Goal: Task Accomplishment & Management: Use online tool/utility

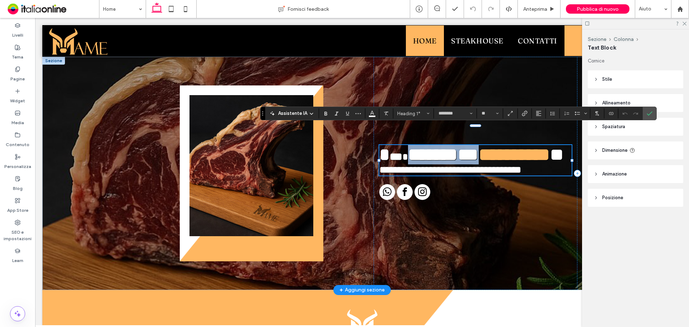
click at [536, 145] on h1 "**********" at bounding box center [475, 160] width 192 height 31
type input "**"
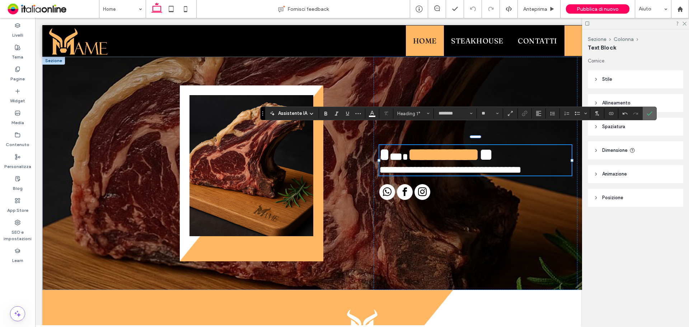
click at [651, 114] on icon "Conferma" at bounding box center [650, 114] width 6 height 6
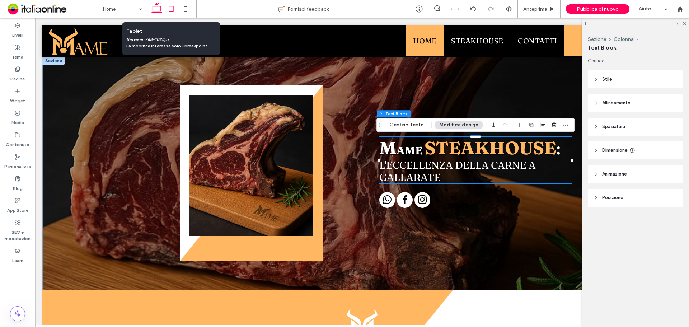
click at [172, 9] on icon at bounding box center [171, 9] width 14 height 14
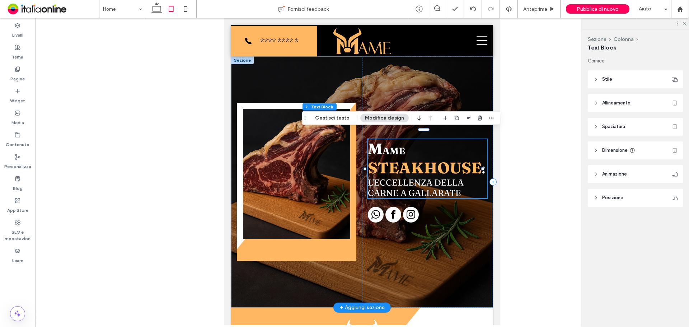
click at [409, 158] on strong "Steakhouse" at bounding box center [425, 167] width 114 height 19
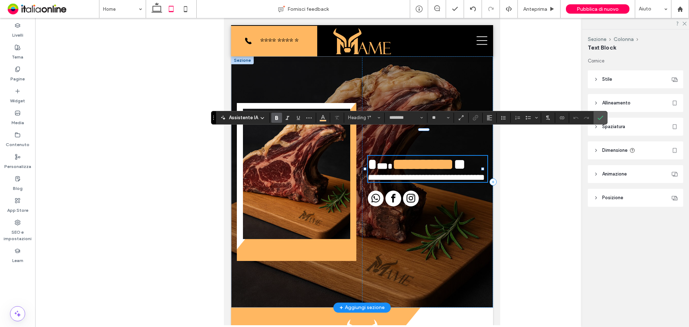
click at [408, 158] on strong "**********" at bounding box center [423, 164] width 61 height 15
type input "**"
drag, startPoint x: 369, startPoint y: 157, endPoint x: 474, endPoint y: 168, distance: 106.1
click at [474, 168] on h1 "**********" at bounding box center [428, 169] width 120 height 26
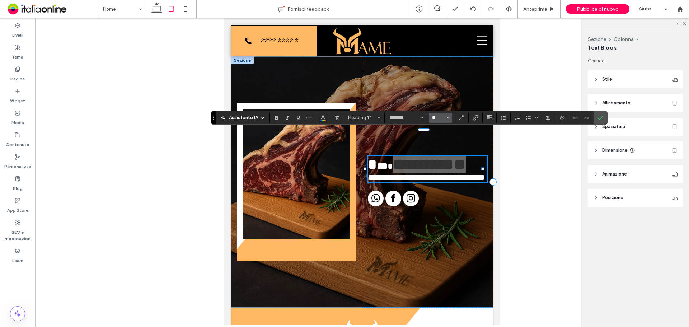
click at [441, 118] on input "**" at bounding box center [439, 118] width 14 height 6
type input "**"
click at [602, 117] on use "Conferma" at bounding box center [601, 118] width 6 height 4
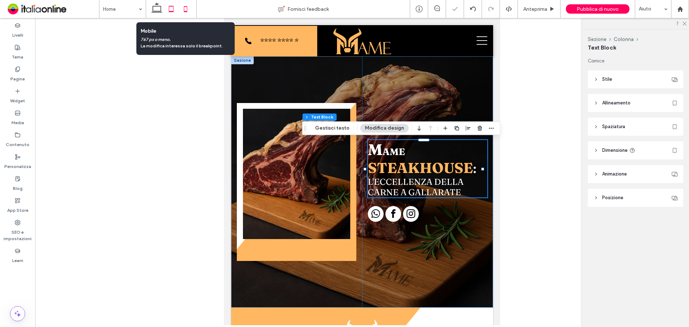
click at [183, 6] on icon at bounding box center [185, 9] width 14 height 14
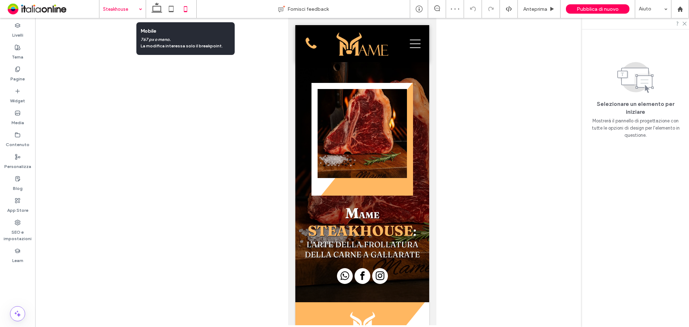
click at [188, 9] on icon at bounding box center [185, 9] width 14 height 14
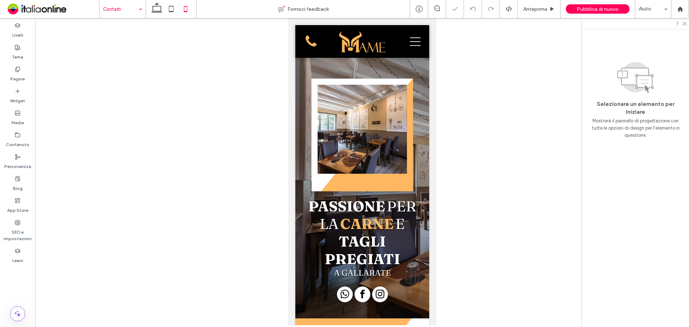
scroll to position [141, 0]
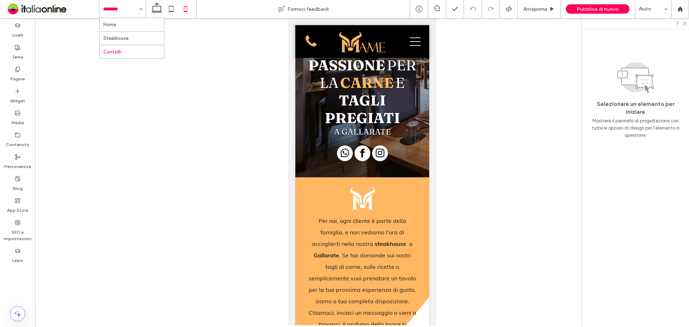
click at [100, 6] on div at bounding box center [122, 9] width 46 height 18
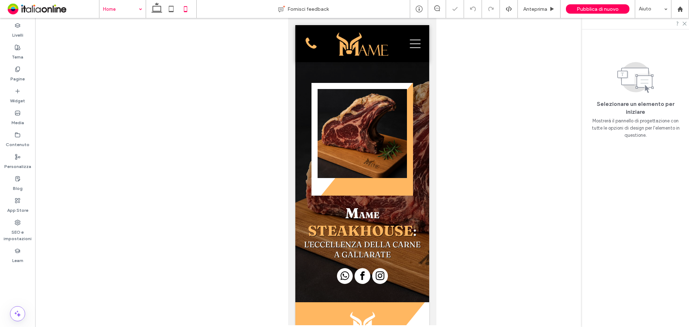
click at [122, 15] on input at bounding box center [121, 9] width 36 height 18
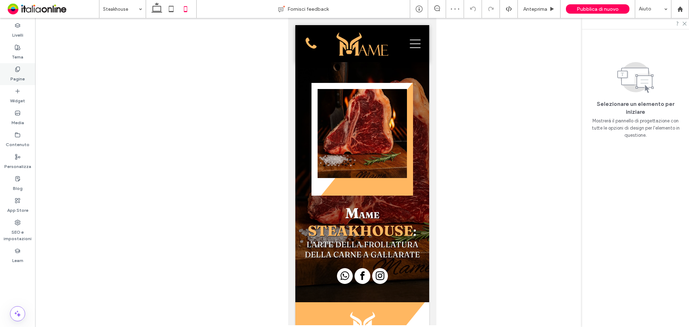
click at [14, 75] on label "Pagine" at bounding box center [17, 77] width 14 height 10
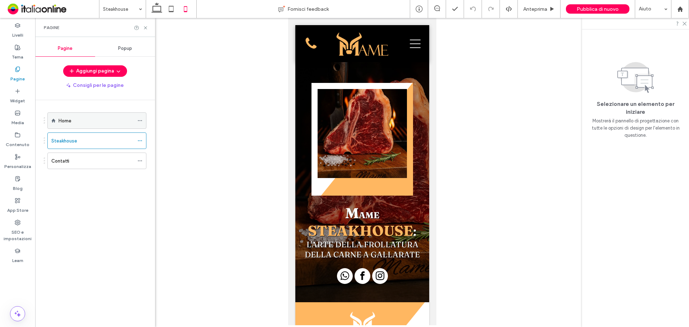
click at [140, 120] on icon at bounding box center [139, 120] width 5 height 5
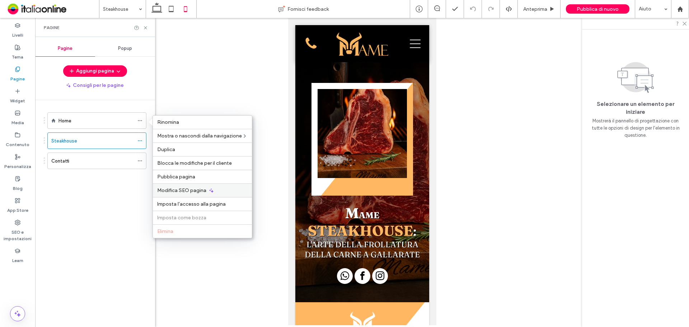
click at [187, 189] on span "Modifica SEO pagina" at bounding box center [181, 190] width 49 height 6
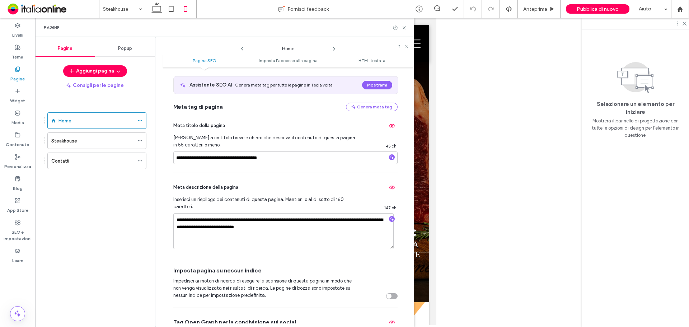
scroll to position [36, 0]
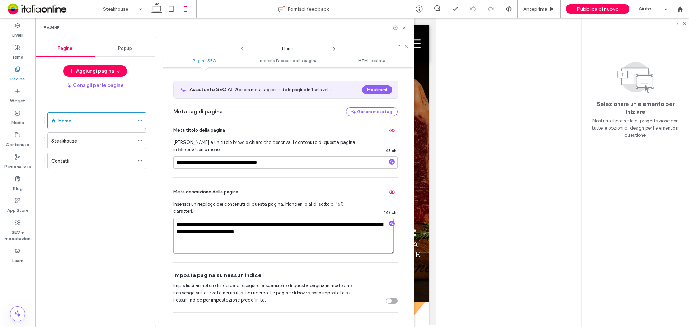
drag, startPoint x: 294, startPoint y: 224, endPoint x: 328, endPoint y: 225, distance: 34.5
click at [328, 225] on textarea "**********" at bounding box center [283, 236] width 220 height 36
type textarea "**********"
click at [136, 142] on div "Steakhouse" at bounding box center [96, 140] width 99 height 17
click at [141, 142] on icon at bounding box center [139, 140] width 5 height 5
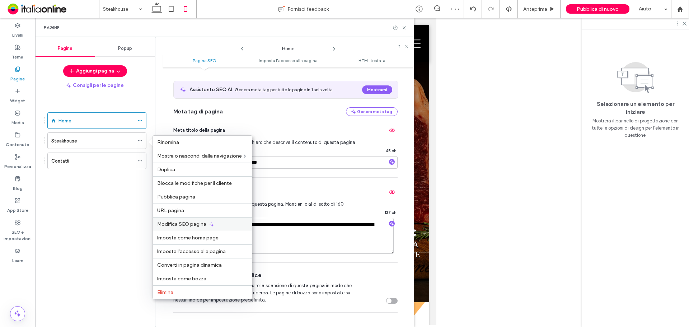
click at [201, 222] on span "Modifica SEO pagina" at bounding box center [181, 224] width 49 height 6
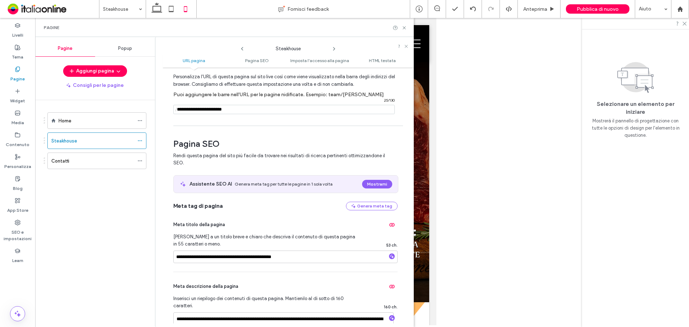
scroll to position [72, 0]
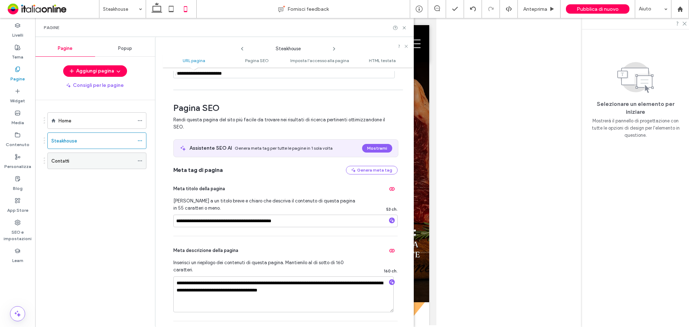
click at [140, 157] on span at bounding box center [139, 160] width 5 height 11
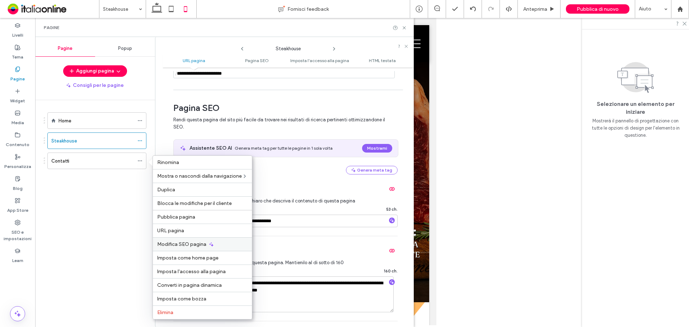
click at [197, 242] on span "Modifica SEO pagina" at bounding box center [181, 244] width 49 height 6
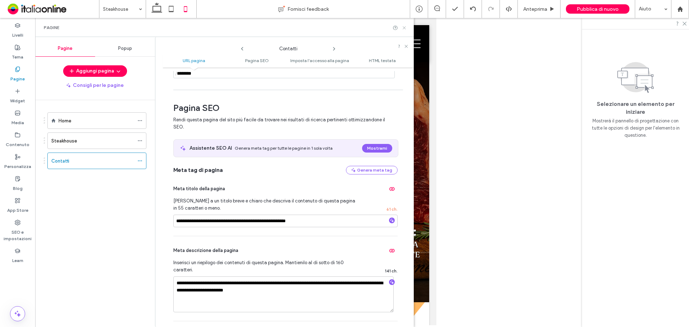
click at [405, 27] on icon at bounding box center [404, 27] width 5 height 5
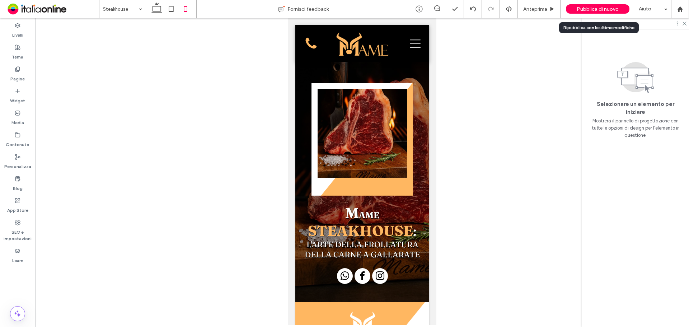
click at [595, 9] on span "Pubblica di nuovo" at bounding box center [598, 9] width 42 height 6
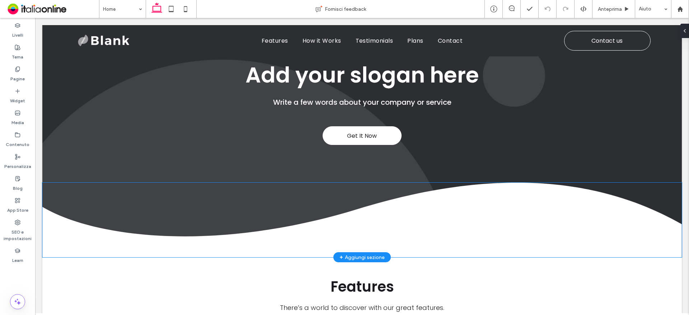
scroll to position [108, 0]
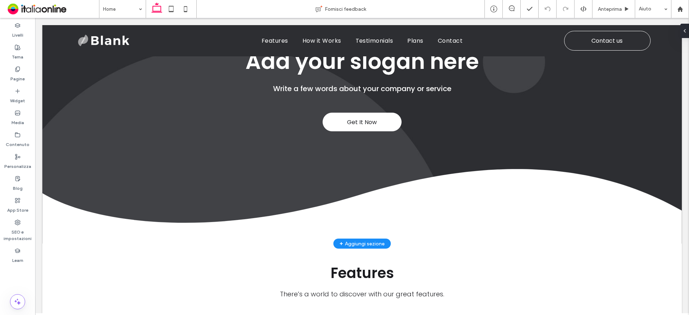
click at [356, 239] on div "+ Aggiungi sezione" at bounding box center [362, 244] width 57 height 10
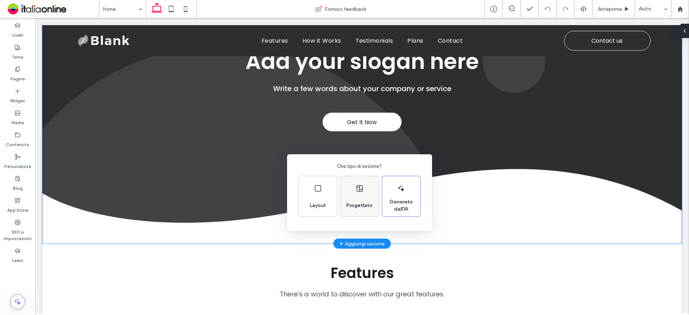
click at [356, 208] on span "Progettato" at bounding box center [360, 205] width 32 height 7
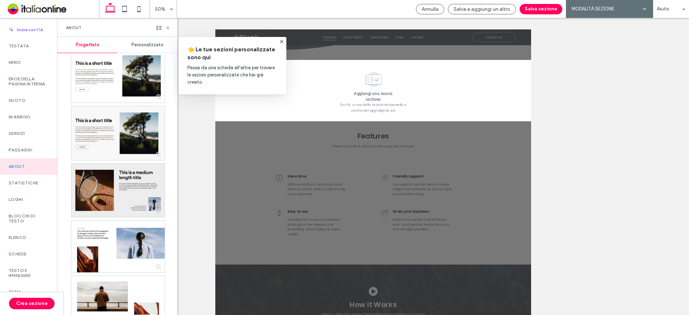
scroll to position [0, 0]
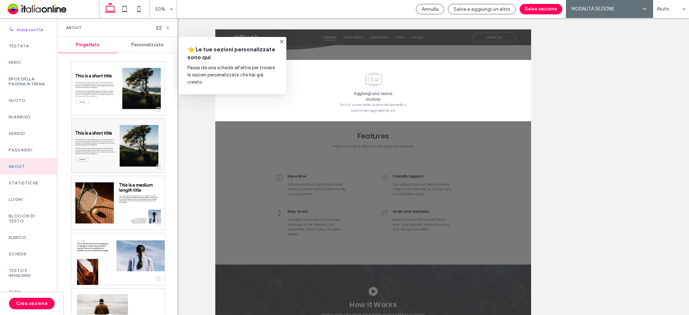
click at [283, 42] on icon at bounding box center [282, 42] width 6 height 6
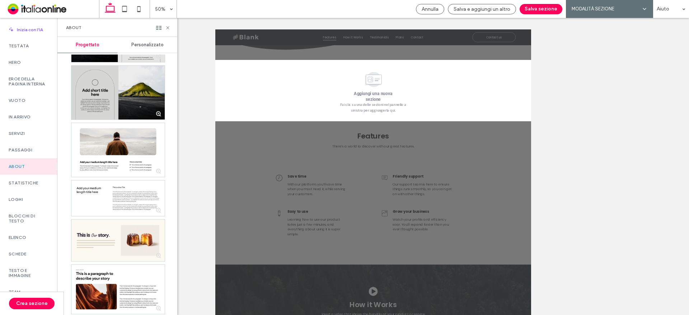
scroll to position [1221, 0]
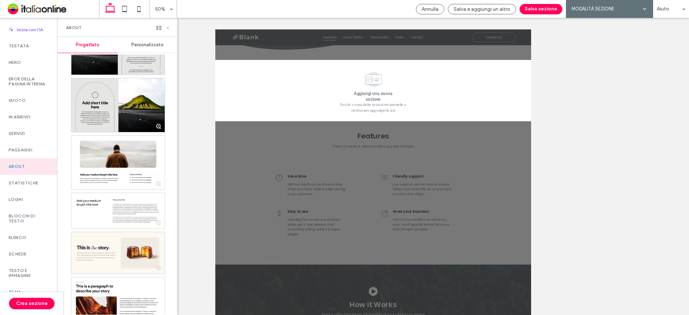
click at [167, 27] on use at bounding box center [167, 27] width 3 height 3
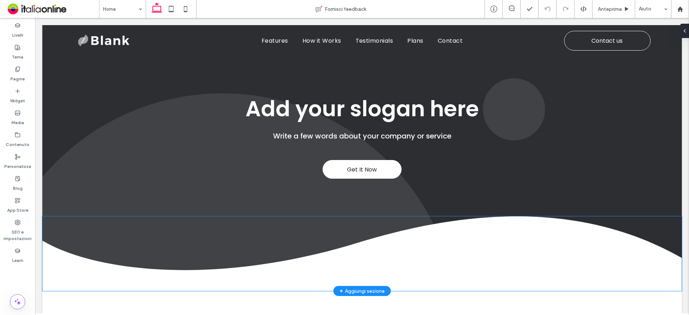
scroll to position [72, 0]
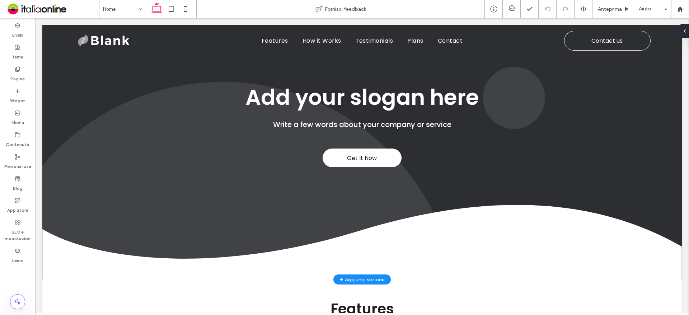
click at [372, 280] on div "+ Aggiungi sezione" at bounding box center [362, 280] width 45 height 8
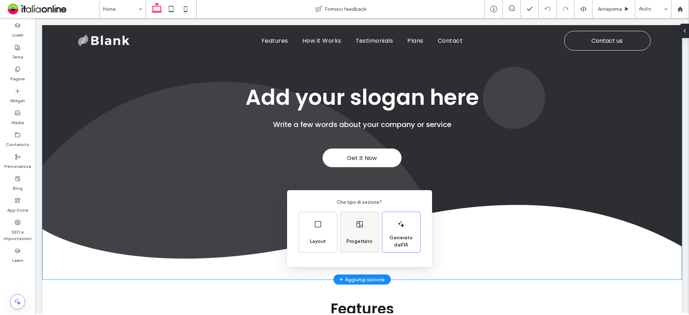
click at [360, 244] on span "Progettato" at bounding box center [360, 241] width 32 height 7
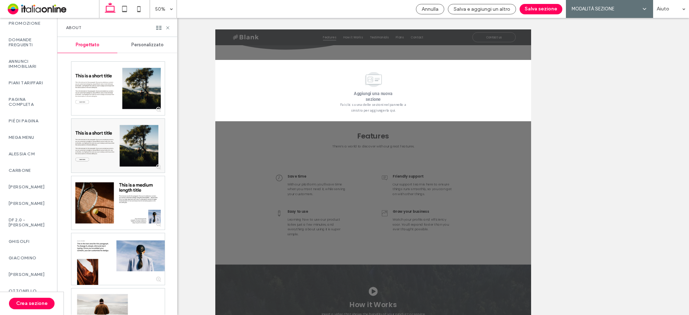
scroll to position [431, 0]
click at [40, 224] on label "DF 2.0 - [PERSON_NAME]" at bounding box center [29, 219] width 40 height 10
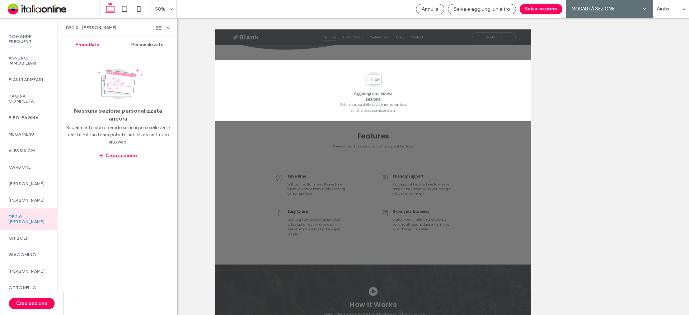
click at [137, 49] on div "Personalizzato" at bounding box center [147, 45] width 60 height 16
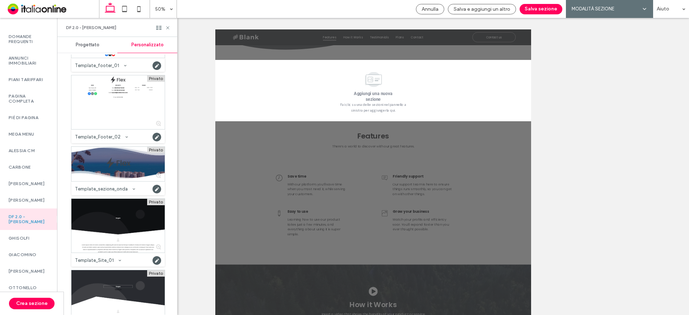
scroll to position [790, 0]
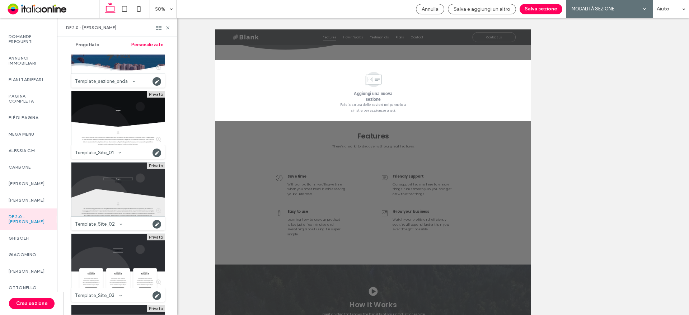
click at [140, 179] on div at bounding box center [117, 190] width 93 height 54
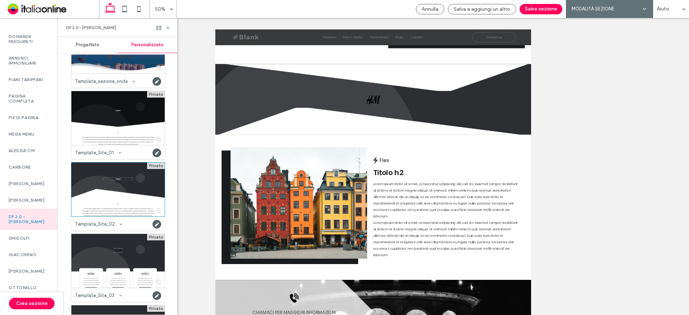
scroll to position [898, 0]
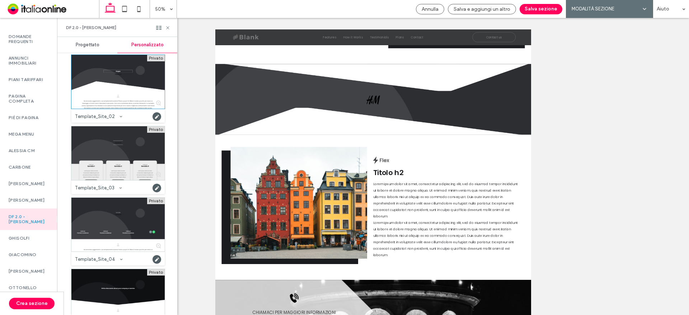
click at [129, 146] on div at bounding box center [117, 153] width 93 height 54
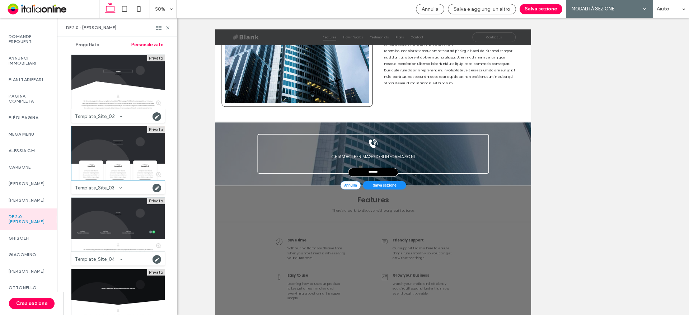
scroll to position [1333, 0]
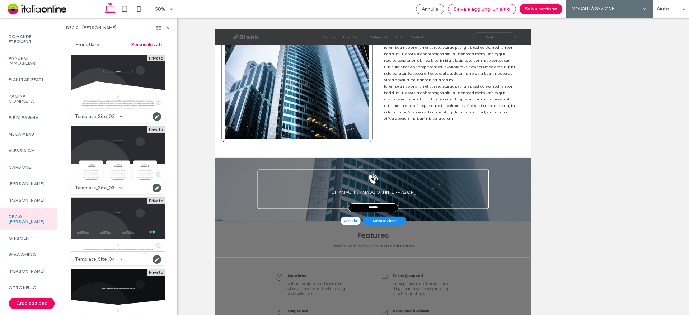
click at [490, 6] on span "Salva e aggiungi un altro" at bounding box center [482, 9] width 57 height 6
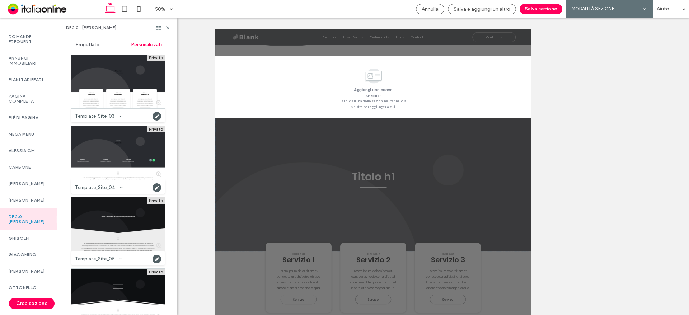
scroll to position [256, 0]
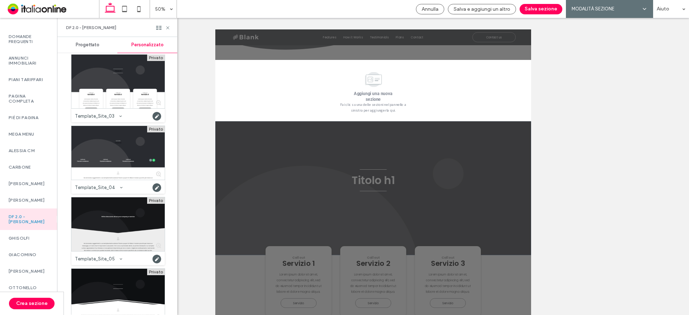
click at [133, 225] on div at bounding box center [117, 224] width 93 height 54
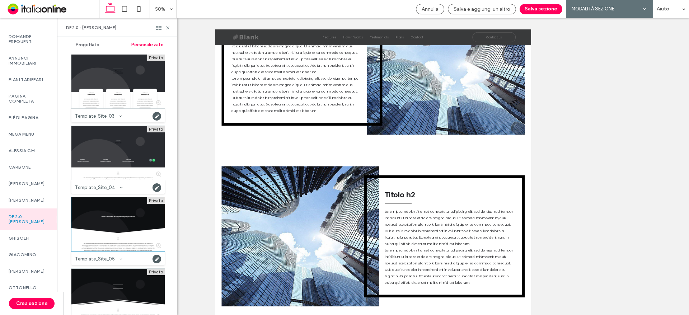
scroll to position [830, 0]
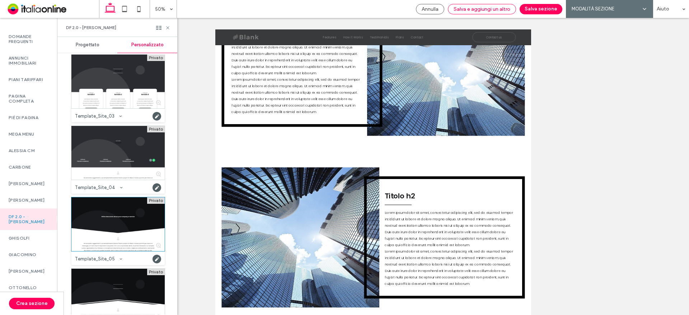
click at [477, 8] on span "Salva e aggiungi un altro" at bounding box center [482, 9] width 57 height 6
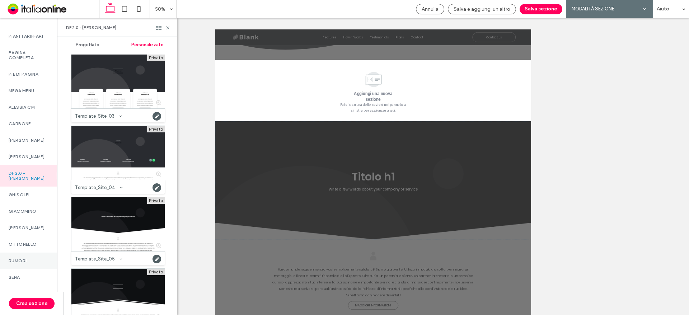
scroll to position [517, 0]
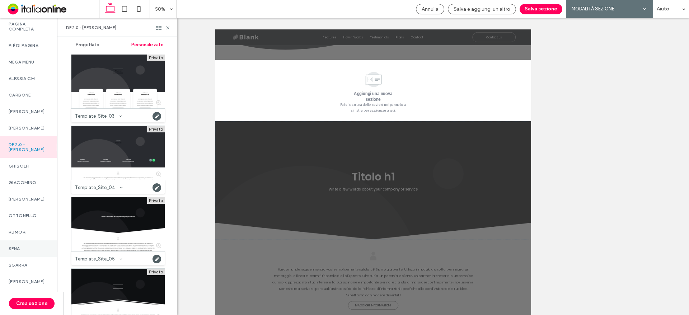
click at [34, 250] on div "SENA" at bounding box center [28, 249] width 57 height 17
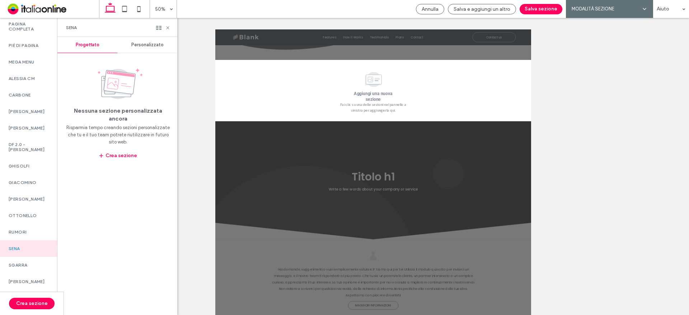
click at [149, 46] on span "Personalizzato" at bounding box center [147, 45] width 32 height 6
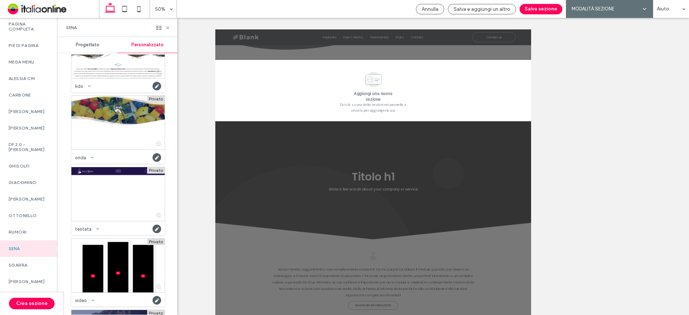
scroll to position [391, 0]
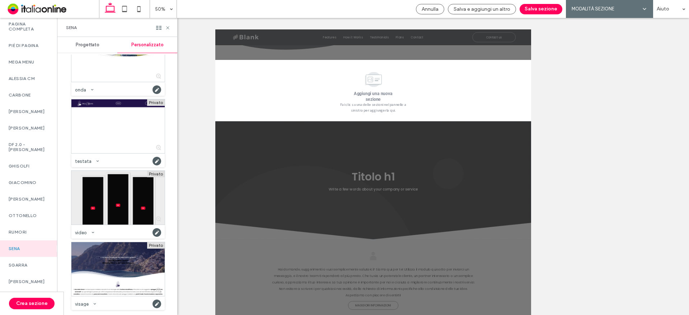
click at [139, 187] on div at bounding box center [117, 198] width 93 height 54
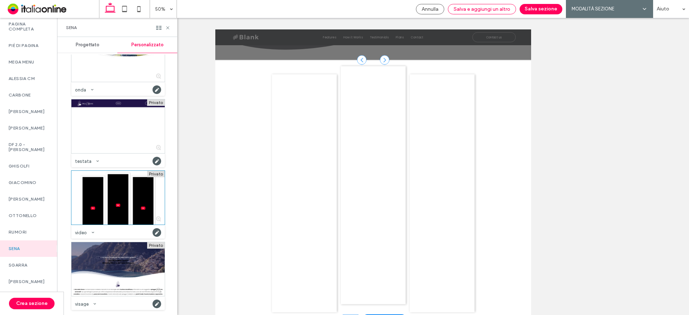
click at [483, 9] on span "Salva e aggiungi un altro" at bounding box center [482, 9] width 57 height 6
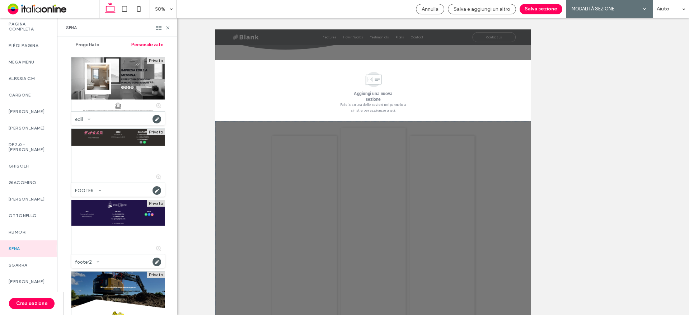
scroll to position [0, 0]
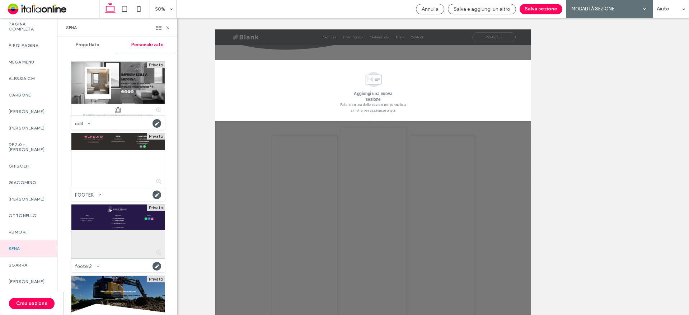
click at [134, 219] on div at bounding box center [117, 232] width 93 height 54
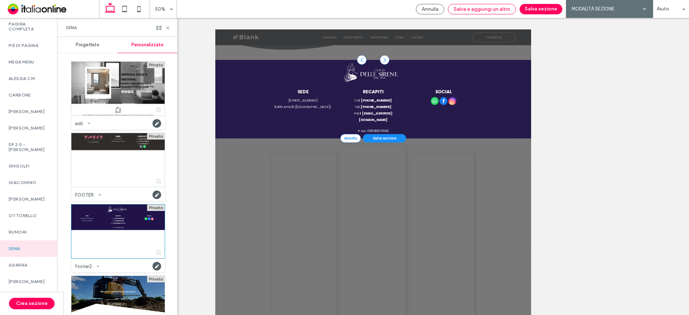
click at [494, 8] on span "Salva e aggiungi un altro" at bounding box center [482, 9] width 57 height 6
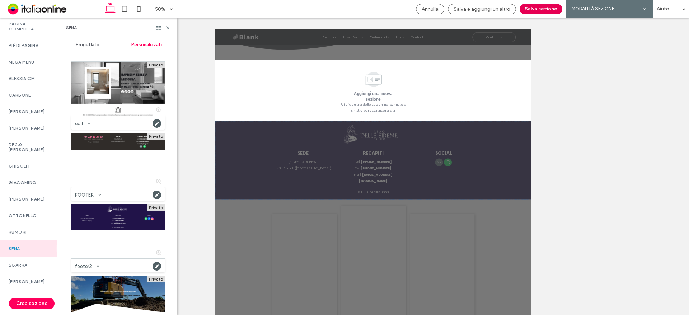
click at [535, 7] on button "Salva sezione" at bounding box center [541, 9] width 43 height 10
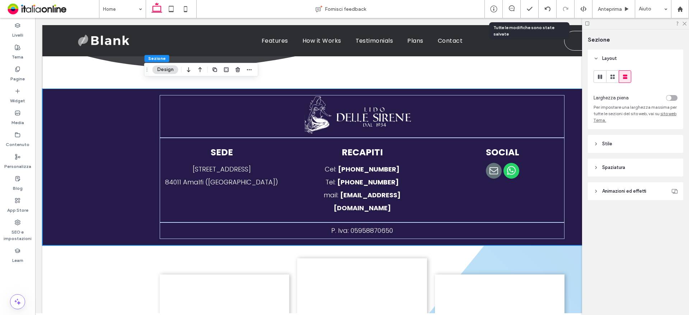
scroll to position [261, 0]
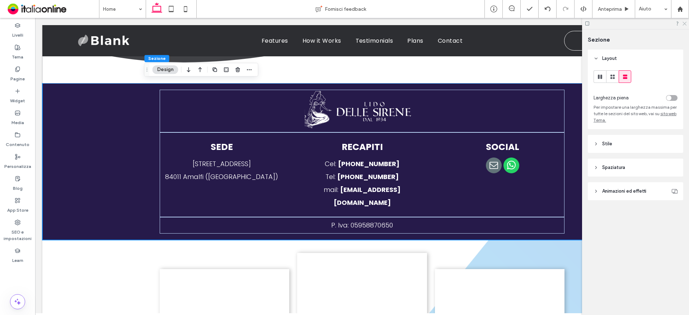
click at [686, 22] on icon at bounding box center [684, 23] width 5 height 5
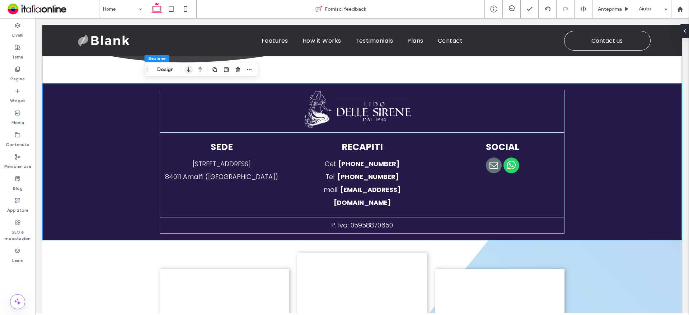
click at [190, 73] on icon "button" at bounding box center [189, 69] width 9 height 13
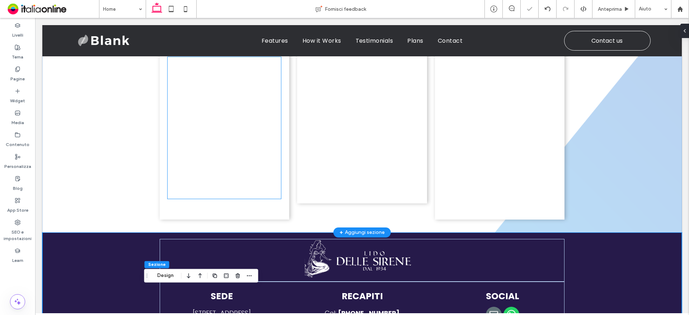
scroll to position [405, 0]
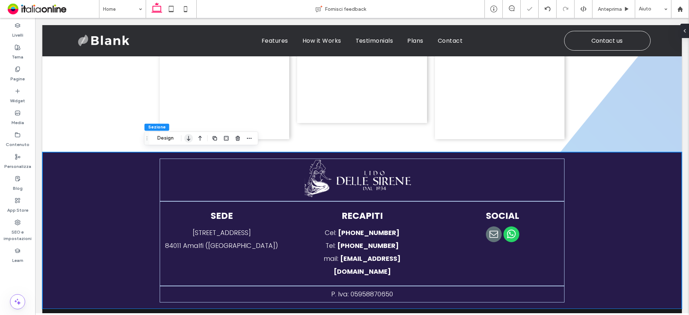
click at [188, 141] on icon "button" at bounding box center [189, 138] width 9 height 13
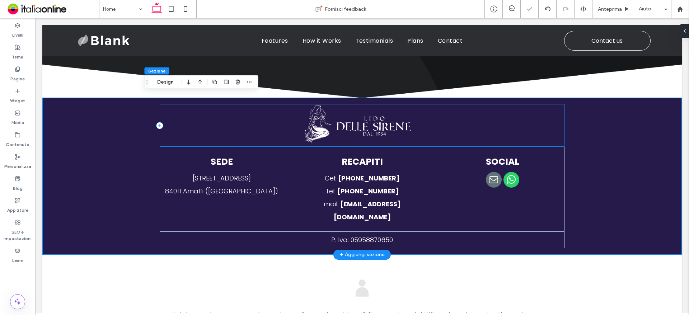
scroll to position [698, 0]
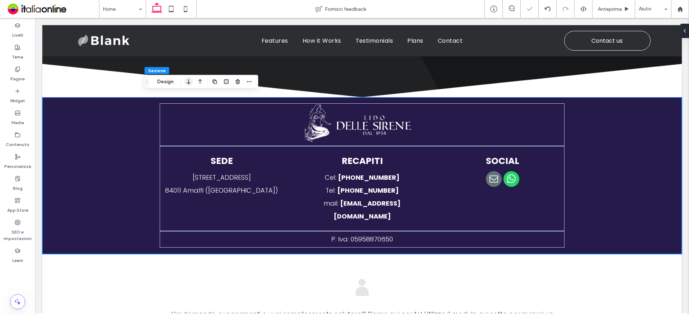
click at [188, 84] on use "button" at bounding box center [188, 81] width 3 height 5
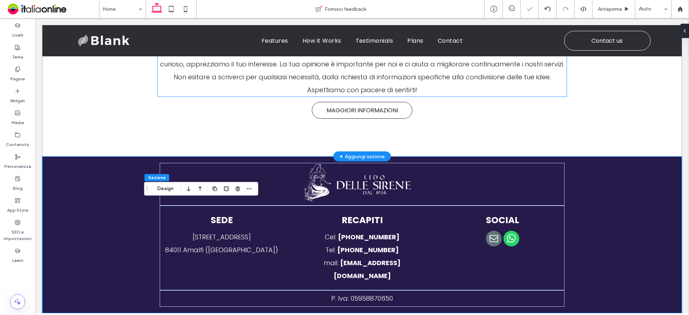
scroll to position [842, 0]
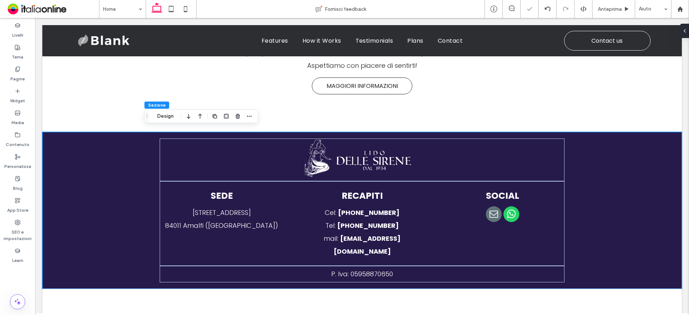
click at [186, 117] on icon "button" at bounding box center [189, 116] width 9 height 13
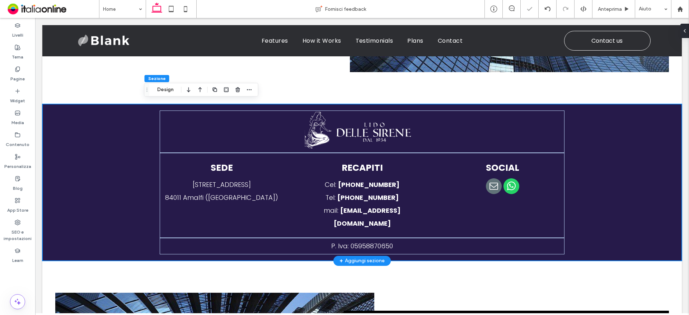
scroll to position [1220, 0]
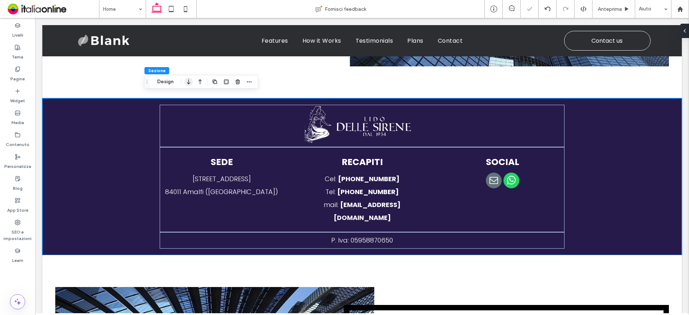
click at [190, 84] on icon "button" at bounding box center [189, 81] width 9 height 13
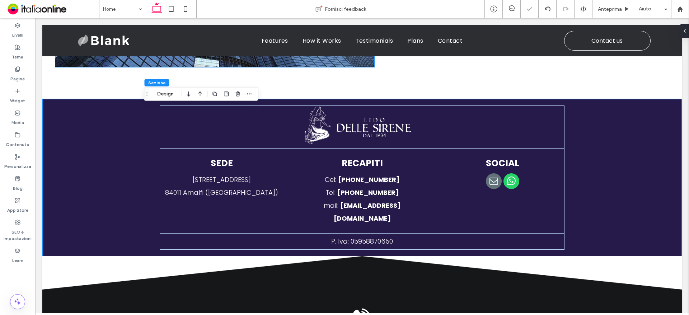
scroll to position [1564, 0]
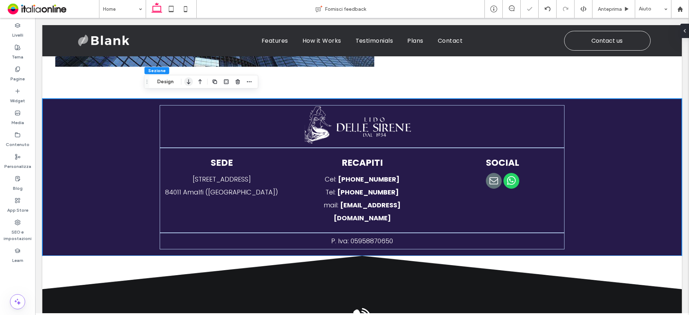
click at [188, 85] on icon "button" at bounding box center [189, 81] width 9 height 13
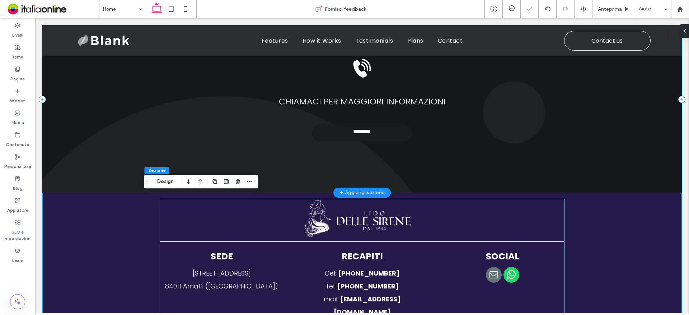
scroll to position [1672, 0]
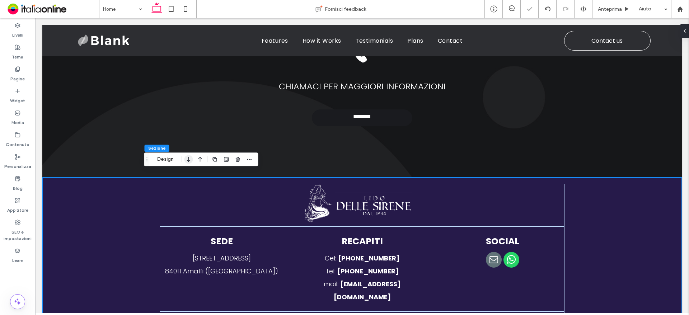
click at [189, 159] on icon "button" at bounding box center [189, 159] width 9 height 13
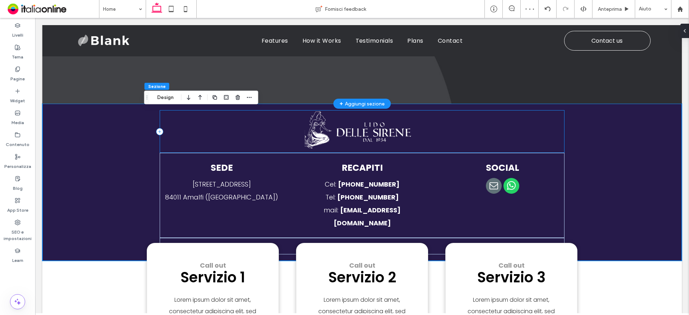
scroll to position [2018, 0]
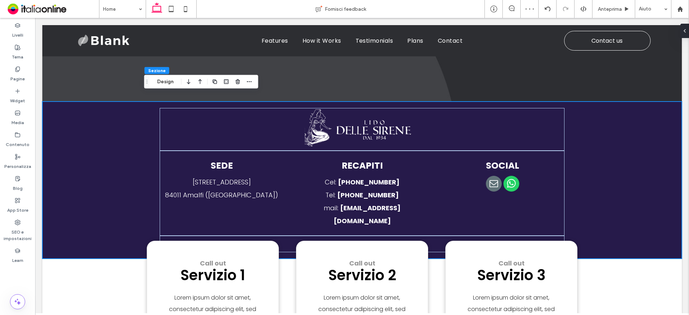
drag, startPoint x: 190, startPoint y: 79, endPoint x: 190, endPoint y: 84, distance: 4.7
click at [190, 79] on icon "button" at bounding box center [189, 81] width 9 height 13
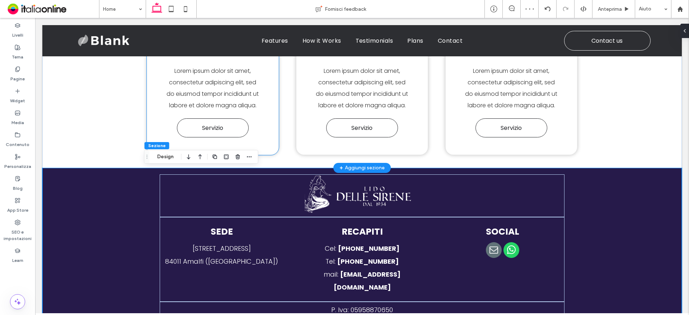
scroll to position [2090, 0]
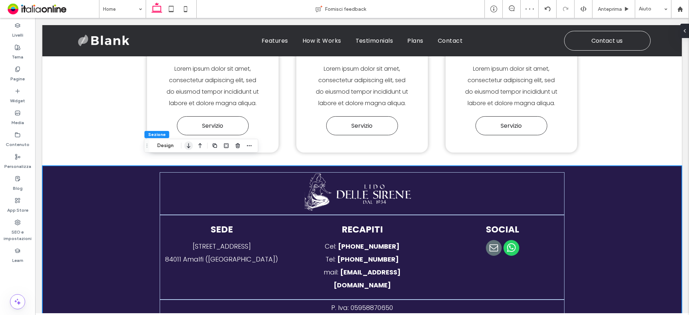
click at [189, 145] on use "button" at bounding box center [188, 145] width 3 height 5
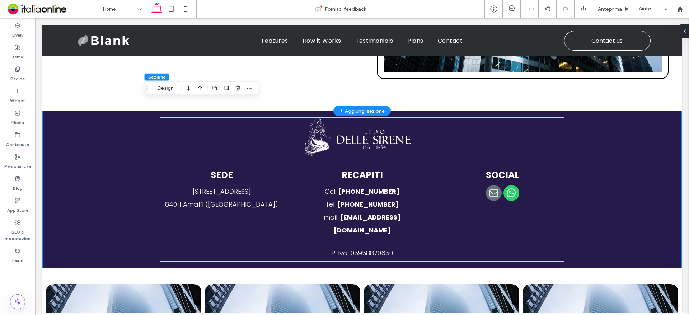
scroll to position [2496, 0]
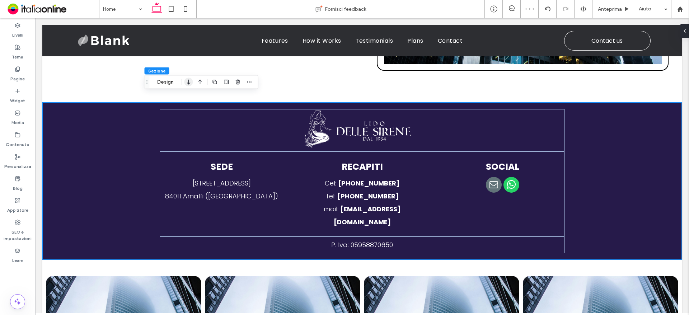
click at [186, 85] on icon "button" at bounding box center [189, 82] width 9 height 13
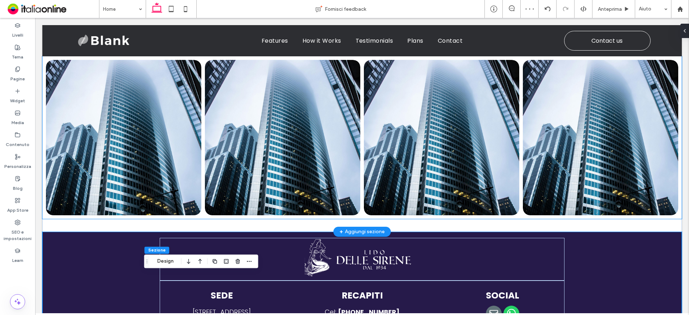
scroll to position [2604, 0]
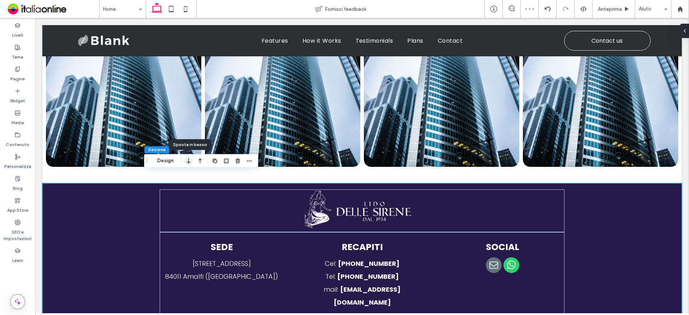
click at [192, 160] on icon "button" at bounding box center [189, 160] width 9 height 13
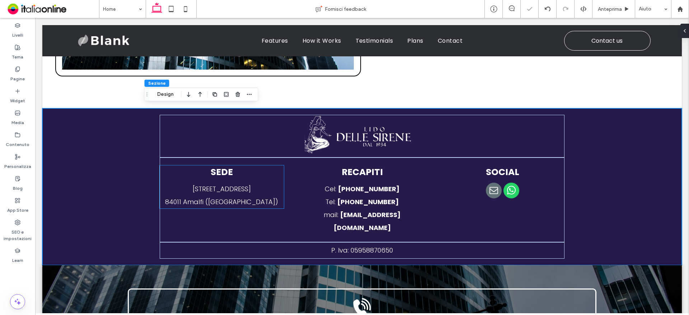
scroll to position [3025, 0]
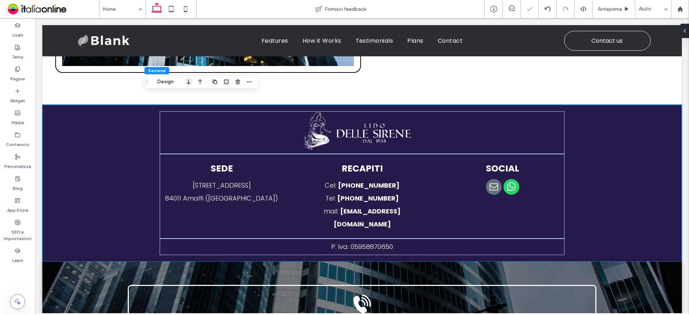
click at [188, 83] on icon "button" at bounding box center [189, 81] width 9 height 13
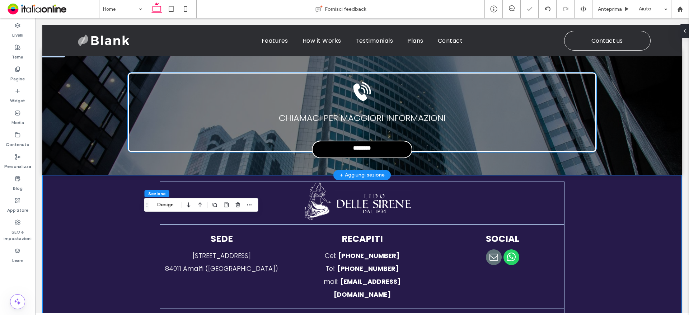
scroll to position [3133, 0]
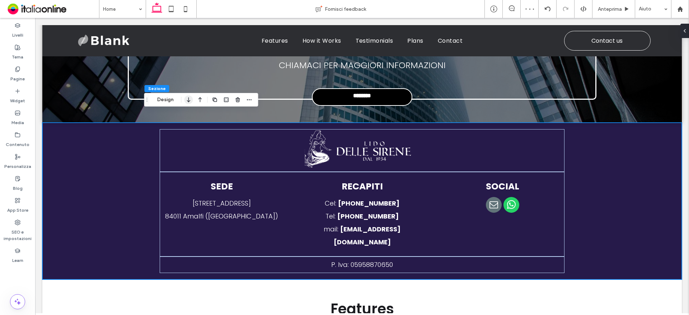
click at [191, 101] on icon "button" at bounding box center [189, 99] width 9 height 13
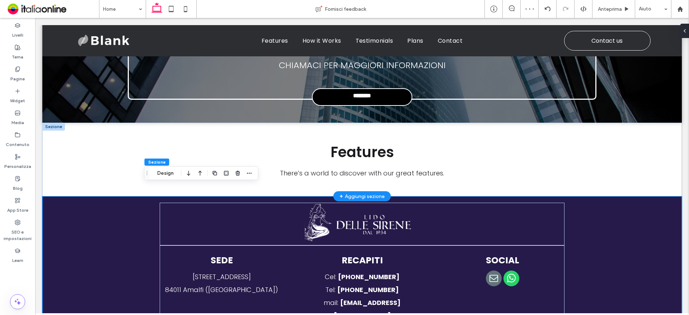
drag, startPoint x: 59, startPoint y: 117, endPoint x: 69, endPoint y: 126, distance: 14.3
click at [59, 123] on div at bounding box center [53, 127] width 23 height 8
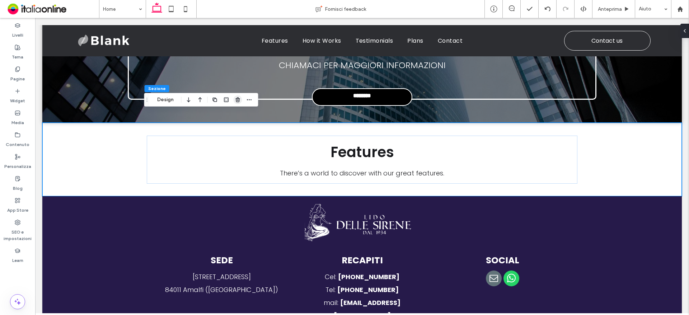
click at [237, 101] on use "button" at bounding box center [238, 99] width 4 height 5
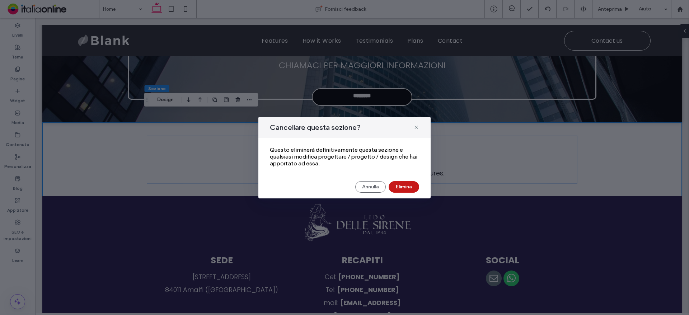
click at [406, 186] on button "Elimina" at bounding box center [404, 186] width 31 height 11
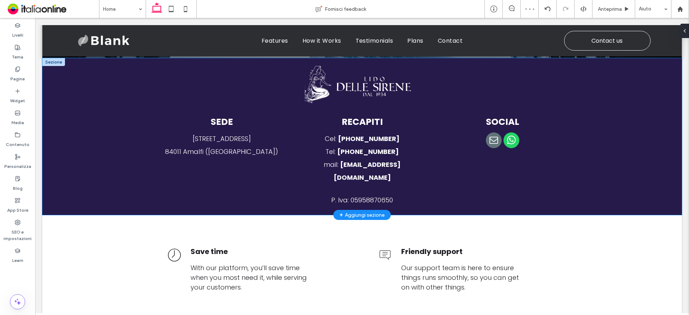
scroll to position [3240, 0]
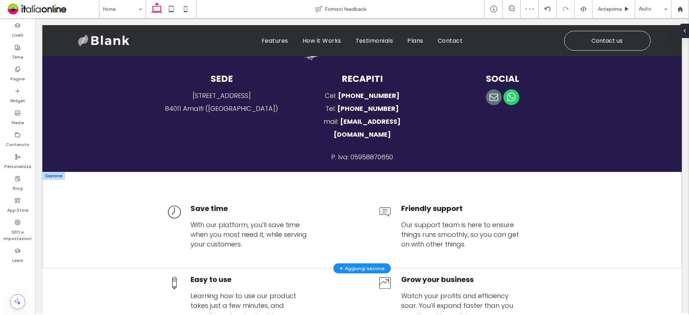
click at [55, 172] on div at bounding box center [53, 176] width 23 height 8
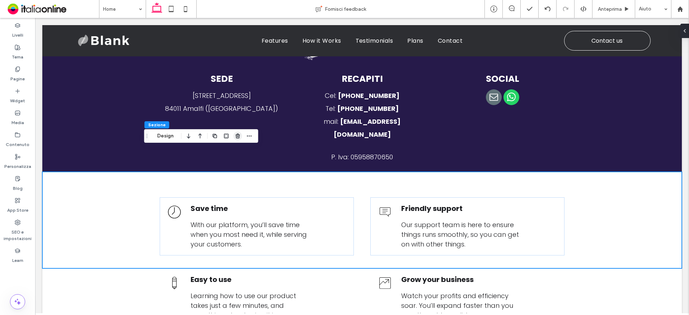
click at [238, 135] on use "button" at bounding box center [238, 136] width 4 height 5
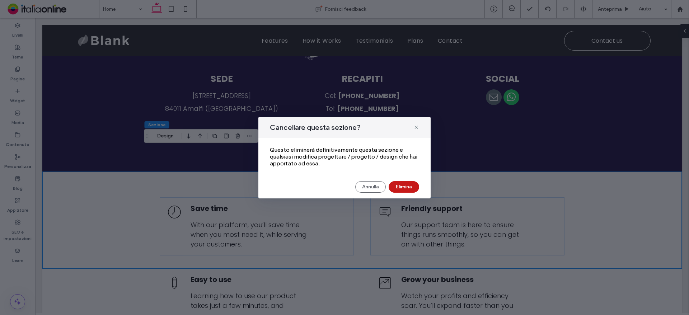
click at [398, 188] on button "Elimina" at bounding box center [404, 186] width 31 height 11
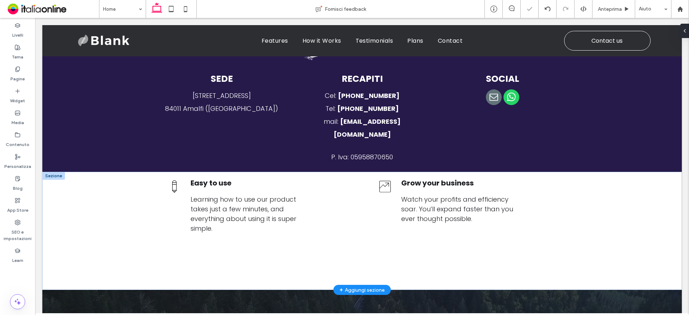
click at [56, 172] on div at bounding box center [53, 176] width 23 height 8
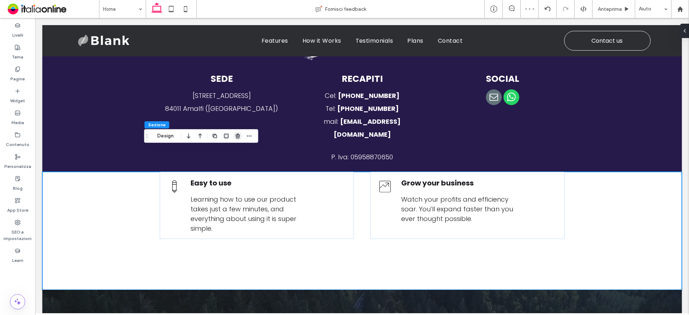
click at [239, 135] on icon "button" at bounding box center [238, 136] width 6 height 6
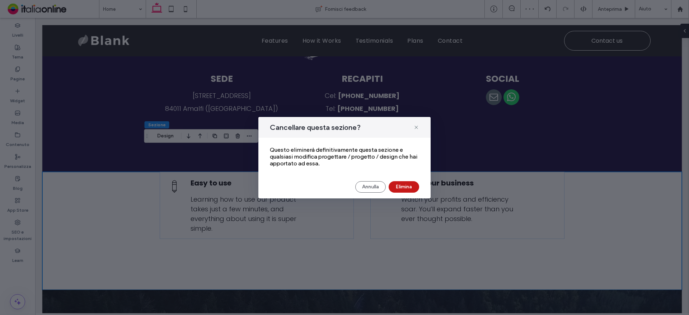
drag, startPoint x: 404, startPoint y: 185, endPoint x: 363, endPoint y: 167, distance: 44.5
click at [404, 185] on button "Elimina" at bounding box center [404, 186] width 31 height 11
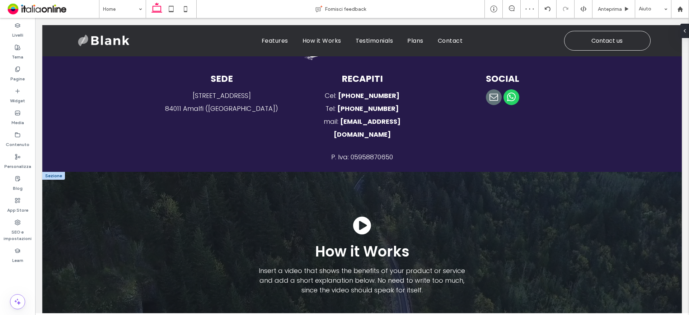
click at [53, 172] on div at bounding box center [53, 176] width 23 height 8
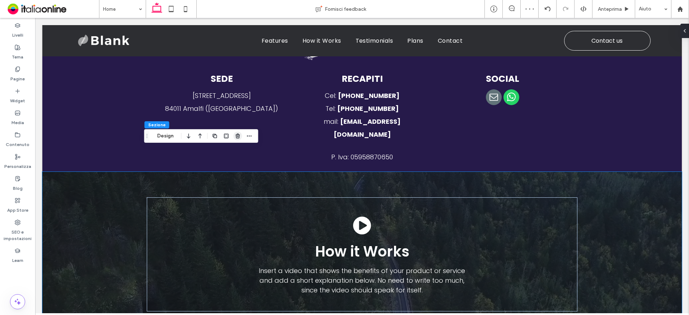
click at [237, 136] on use "button" at bounding box center [238, 136] width 4 height 5
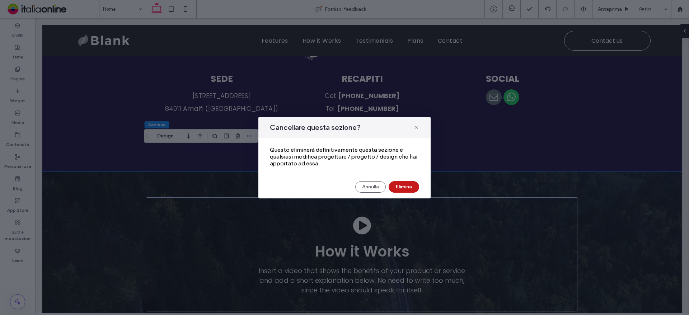
click at [405, 186] on button "Elimina" at bounding box center [404, 186] width 31 height 11
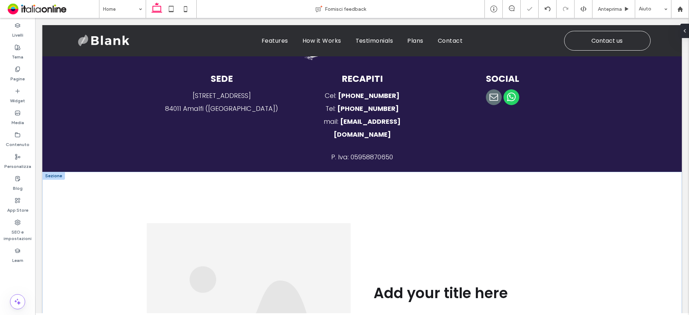
click at [55, 172] on div at bounding box center [53, 176] width 23 height 8
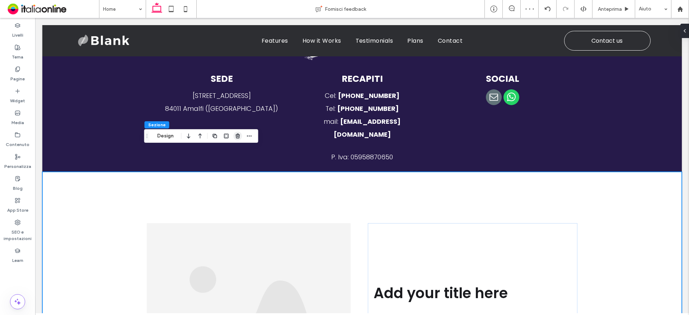
click at [238, 139] on icon "button" at bounding box center [238, 136] width 6 height 6
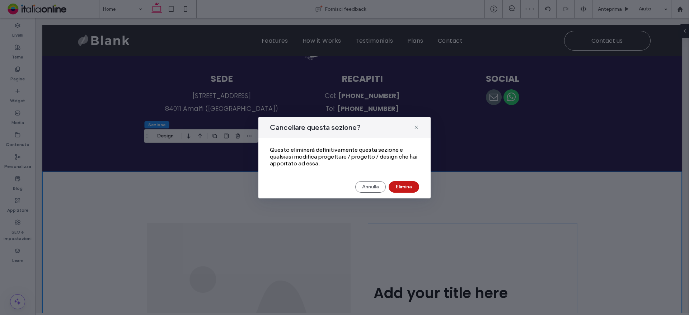
click at [399, 188] on button "Elimina" at bounding box center [404, 186] width 31 height 11
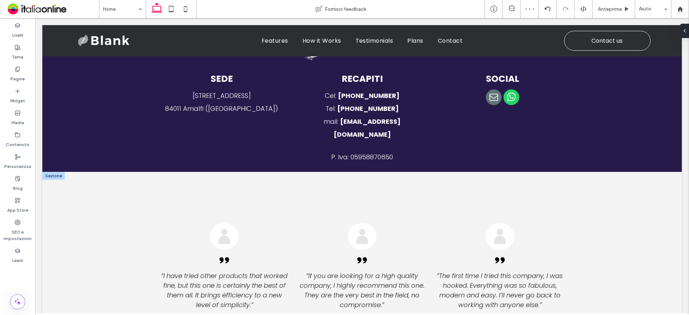
drag, startPoint x: 59, startPoint y: 151, endPoint x: 78, endPoint y: 159, distance: 20.9
click at [59, 172] on div at bounding box center [53, 176] width 23 height 8
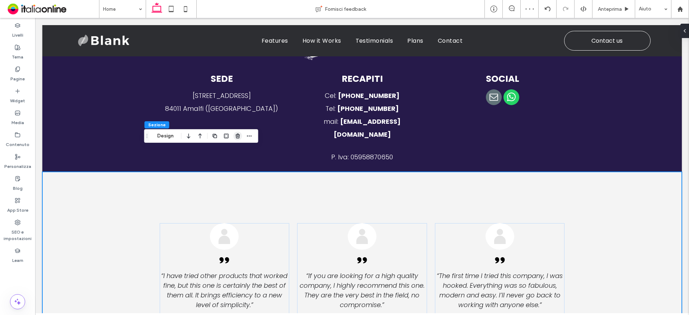
click at [235, 137] on icon "button" at bounding box center [238, 136] width 6 height 6
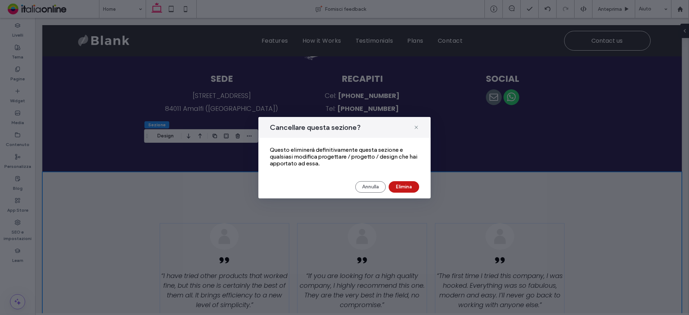
click at [413, 186] on button "Elimina" at bounding box center [404, 186] width 31 height 11
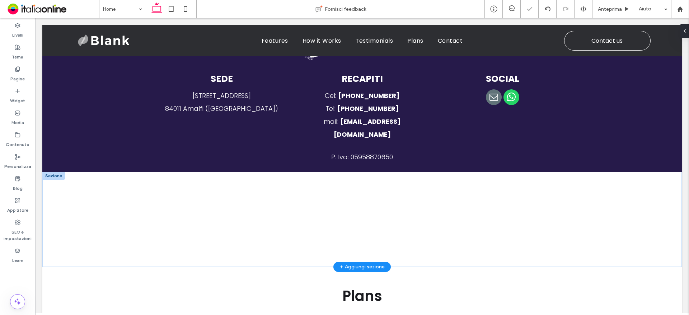
drag, startPoint x: 58, startPoint y: 152, endPoint x: 105, endPoint y: 163, distance: 48.7
click at [58, 172] on div at bounding box center [53, 176] width 23 height 8
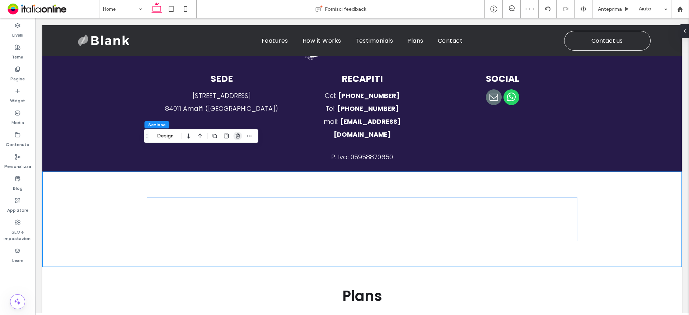
click at [235, 136] on icon "button" at bounding box center [238, 136] width 6 height 6
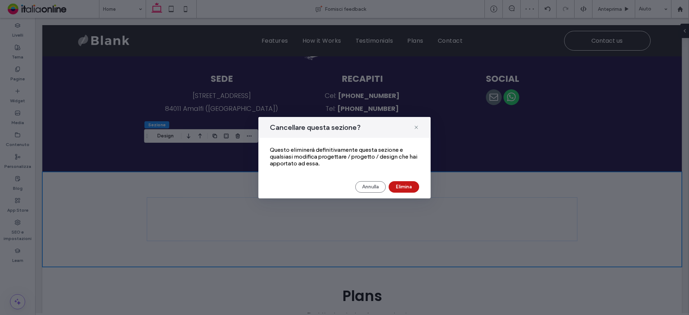
click at [400, 189] on button "Elimina" at bounding box center [404, 186] width 31 height 11
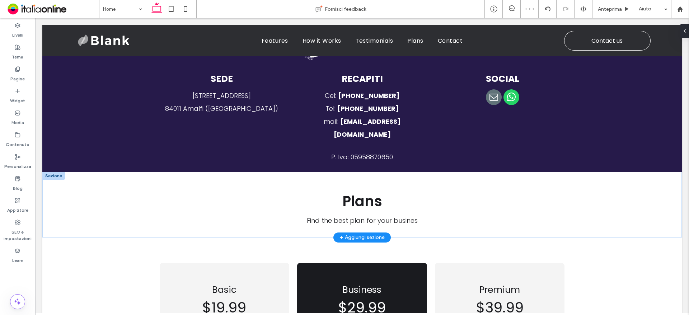
click at [55, 172] on div at bounding box center [53, 176] width 23 height 8
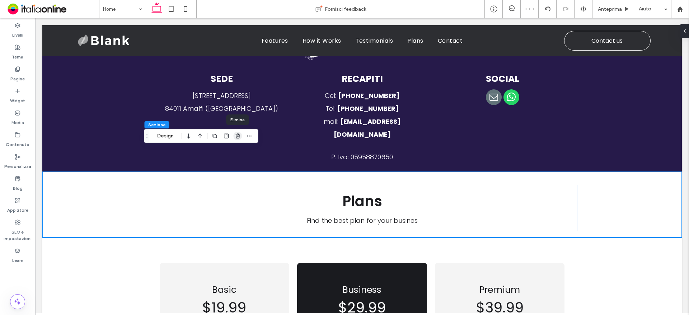
click at [238, 135] on use "button" at bounding box center [238, 136] width 4 height 5
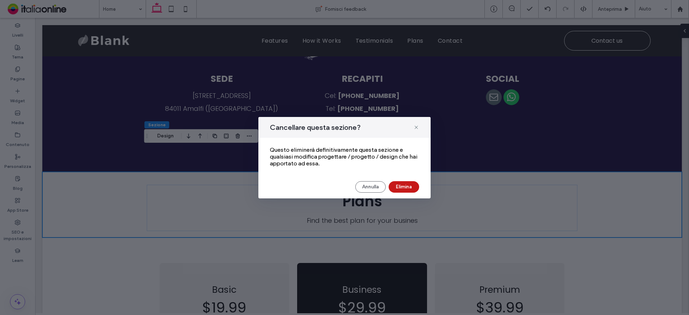
click at [401, 187] on button "Elimina" at bounding box center [404, 186] width 31 height 11
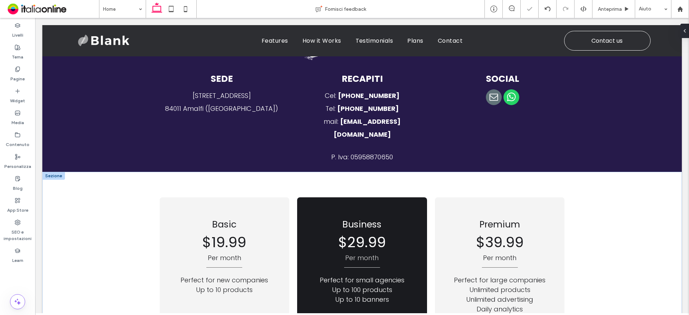
drag, startPoint x: 52, startPoint y: 152, endPoint x: 75, endPoint y: 155, distance: 23.6
click at [52, 172] on div at bounding box center [53, 176] width 23 height 8
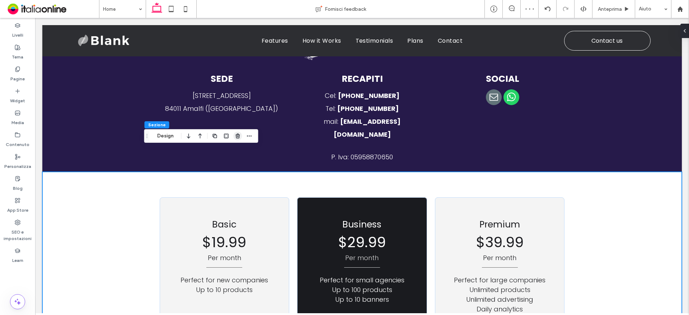
click at [238, 135] on use "button" at bounding box center [238, 136] width 4 height 5
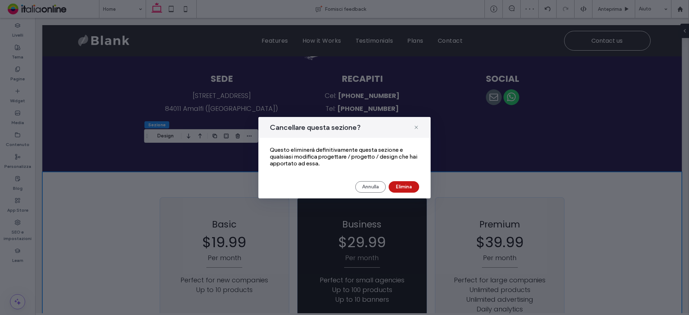
drag, startPoint x: 398, startPoint y: 186, endPoint x: 362, endPoint y: 168, distance: 39.8
click at [398, 186] on button "Elimina" at bounding box center [404, 186] width 31 height 11
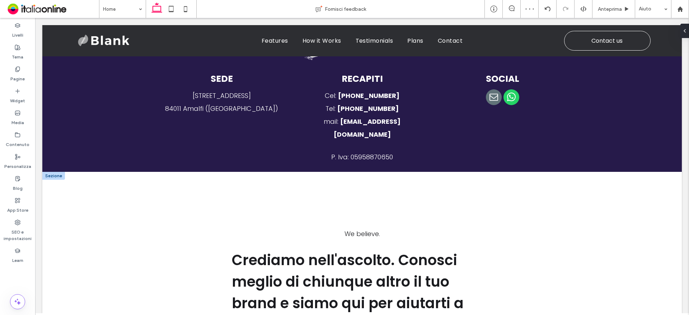
drag, startPoint x: 52, startPoint y: 150, endPoint x: 60, endPoint y: 154, distance: 9.2
click at [52, 172] on div at bounding box center [53, 176] width 23 height 8
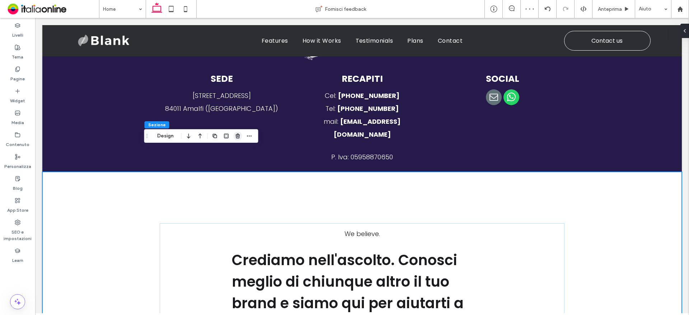
click at [239, 135] on icon "button" at bounding box center [238, 136] width 6 height 6
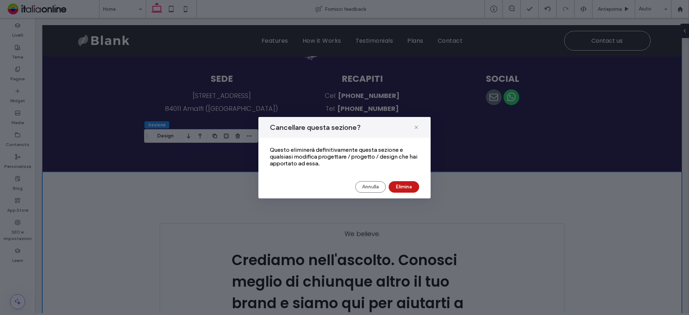
click at [408, 187] on button "Elimina" at bounding box center [404, 186] width 31 height 11
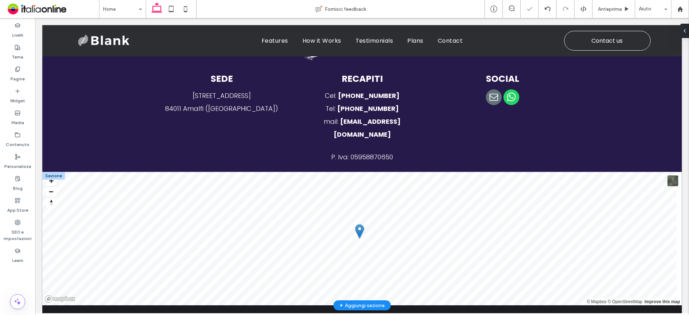
click at [57, 172] on div at bounding box center [53, 176] width 23 height 8
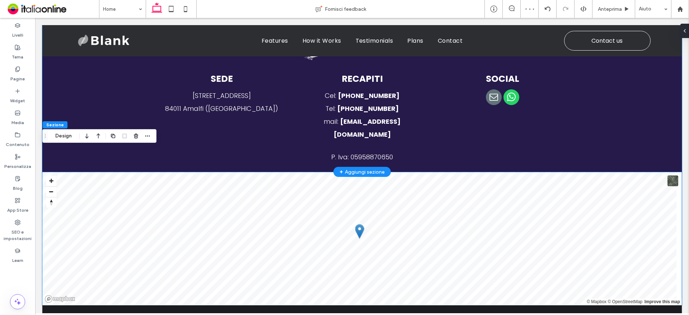
click at [137, 144] on div "SEDE Piazzale dei Protontini, 4 84011 Amalfi (SA) ﻿ RECAPITI Cel: +39 339 86797…" at bounding box center [362, 93] width 640 height 157
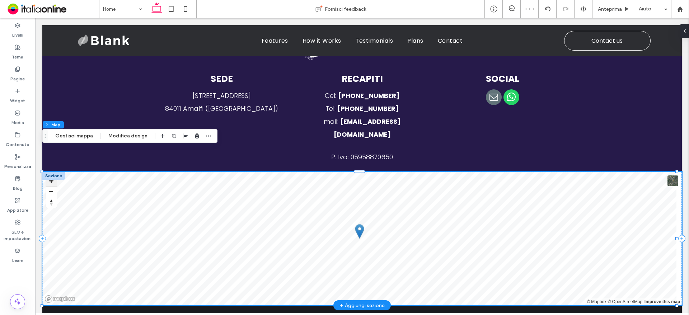
click at [55, 176] on button "Zoom in" at bounding box center [51, 181] width 11 height 11
click at [58, 172] on div at bounding box center [53, 176] width 23 height 8
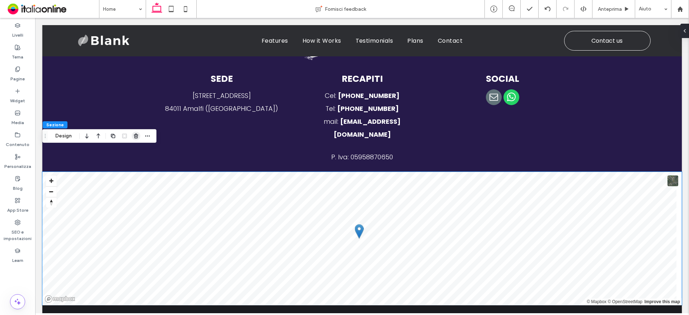
click at [135, 140] on span "button" at bounding box center [136, 136] width 9 height 9
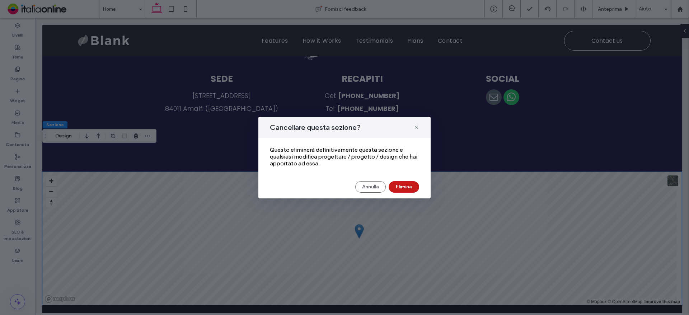
click at [409, 183] on button "Elimina" at bounding box center [404, 186] width 31 height 11
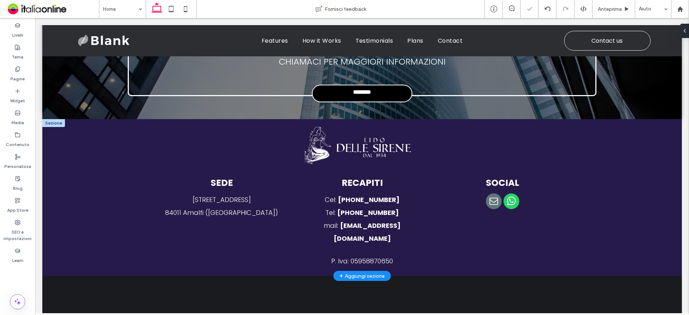
scroll to position [3120, 0]
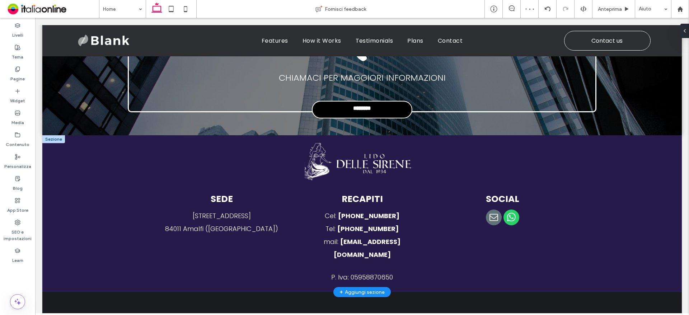
drag, startPoint x: 56, startPoint y: 126, endPoint x: 63, endPoint y: 126, distance: 6.9
click at [56, 135] on div at bounding box center [53, 139] width 23 height 8
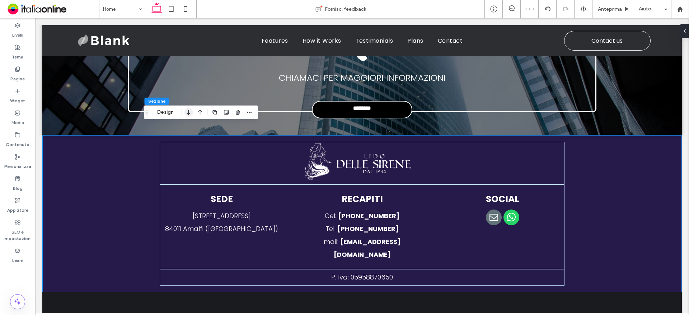
click at [189, 110] on icon "button" at bounding box center [189, 112] width 9 height 13
click at [189, 111] on use "button" at bounding box center [188, 112] width 3 height 5
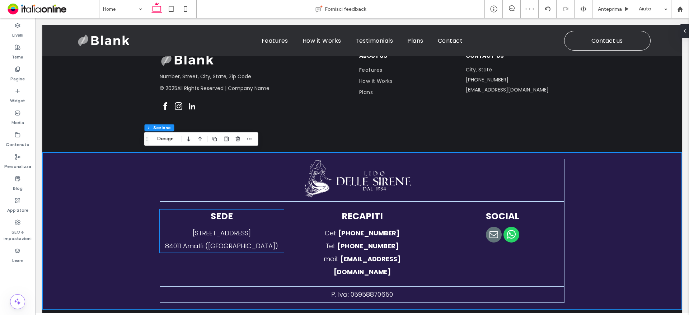
scroll to position [3264, 0]
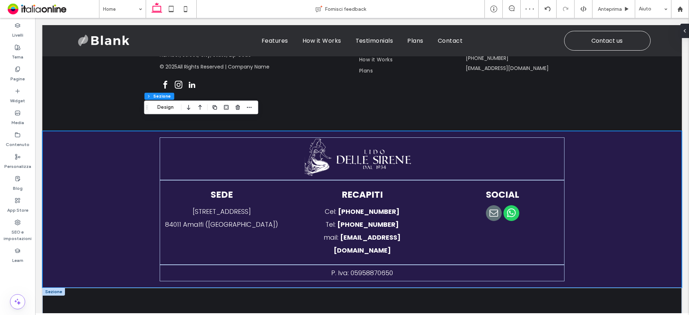
drag, startPoint x: 53, startPoint y: 268, endPoint x: 64, endPoint y: 270, distance: 11.3
click at [53, 288] on div at bounding box center [53, 292] width 23 height 8
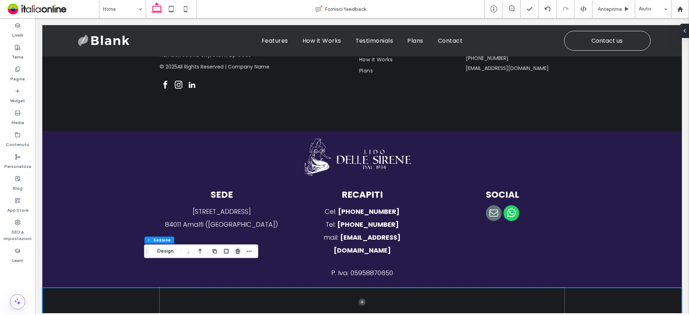
click at [239, 250] on use "button" at bounding box center [238, 251] width 4 height 5
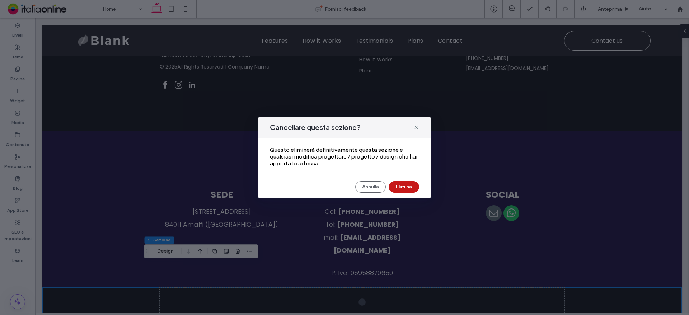
click at [408, 183] on button "Elimina" at bounding box center [404, 186] width 31 height 11
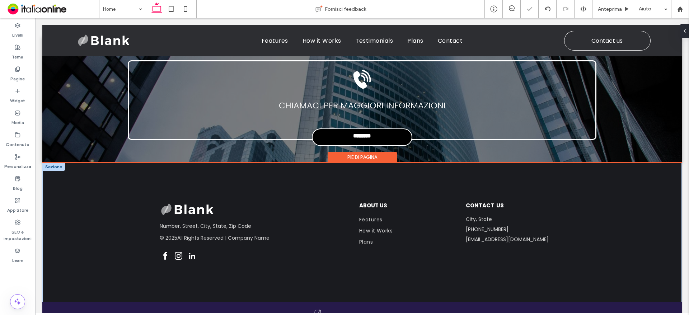
scroll to position [3091, 0]
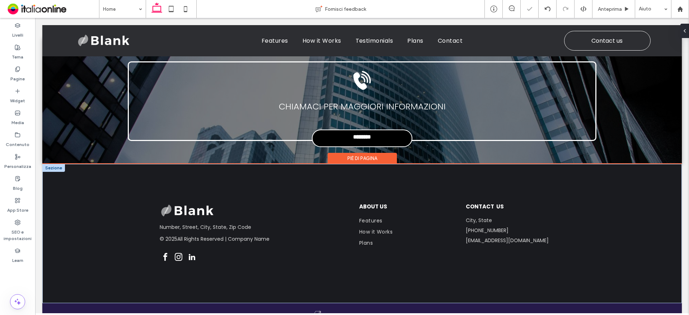
drag, startPoint x: 57, startPoint y: 155, endPoint x: 73, endPoint y: 169, distance: 21.6
click at [57, 164] on div at bounding box center [53, 168] width 23 height 8
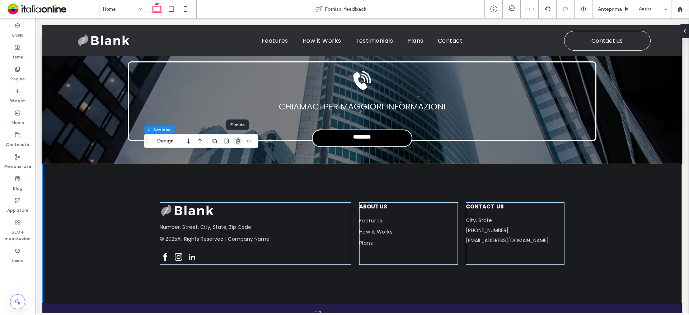
click at [238, 141] on icon "button" at bounding box center [238, 141] width 6 height 6
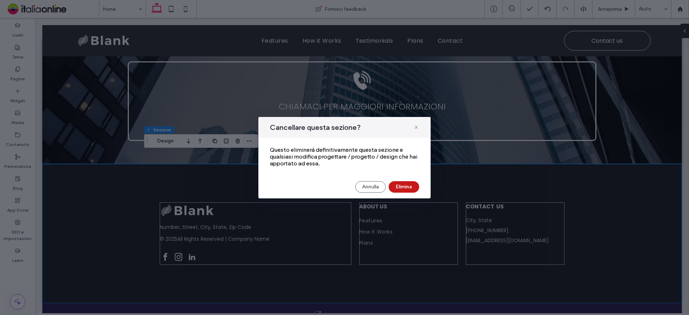
click at [409, 183] on button "Elimina" at bounding box center [404, 186] width 31 height 11
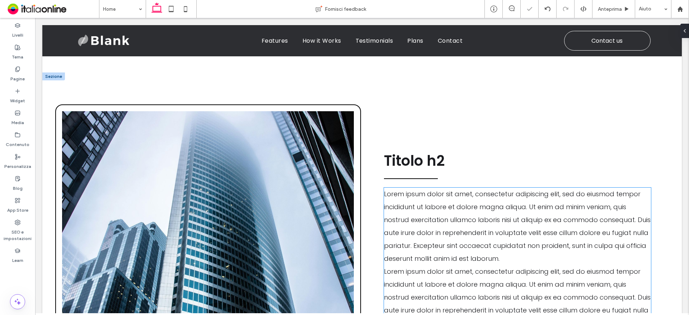
scroll to position [2661, 0]
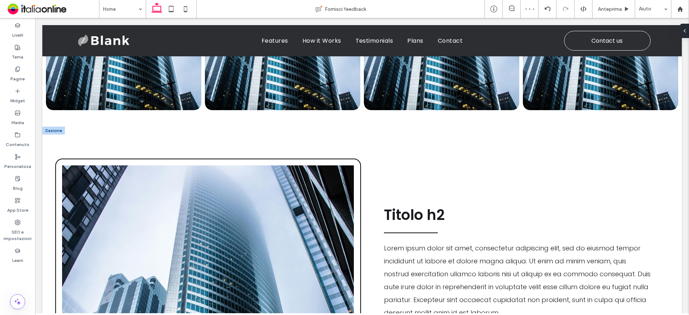
click at [58, 127] on div at bounding box center [53, 131] width 23 height 8
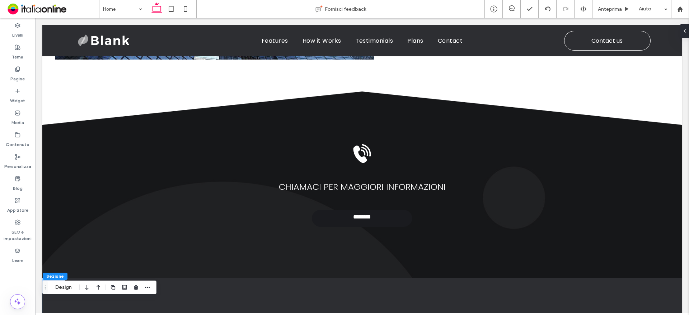
scroll to position [1512, 0]
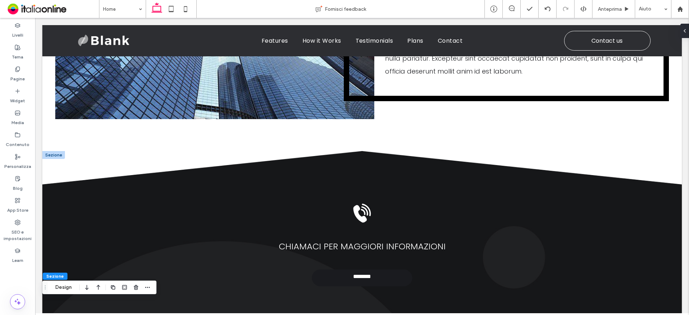
drag, startPoint x: 53, startPoint y: 149, endPoint x: 78, endPoint y: 152, distance: 25.0
click at [53, 151] on div at bounding box center [53, 155] width 23 height 8
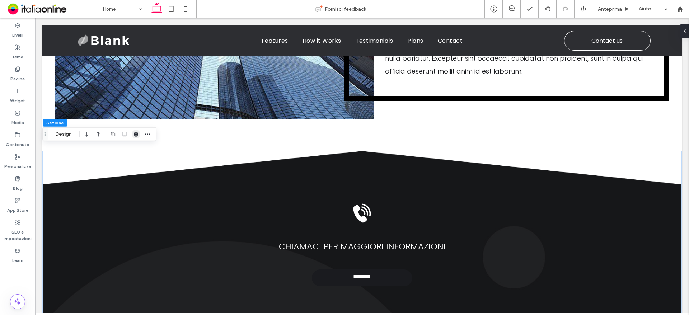
click at [137, 135] on use "button" at bounding box center [136, 134] width 4 height 5
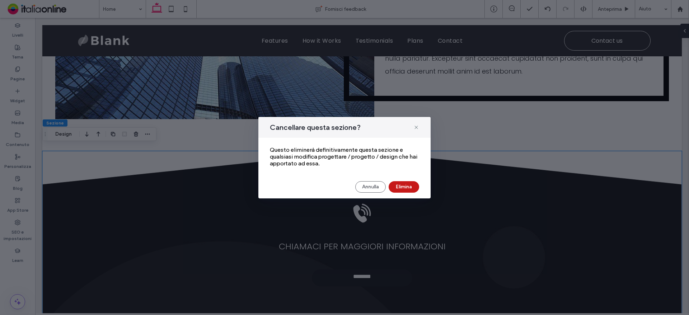
click at [407, 185] on button "Elimina" at bounding box center [404, 186] width 31 height 11
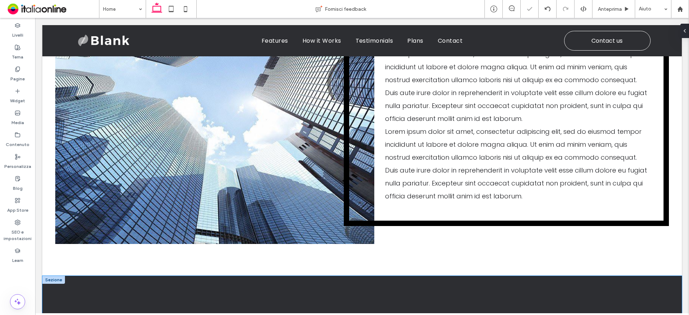
scroll to position [1476, 0]
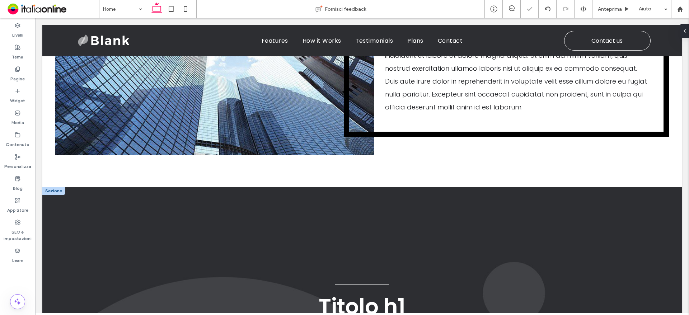
drag, startPoint x: 60, startPoint y: 185, endPoint x: 117, endPoint y: 189, distance: 57.9
click at [60, 187] on div at bounding box center [53, 191] width 23 height 8
click at [135, 168] on use "button" at bounding box center [136, 170] width 4 height 5
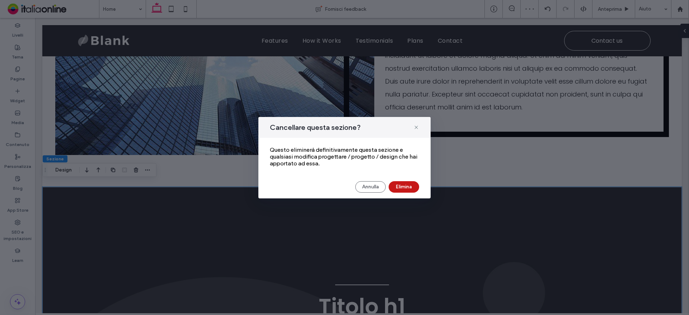
drag, startPoint x: 362, startPoint y: 166, endPoint x: 396, endPoint y: 183, distance: 38.5
click at [396, 183] on button "Elimina" at bounding box center [404, 186] width 31 height 11
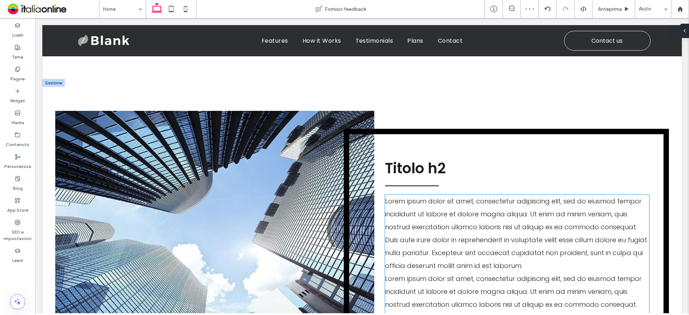
scroll to position [1153, 0]
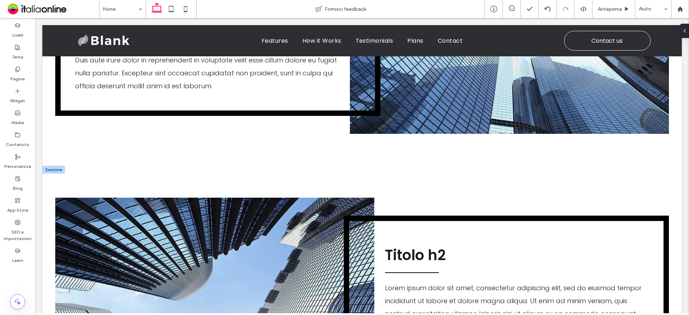
drag, startPoint x: 54, startPoint y: 165, endPoint x: 61, endPoint y: 166, distance: 6.9
click at [54, 166] on div at bounding box center [53, 170] width 23 height 8
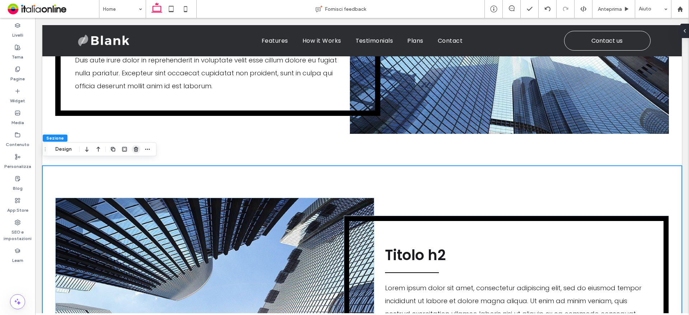
click at [134, 149] on icon "button" at bounding box center [136, 149] width 6 height 6
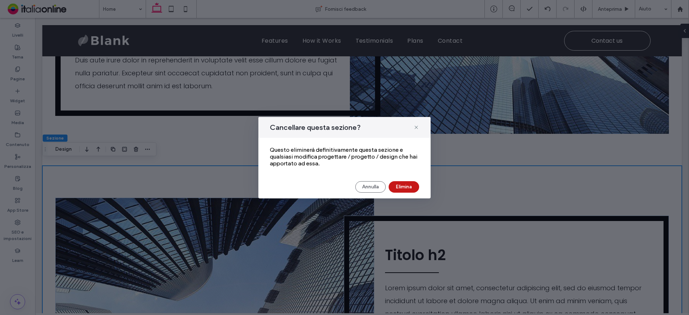
click at [406, 188] on button "Elimina" at bounding box center [404, 186] width 31 height 11
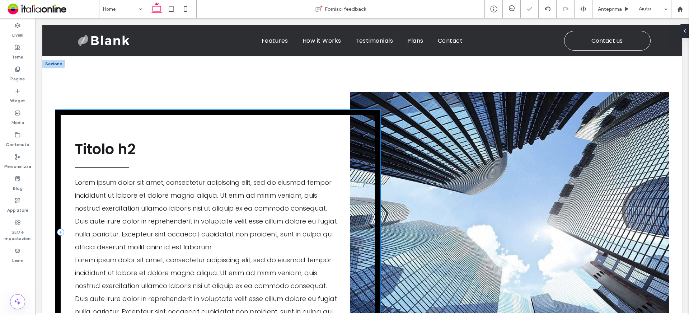
scroll to position [901, 0]
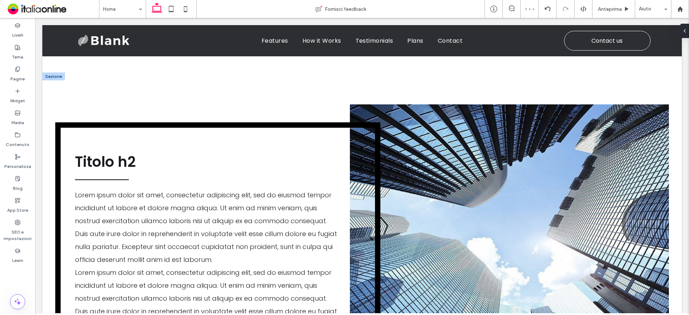
click at [55, 73] on div at bounding box center [53, 77] width 23 height 8
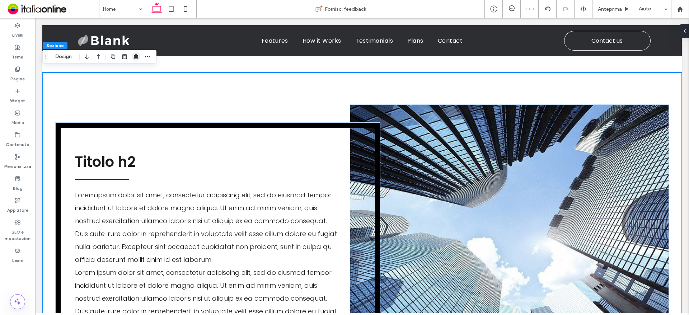
click at [136, 57] on icon "button" at bounding box center [136, 57] width 6 height 6
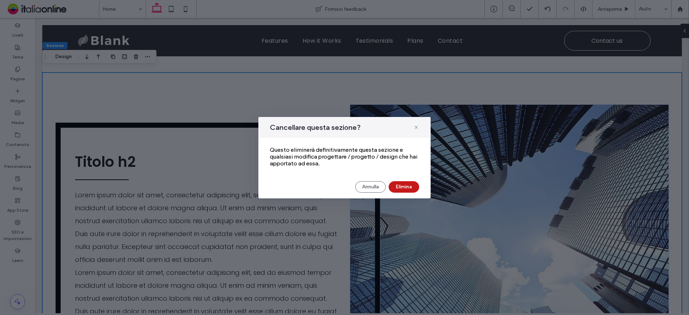
click at [411, 182] on button "Elimina" at bounding box center [404, 186] width 31 height 11
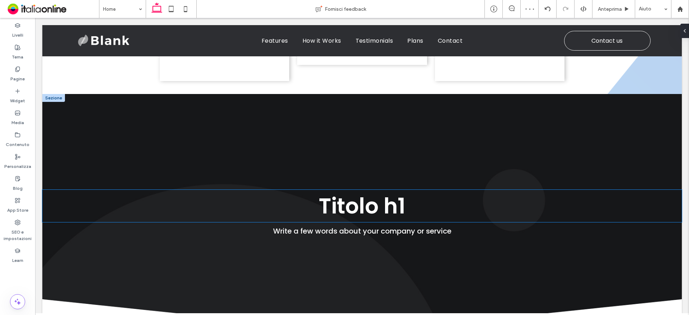
scroll to position [363, 0]
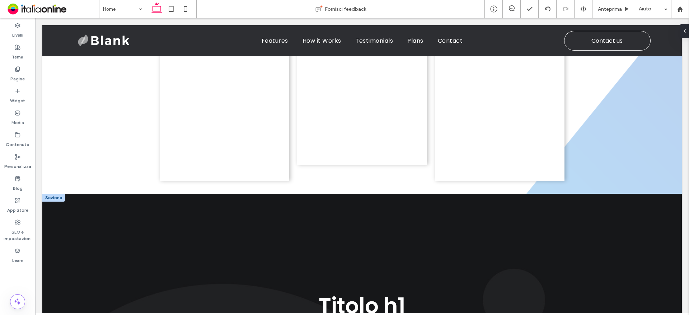
drag, startPoint x: 60, startPoint y: 194, endPoint x: 81, endPoint y: 198, distance: 21.9
click at [60, 194] on div at bounding box center [53, 198] width 23 height 8
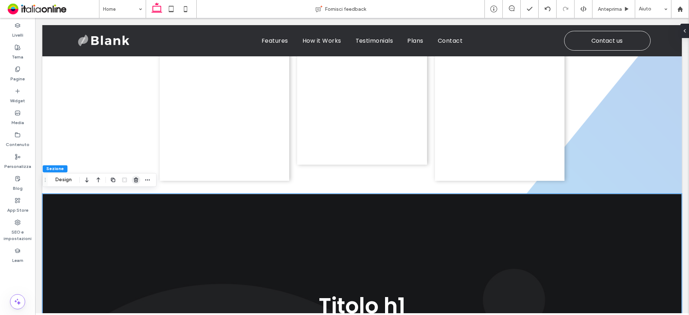
click at [137, 182] on icon "button" at bounding box center [136, 180] width 6 height 6
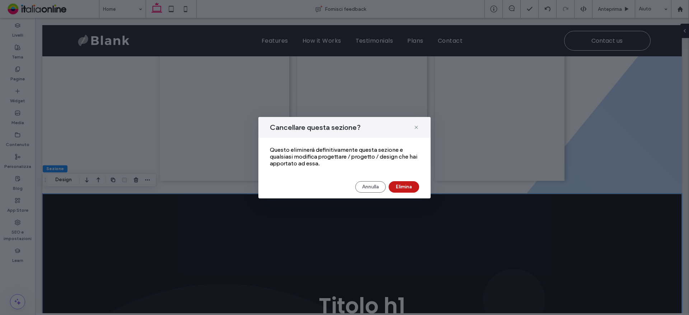
click at [396, 183] on button "Elimina" at bounding box center [404, 186] width 31 height 11
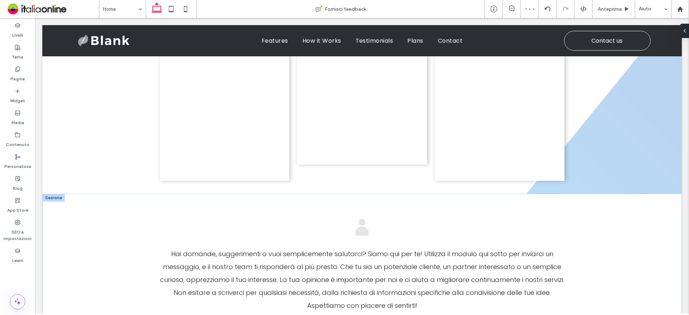
click at [53, 194] on div at bounding box center [53, 198] width 23 height 8
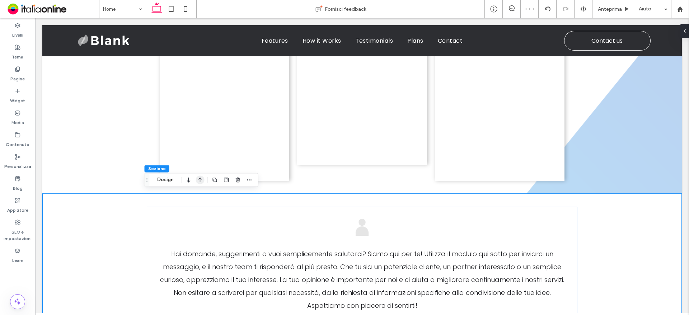
click at [201, 180] on icon "button" at bounding box center [200, 179] width 9 height 13
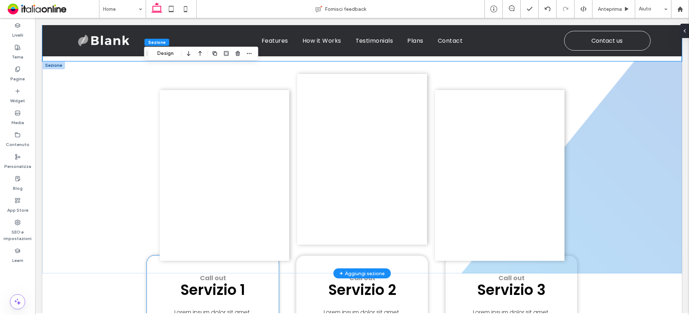
scroll to position [468, 0]
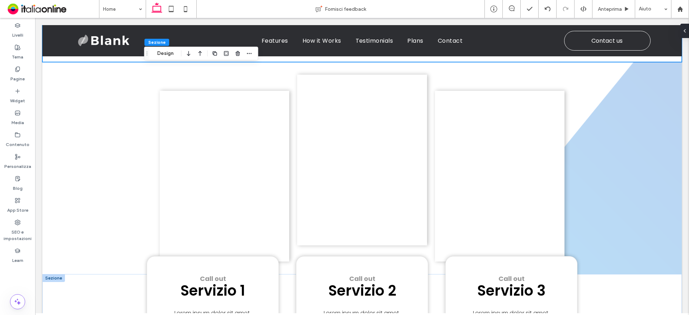
click at [53, 276] on div at bounding box center [53, 278] width 23 height 8
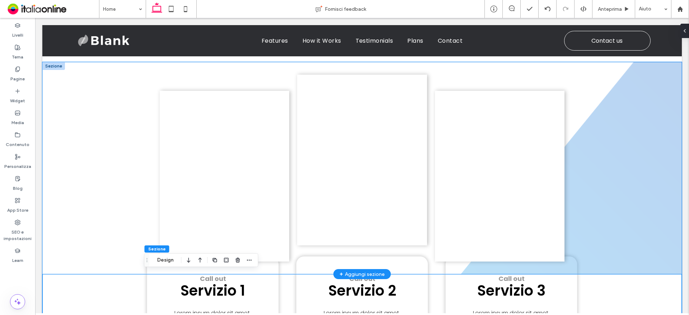
scroll to position [504, 0]
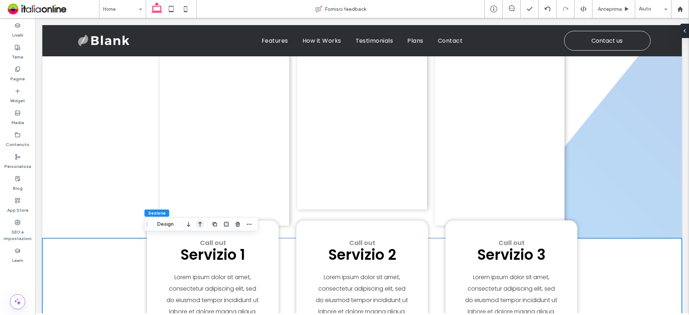
click at [199, 224] on icon "button" at bounding box center [200, 224] width 9 height 13
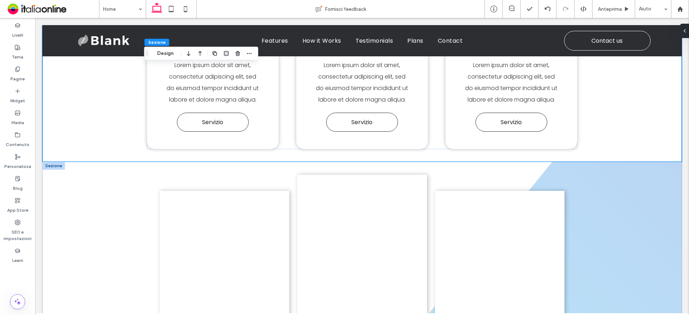
drag, startPoint x: 52, startPoint y: 162, endPoint x: 58, endPoint y: 168, distance: 8.4
click at [52, 162] on div at bounding box center [53, 166] width 23 height 8
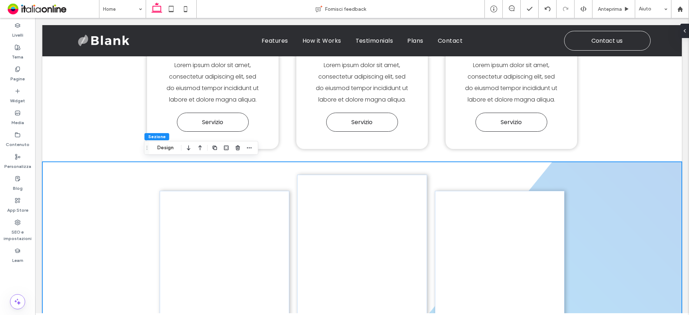
click at [189, 148] on icon "button" at bounding box center [189, 147] width 9 height 13
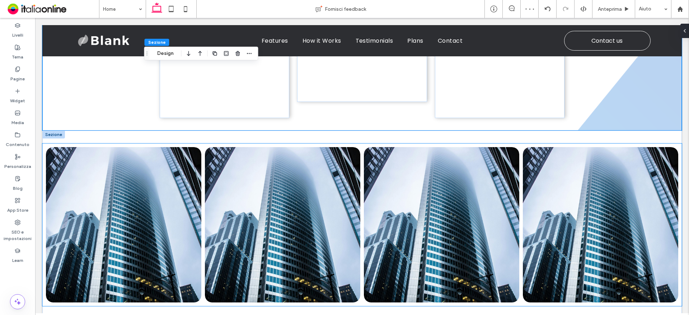
scroll to position [1090, 0]
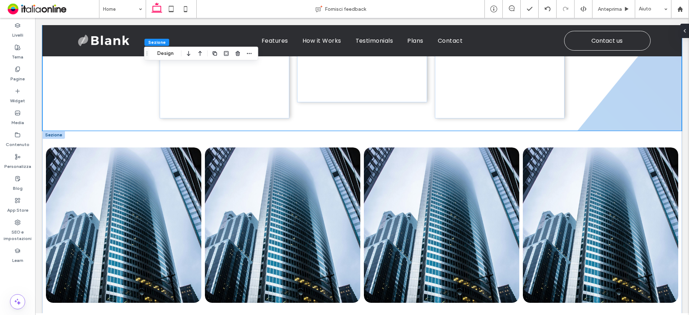
click at [49, 131] on div at bounding box center [53, 135] width 23 height 8
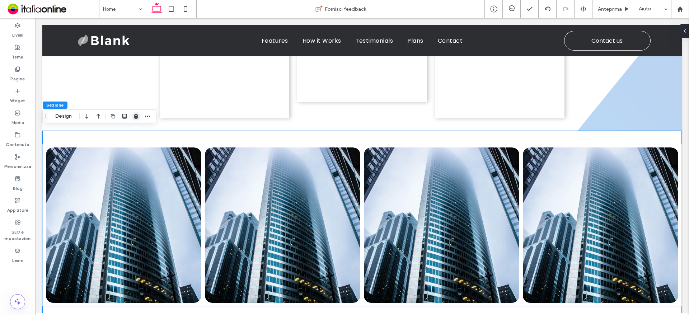
click at [135, 118] on icon "button" at bounding box center [136, 116] width 6 height 6
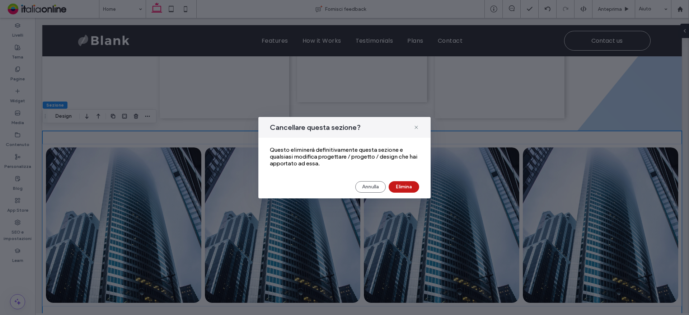
click at [398, 187] on button "Elimina" at bounding box center [404, 186] width 31 height 11
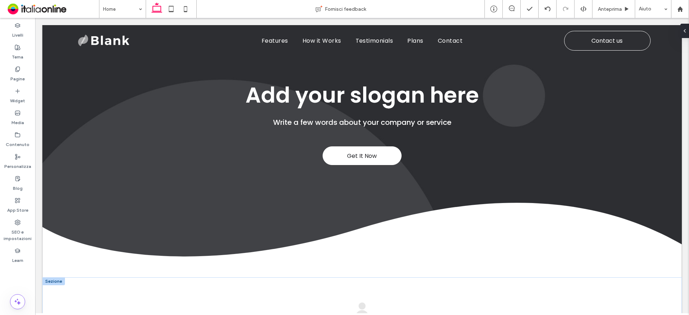
scroll to position [49, 0]
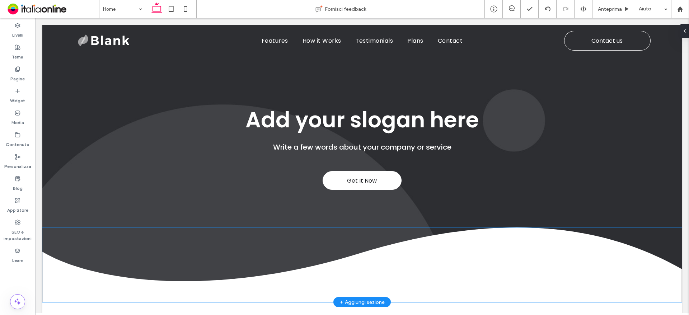
click at [99, 290] on img at bounding box center [362, 265] width 640 height 75
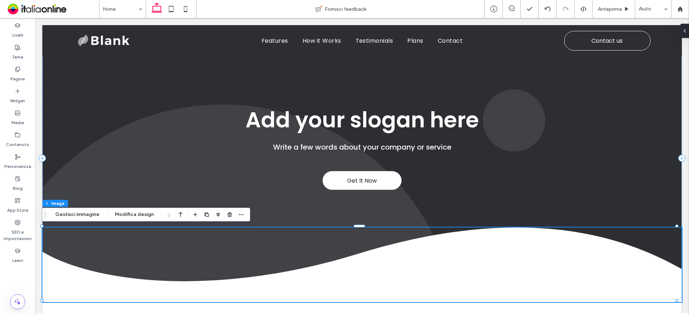
drag, startPoint x: 84, startPoint y: 212, endPoint x: 113, endPoint y: 220, distance: 29.7
click at [84, 212] on button "Gestisci immagine" at bounding box center [77, 214] width 53 height 9
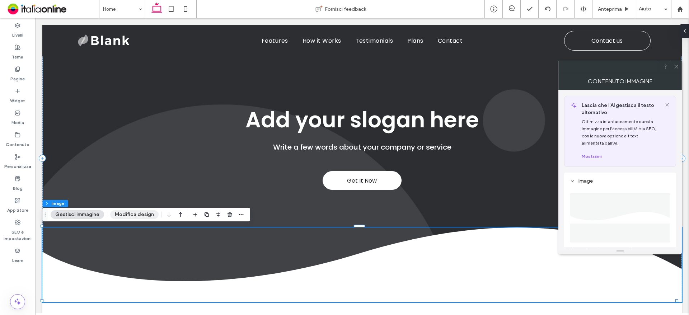
drag, startPoint x: 134, startPoint y: 214, endPoint x: 162, endPoint y: 218, distance: 28.6
click at [134, 214] on button "Modifica design" at bounding box center [134, 214] width 48 height 9
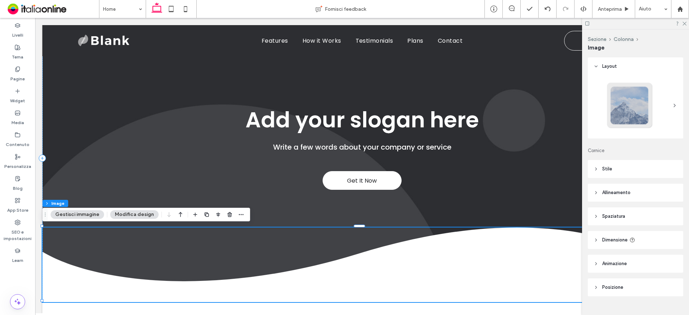
scroll to position [42, 0]
click at [74, 209] on div "Sezione Colonna Image Gestisci immagine Modifica design" at bounding box center [146, 215] width 208 height 14
click at [87, 213] on button "Gestisci immagine" at bounding box center [77, 214] width 53 height 9
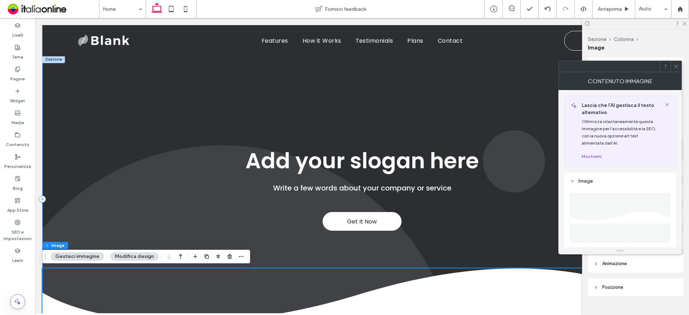
scroll to position [0, 0]
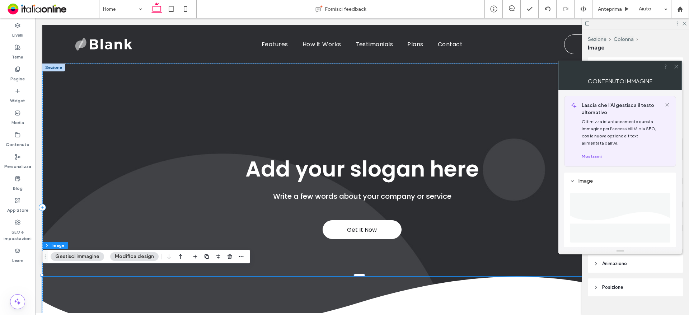
click at [676, 67] on icon at bounding box center [676, 66] width 5 height 5
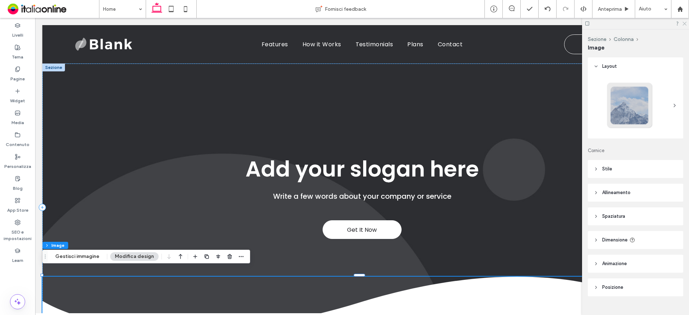
click at [685, 22] on icon at bounding box center [684, 23] width 5 height 5
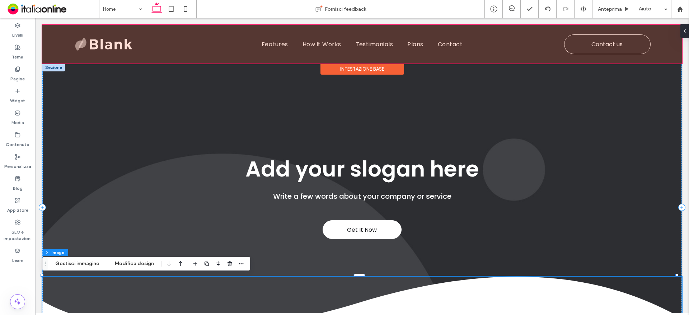
click at [370, 74] on div "Intestazione base" at bounding box center [363, 69] width 84 height 11
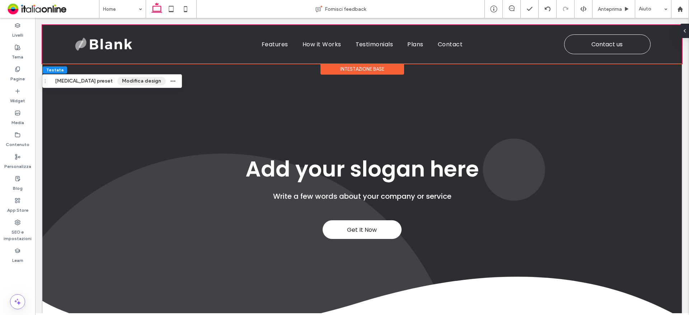
click at [117, 81] on button "Modifica design" at bounding box center [141, 81] width 48 height 9
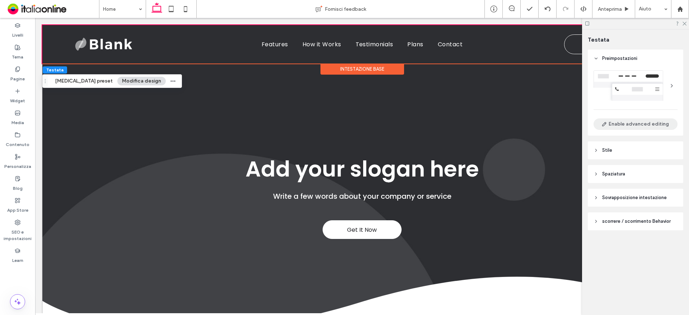
click at [642, 122] on button "Enable advanced editing" at bounding box center [636, 123] width 84 height 11
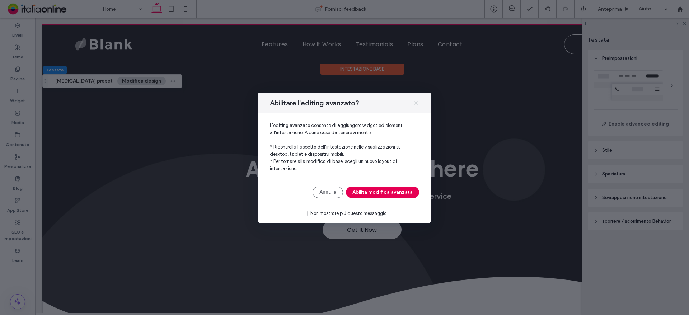
click at [390, 192] on button "Abilita modifica avanzata" at bounding box center [382, 192] width 73 height 11
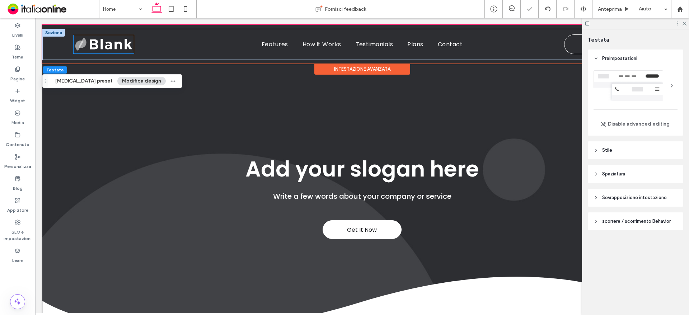
click at [104, 49] on img at bounding box center [104, 44] width 60 height 18
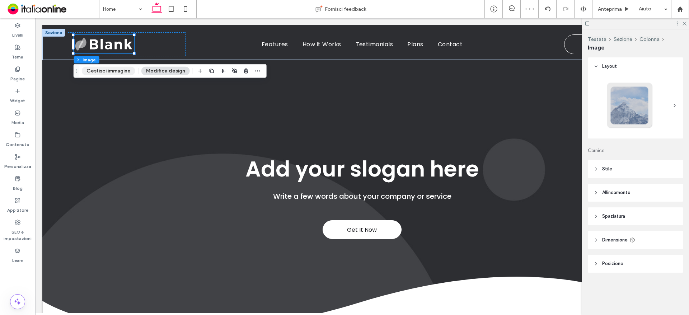
drag, startPoint x: 110, startPoint y: 67, endPoint x: 128, endPoint y: 74, distance: 18.9
click at [110, 67] on button "Gestisci immagine" at bounding box center [108, 71] width 53 height 9
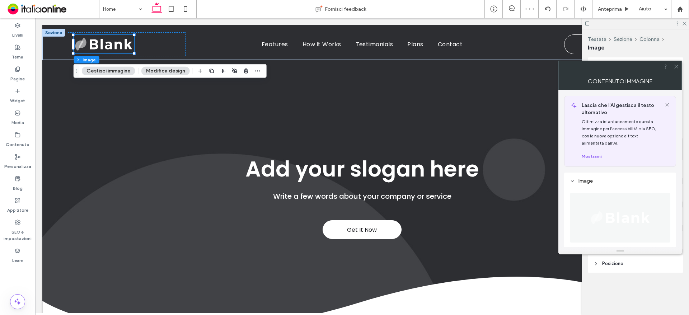
click at [619, 218] on img at bounding box center [620, 218] width 63 height 50
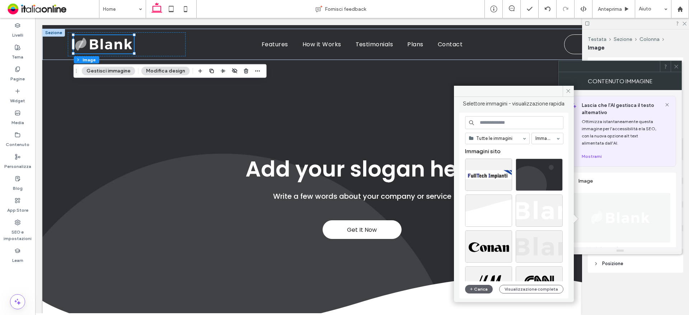
drag, startPoint x: 566, startPoint y: 92, endPoint x: 661, endPoint y: 78, distance: 95.7
click at [566, 92] on icon at bounding box center [568, 90] width 5 height 5
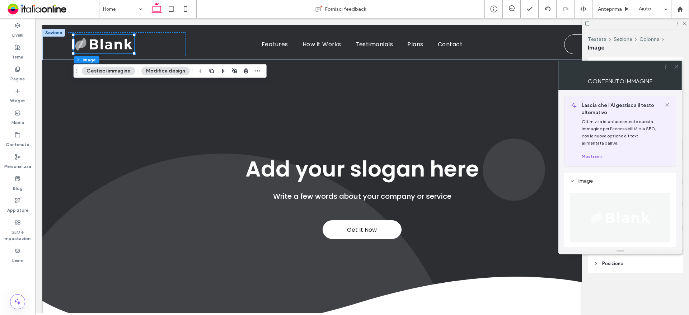
click at [675, 71] on span at bounding box center [676, 66] width 5 height 11
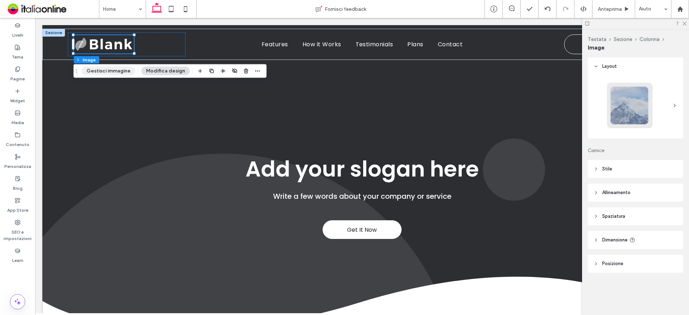
drag, startPoint x: 79, startPoint y: 60, endPoint x: 116, endPoint y: 74, distance: 39.5
click at [109, 70] on button "Gestisci immagine" at bounding box center [108, 71] width 53 height 9
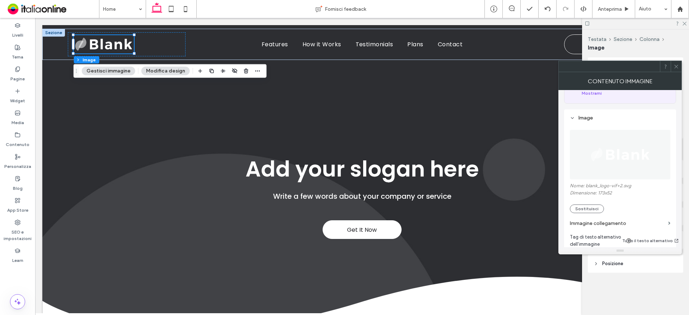
scroll to position [72, 0]
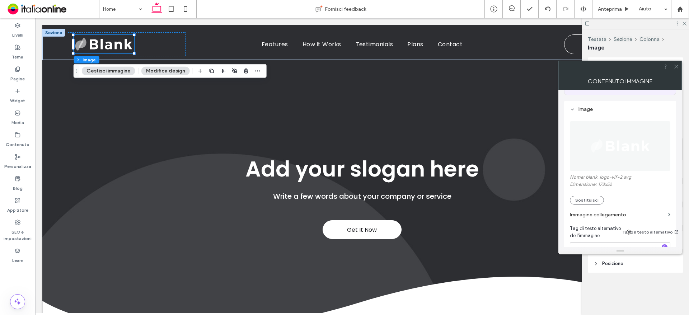
click at [590, 195] on div "Nome: blank_logo-vif+2.svg Dimensione: 173x52 Sostituisci" at bounding box center [620, 189] width 101 height 30
click at [593, 202] on button "Sostituisci" at bounding box center [587, 200] width 34 height 9
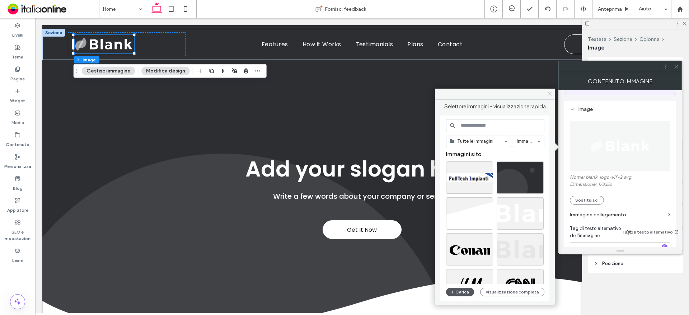
click at [460, 295] on button "Carica" at bounding box center [460, 292] width 28 height 9
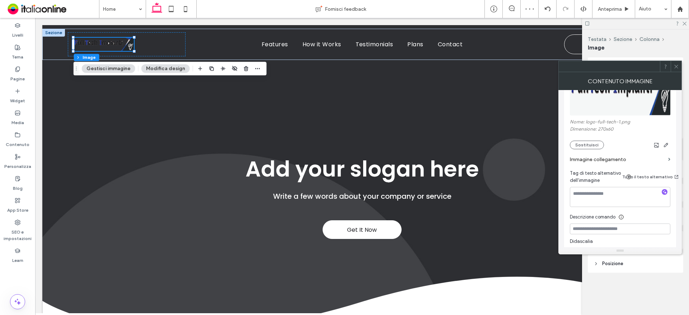
scroll to position [180, 0]
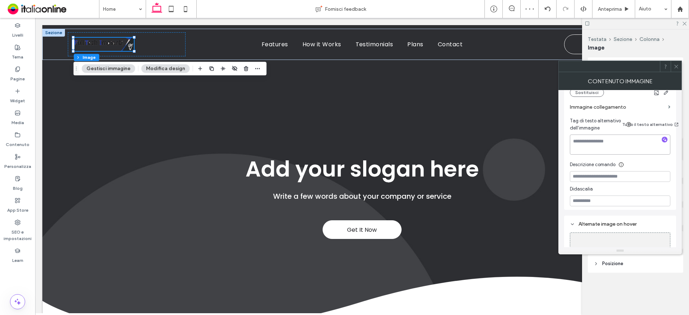
click at [593, 146] on textarea at bounding box center [620, 145] width 101 height 20
type textarea "**********"
click at [677, 71] on span at bounding box center [676, 66] width 5 height 11
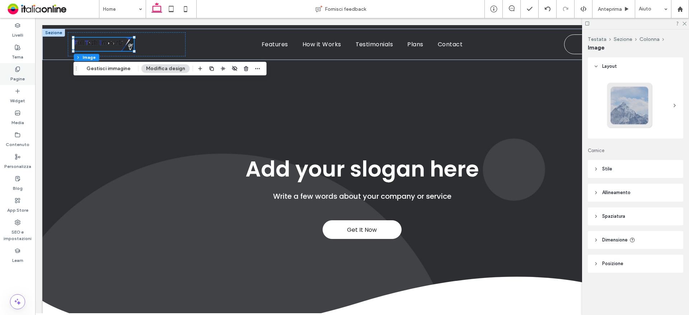
click at [18, 75] on label "Pagine" at bounding box center [17, 77] width 14 height 10
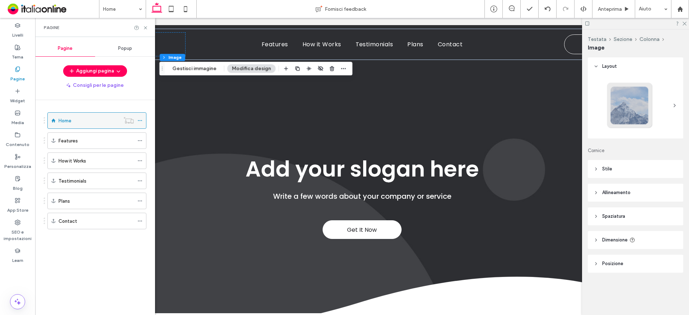
click at [140, 116] on span at bounding box center [139, 120] width 5 height 11
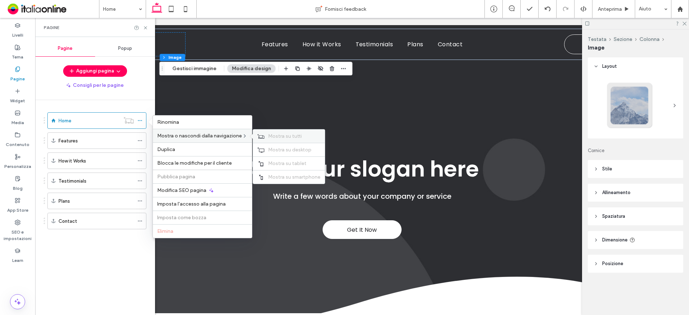
click at [286, 136] on span "Mostra su tutti" at bounding box center [285, 136] width 34 height 6
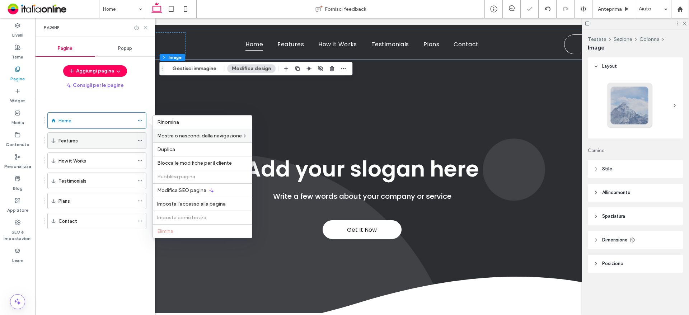
click at [139, 141] on icon at bounding box center [139, 140] width 5 height 5
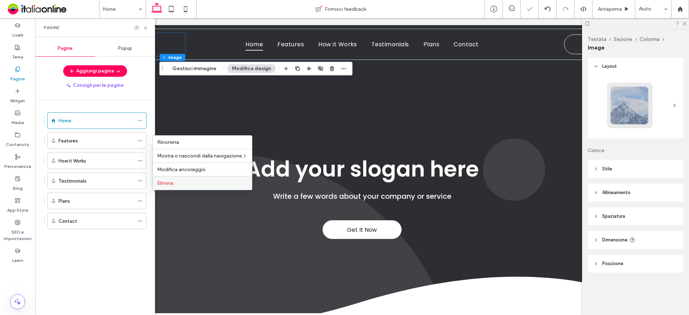
click at [168, 183] on span "Elimina" at bounding box center [165, 183] width 16 height 6
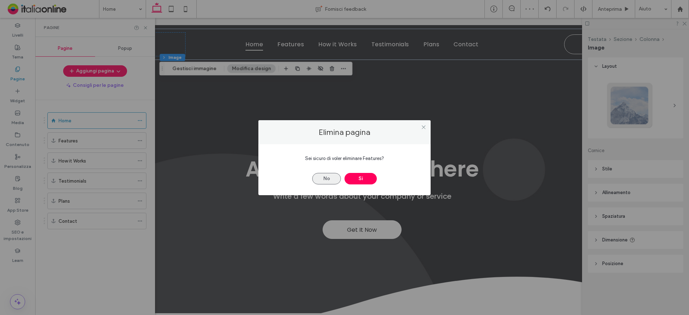
drag, startPoint x: 370, startPoint y: 181, endPoint x: 321, endPoint y: 173, distance: 50.2
click at [370, 181] on button "Sì" at bounding box center [361, 178] width 32 height 11
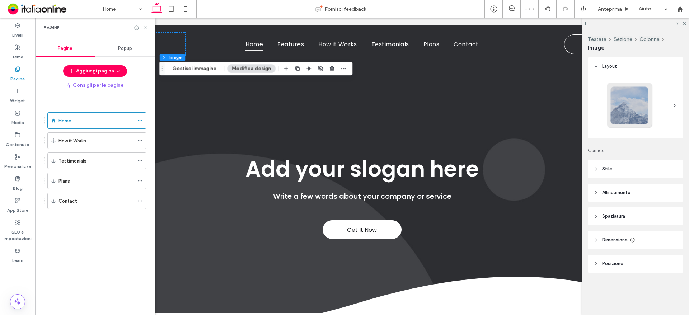
click at [140, 141] on div at bounding box center [344, 157] width 689 height 315
click at [139, 140] on icon at bounding box center [139, 140] width 5 height 5
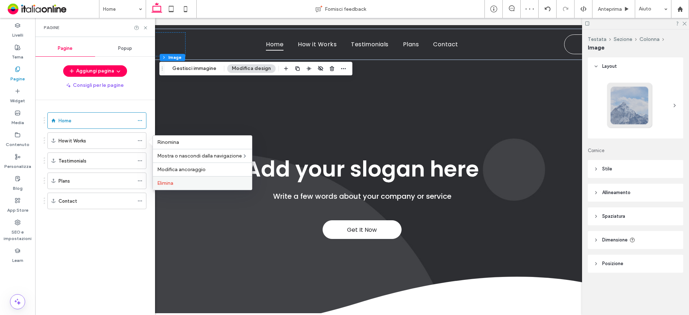
scroll to position [0, 0]
click at [177, 182] on label "Elimina" at bounding box center [202, 183] width 90 height 6
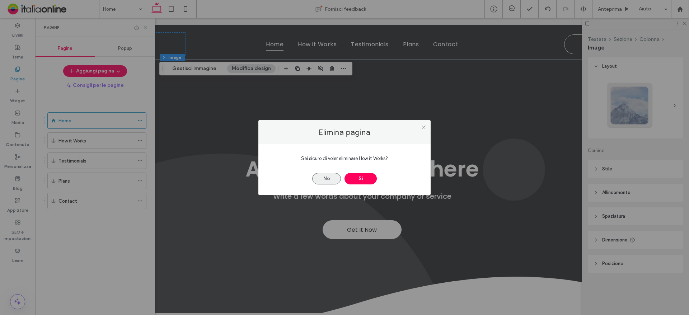
drag, startPoint x: 361, startPoint y: 178, endPoint x: 338, endPoint y: 178, distance: 23.0
click at [361, 178] on button "Sì" at bounding box center [361, 178] width 32 height 11
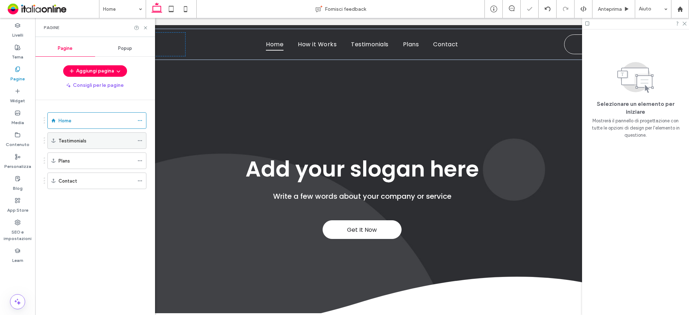
click at [141, 141] on use at bounding box center [140, 140] width 4 height 1
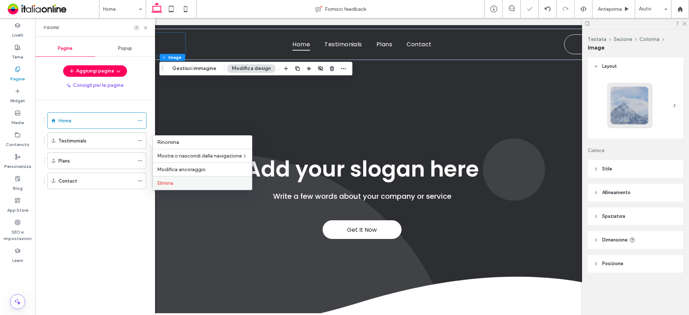
click at [183, 181] on label "Elimina" at bounding box center [202, 183] width 90 height 6
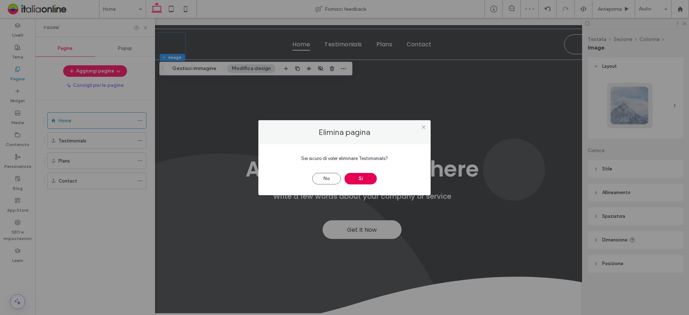
click at [356, 181] on button "Sì" at bounding box center [361, 178] width 32 height 11
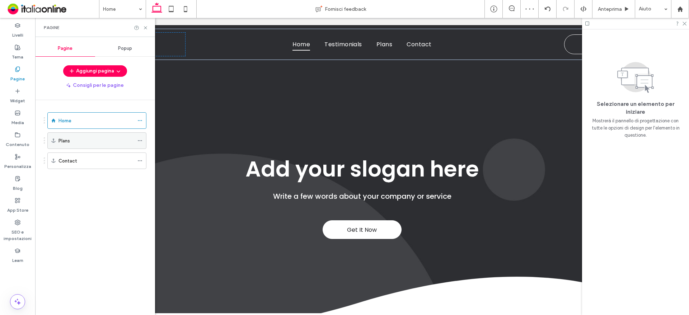
click at [143, 141] on div at bounding box center [141, 140] width 9 height 11
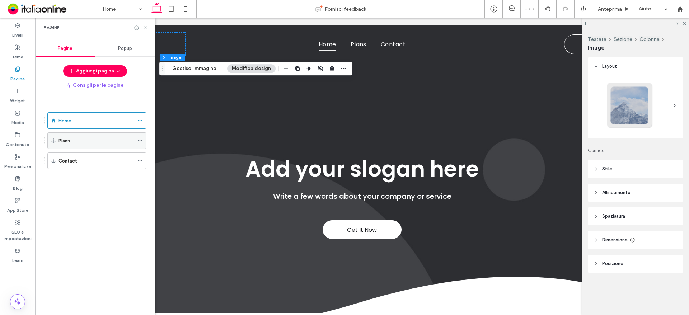
click at [139, 140] on icon at bounding box center [139, 140] width 5 height 5
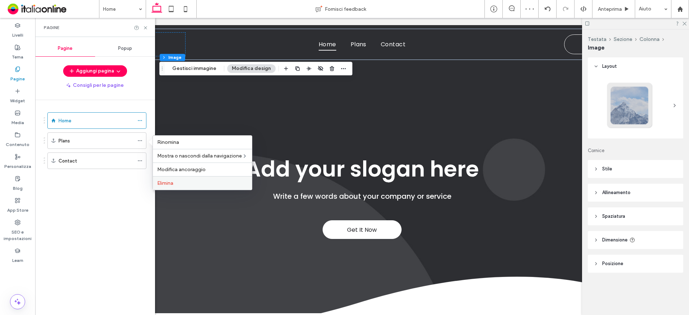
click at [174, 184] on label "Elimina" at bounding box center [202, 183] width 90 height 6
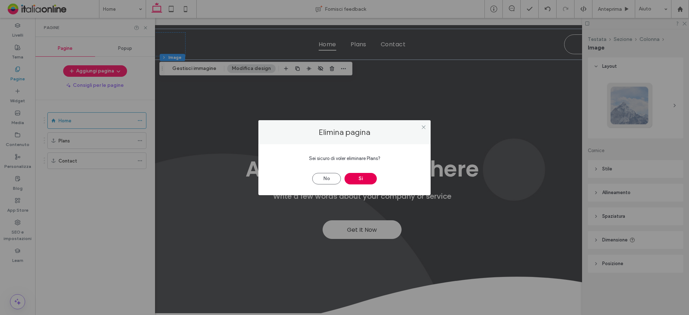
click at [366, 179] on button "Sì" at bounding box center [361, 178] width 32 height 11
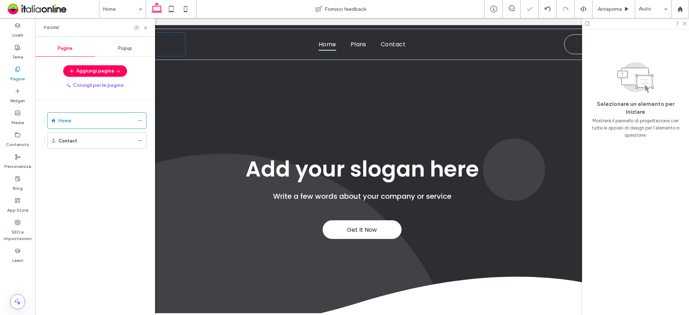
drag, startPoint x: 140, startPoint y: 140, endPoint x: 150, endPoint y: 150, distance: 14.0
click at [140, 140] on icon at bounding box center [139, 140] width 5 height 5
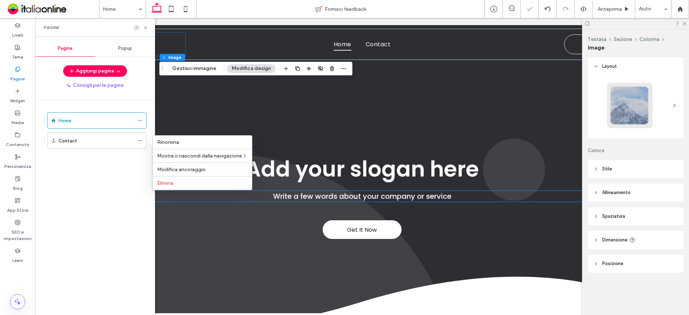
click at [188, 190] on div "Get It Now Add your slogan here Write a few words about your company or service" at bounding box center [362, 208] width 640 height 288
click at [141, 139] on icon at bounding box center [139, 140] width 5 height 5
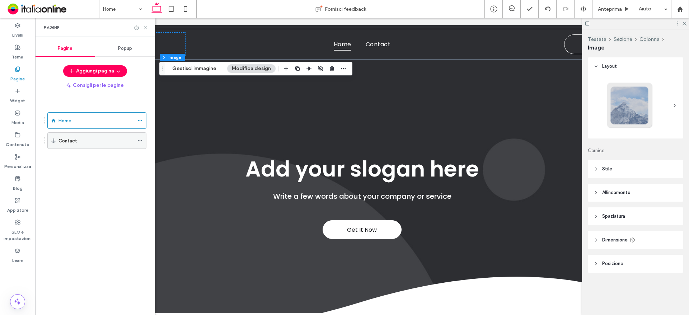
click at [143, 137] on div at bounding box center [141, 140] width 9 height 11
click at [139, 137] on span at bounding box center [139, 140] width 5 height 11
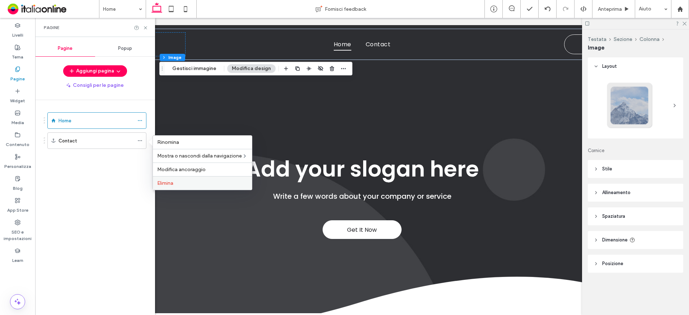
click at [170, 183] on span "Elimina" at bounding box center [165, 183] width 16 height 6
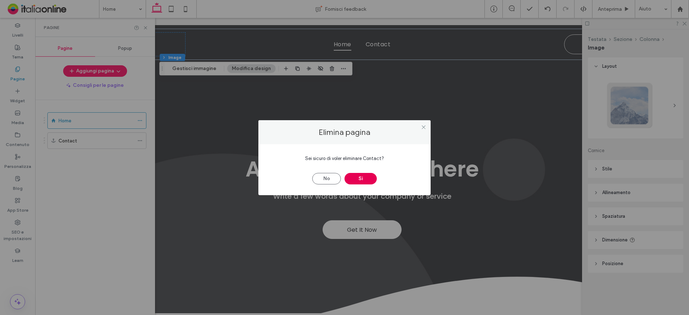
click at [363, 176] on button "Sì" at bounding box center [361, 178] width 32 height 11
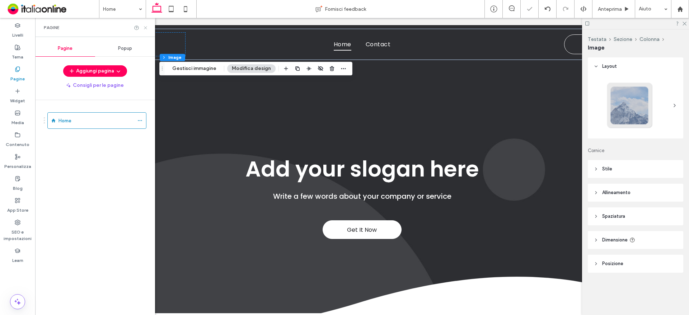
click at [145, 26] on icon at bounding box center [145, 27] width 5 height 5
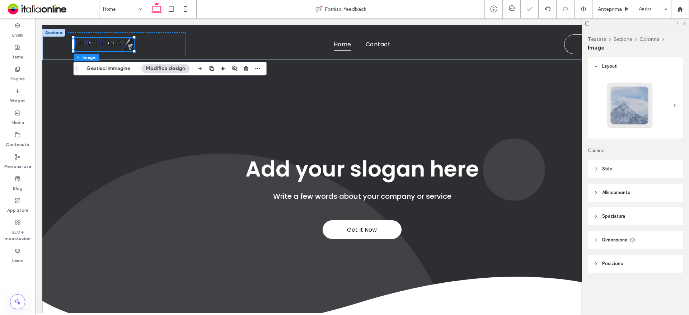
click at [684, 22] on icon at bounding box center [684, 23] width 5 height 5
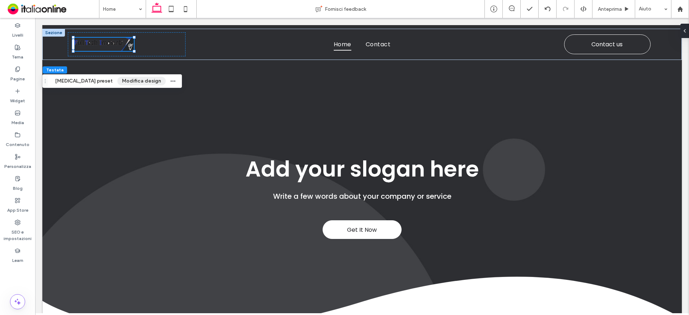
click at [120, 81] on button "Modifica design" at bounding box center [141, 81] width 48 height 9
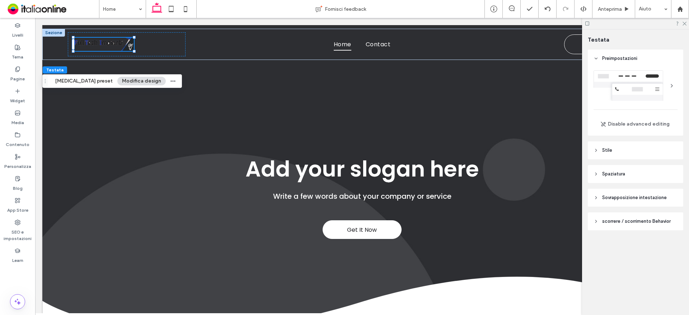
drag, startPoint x: 609, startPoint y: 148, endPoint x: 621, endPoint y: 156, distance: 14.7
click at [609, 148] on span "Stile" at bounding box center [607, 150] width 10 height 7
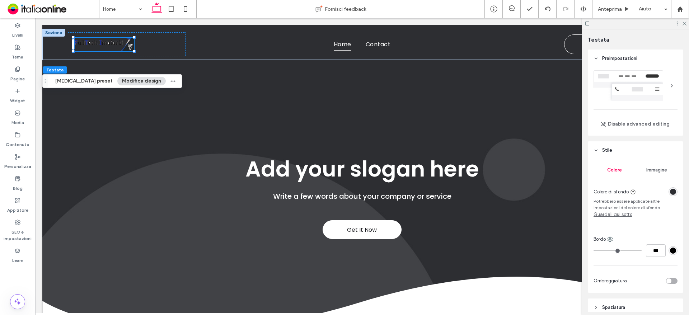
click at [670, 190] on div "rgba(45, 46, 50, 1)" at bounding box center [673, 192] width 6 height 6
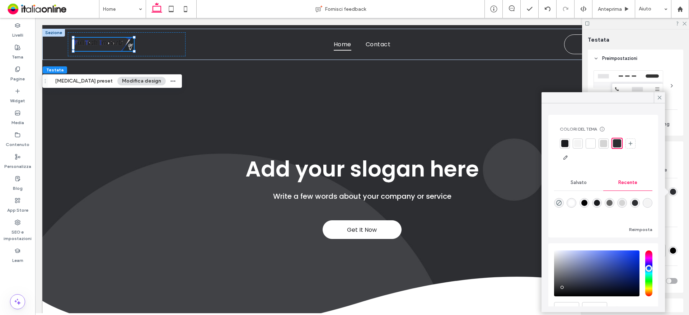
click at [586, 143] on div at bounding box center [591, 144] width 10 height 10
click at [657, 100] on icon at bounding box center [660, 97] width 6 height 6
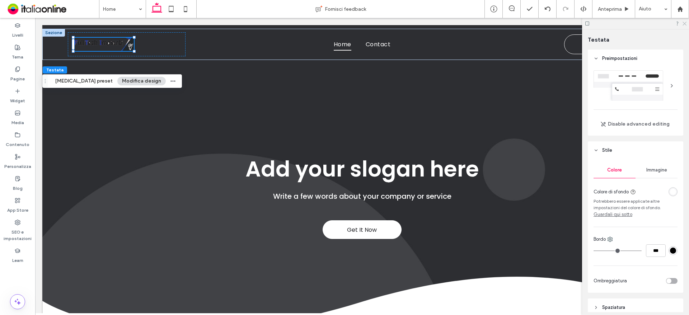
click at [685, 22] on icon at bounding box center [684, 23] width 5 height 5
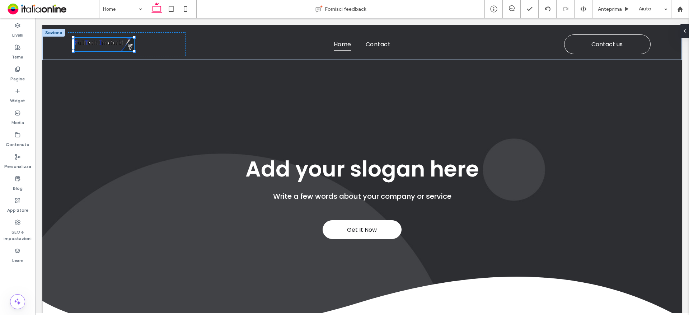
type input "***"
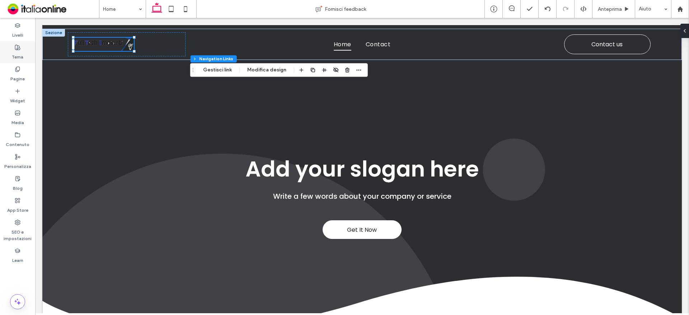
click at [22, 53] on label "Tema" at bounding box center [17, 55] width 11 height 10
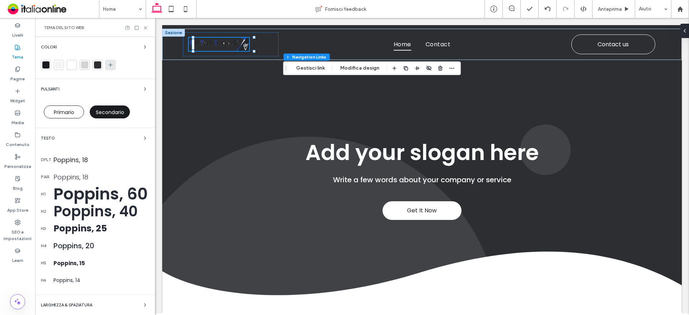
click at [110, 62] on icon at bounding box center [111, 65] width 6 height 6
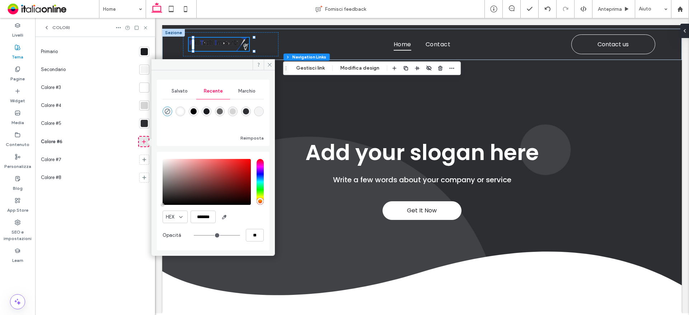
click at [143, 143] on icon at bounding box center [144, 142] width 6 height 6
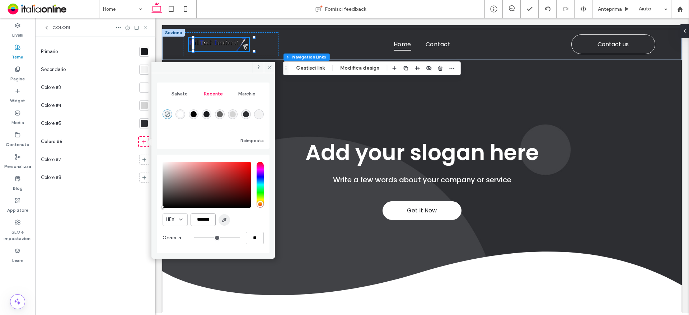
scroll to position [0, 2]
drag, startPoint x: 193, startPoint y: 220, endPoint x: 225, endPoint y: 224, distance: 32.3
click at [225, 224] on div "HEX *******" at bounding box center [213, 220] width 101 height 13
paste input "color picker textbox"
type input "*******"
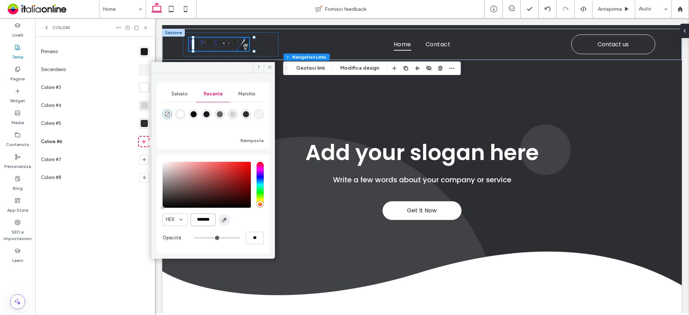
type input "***"
type input "****"
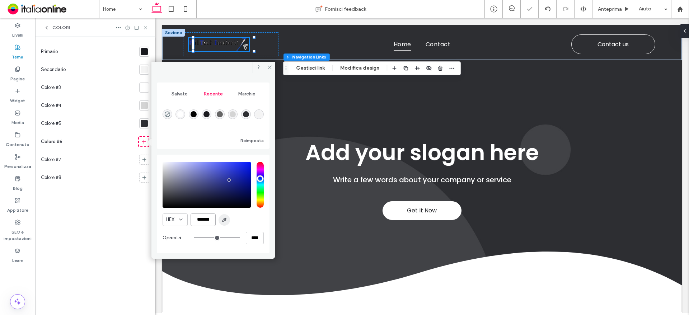
scroll to position [0, 0]
type input "*******"
click at [145, 125] on div at bounding box center [144, 123] width 7 height 7
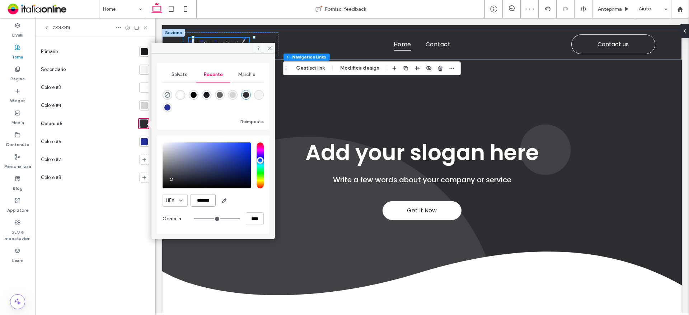
drag, startPoint x: 198, startPoint y: 201, endPoint x: 215, endPoint y: 202, distance: 17.6
click at [215, 202] on input "*******" at bounding box center [203, 200] width 25 height 13
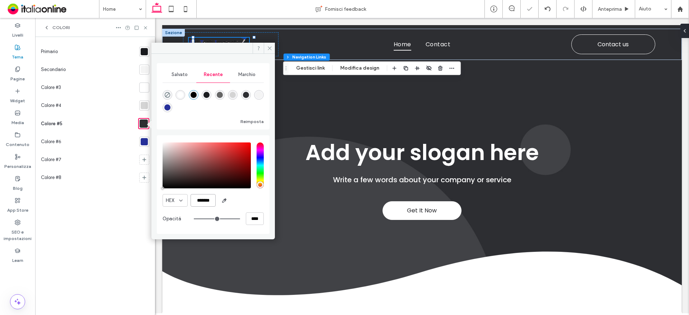
scroll to position [0, 1]
type input "*******"
click at [272, 47] on icon at bounding box center [269, 48] width 5 height 5
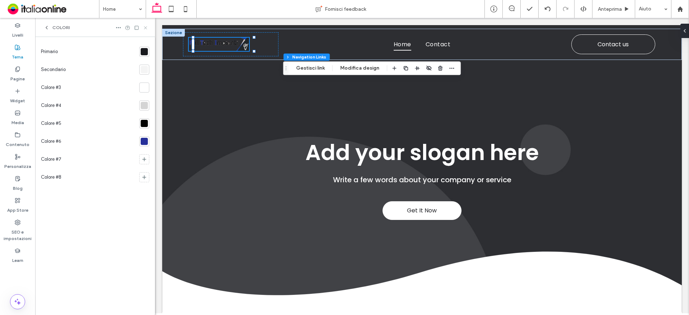
click at [147, 27] on use at bounding box center [145, 27] width 3 height 3
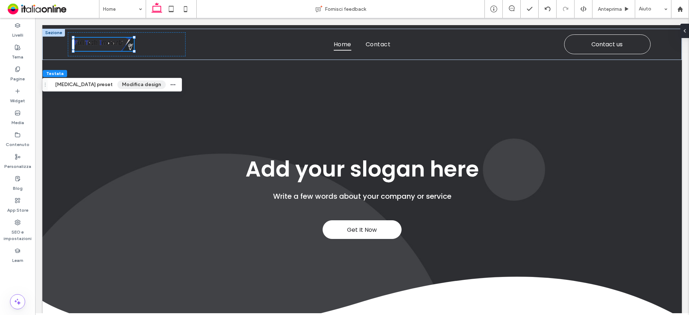
drag, startPoint x: 107, startPoint y: 83, endPoint x: 116, endPoint y: 84, distance: 9.4
click at [117, 83] on button "Modifica design" at bounding box center [141, 84] width 48 height 9
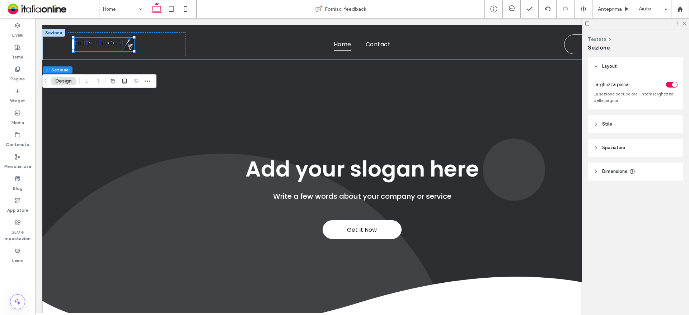
click at [67, 77] on button "Design" at bounding box center [64, 81] width 26 height 9
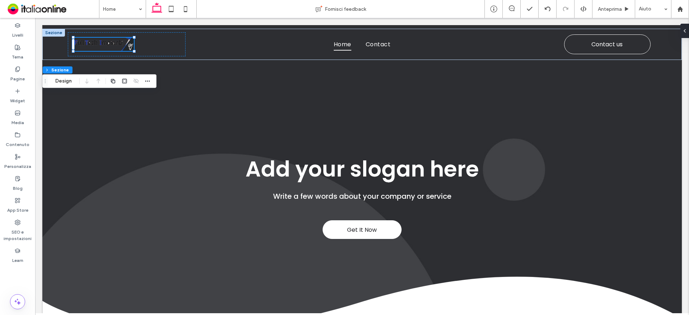
click at [60, 76] on div "Testata Sezione Design" at bounding box center [99, 81] width 114 height 14
click at [66, 79] on button "Design" at bounding box center [64, 81] width 26 height 9
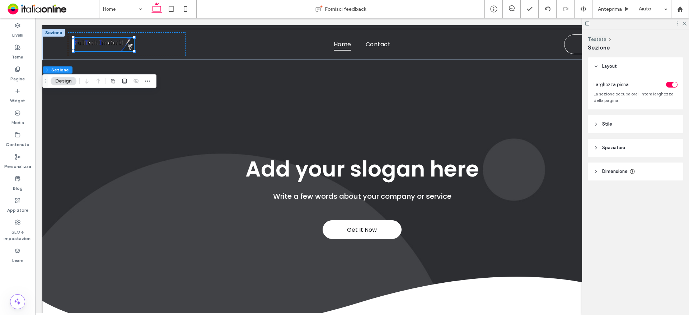
click at [619, 120] on header "Stile" at bounding box center [635, 124] width 95 height 18
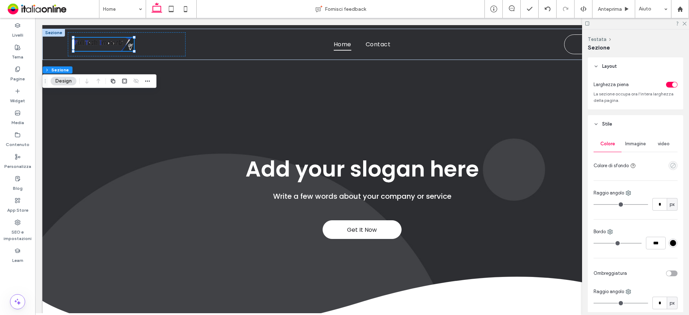
click at [671, 166] on use "empty color" at bounding box center [673, 165] width 5 height 5
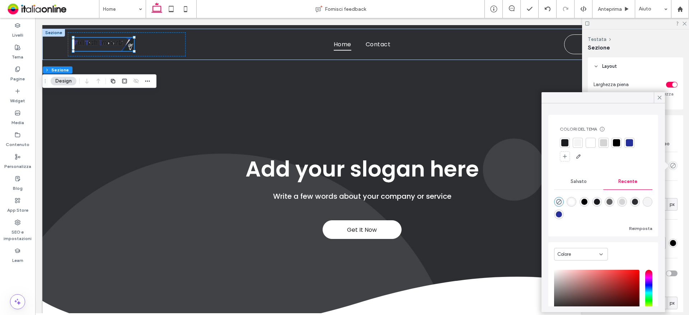
click at [588, 144] on div at bounding box center [590, 142] width 7 height 7
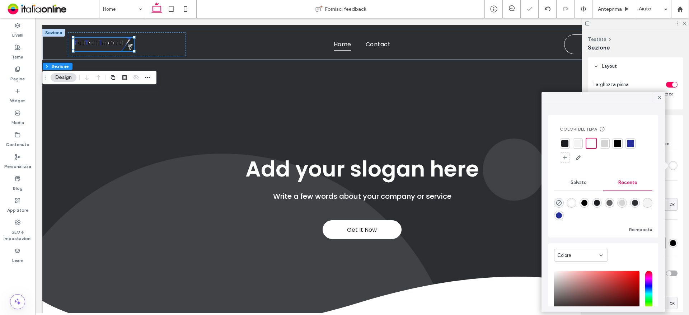
drag, startPoint x: 659, startPoint y: 95, endPoint x: 664, endPoint y: 93, distance: 5.0
click at [659, 95] on icon at bounding box center [660, 97] width 6 height 6
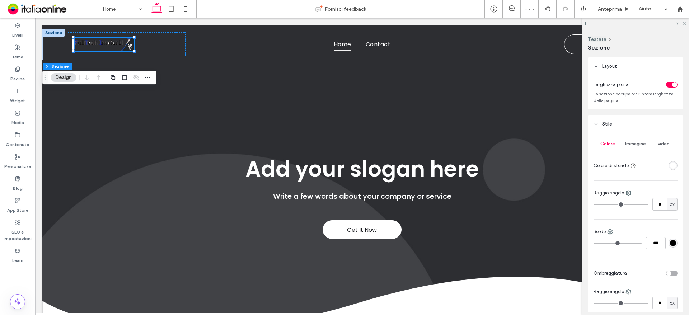
click at [685, 23] on use at bounding box center [685, 24] width 4 height 4
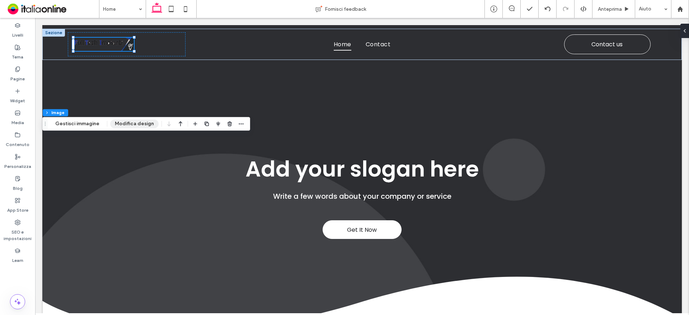
click at [123, 124] on button "Modifica design" at bounding box center [134, 124] width 48 height 9
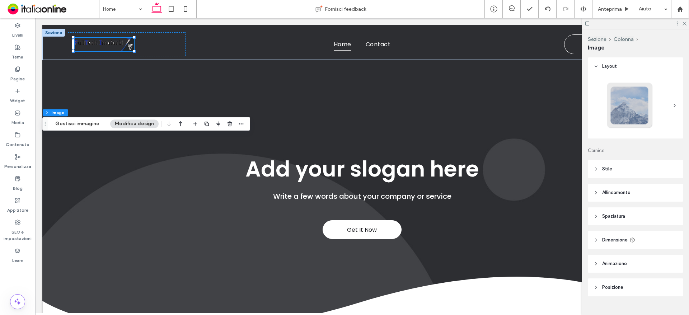
scroll to position [13, 0]
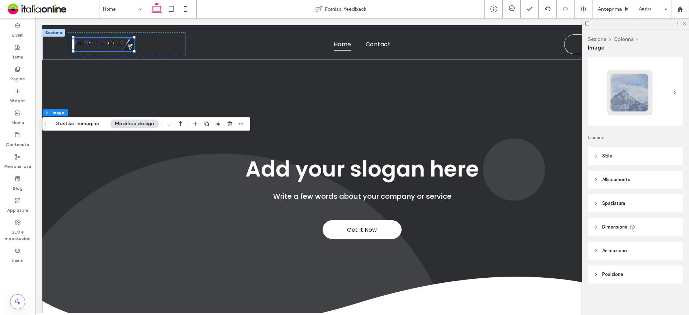
drag, startPoint x: 603, startPoint y: 156, endPoint x: 605, endPoint y: 160, distance: 3.9
click at [603, 156] on span "Stile" at bounding box center [607, 156] width 10 height 7
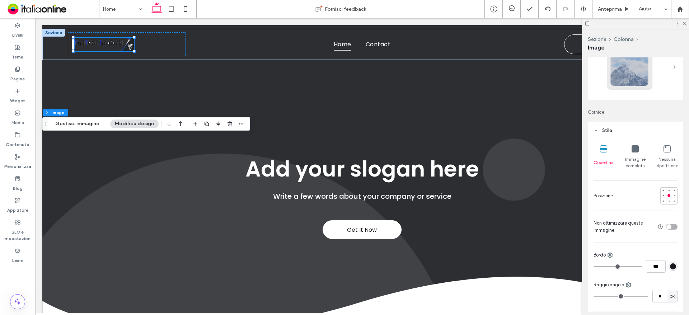
scroll to position [0, 0]
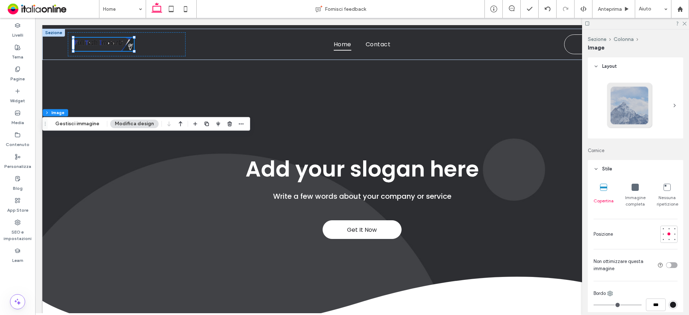
click at [141, 122] on button "Modifica design" at bounding box center [134, 124] width 48 height 9
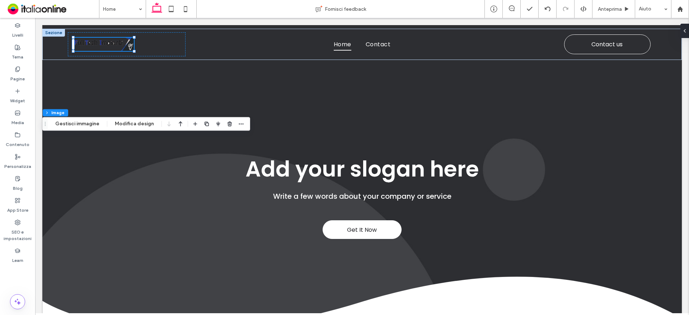
click at [66, 119] on div "Sezione Colonna Image Gestisci immagine Modifica design" at bounding box center [146, 124] width 208 height 14
click at [79, 119] on div "Sezione Colonna Image Gestisci immagine Modifica design" at bounding box center [146, 124] width 208 height 14
drag, startPoint x: 80, startPoint y: 126, endPoint x: 84, endPoint y: 126, distance: 3.9
click at [80, 126] on button "Gestisci immagine" at bounding box center [77, 124] width 53 height 9
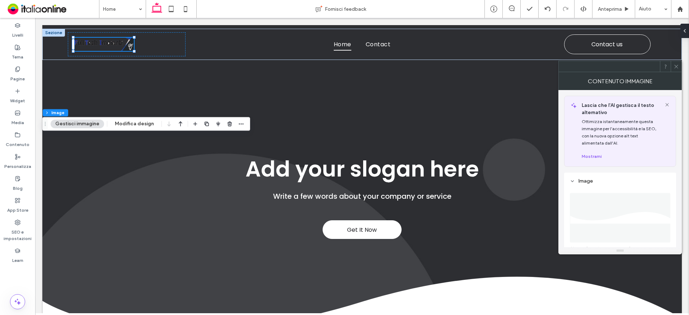
scroll to position [108, 0]
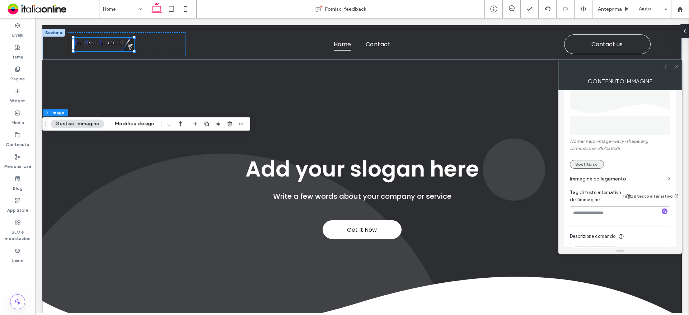
click at [596, 167] on button "Sostituisci" at bounding box center [587, 164] width 34 height 9
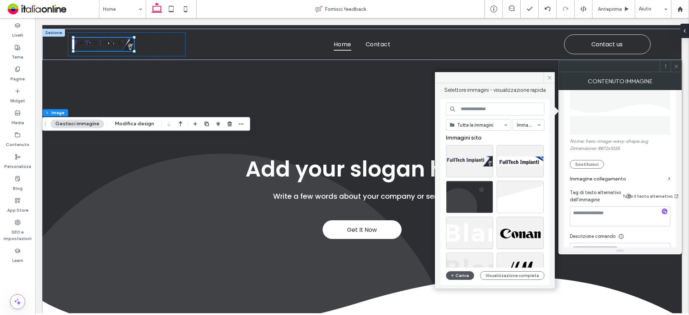
click at [465, 278] on button "Carica" at bounding box center [460, 275] width 28 height 9
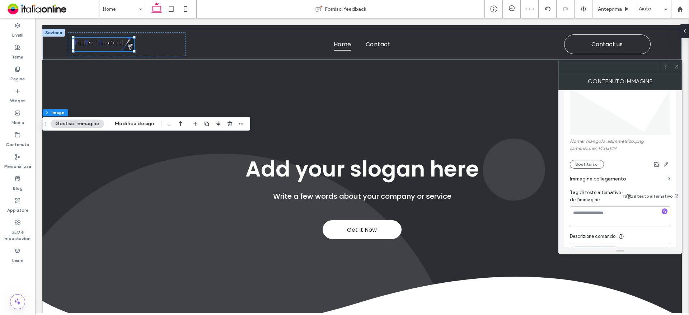
drag, startPoint x: 678, startPoint y: 67, endPoint x: 624, endPoint y: 83, distance: 56.6
click at [678, 67] on icon at bounding box center [676, 66] width 5 height 5
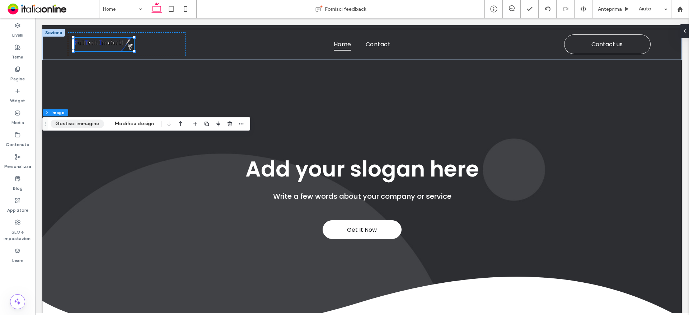
click at [64, 122] on button "Gestisci immagine" at bounding box center [77, 124] width 53 height 9
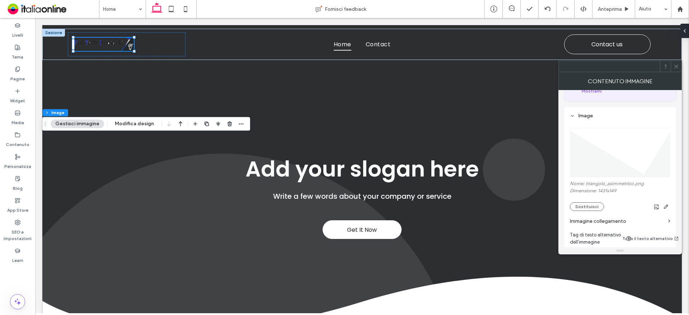
scroll to position [72, 0]
click at [675, 66] on icon at bounding box center [676, 66] width 5 height 5
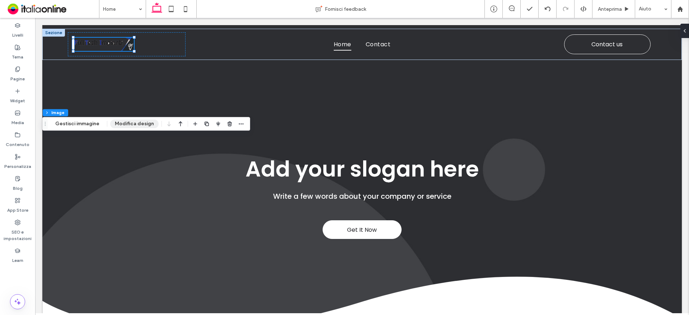
drag, startPoint x: 118, startPoint y: 123, endPoint x: 122, endPoint y: 124, distance: 4.3
click at [118, 123] on button "Modifica design" at bounding box center [134, 124] width 48 height 9
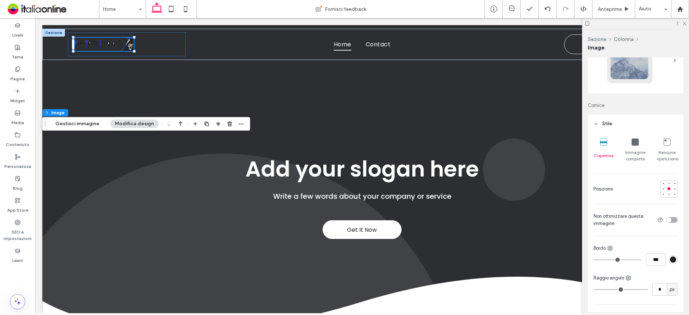
scroll to position [108, 0]
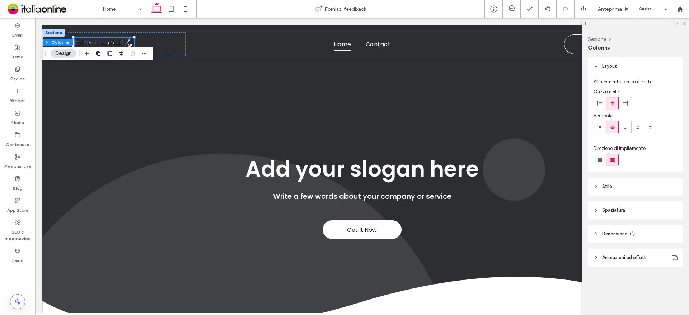
click at [686, 20] on div at bounding box center [635, 23] width 107 height 11
click at [685, 23] on use at bounding box center [685, 24] width 4 height 4
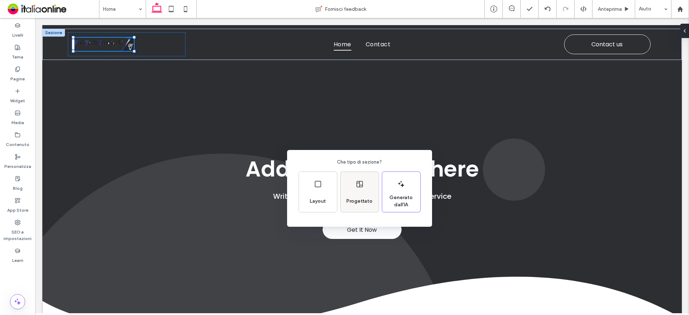
click at [359, 196] on div "Progettato" at bounding box center [360, 202] width 32 height 16
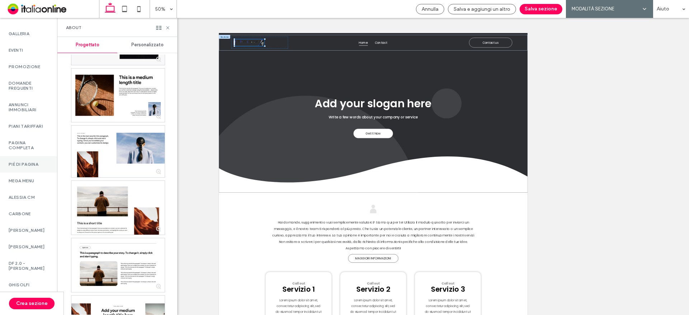
scroll to position [395, 0]
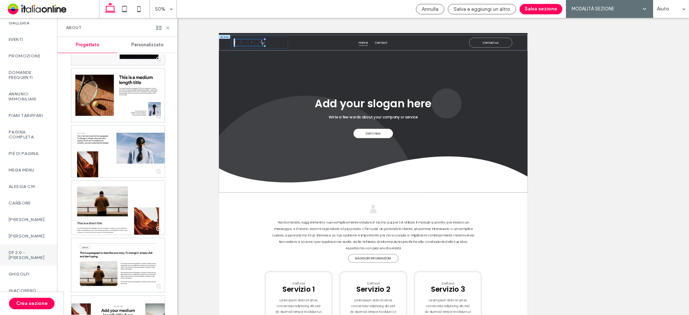
click at [40, 260] on label "DF 2.0 - [PERSON_NAME]" at bounding box center [29, 255] width 40 height 10
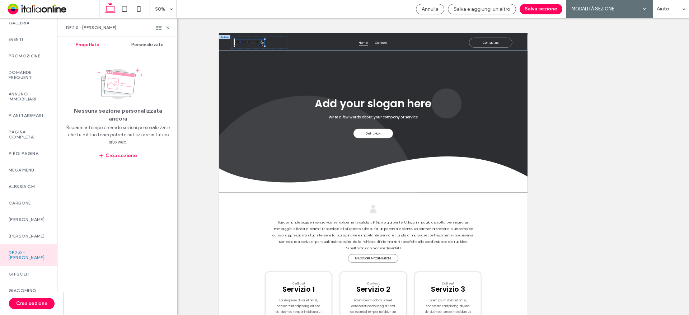
click at [139, 45] on span "Personalizzato" at bounding box center [147, 45] width 32 height 6
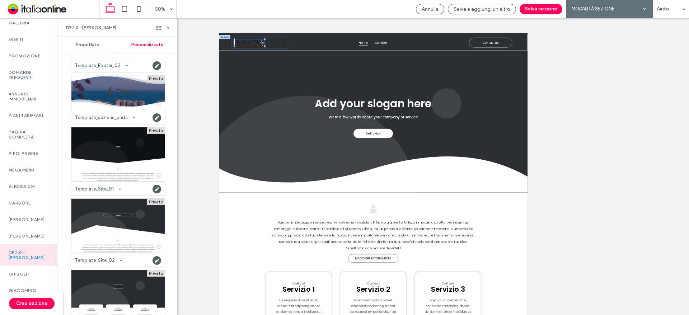
scroll to position [754, 0]
click at [121, 210] on div at bounding box center [117, 226] width 93 height 54
click at [546, 8] on button "Salva sezione" at bounding box center [541, 9] width 43 height 10
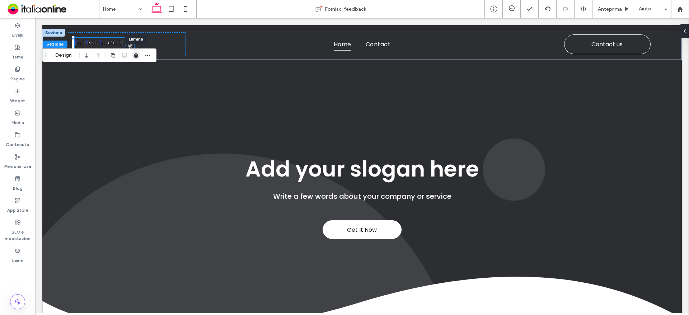
click at [134, 55] on icon "button" at bounding box center [136, 55] width 6 height 6
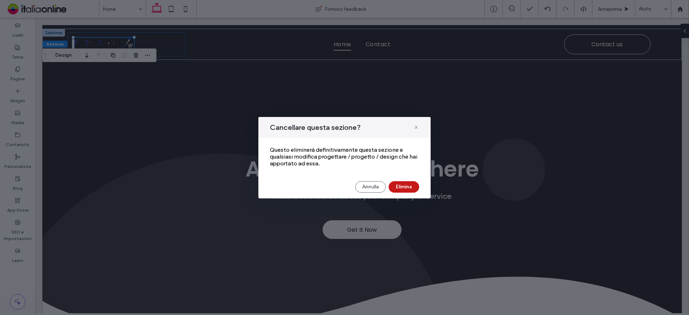
click at [404, 186] on button "Elimina" at bounding box center [404, 186] width 31 height 11
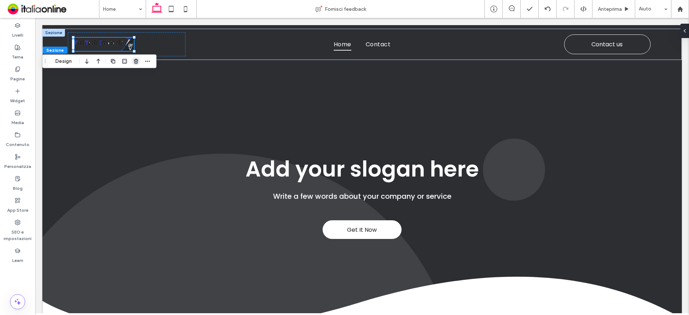
click at [135, 63] on use "button" at bounding box center [136, 61] width 4 height 5
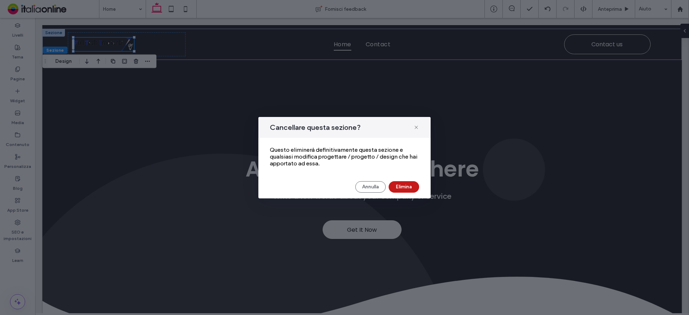
click at [410, 183] on button "Elimina" at bounding box center [404, 186] width 31 height 11
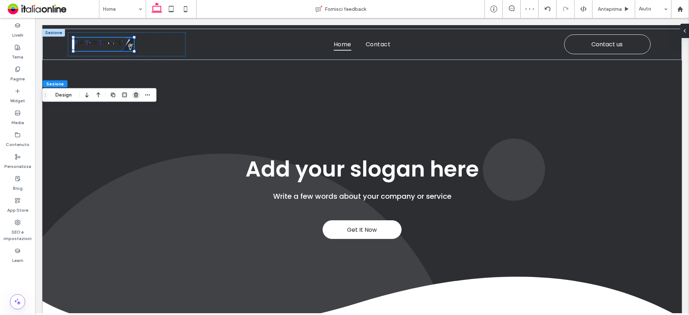
click at [134, 98] on span "button" at bounding box center [136, 95] width 9 height 9
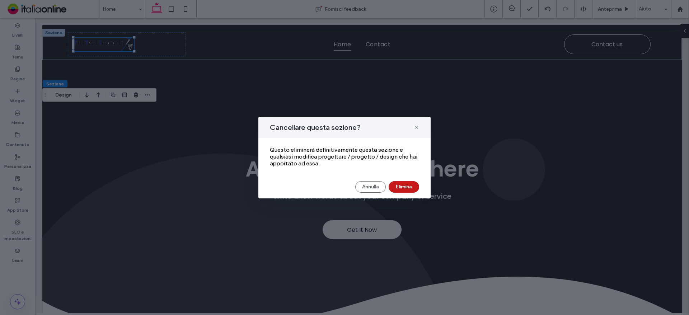
click at [408, 188] on button "Elimina" at bounding box center [404, 186] width 31 height 11
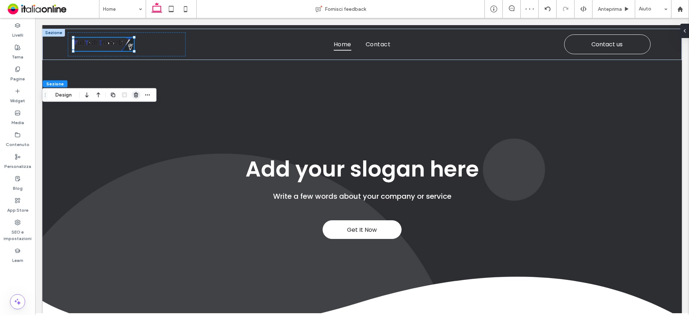
click at [135, 96] on use "button" at bounding box center [136, 95] width 4 height 5
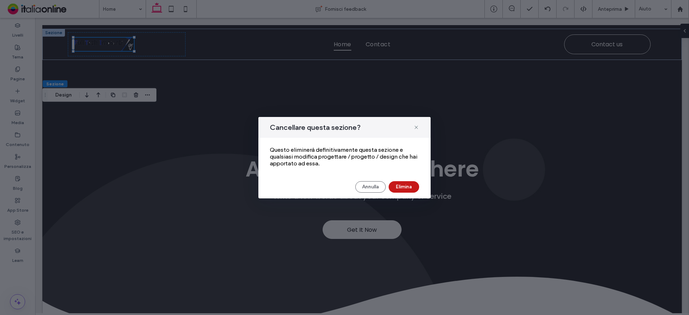
click at [408, 185] on button "Elimina" at bounding box center [404, 186] width 31 height 11
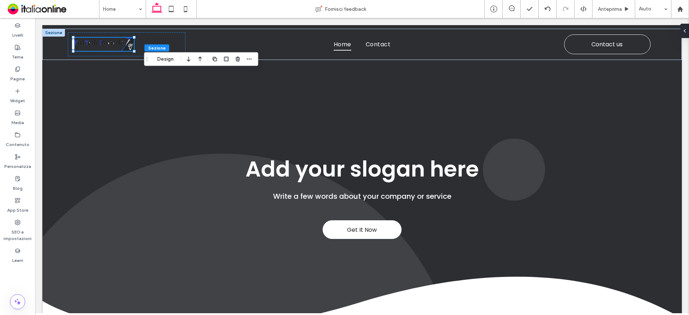
click at [238, 65] on div at bounding box center [238, 59] width 9 height 13
click at [235, 57] on icon "button" at bounding box center [238, 59] width 6 height 6
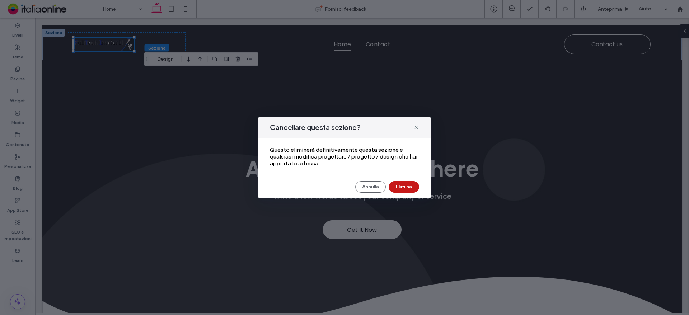
click at [402, 185] on button "Elimina" at bounding box center [404, 186] width 31 height 11
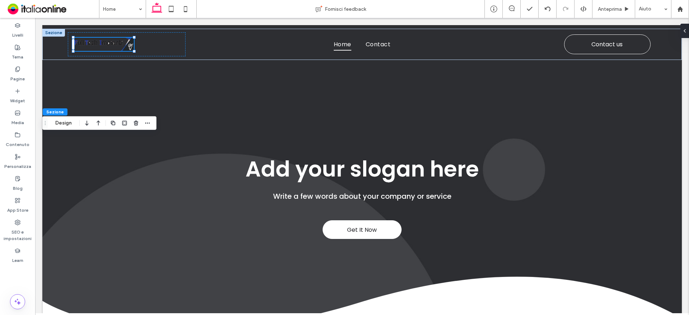
drag, startPoint x: 67, startPoint y: 120, endPoint x: 78, endPoint y: 121, distance: 10.5
click at [67, 120] on button "Design" at bounding box center [64, 123] width 26 height 9
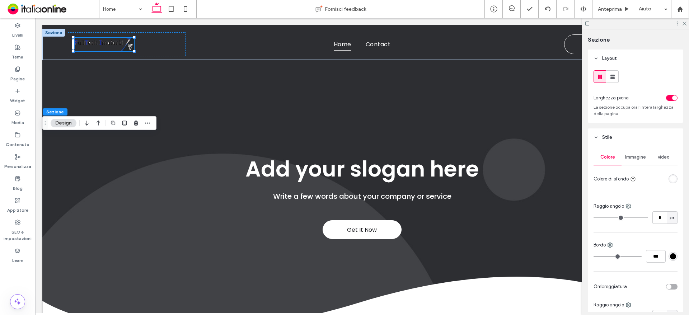
click at [672, 97] on div "toggle" at bounding box center [674, 97] width 5 height 5
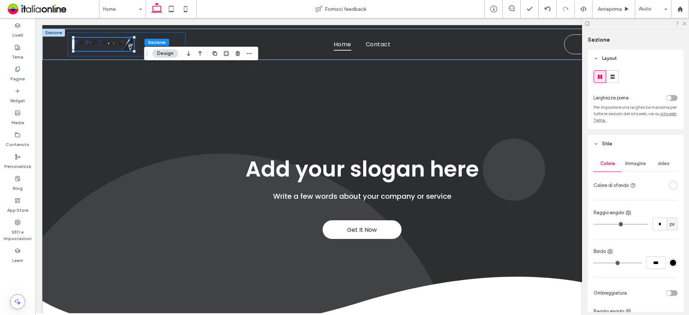
click at [667, 95] on div "toggle" at bounding box center [669, 97] width 5 height 5
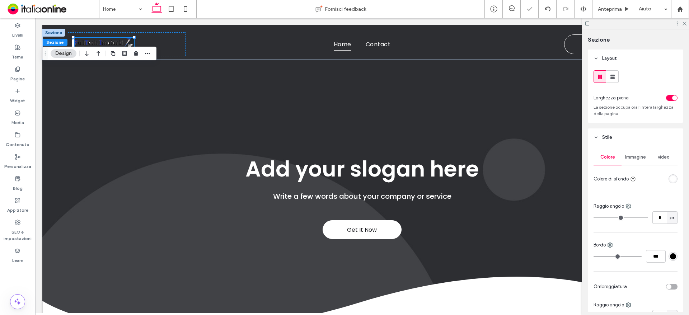
click at [685, 20] on div at bounding box center [635, 23] width 107 height 11
click at [684, 20] on div at bounding box center [635, 23] width 107 height 11
click at [685, 22] on icon at bounding box center [684, 23] width 5 height 5
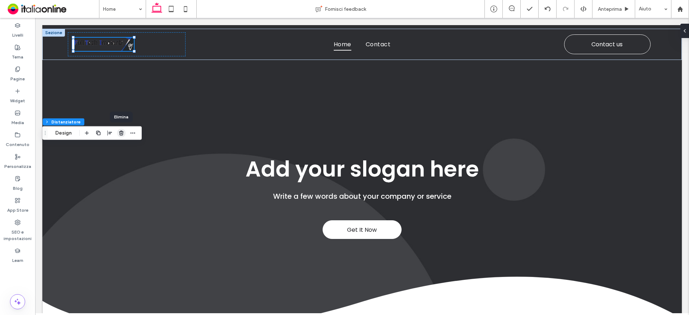
click at [122, 136] on icon "button" at bounding box center [121, 133] width 6 height 6
click at [159, 135] on use "button" at bounding box center [159, 133] width 4 height 5
click at [134, 132] on use "button" at bounding box center [136, 133] width 4 height 5
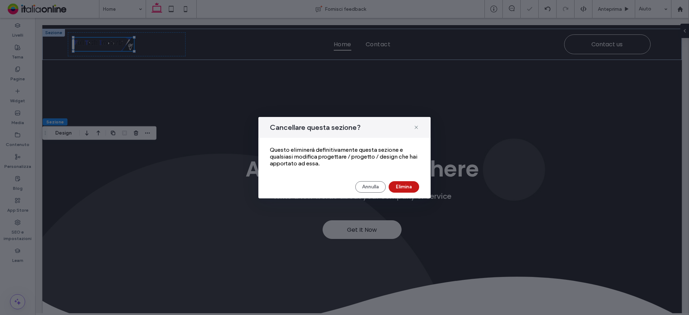
click at [405, 183] on button "Elimina" at bounding box center [404, 186] width 31 height 11
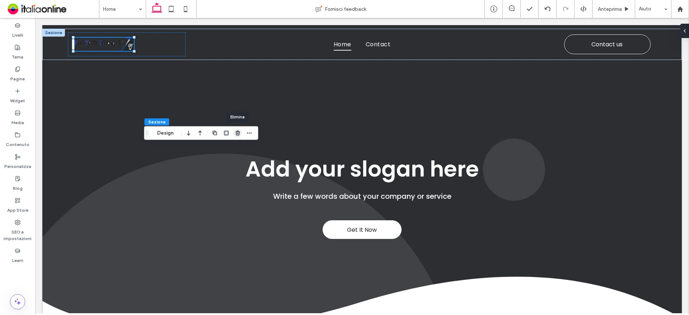
click at [240, 132] on icon "button" at bounding box center [238, 133] width 6 height 6
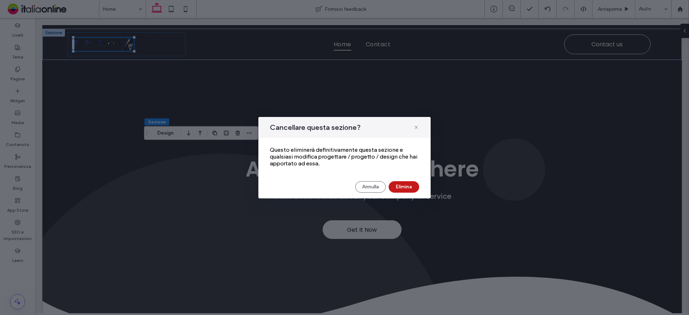
click at [397, 185] on button "Elimina" at bounding box center [404, 186] width 31 height 11
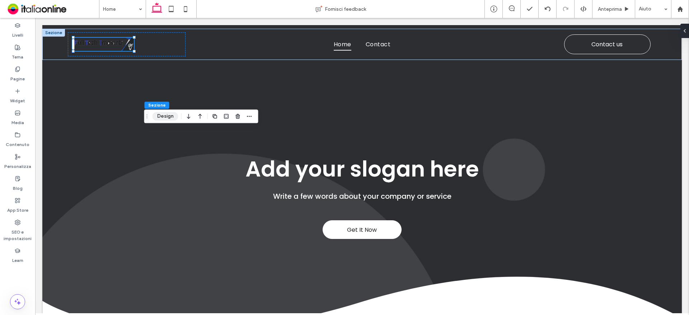
click at [163, 120] on button "Design" at bounding box center [166, 116] width 26 height 9
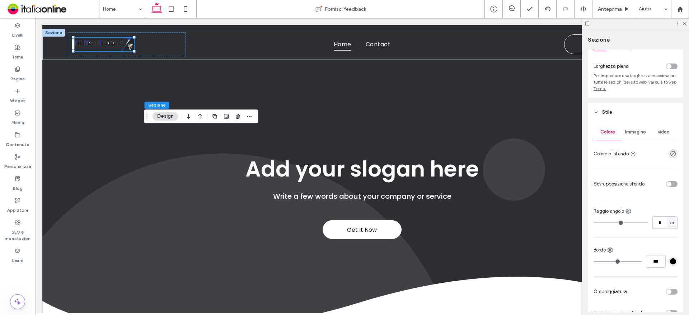
scroll to position [72, 0]
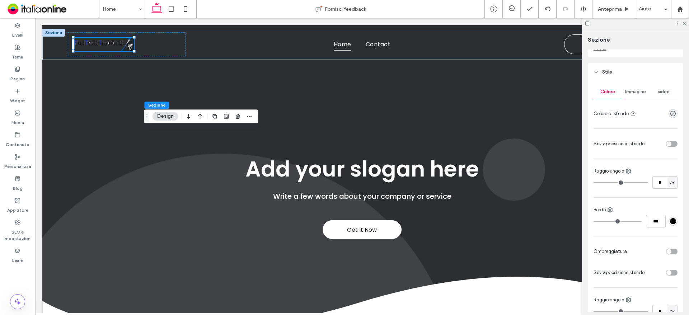
click at [630, 91] on span "Immagine" at bounding box center [635, 92] width 21 height 6
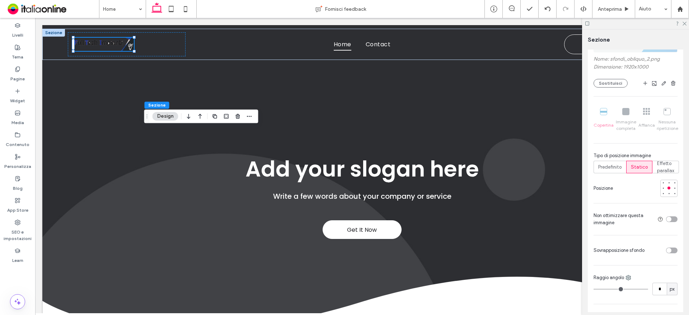
scroll to position [144, 0]
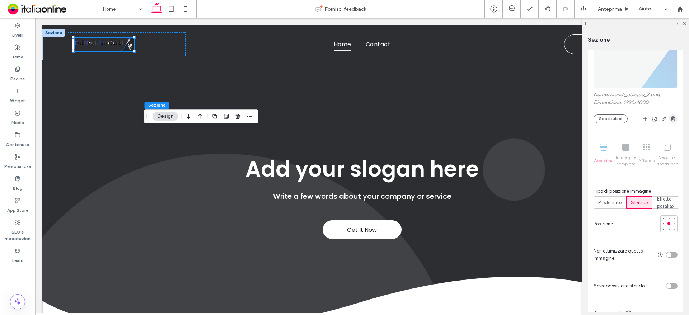
click at [671, 120] on icon "button" at bounding box center [674, 119] width 6 height 6
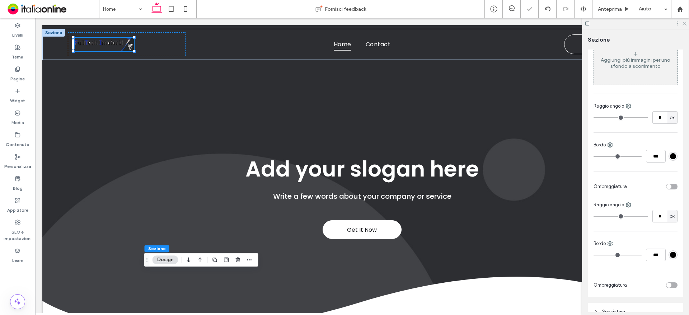
click at [684, 23] on icon at bounding box center [684, 23] width 5 height 5
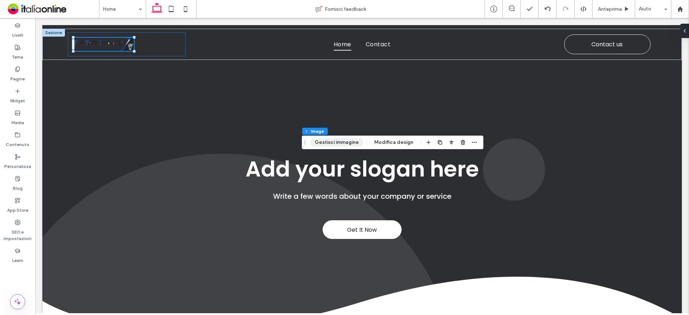
click at [325, 141] on button "Gestisci immagine" at bounding box center [336, 142] width 53 height 9
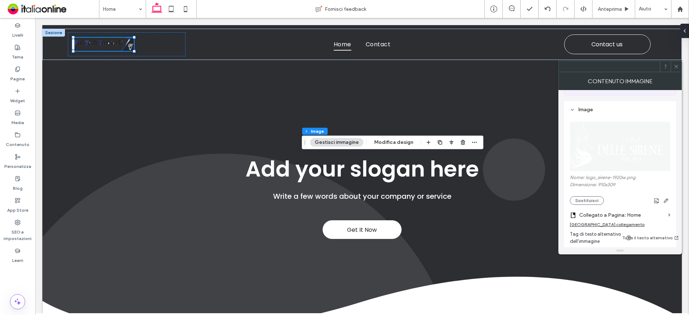
scroll to position [72, 0]
click at [591, 197] on button "Sostituisci" at bounding box center [587, 200] width 34 height 9
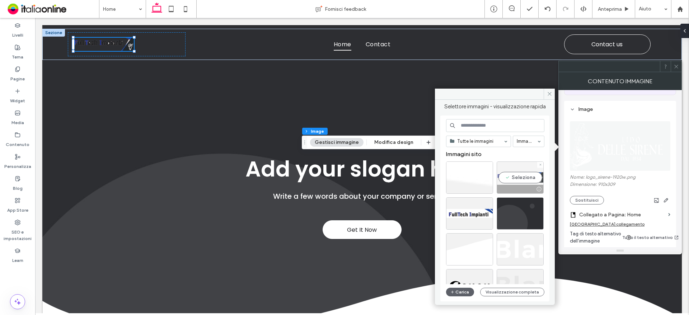
click at [513, 180] on div "Seleziona" at bounding box center [520, 178] width 47 height 32
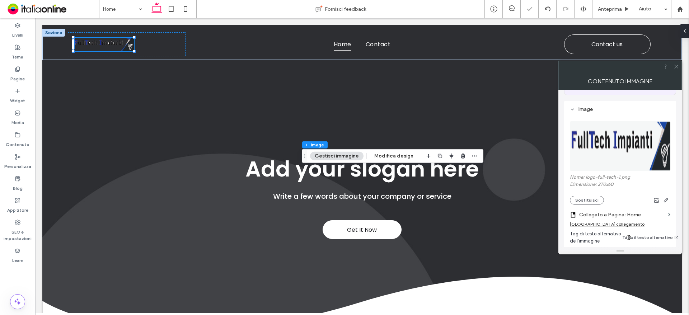
click at [677, 67] on icon at bounding box center [676, 66] width 5 height 5
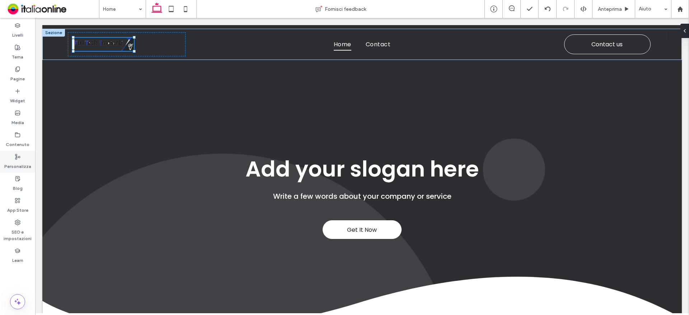
type input "*******"
type input "**"
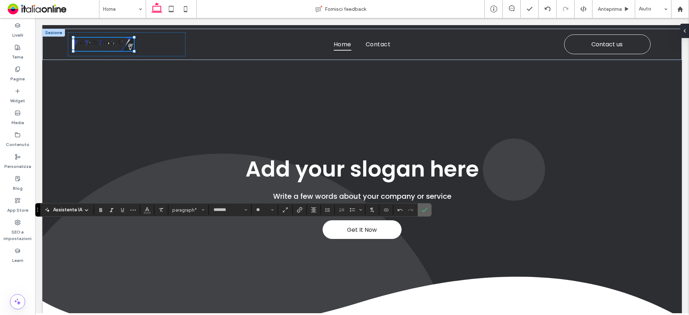
click at [422, 212] on icon "Conferma" at bounding box center [425, 210] width 6 height 6
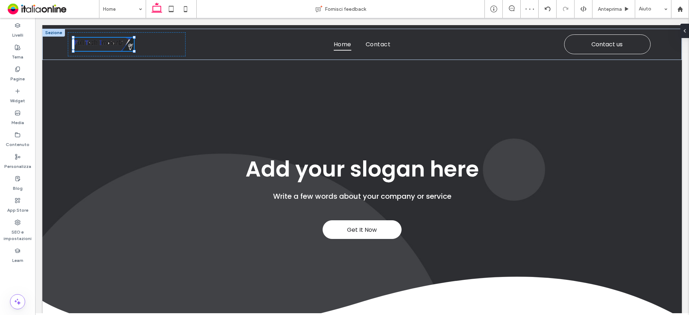
type input "*******"
type input "**"
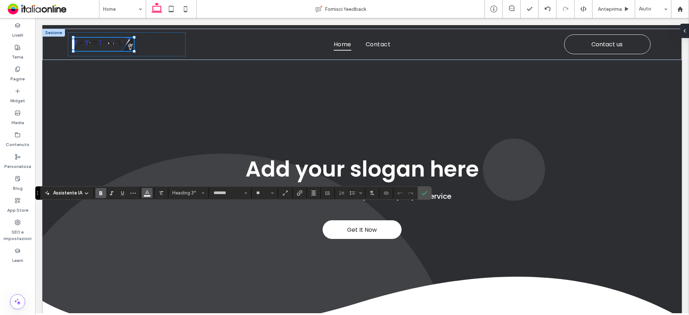
click at [149, 194] on icon "Colore" at bounding box center [147, 193] width 6 height 6
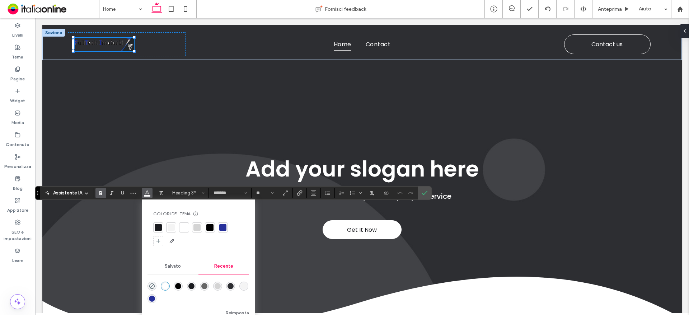
click at [222, 228] on div at bounding box center [222, 227] width 7 height 7
click at [423, 191] on icon "Conferma" at bounding box center [425, 193] width 6 height 6
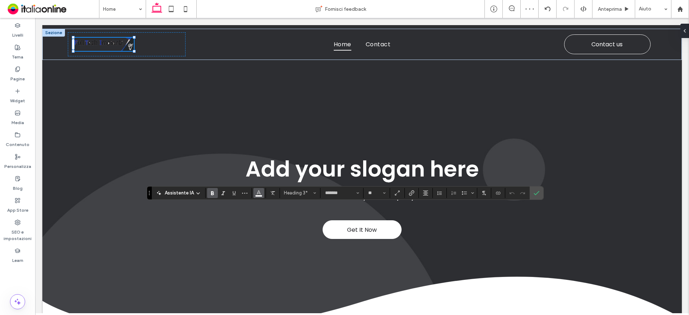
click at [258, 192] on icon "Colore" at bounding box center [259, 193] width 6 height 6
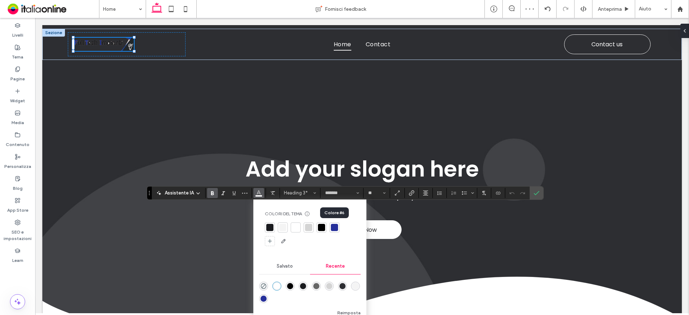
click at [336, 227] on div at bounding box center [334, 227] width 7 height 7
click at [532, 192] on label "Conferma" at bounding box center [536, 193] width 11 height 13
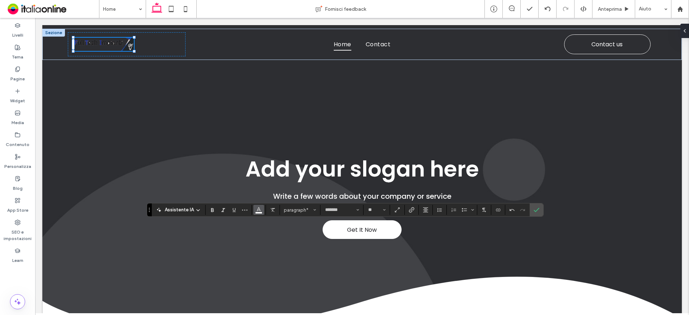
click at [255, 214] on button "Colore" at bounding box center [258, 210] width 11 height 10
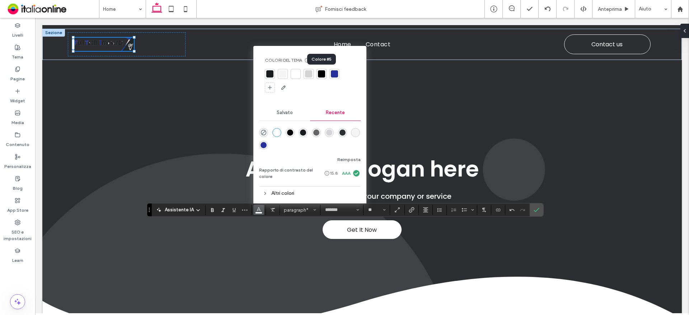
click at [323, 75] on div at bounding box center [321, 73] width 7 height 7
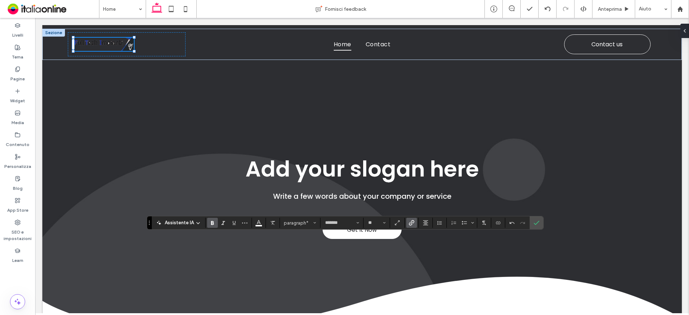
click at [411, 225] on use "Collegamento" at bounding box center [411, 222] width 5 height 5
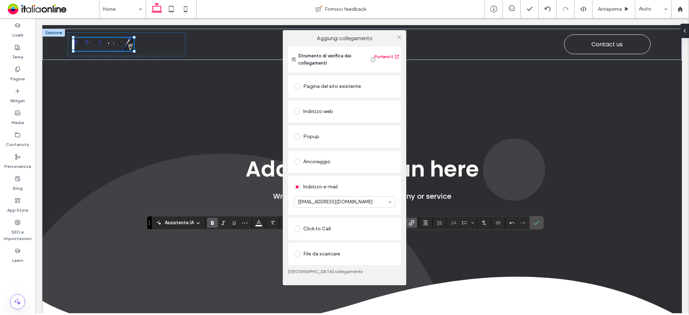
click at [410, 221] on div "Aggiungi collegamento Strumento di verifica dei collegamenti Portami lì Pagina …" at bounding box center [344, 157] width 689 height 315
drag, startPoint x: 398, startPoint y: 38, endPoint x: 402, endPoint y: 84, distance: 46.1
click at [398, 38] on use at bounding box center [399, 38] width 4 height 4
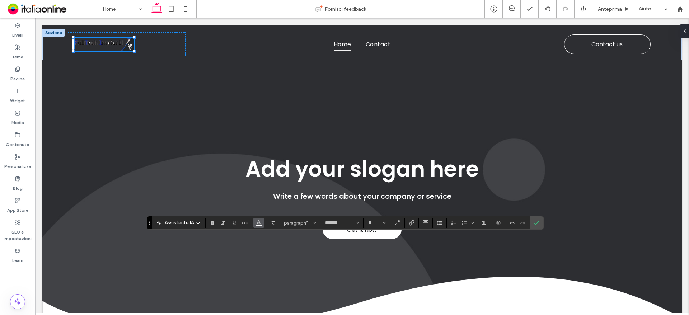
click at [256, 223] on icon "Colore" at bounding box center [259, 222] width 6 height 6
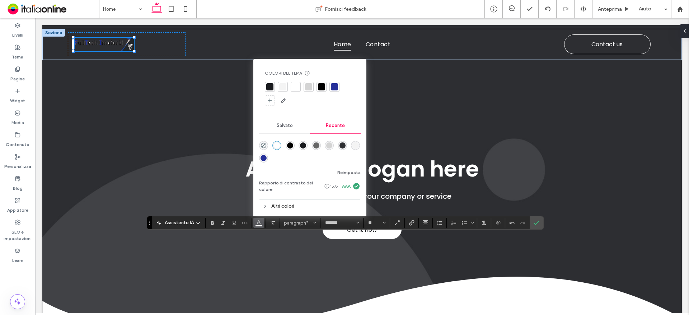
click at [335, 85] on div at bounding box center [334, 86] width 7 height 7
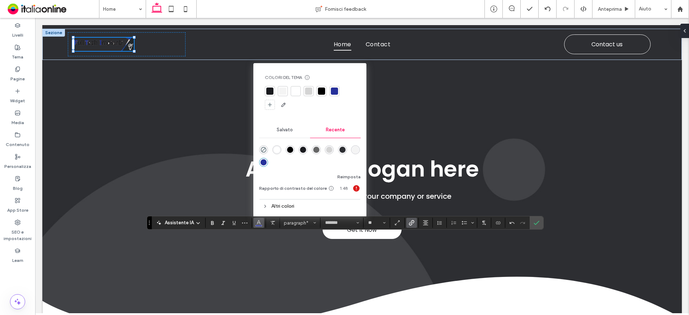
click at [413, 227] on span "Collegamento" at bounding box center [412, 222] width 6 height 9
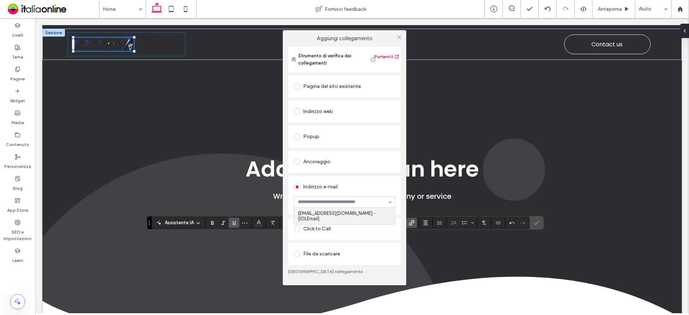
click at [401, 39] on div "Aggiungi collegamento Strumento di verifica dei collegamenti Portami lì Pagina …" at bounding box center [344, 157] width 123 height 255
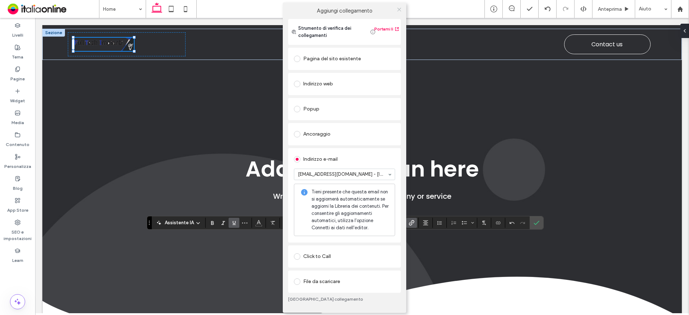
drag, startPoint x: 397, startPoint y: 9, endPoint x: 405, endPoint y: 69, distance: 59.8
click at [397, 9] on icon at bounding box center [399, 9] width 5 height 5
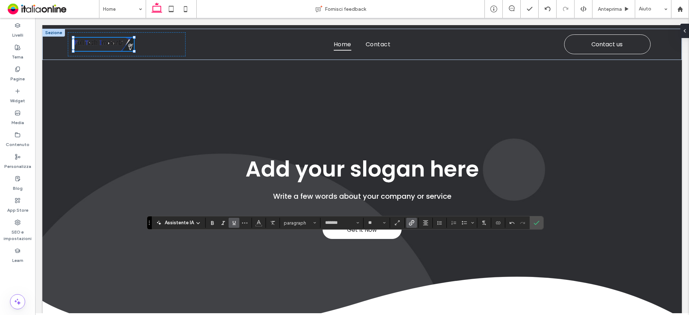
click at [233, 219] on span "Sottolineato" at bounding box center [232, 223] width 3 height 10
click at [412, 223] on use "Collegamento" at bounding box center [411, 222] width 5 height 5
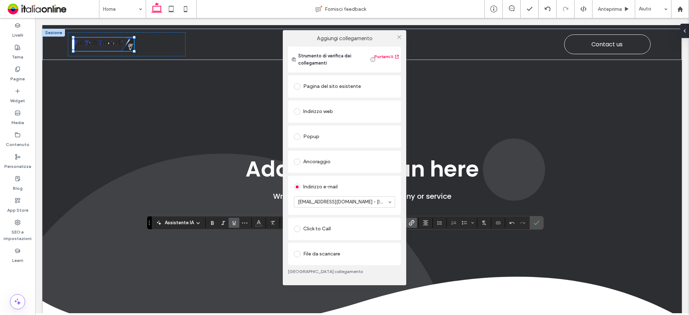
drag, startPoint x: 400, startPoint y: 37, endPoint x: 397, endPoint y: 46, distance: 9.9
click at [400, 37] on use at bounding box center [399, 38] width 4 height 4
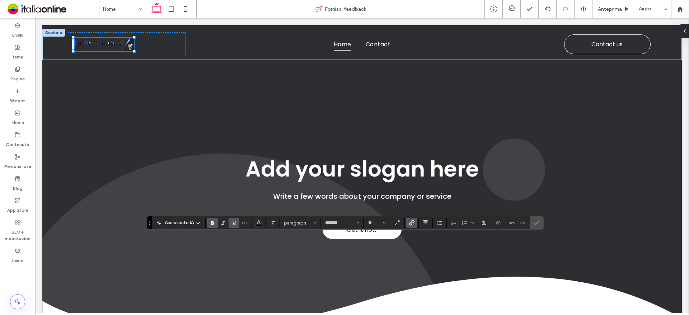
drag, startPoint x: 211, startPoint y: 221, endPoint x: 216, endPoint y: 221, distance: 4.7
click at [211, 221] on icon "Grassetto" at bounding box center [213, 223] width 6 height 6
click at [260, 225] on span "Colore" at bounding box center [259, 222] width 6 height 9
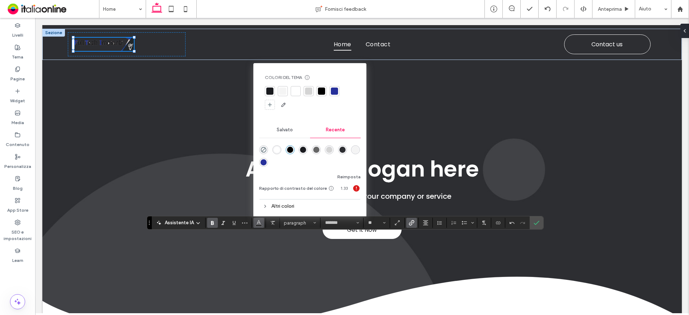
click at [334, 91] on div at bounding box center [334, 91] width 7 height 7
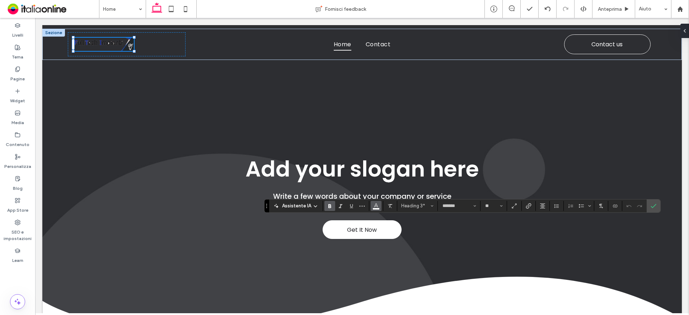
click at [376, 206] on icon "Colore" at bounding box center [376, 205] width 6 height 6
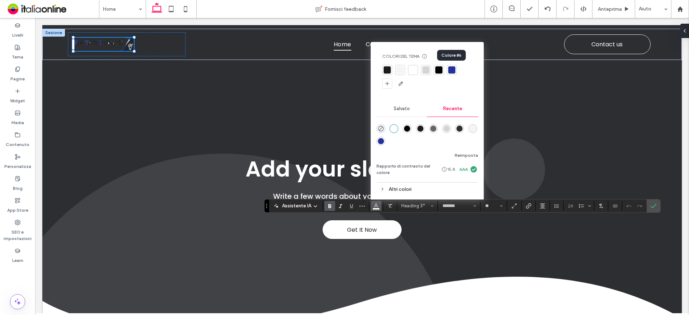
drag, startPoint x: 452, startPoint y: 73, endPoint x: 452, endPoint y: 76, distance: 3.7
click at [452, 73] on div at bounding box center [451, 69] width 7 height 7
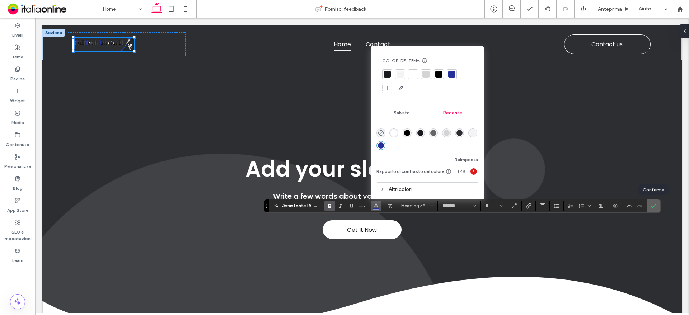
click at [654, 206] on icon "Conferma" at bounding box center [654, 206] width 6 height 6
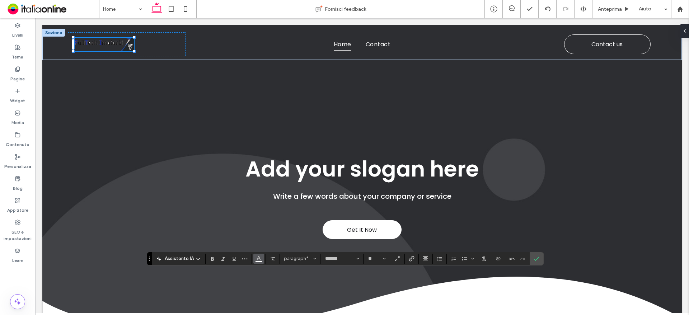
click at [257, 260] on use "Colore" at bounding box center [259, 258] width 4 height 4
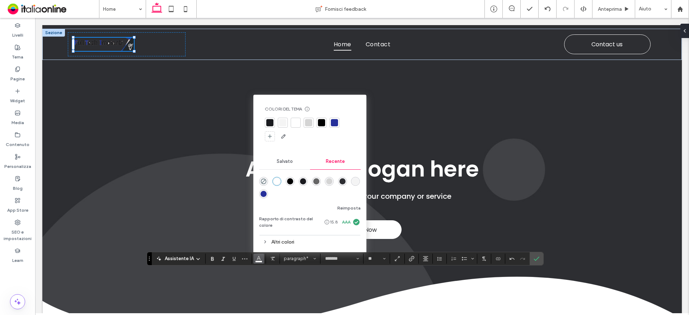
click at [320, 122] on div at bounding box center [321, 122] width 7 height 7
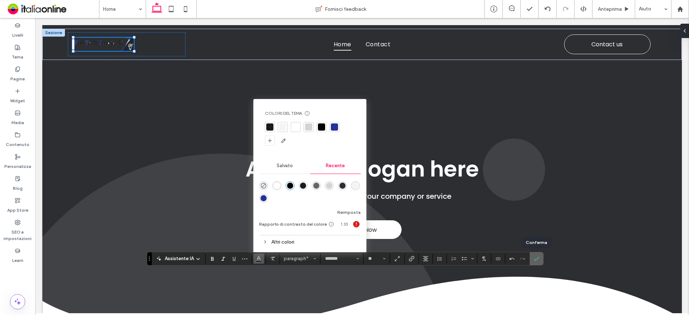
click at [535, 260] on use "Conferma" at bounding box center [537, 259] width 6 height 4
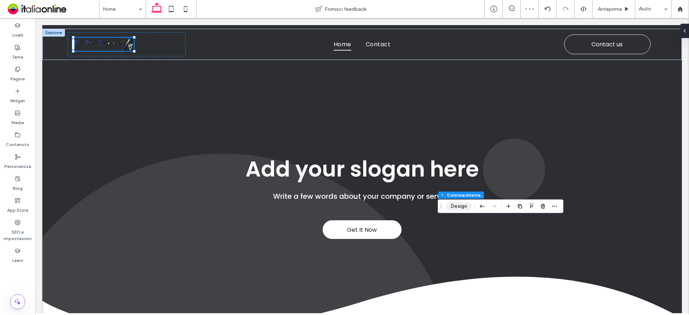
click at [459, 204] on button "Design" at bounding box center [459, 206] width 26 height 9
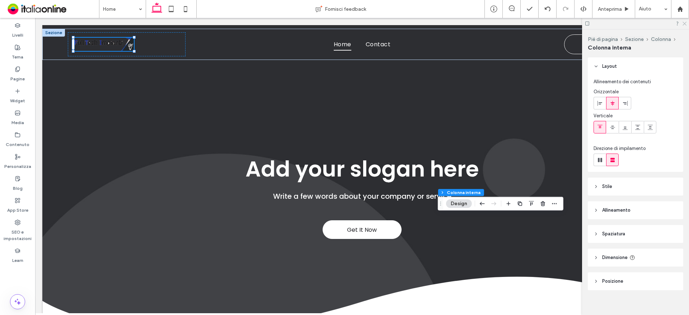
click at [686, 24] on icon at bounding box center [684, 23] width 5 height 5
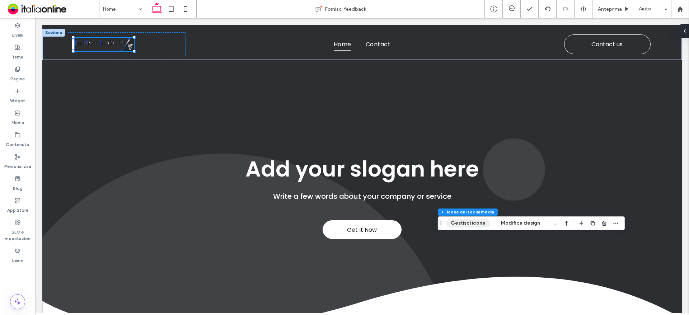
click at [469, 220] on button "Gestisci icone" at bounding box center [468, 223] width 44 height 9
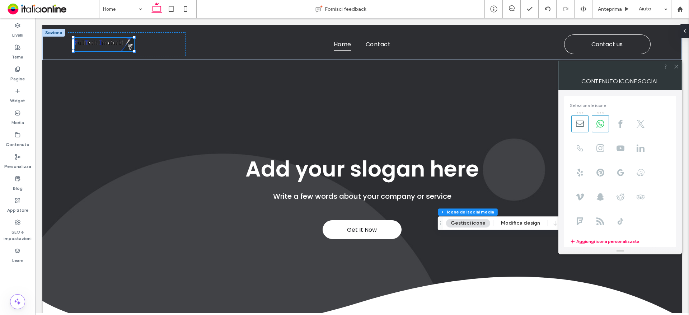
drag, startPoint x: 619, startPoint y: 125, endPoint x: 611, endPoint y: 129, distance: 9.6
click at [619, 125] on icon at bounding box center [621, 124] width 8 height 8
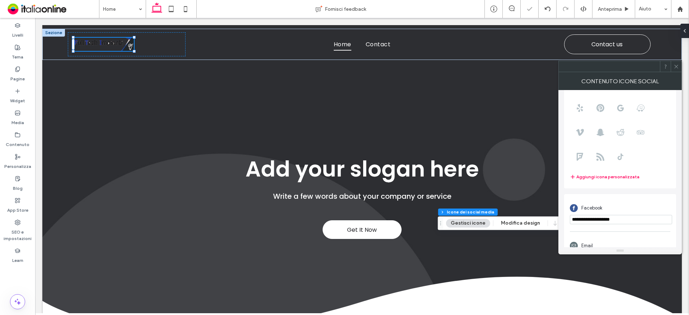
scroll to position [127, 0]
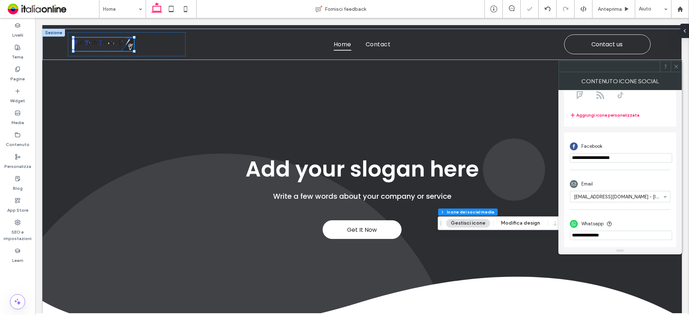
drag, startPoint x: 641, startPoint y: 152, endPoint x: 621, endPoint y: 162, distance: 22.0
click at [621, 162] on div "**********" at bounding box center [620, 151] width 101 height 30
paste input "**********"
type input "**********"
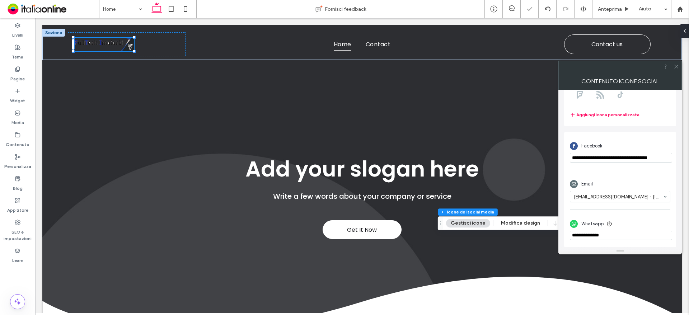
drag, startPoint x: 589, startPoint y: 236, endPoint x: 619, endPoint y: 250, distance: 32.6
click at [589, 236] on input "phone" at bounding box center [621, 235] width 102 height 9
drag, startPoint x: 582, startPoint y: 234, endPoint x: 591, endPoint y: 241, distance: 11.5
click at [582, 234] on input "phone" at bounding box center [621, 235] width 102 height 9
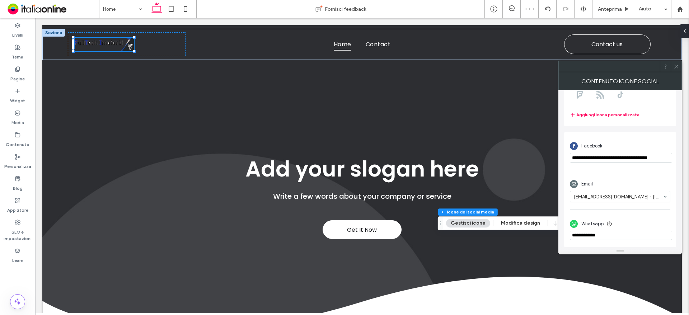
type input "**********"
click at [677, 64] on icon at bounding box center [676, 66] width 5 height 5
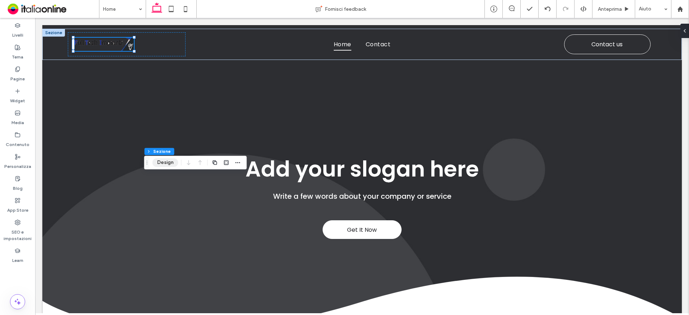
click at [161, 164] on button "Design" at bounding box center [166, 162] width 26 height 9
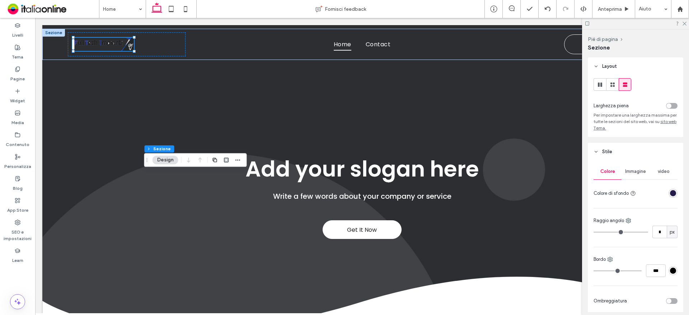
click at [671, 192] on div "rgba(38,26,74,1)" at bounding box center [673, 193] width 6 height 6
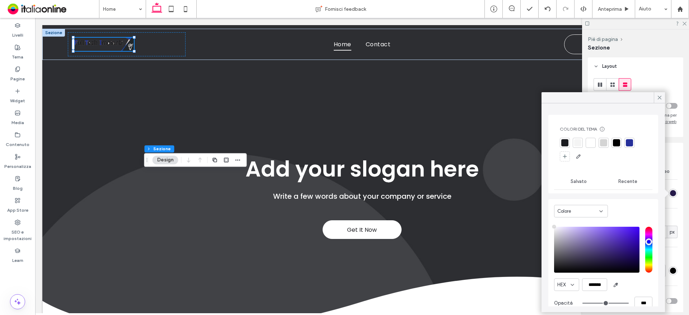
type input "****"
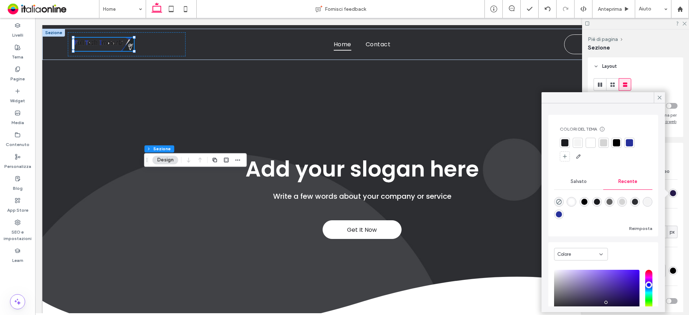
click at [592, 145] on div at bounding box center [590, 142] width 7 height 7
click at [658, 98] on icon at bounding box center [660, 97] width 6 height 6
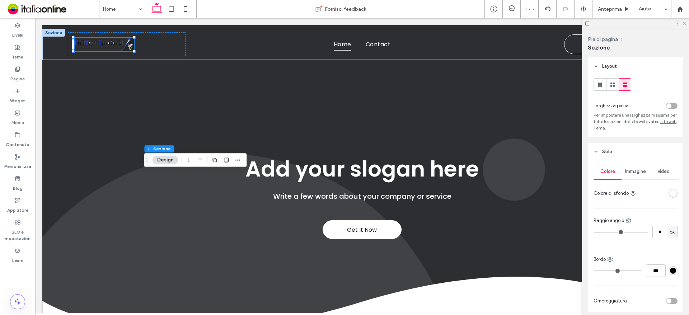
click at [684, 23] on icon at bounding box center [684, 23] width 5 height 5
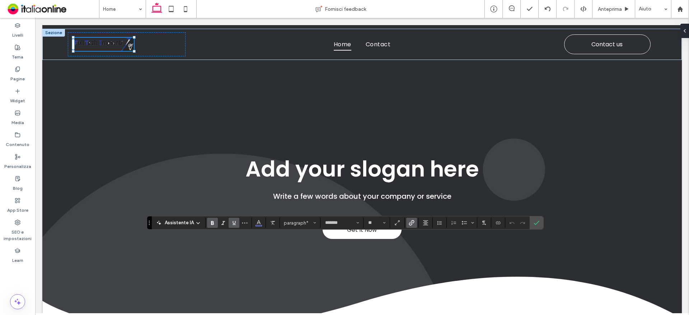
click at [236, 219] on span "Sottolineato" at bounding box center [234, 222] width 6 height 9
click at [237, 220] on label "Sottolineato" at bounding box center [234, 223] width 11 height 10
click at [536, 225] on icon "Conferma" at bounding box center [537, 223] width 6 height 6
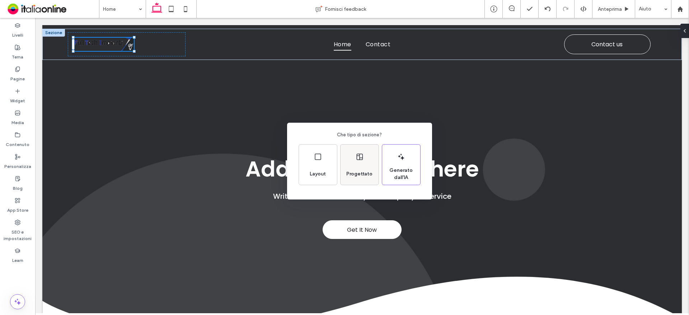
click at [355, 175] on span "Progettato" at bounding box center [360, 174] width 32 height 7
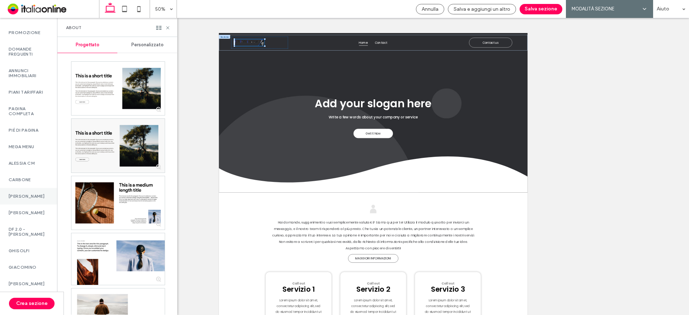
scroll to position [431, 0]
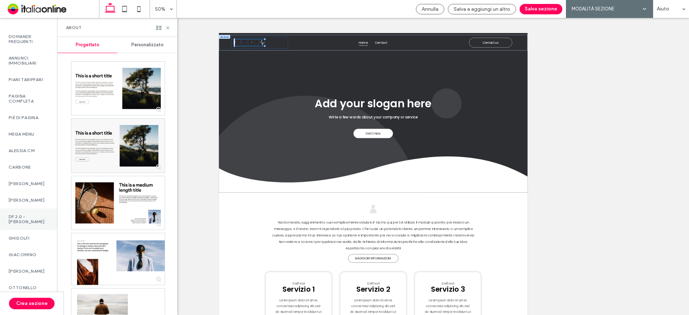
click at [39, 224] on label "DF 2.0 - SITI S" at bounding box center [29, 219] width 40 height 10
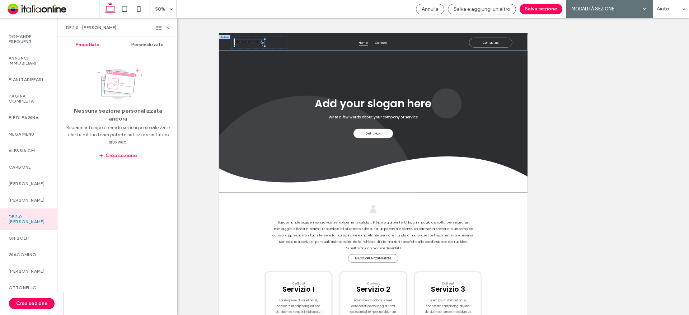
click at [138, 45] on span "Personalizzato" at bounding box center [147, 45] width 32 height 6
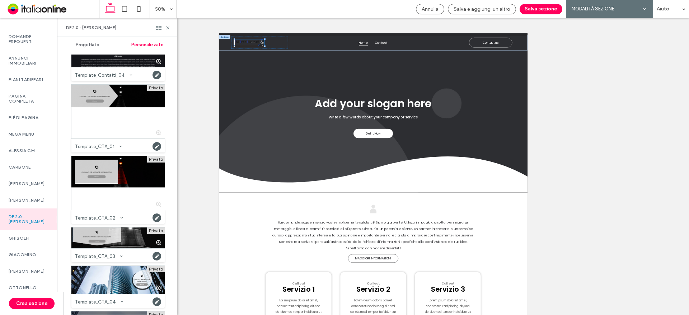
scroll to position [323, 0]
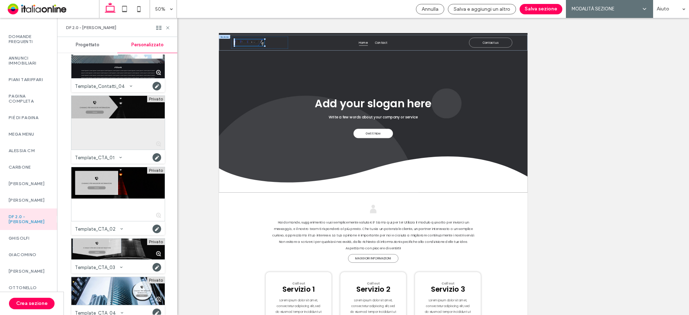
click at [121, 100] on div at bounding box center [117, 123] width 93 height 54
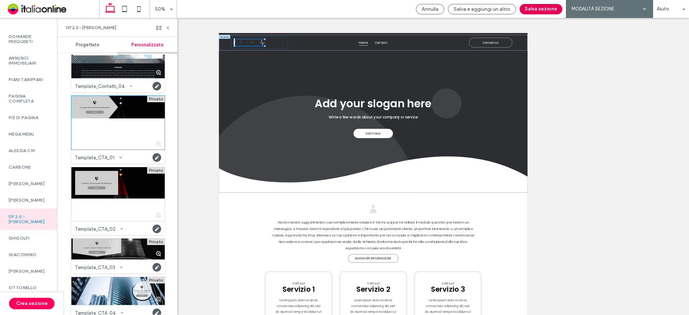
click at [553, 9] on button "Salva sezione" at bounding box center [541, 9] width 43 height 10
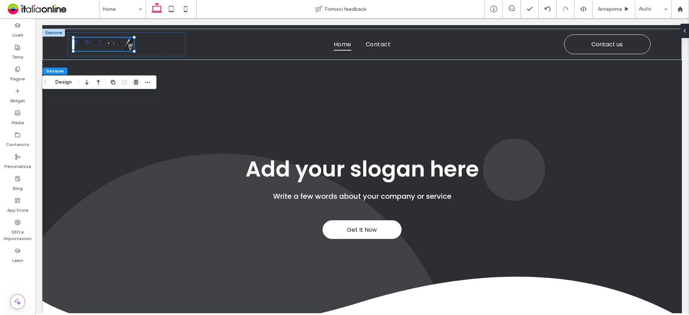
click at [134, 81] on icon "button" at bounding box center [136, 82] width 6 height 6
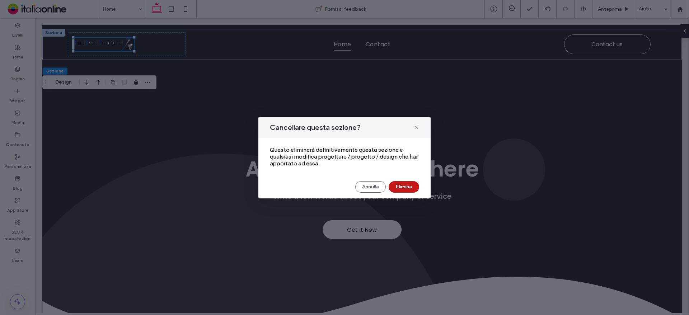
click at [408, 187] on button "Elimina" at bounding box center [404, 186] width 31 height 11
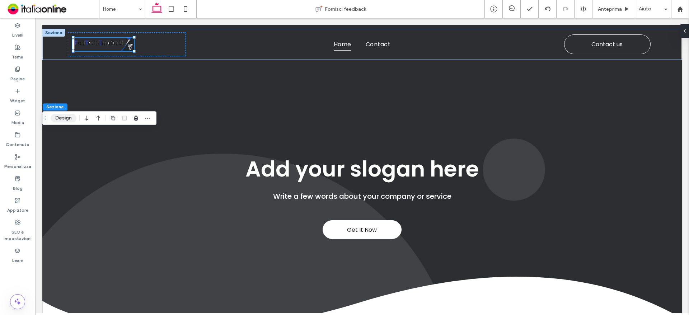
click at [69, 114] on button "Design" at bounding box center [64, 118] width 26 height 9
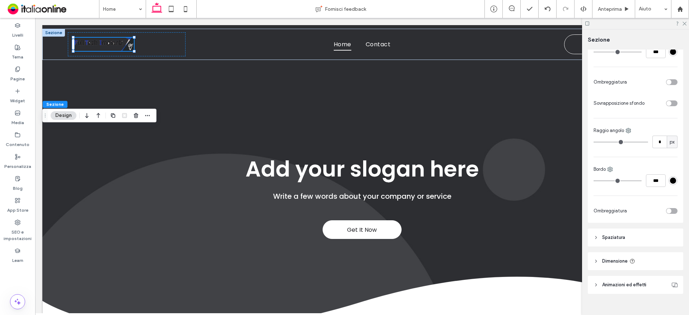
scroll to position [245, 0]
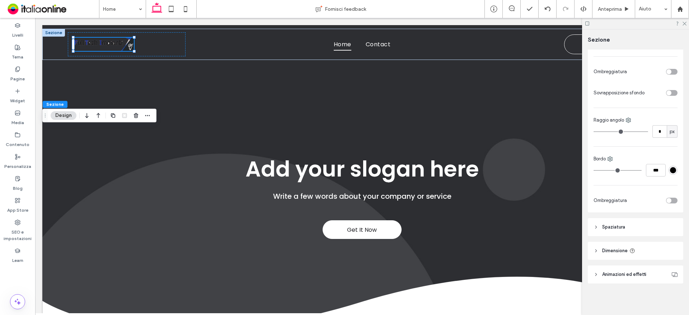
click at [615, 229] on span "Spaziatura" at bounding box center [613, 227] width 23 height 7
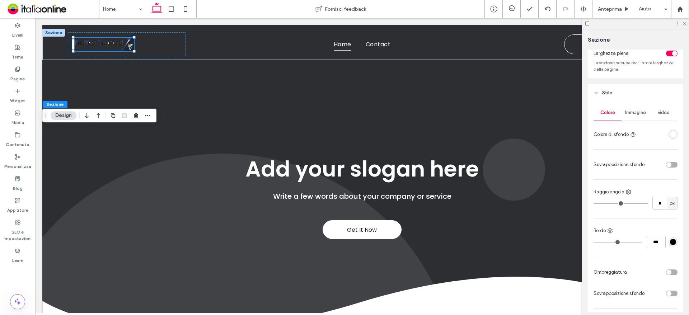
scroll to position [0, 0]
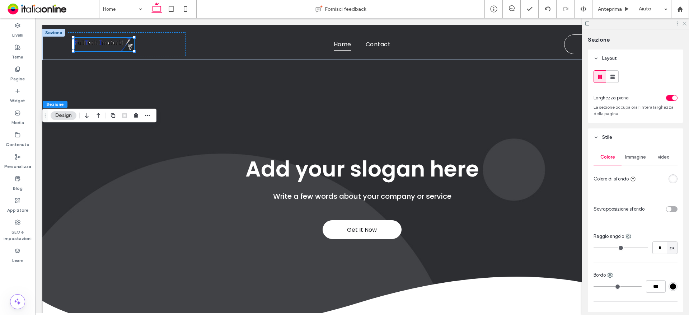
click at [686, 22] on use at bounding box center [685, 24] width 4 height 4
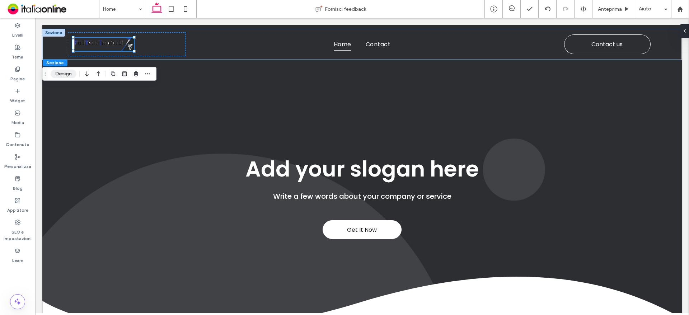
drag, startPoint x: 59, startPoint y: 75, endPoint x: 63, endPoint y: 77, distance: 5.0
click at [59, 75] on button "Design" at bounding box center [64, 74] width 26 height 9
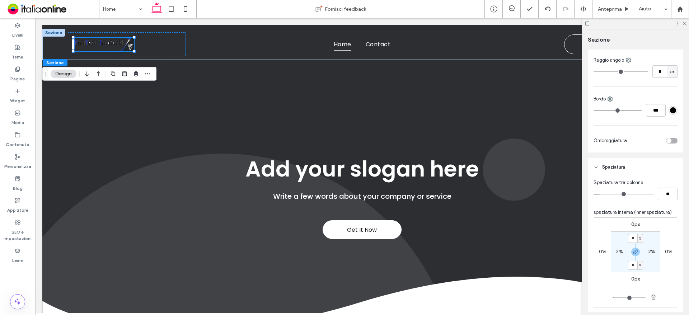
scroll to position [251, 0]
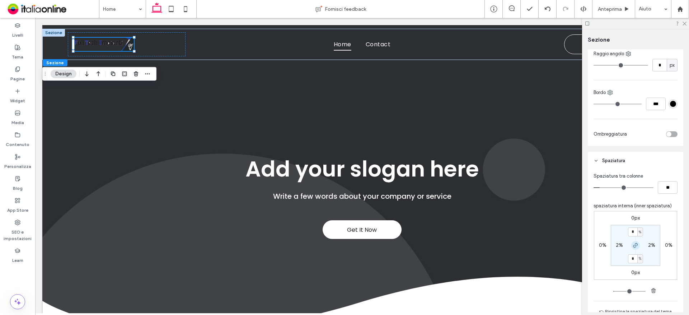
click at [635, 245] on use "button" at bounding box center [636, 245] width 4 height 4
click at [632, 260] on label "5%" at bounding box center [635, 259] width 7 height 6
type input "*"
click at [632, 233] on label "5%" at bounding box center [635, 232] width 7 height 6
type input "*"
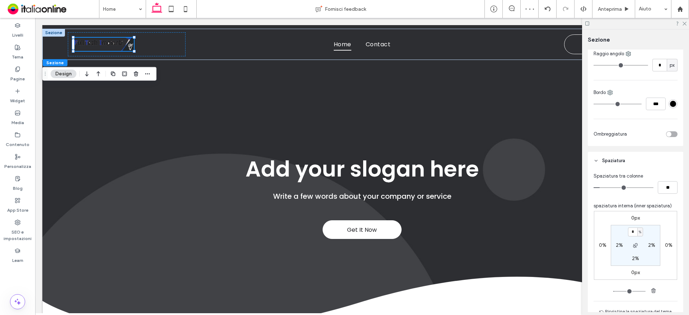
type input "*"
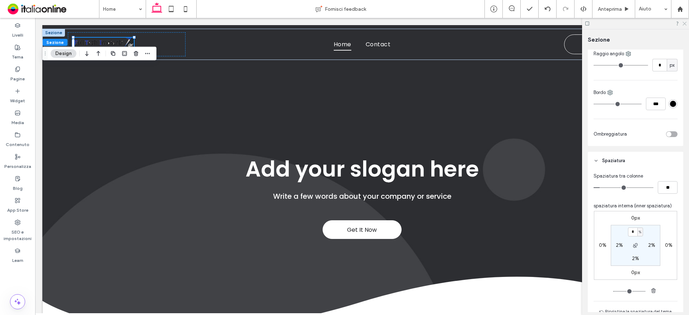
click at [686, 25] on icon at bounding box center [684, 23] width 5 height 5
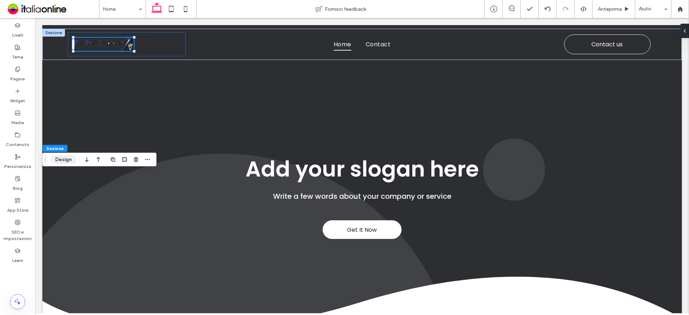
click at [60, 158] on button "Design" at bounding box center [64, 159] width 26 height 9
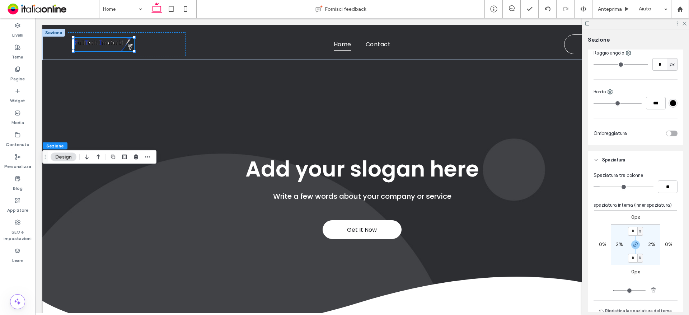
scroll to position [287, 0]
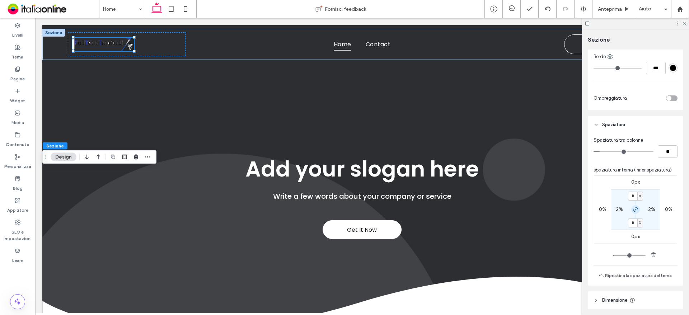
click at [634, 206] on span "button" at bounding box center [635, 209] width 9 height 9
drag, startPoint x: 633, startPoint y: 223, endPoint x: 639, endPoint y: 234, distance: 13.7
click at [633, 223] on label "5%" at bounding box center [635, 223] width 7 height 6
type input "*"
click at [632, 196] on label "5%" at bounding box center [635, 196] width 7 height 6
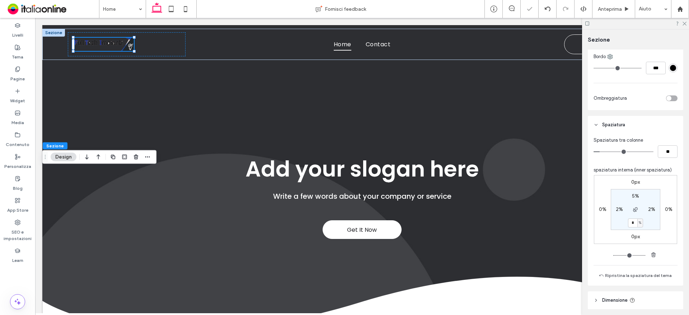
type input "*"
click at [632, 196] on input "*" at bounding box center [632, 196] width 9 height 9
type input "*"
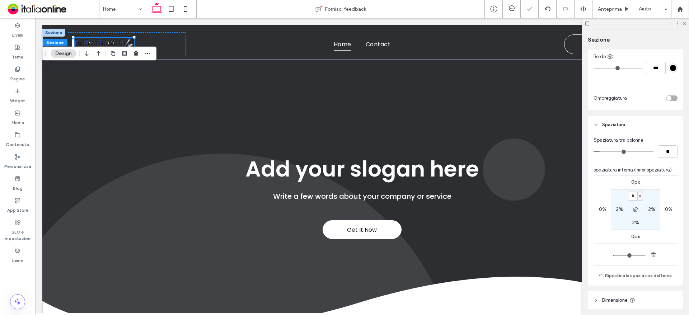
click at [687, 22] on div at bounding box center [635, 23] width 107 height 11
click at [685, 23] on icon at bounding box center [684, 23] width 5 height 5
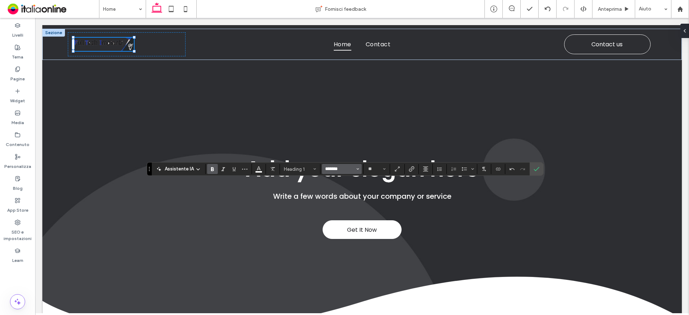
click at [340, 166] on input "*******" at bounding box center [340, 169] width 31 height 6
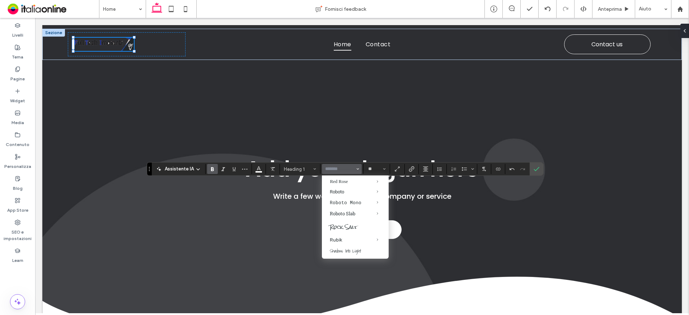
scroll to position [610, 0]
click at [342, 184] on label "Roboto" at bounding box center [355, 179] width 67 height 10
type input "******"
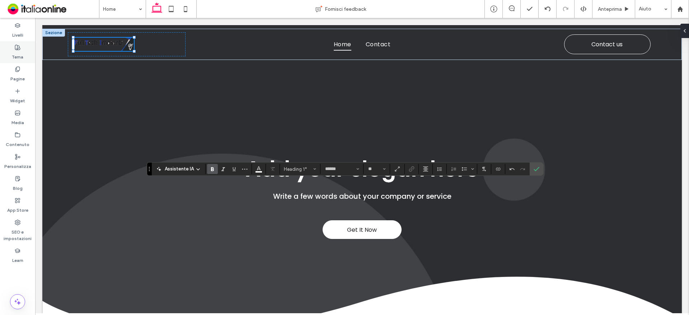
click at [22, 51] on label "Tema" at bounding box center [17, 55] width 11 height 10
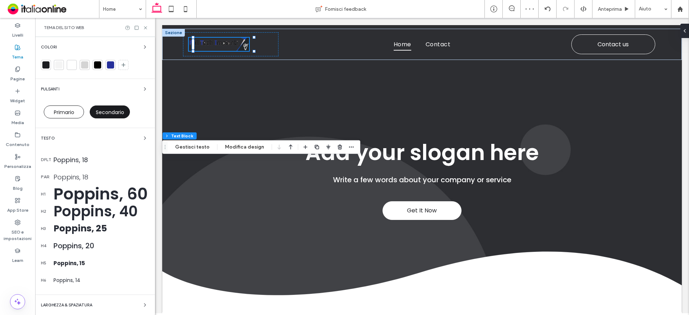
drag, startPoint x: 139, startPoint y: 136, endPoint x: 134, endPoint y: 136, distance: 4.3
click at [142, 136] on icon "button" at bounding box center [145, 138] width 6 height 6
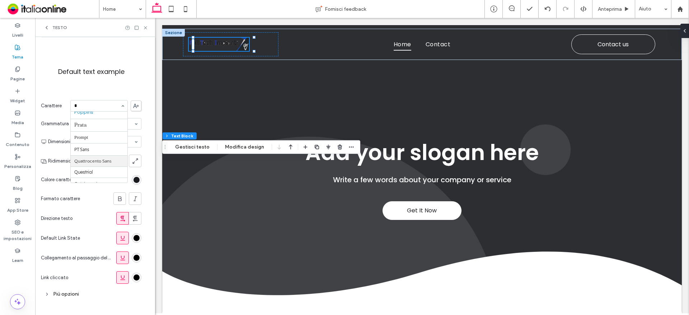
scroll to position [118, 0]
type input "**"
drag, startPoint x: 93, startPoint y: 118, endPoint x: 100, endPoint y: 139, distance: 22.3
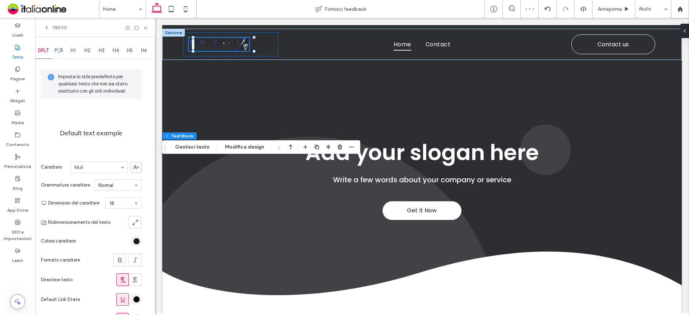
click at [59, 51] on span "PAR" at bounding box center [59, 51] width 9 height 6
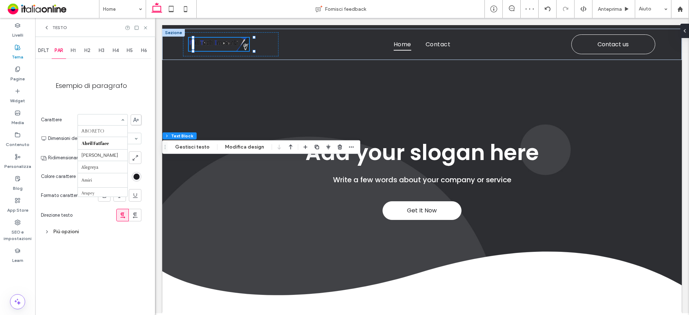
drag, startPoint x: 102, startPoint y: 115, endPoint x: 103, endPoint y: 137, distance: 22.3
type input "**"
click at [63, 231] on div "Più opzioni" at bounding box center [91, 232] width 101 height 10
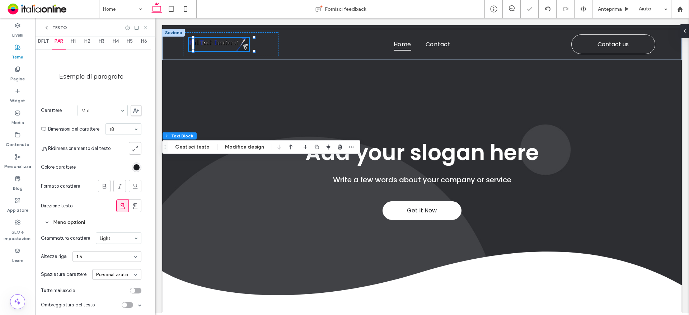
scroll to position [12, 0]
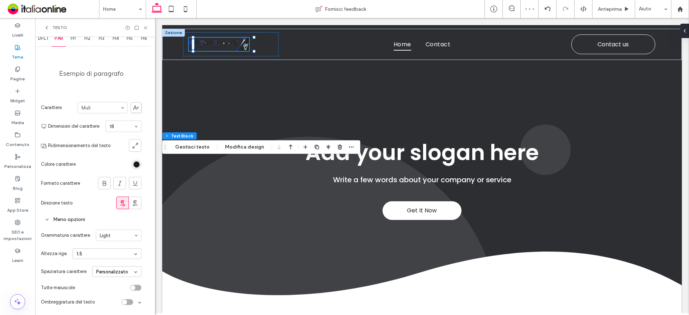
drag, startPoint x: 106, startPoint y: 236, endPoint x: 108, endPoint y: 239, distance: 4.0
click at [102, 253] on div "1.5" at bounding box center [107, 253] width 69 height 11
click at [94, 284] on div "Double" at bounding box center [107, 287] width 68 height 11
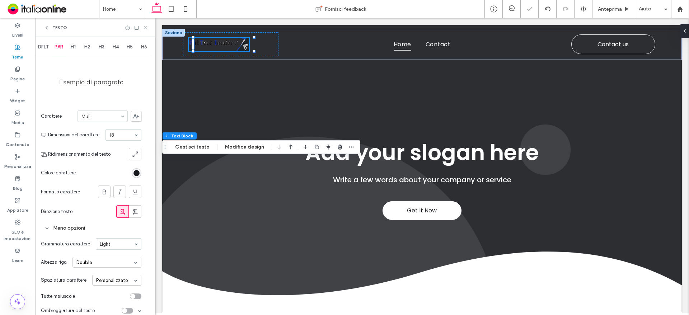
scroll to position [0, 0]
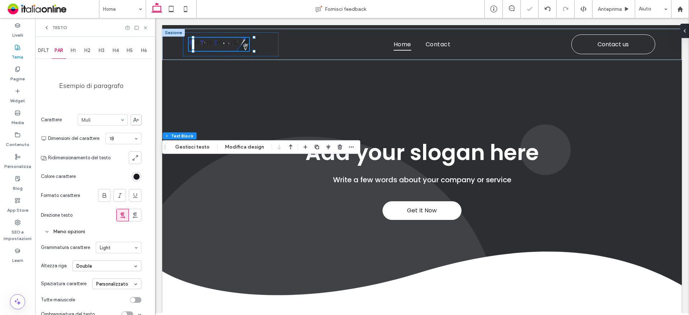
click at [73, 50] on span "H1" at bounding box center [73, 51] width 5 height 6
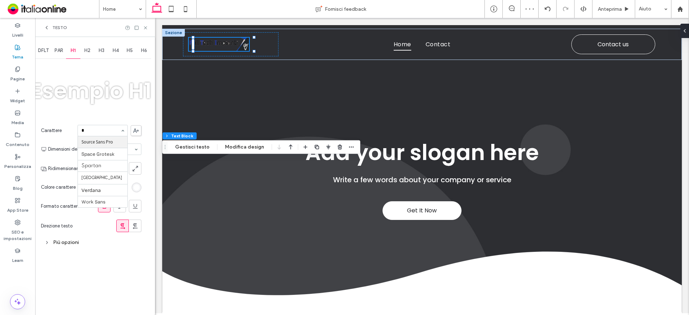
type input "**"
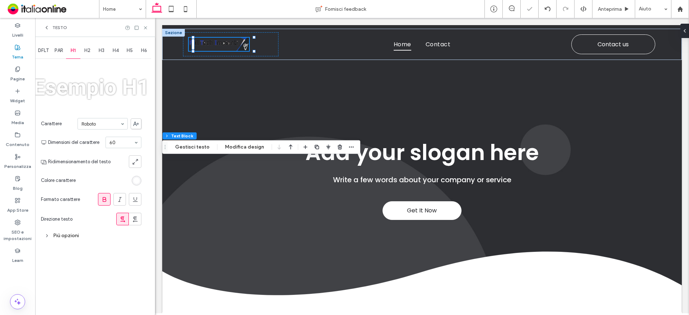
click at [90, 49] on span "H2" at bounding box center [87, 51] width 6 height 6
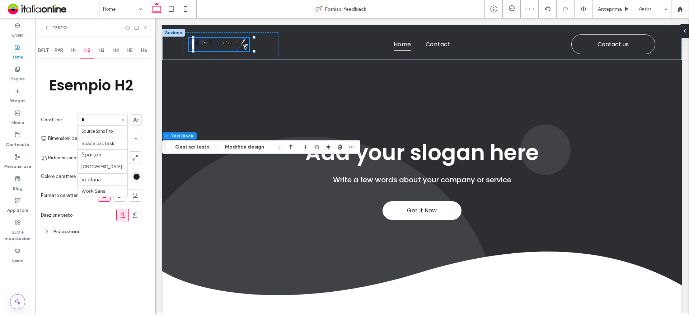
type input "**"
click at [137, 174] on div "rgb(26, 27, 31)" at bounding box center [137, 177] width 6 height 6
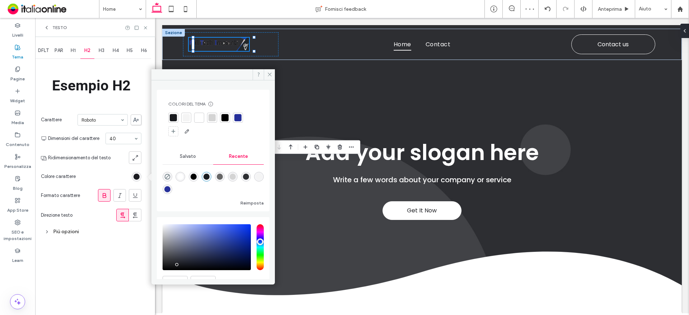
click at [235, 117] on div at bounding box center [237, 117] width 7 height 7
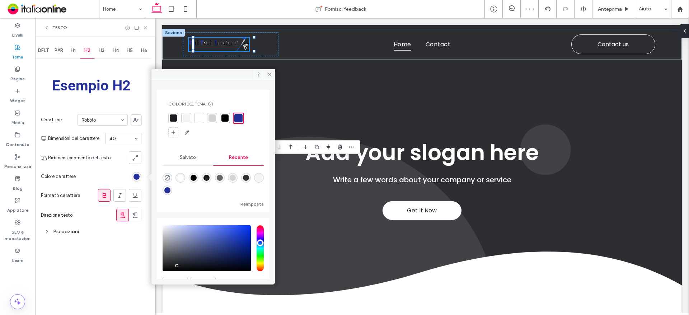
click at [101, 52] on span "H3" at bounding box center [102, 51] width 6 height 6
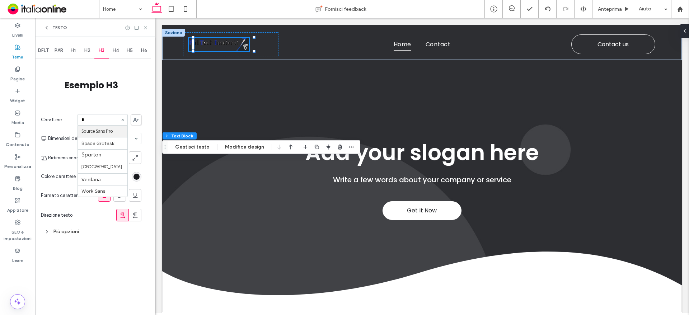
type input "**"
drag, startPoint x: 101, startPoint y: 158, endPoint x: 105, endPoint y: 160, distance: 5.0
click at [137, 179] on div "rgb(26, 27, 31)" at bounding box center [137, 177] width 6 height 6
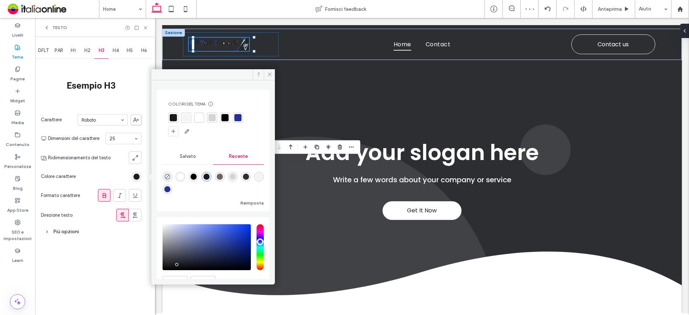
click at [238, 115] on div at bounding box center [237, 117] width 7 height 7
click at [47, 29] on use at bounding box center [46, 27] width 1 height 3
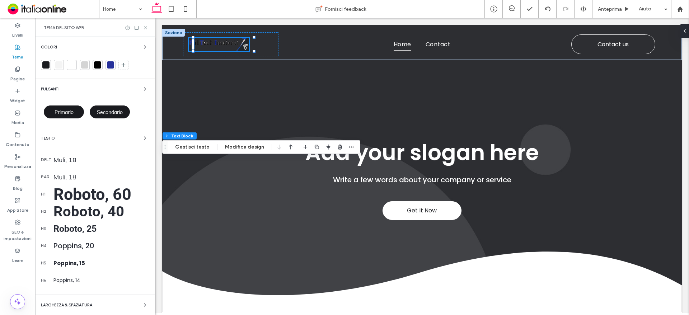
click at [64, 109] on span "Primario" at bounding box center [64, 112] width 19 height 6
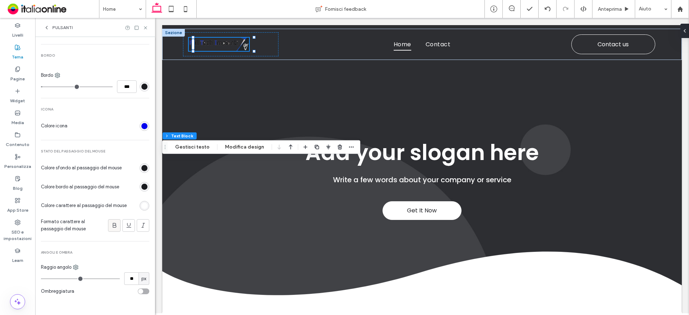
scroll to position [276, 0]
type input "**"
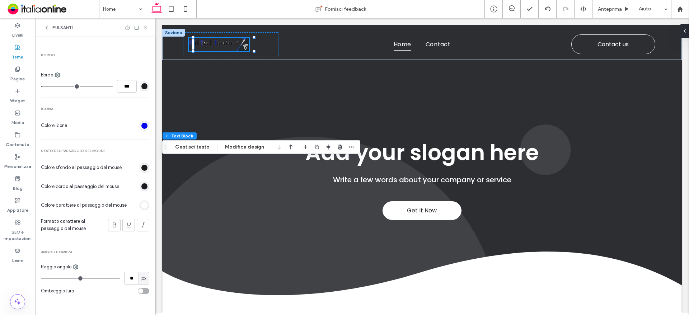
type input "**"
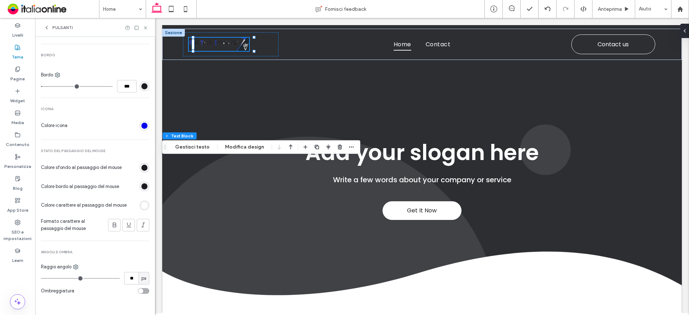
type input "**"
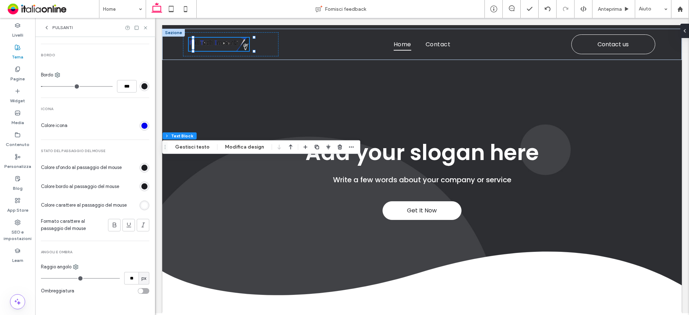
type input "**"
type input "*"
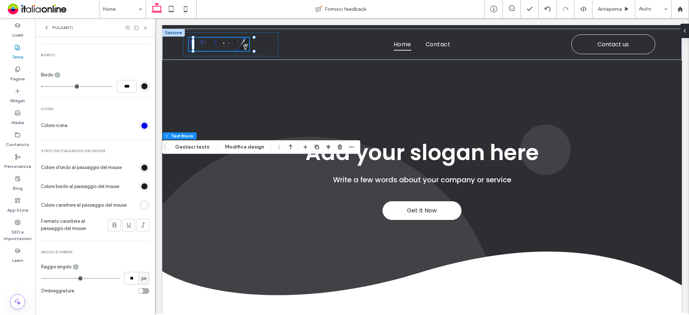
type input "*"
drag, startPoint x: 79, startPoint y: 276, endPoint x: 6, endPoint y: 258, distance: 75.6
type input "*"
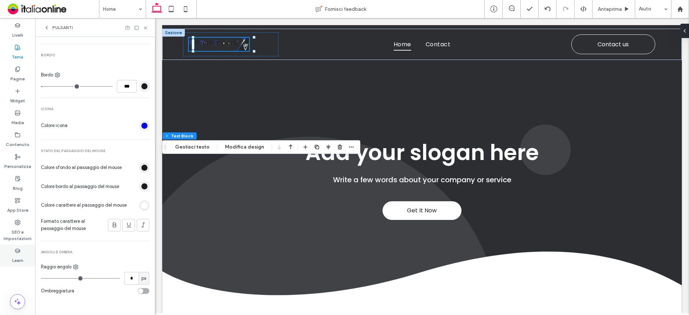
click at [41, 278] on input "range" at bounding box center [80, 278] width 79 height 1
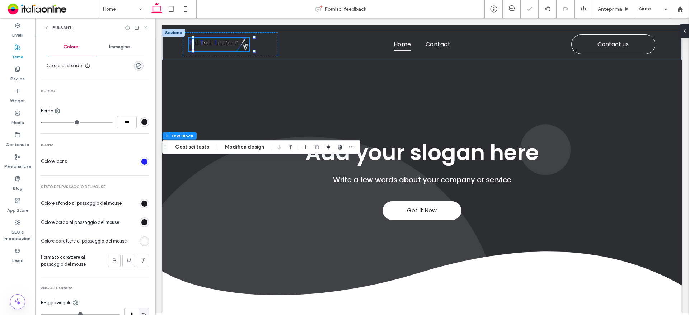
click at [141, 160] on div "rgb(0, 0, 238)" at bounding box center [144, 162] width 6 height 6
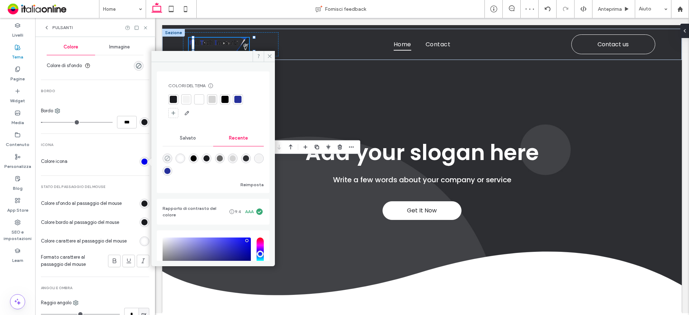
click at [170, 155] on icon "rgba(0, 0, 0, 0)" at bounding box center [167, 158] width 6 height 6
type input "*******"
type input "*"
type input "**"
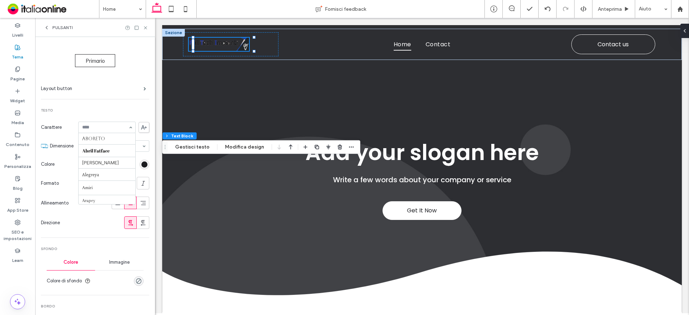
scroll to position [384, 0]
type input "**"
click at [111, 184] on icon at bounding box center [114, 183] width 7 height 7
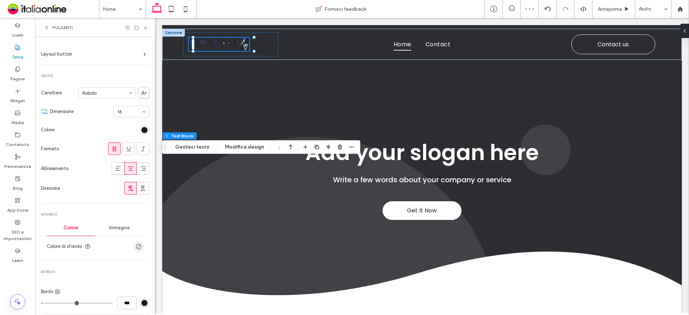
scroll to position [97, 0]
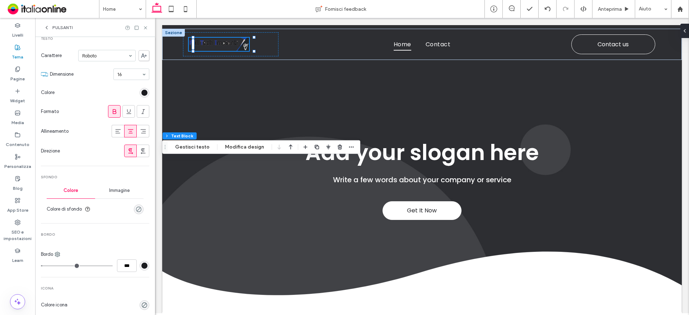
click at [136, 209] on div "rgba(0, 0, 0, 0)" at bounding box center [139, 209] width 6 height 6
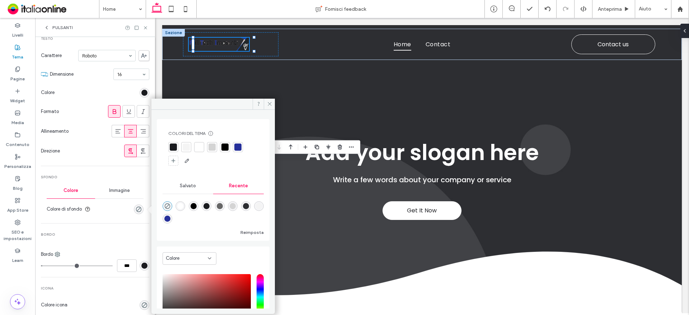
click at [198, 150] on div at bounding box center [199, 147] width 7 height 7
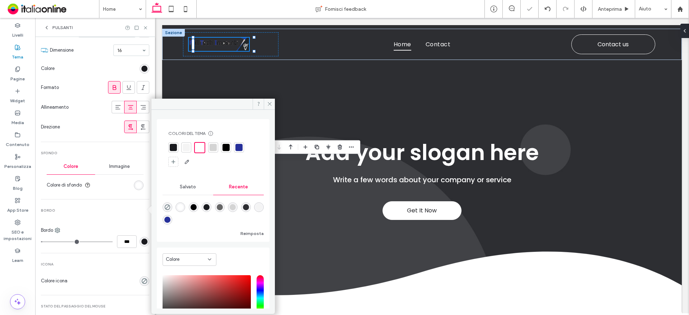
scroll to position [133, 0]
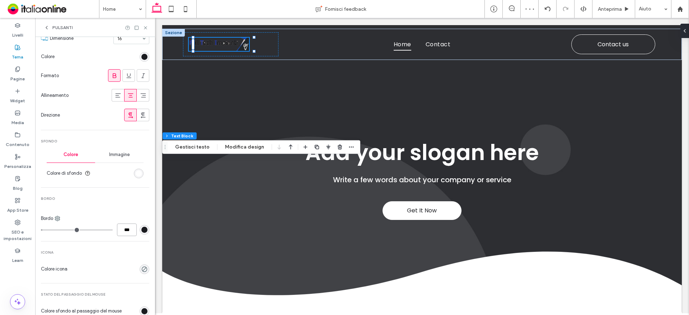
drag, startPoint x: 117, startPoint y: 232, endPoint x: 134, endPoint y: 234, distance: 17.4
click at [134, 234] on div "***" at bounding box center [95, 230] width 108 height 13
click at [58, 218] on icon at bounding box center [58, 219] width 6 height 6
click at [86, 272] on div "Destra" at bounding box center [87, 276] width 64 height 14
type input "*"
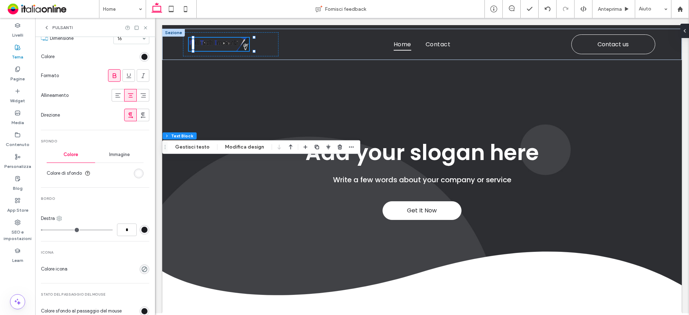
type input "*"
type input "***"
click at [60, 218] on icon at bounding box center [59, 219] width 6 height 6
click at [81, 261] on span "Fondo" at bounding box center [77, 261] width 13 height 7
type input "*"
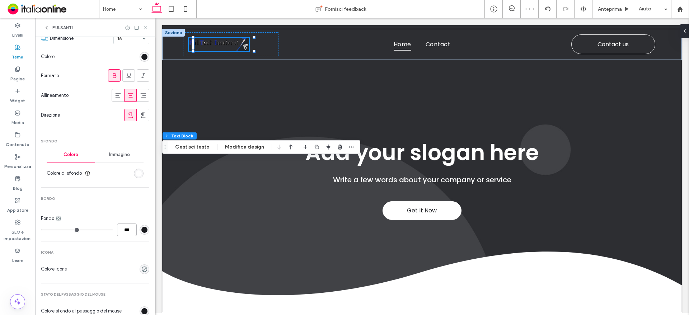
drag, startPoint x: 118, startPoint y: 227, endPoint x: 129, endPoint y: 228, distance: 10.5
click at [127, 228] on input "***" at bounding box center [127, 230] width 20 height 13
click at [141, 229] on div "rgb(26, 27, 31)" at bounding box center [144, 230] width 6 height 6
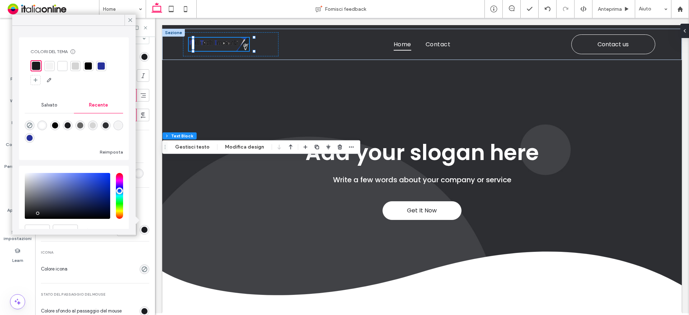
click at [88, 66] on div at bounding box center [88, 65] width 7 height 7
drag, startPoint x: 131, startPoint y: 18, endPoint x: 130, endPoint y: 57, distance: 39.2
click at [131, 18] on icon at bounding box center [130, 20] width 6 height 6
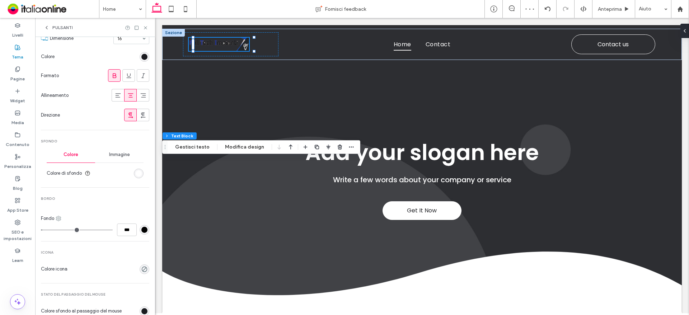
click at [60, 216] on icon at bounding box center [59, 219] width 6 height 6
click at [79, 248] on span "Top" at bounding box center [75, 247] width 8 height 7
drag, startPoint x: 122, startPoint y: 228, endPoint x: 131, endPoint y: 228, distance: 9.3
click at [125, 229] on input "***" at bounding box center [127, 230] width 20 height 13
type input "*"
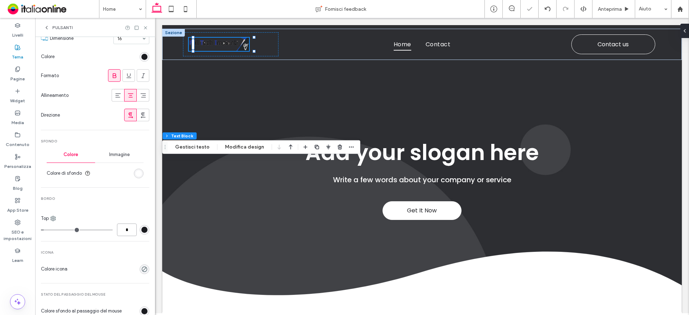
type input "*"
type input "***"
click at [51, 216] on icon at bounding box center [53, 219] width 6 height 6
click at [68, 288] on span "Sinistra" at bounding box center [73, 288] width 17 height 7
type input "*"
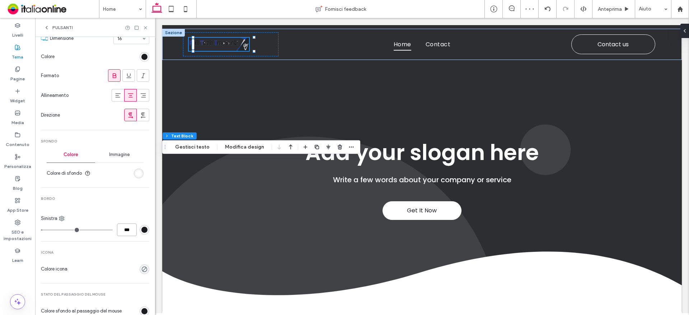
drag, startPoint x: 117, startPoint y: 229, endPoint x: 144, endPoint y: 238, distance: 28.3
click at [144, 238] on div "Primario Layout button Testo Carattere Roboto Dimensione 16 Colore Formato Alli…" at bounding box center [95, 185] width 108 height 518
type input "*"
type input "***"
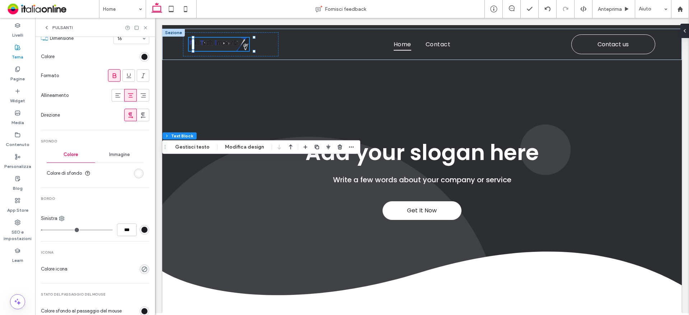
click at [141, 229] on div "rgb(26, 27, 31)" at bounding box center [144, 230] width 6 height 6
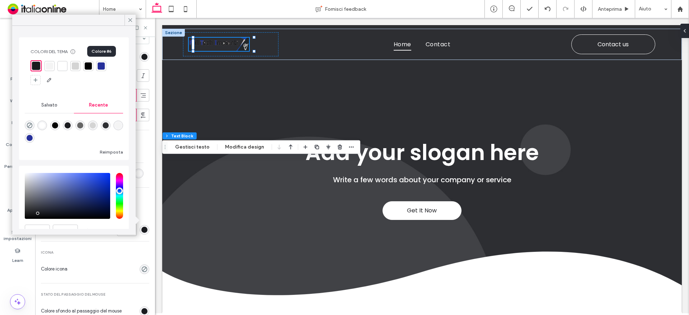
click at [102, 68] on div at bounding box center [101, 65] width 7 height 7
click at [130, 19] on icon at bounding box center [130, 20] width 6 height 6
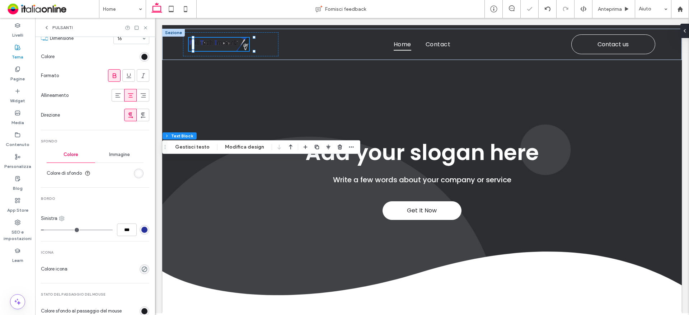
click at [60, 220] on use at bounding box center [62, 218] width 5 height 5
click at [74, 261] on span "Fondo" at bounding box center [79, 261] width 13 height 7
type input "*"
drag, startPoint x: 116, startPoint y: 229, endPoint x: 139, endPoint y: 242, distance: 26.5
click at [139, 242] on div "Primario Layout button Testo Carattere Roboto Dimensione 16 Colore Formato Alli…" at bounding box center [95, 185] width 108 height 518
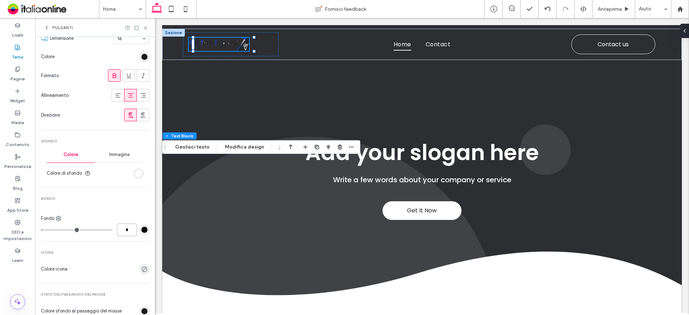
type input "*"
type input "***"
click at [141, 228] on div "rgb(0, 0, 0)" at bounding box center [144, 230] width 6 height 6
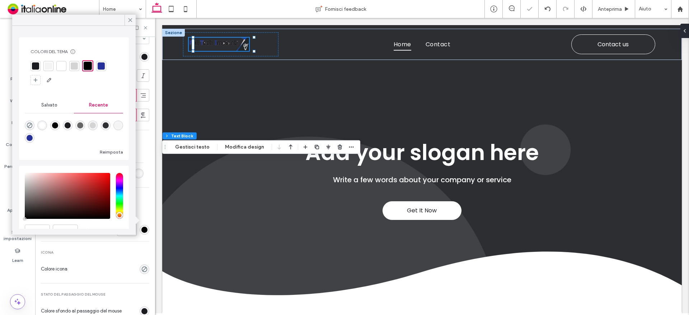
click at [98, 67] on div at bounding box center [101, 65] width 7 height 7
drag, startPoint x: 129, startPoint y: 17, endPoint x: 129, endPoint y: 22, distance: 5.0
click at [129, 17] on icon at bounding box center [130, 20] width 6 height 6
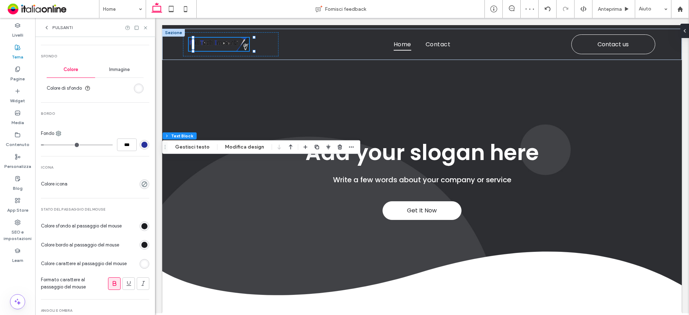
scroll to position [241, 0]
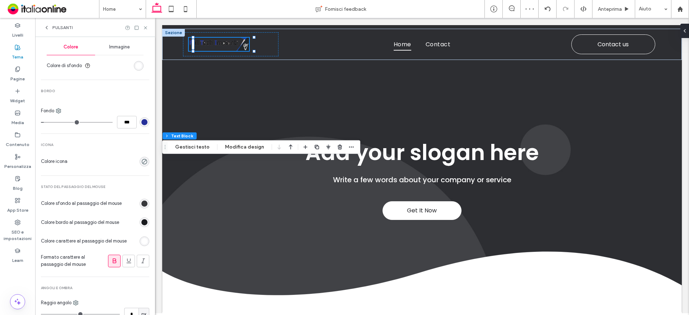
click at [141, 202] on div "rgb(26, 27, 31)" at bounding box center [144, 204] width 6 height 6
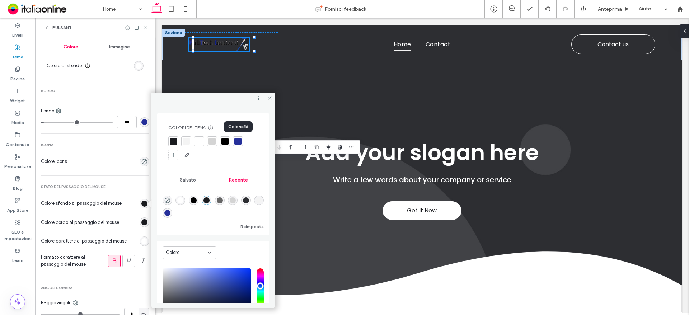
click at [239, 140] on div at bounding box center [237, 141] width 7 height 7
click at [141, 221] on div "rgb(26, 27, 31)" at bounding box center [144, 222] width 6 height 6
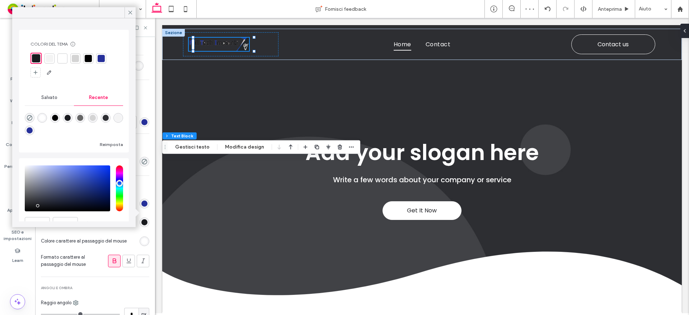
click at [90, 58] on div at bounding box center [88, 58] width 7 height 7
drag, startPoint x: 129, startPoint y: 12, endPoint x: 140, endPoint y: 41, distance: 30.8
click at [129, 12] on icon at bounding box center [130, 12] width 6 height 6
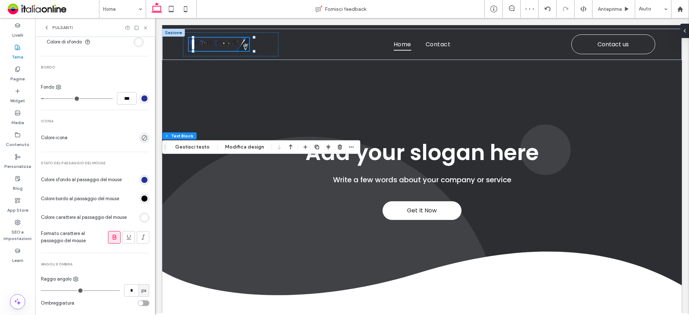
scroll to position [276, 0]
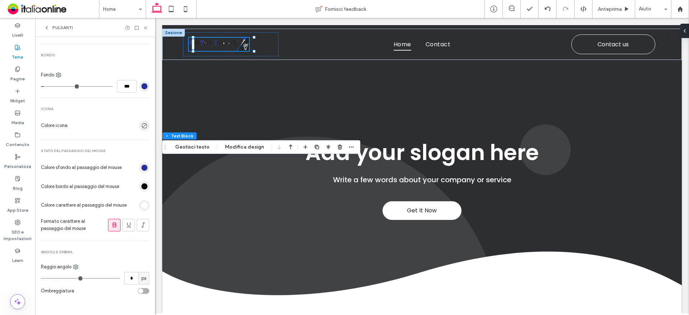
click at [141, 205] on div "rgb(255, 255, 255)" at bounding box center [144, 205] width 6 height 6
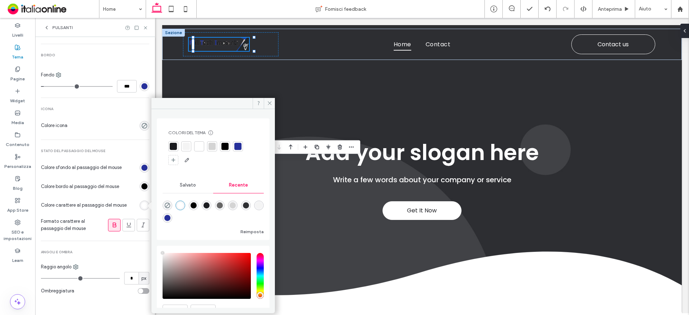
drag, startPoint x: 202, startPoint y: 146, endPoint x: 194, endPoint y: 148, distance: 9.0
click at [202, 146] on div at bounding box center [199, 146] width 7 height 7
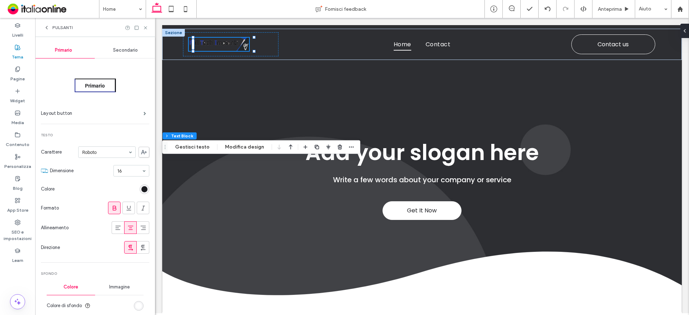
scroll to position [0, 0]
click at [145, 28] on icon at bounding box center [145, 27] width 5 height 5
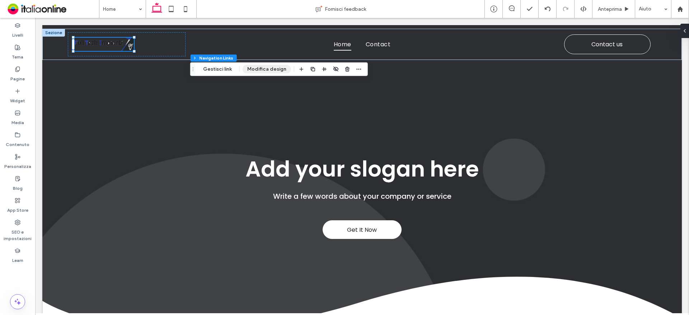
click at [263, 69] on button "Modifica design" at bounding box center [267, 69] width 48 height 9
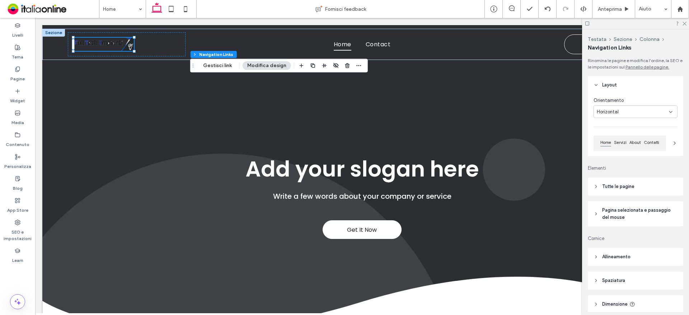
drag, startPoint x: 625, startPoint y: 184, endPoint x: 629, endPoint y: 189, distance: 6.9
click at [625, 184] on span "Tutte le pagine" at bounding box center [618, 186] width 32 height 7
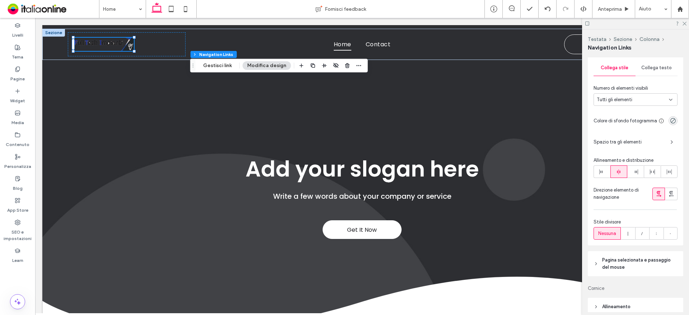
scroll to position [180, 0]
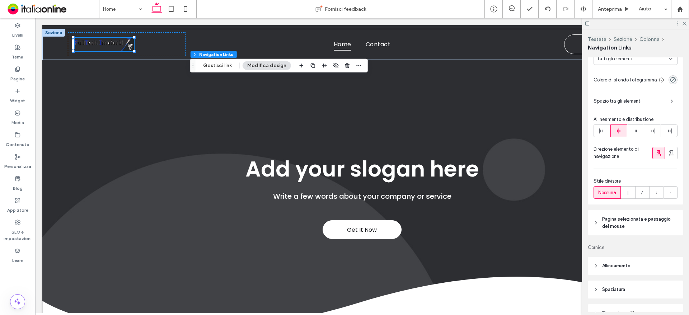
click at [635, 219] on span "Pagina selezionata e passaggio del mouse" at bounding box center [638, 223] width 72 height 14
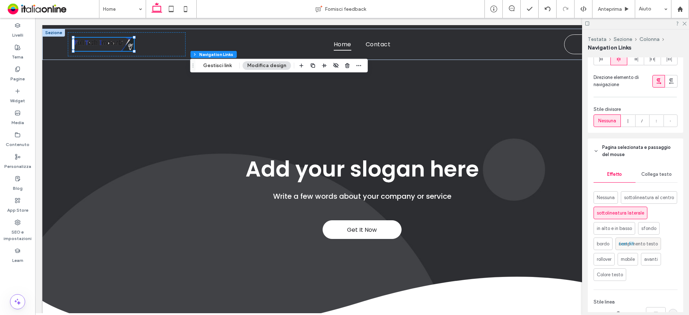
scroll to position [287, 0]
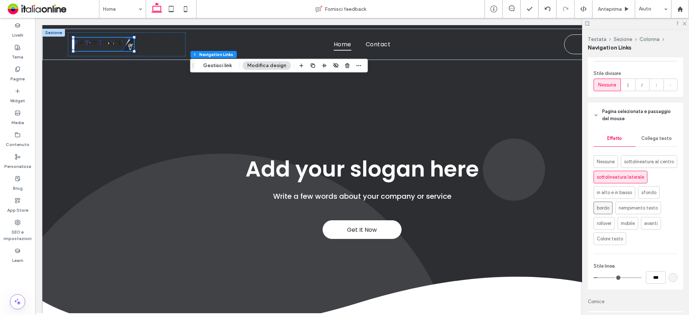
click at [603, 212] on span "bordo" at bounding box center [603, 208] width 13 height 7
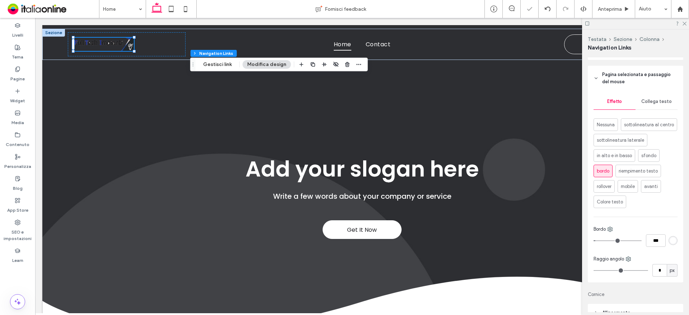
scroll to position [359, 0]
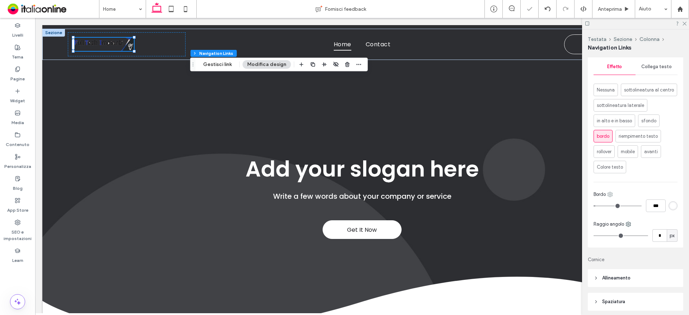
click at [612, 197] on use at bounding box center [610, 194] width 5 height 5
click at [630, 242] on span "Top" at bounding box center [627, 241] width 8 height 7
click at [670, 209] on div "rgb(255, 255, 255)" at bounding box center [673, 206] width 6 height 6
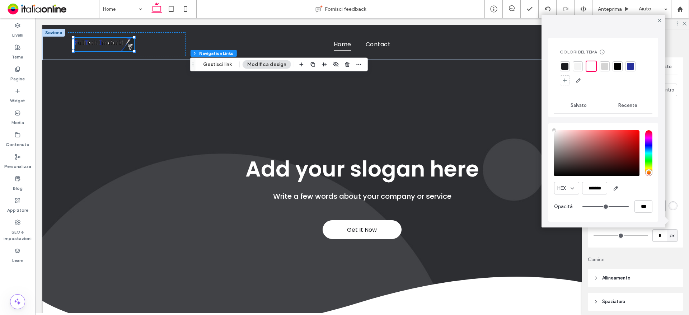
type input "****"
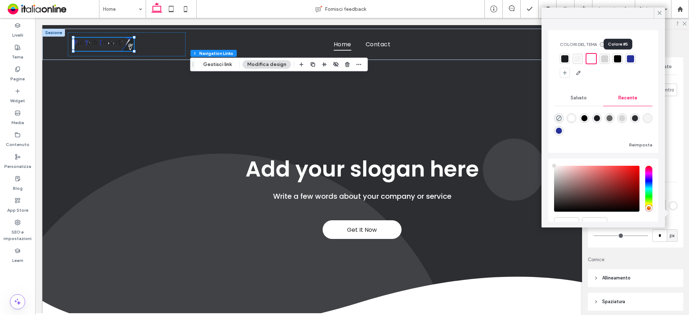
click at [620, 60] on div at bounding box center [617, 58] width 7 height 7
drag, startPoint x: 659, startPoint y: 12, endPoint x: 659, endPoint y: 18, distance: 5.8
click at [659, 12] on icon at bounding box center [660, 13] width 6 height 6
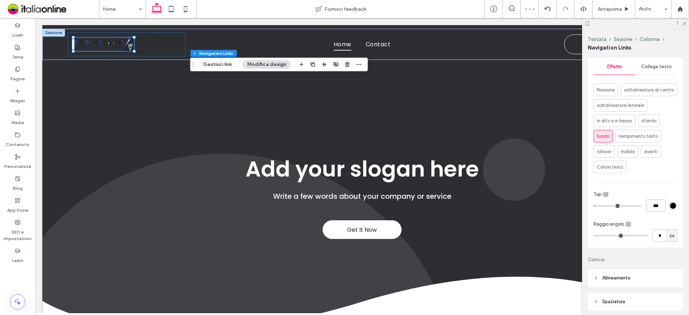
drag, startPoint x: 649, startPoint y: 219, endPoint x: 661, endPoint y: 220, distance: 11.2
click at [660, 212] on input "***" at bounding box center [656, 206] width 20 height 13
type input "*"
type input "***"
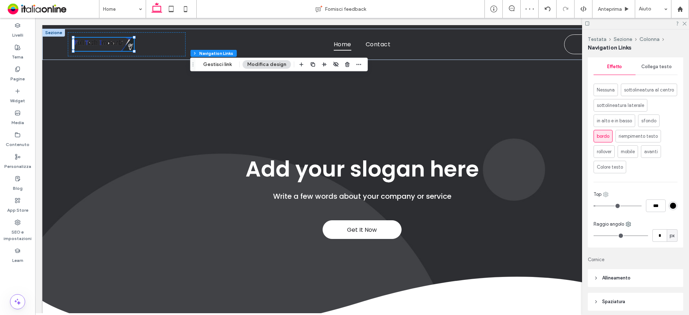
click at [607, 197] on use at bounding box center [606, 194] width 5 height 5
click at [622, 267] on span "Destra" at bounding box center [625, 268] width 14 height 7
type input "*"
drag, startPoint x: 649, startPoint y: 219, endPoint x: 689, endPoint y: 219, distance: 40.2
click at [689, 219] on div "Testata Sezione Colonna Navigation Links Rinomina le pagine e modifica l'ordine…" at bounding box center [635, 172] width 107 height 286
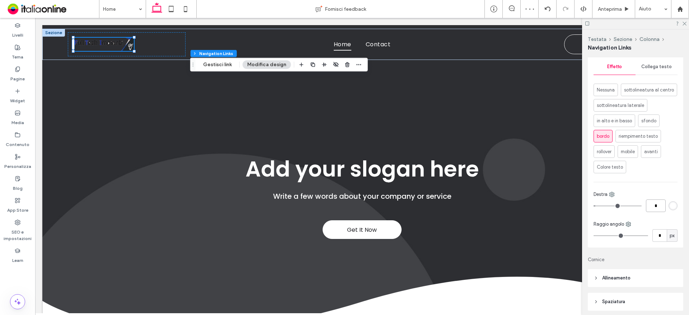
type input "*"
type input "***"
click at [670, 209] on div "rgb(255, 255, 255)" at bounding box center [673, 206] width 6 height 6
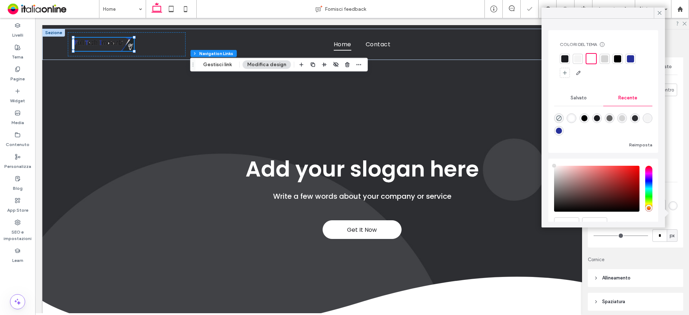
click at [616, 57] on div at bounding box center [617, 58] width 7 height 7
click at [659, 12] on icon at bounding box center [660, 13] width 6 height 6
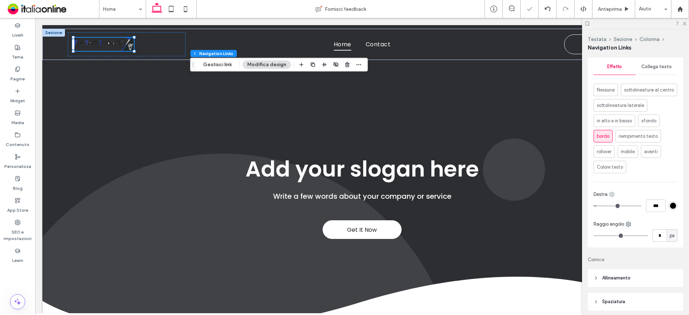
click at [611, 197] on icon at bounding box center [612, 195] width 6 height 6
click at [628, 256] on span "Fondo" at bounding box center [630, 254] width 13 height 7
type input "*"
type input "***"
drag, startPoint x: 670, startPoint y: 221, endPoint x: 667, endPoint y: 218, distance: 4.6
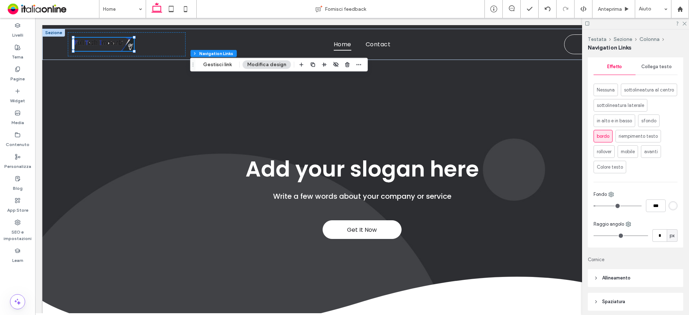
click at [670, 209] on div "rgb(255, 255, 255)" at bounding box center [673, 206] width 6 height 6
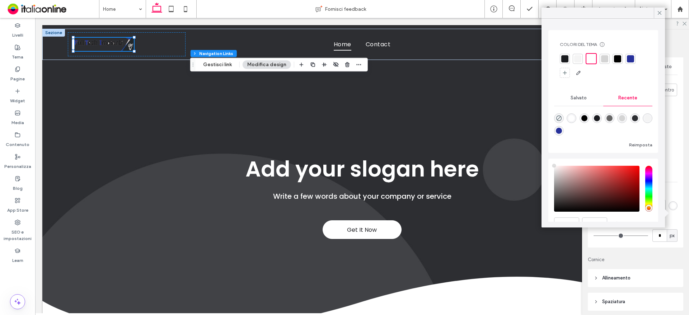
click at [630, 57] on div at bounding box center [630, 58] width 7 height 7
drag, startPoint x: 657, startPoint y: 12, endPoint x: 657, endPoint y: 17, distance: 4.3
click at [657, 12] on icon at bounding box center [660, 13] width 6 height 6
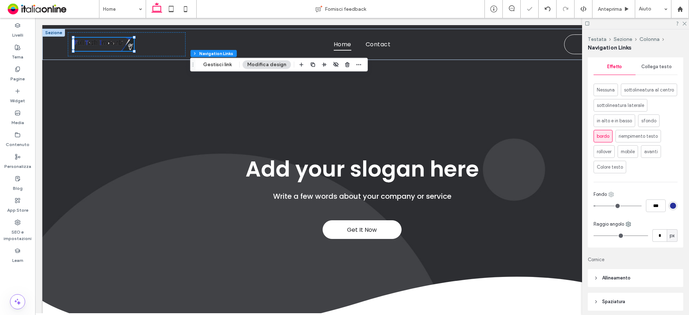
click at [611, 197] on use at bounding box center [611, 194] width 5 height 5
click at [620, 280] on use at bounding box center [618, 282] width 6 height 6
click at [670, 209] on div "rgb(255, 255, 255)" at bounding box center [673, 206] width 6 height 6
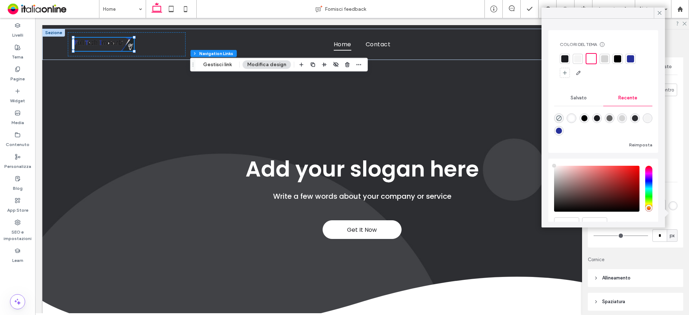
click at [562, 129] on div "rgba(38, 48, 154, 1)" at bounding box center [559, 131] width 6 height 6
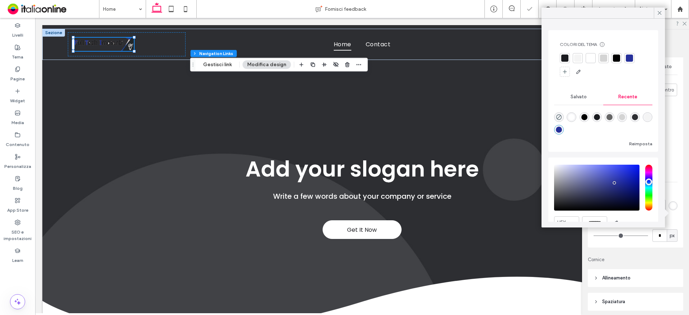
type input "*******"
click at [657, 11] on icon at bounding box center [660, 13] width 6 height 6
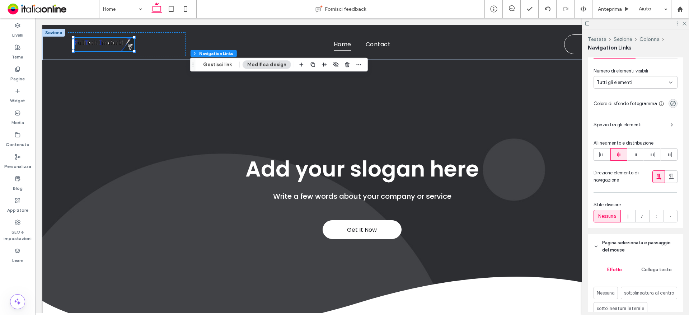
scroll to position [144, 0]
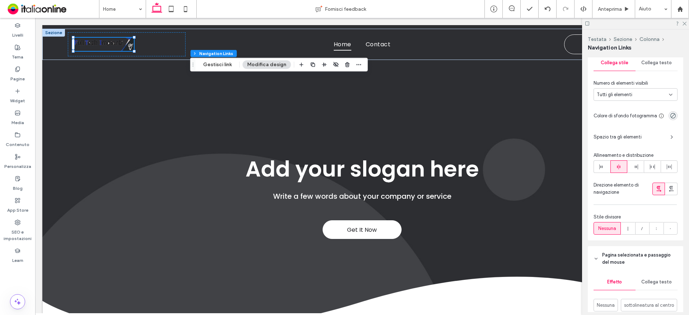
click at [629, 136] on span "Spazio tra gli elementi" at bounding box center [629, 137] width 71 height 7
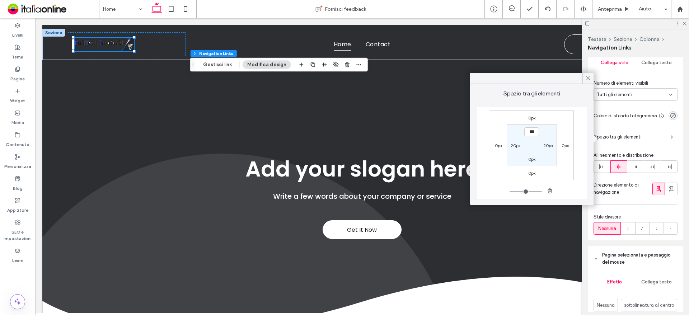
drag, startPoint x: 534, startPoint y: 158, endPoint x: 626, endPoint y: 196, distance: 99.3
click at [534, 158] on label "0px" at bounding box center [531, 159] width 7 height 5
click at [532, 161] on input "***" at bounding box center [532, 158] width 15 height 9
type input "**"
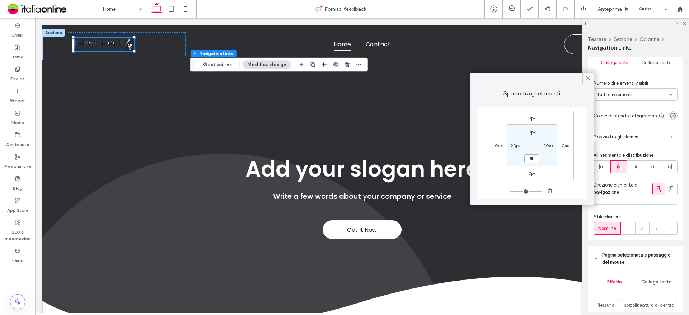
type input "****"
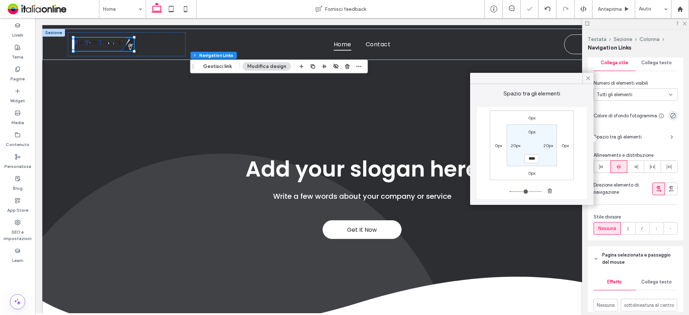
click at [531, 132] on label "0px" at bounding box center [531, 131] width 7 height 5
type input "*"
click at [531, 133] on input "***" at bounding box center [532, 131] width 15 height 9
type input "**"
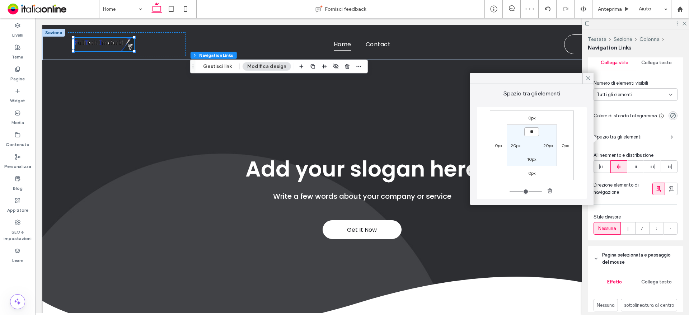
type input "****"
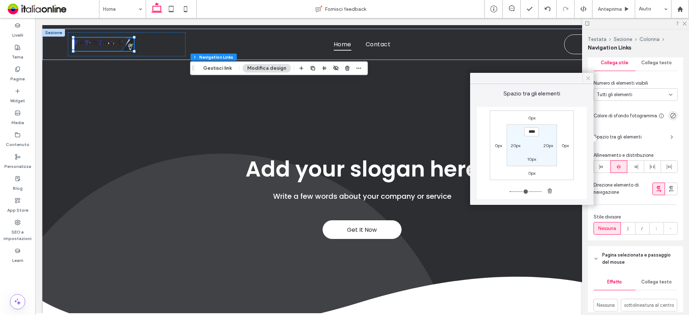
click at [589, 77] on icon at bounding box center [588, 78] width 6 height 6
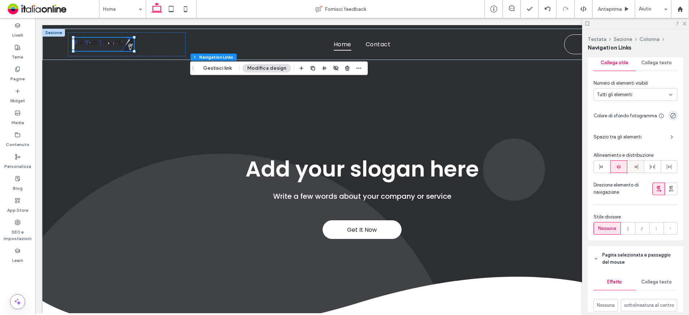
scroll to position [180, 0]
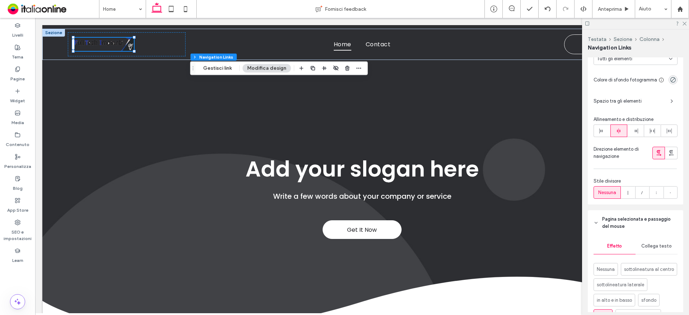
click at [655, 247] on span "Collega testo" at bounding box center [657, 246] width 31 height 6
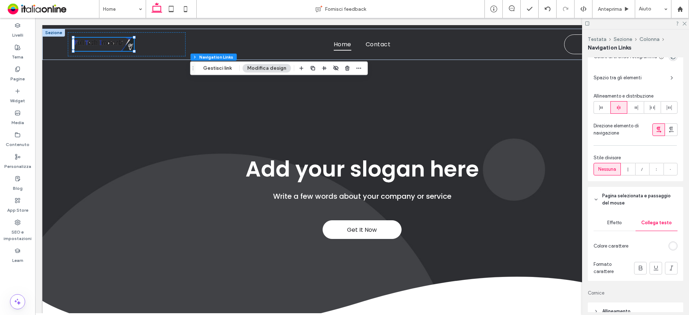
scroll to position [215, 0]
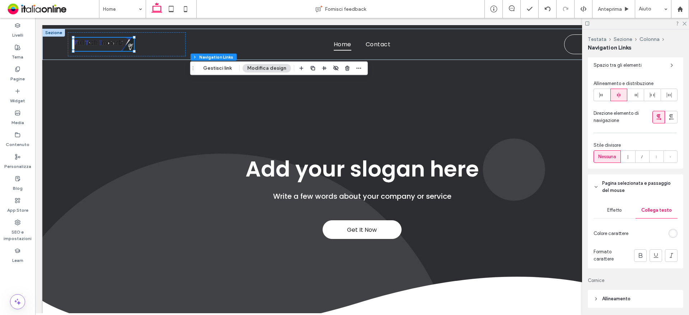
click at [670, 235] on div "rgb(255, 255, 255)" at bounding box center [673, 233] width 6 height 6
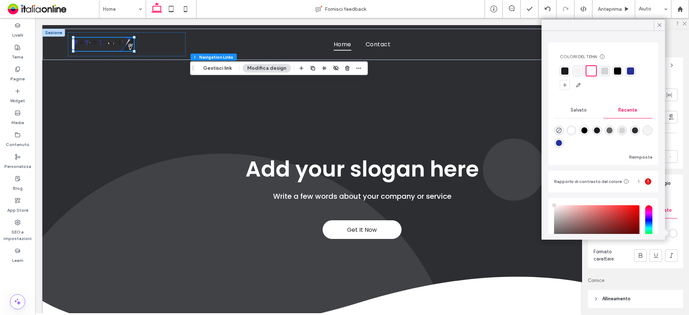
click at [562, 145] on div "rgba(38, 48, 154, 1)" at bounding box center [559, 143] width 6 height 6
type input "*******"
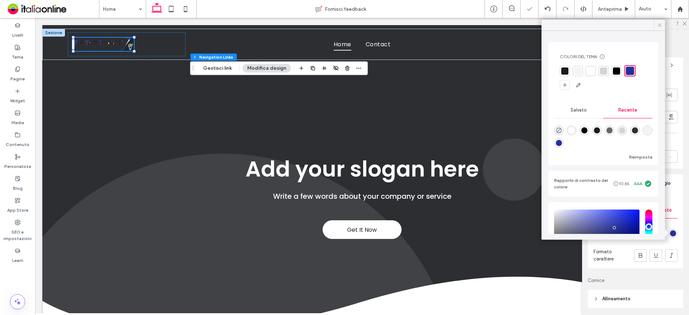
click at [661, 24] on icon at bounding box center [660, 25] width 6 height 6
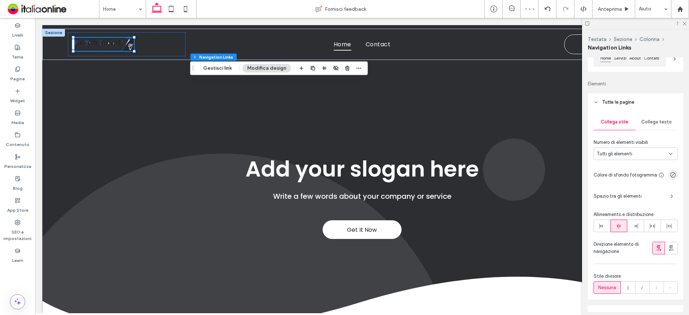
scroll to position [72, 0]
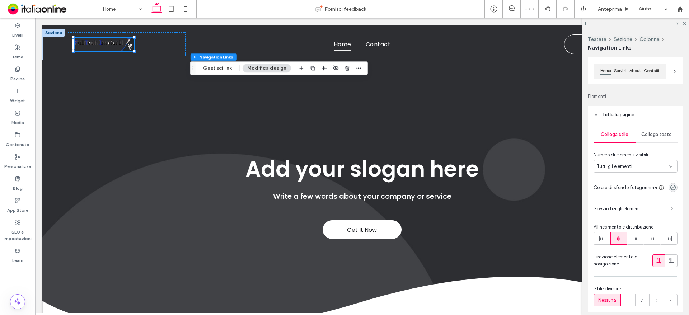
click at [657, 130] on div "Collega testo" at bounding box center [657, 135] width 42 height 16
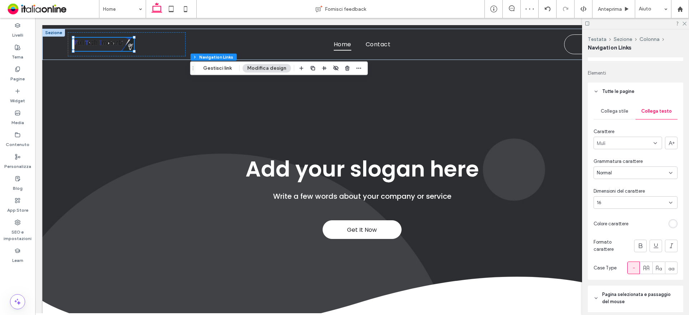
scroll to position [108, 0]
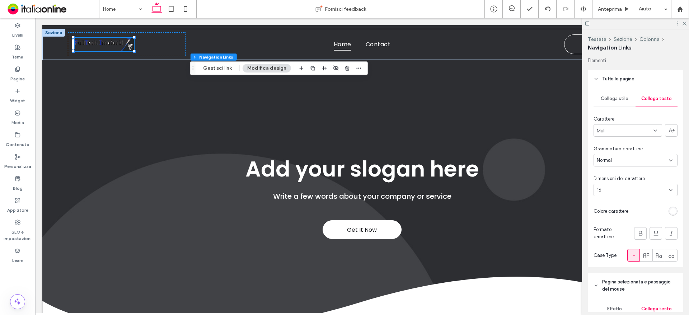
click at [610, 129] on div "Muli" at bounding box center [628, 130] width 69 height 13
click at [614, 175] on div "Roboto" at bounding box center [626, 175] width 64 height 13
click at [637, 233] on icon at bounding box center [640, 233] width 7 height 7
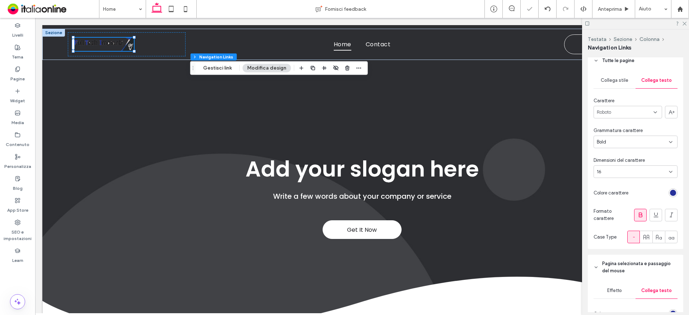
scroll to position [144, 0]
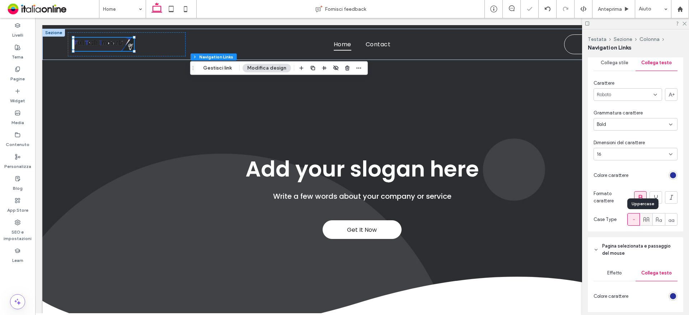
click at [643, 217] on icon at bounding box center [646, 219] width 7 height 7
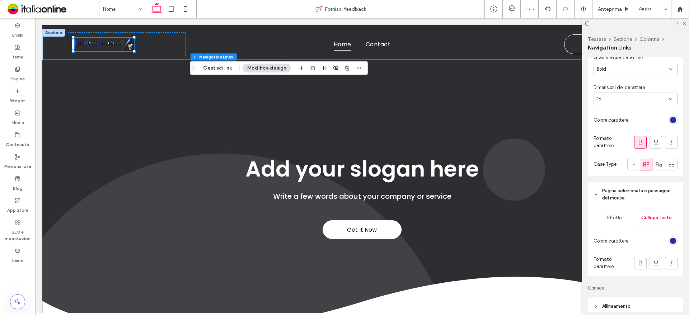
scroll to position [215, 0]
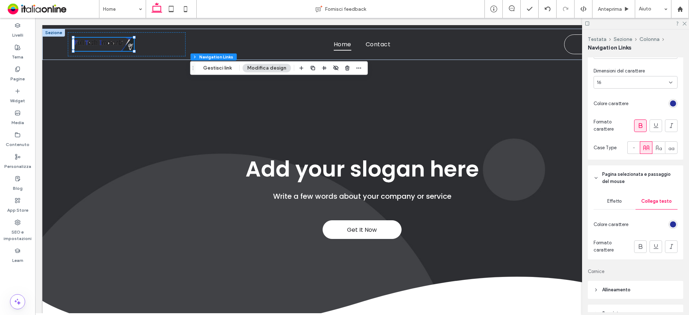
click at [670, 103] on div "rgb(38, 48, 154)" at bounding box center [673, 104] width 6 height 6
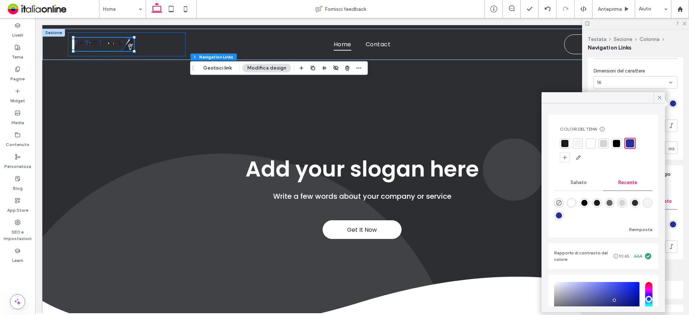
click at [619, 142] on div at bounding box center [616, 143] width 7 height 7
drag, startPoint x: 661, startPoint y: 96, endPoint x: 660, endPoint y: 100, distance: 4.4
click at [661, 96] on icon at bounding box center [660, 97] width 6 height 6
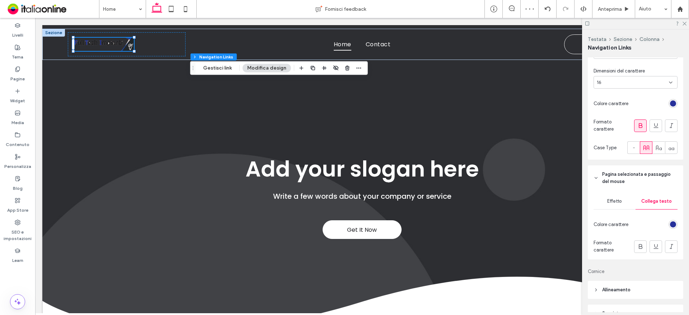
drag, startPoint x: 670, startPoint y: 104, endPoint x: 667, endPoint y: 112, distance: 8.9
click at [670, 104] on div "rgb(38, 48, 154)" at bounding box center [673, 104] width 6 height 6
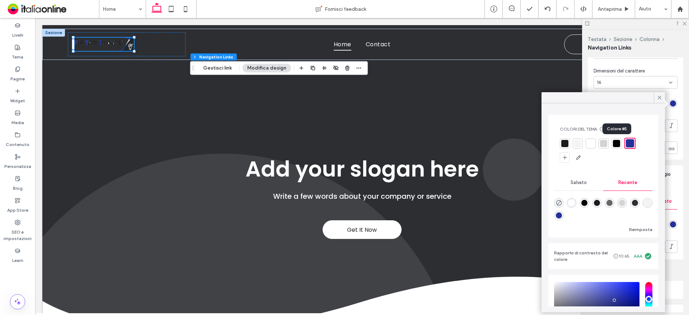
click at [616, 144] on div at bounding box center [616, 143] width 7 height 7
click at [657, 99] on icon at bounding box center [660, 97] width 6 height 6
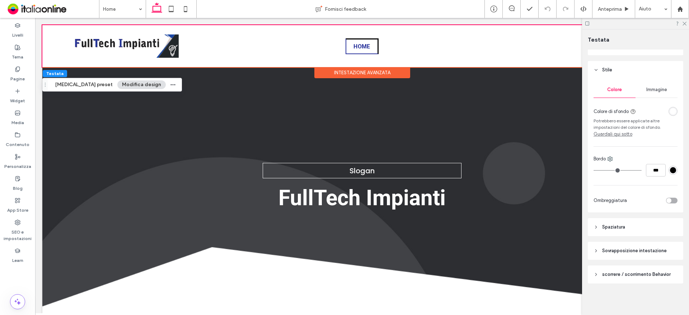
click at [610, 248] on span "Sovrapposizione intestazione" at bounding box center [634, 250] width 65 height 7
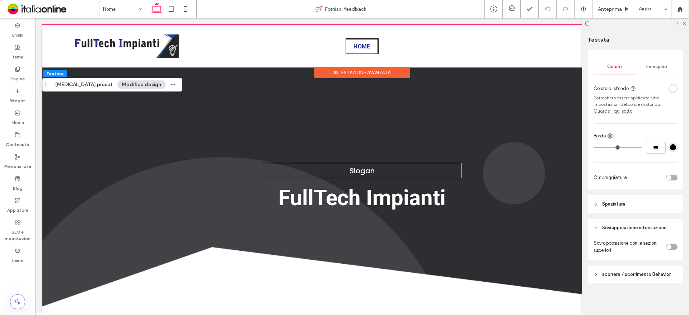
click at [599, 202] on header "Spaziatura" at bounding box center [635, 204] width 95 height 18
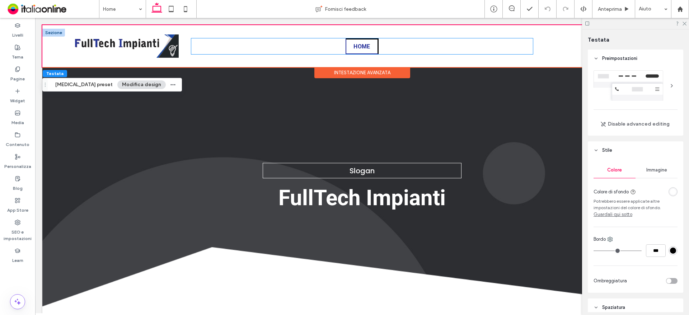
drag, startPoint x: 350, startPoint y: 45, endPoint x: 362, endPoint y: 52, distance: 14.3
click at [350, 45] on link "Home" at bounding box center [362, 46] width 33 height 16
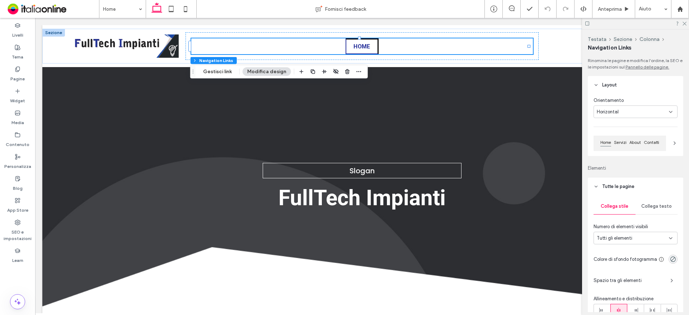
scroll to position [36, 0]
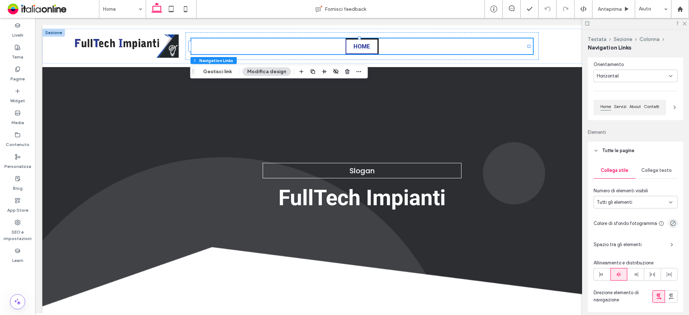
click at [653, 171] on span "Collega testo" at bounding box center [657, 171] width 31 height 6
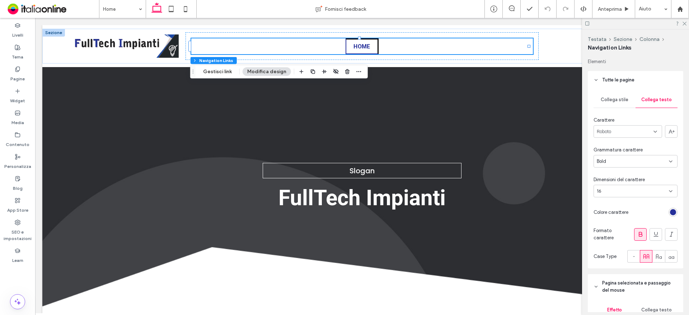
scroll to position [108, 0]
click at [669, 208] on div "rgb(38, 48, 154)" at bounding box center [673, 211] width 9 height 9
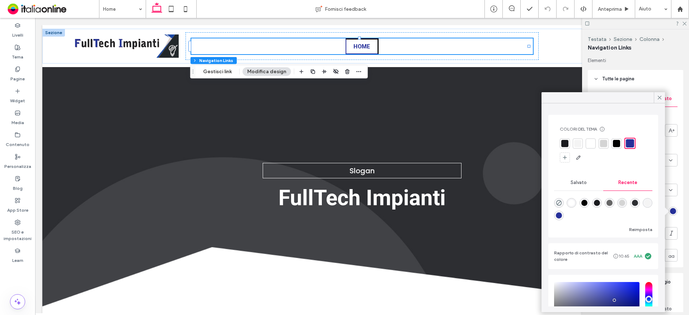
click at [618, 144] on div at bounding box center [616, 143] width 7 height 7
click at [659, 97] on icon at bounding box center [660, 97] width 6 height 6
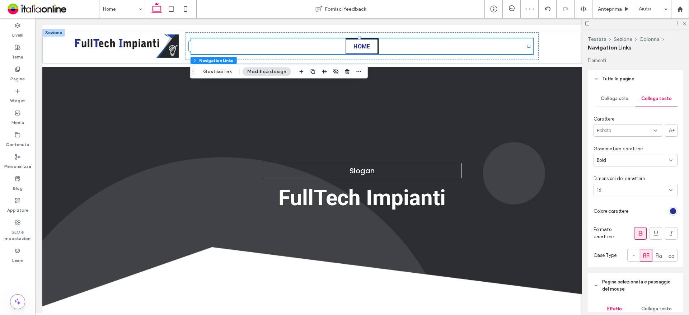
drag, startPoint x: 685, startPoint y: 22, endPoint x: 686, endPoint y: 36, distance: 14.1
click at [685, 22] on icon at bounding box center [684, 23] width 5 height 5
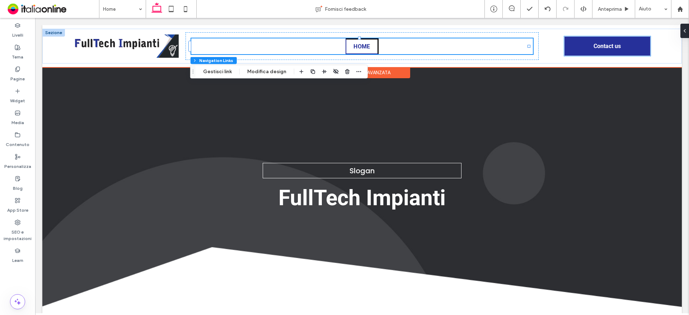
click at [606, 45] on span "Contact us" at bounding box center [607, 46] width 27 height 14
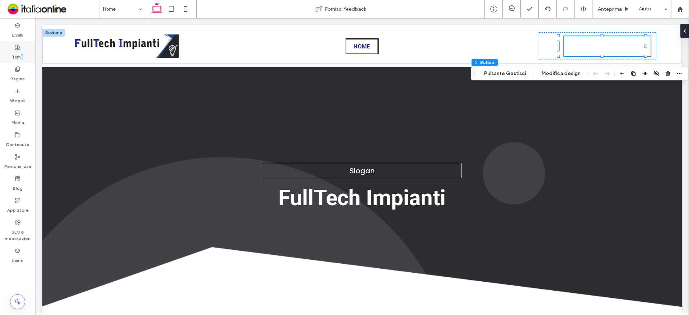
click at [22, 50] on div "Tema" at bounding box center [17, 52] width 35 height 22
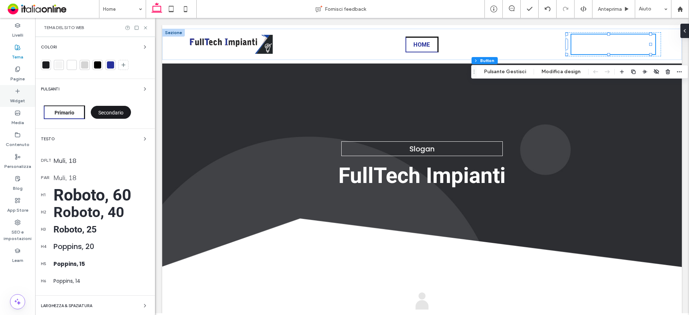
click at [20, 95] on label "Widget" at bounding box center [17, 99] width 15 height 10
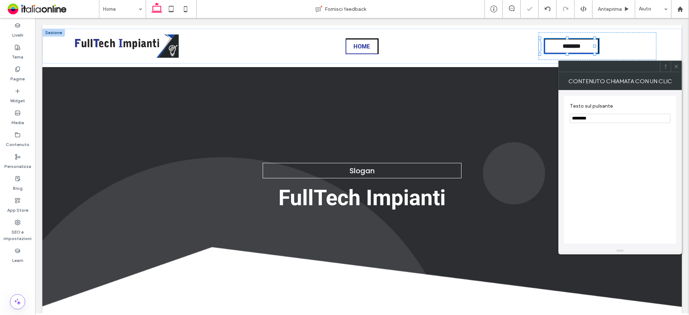
type input "**"
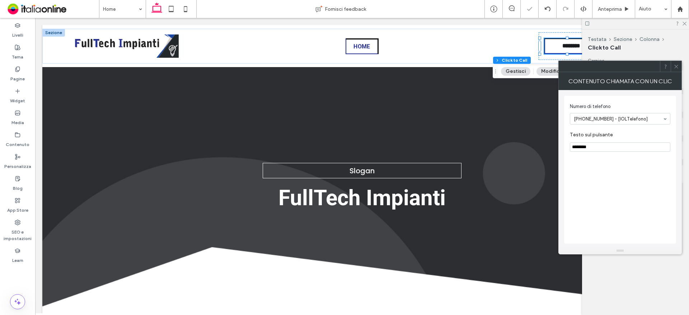
type input "*"
type input "***"
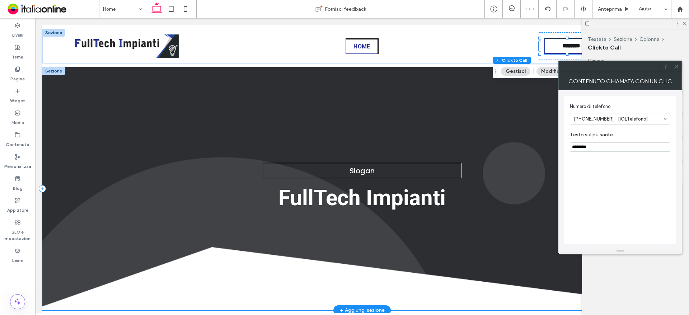
drag, startPoint x: 639, startPoint y: 163, endPoint x: 453, endPoint y: 146, distance: 186.8
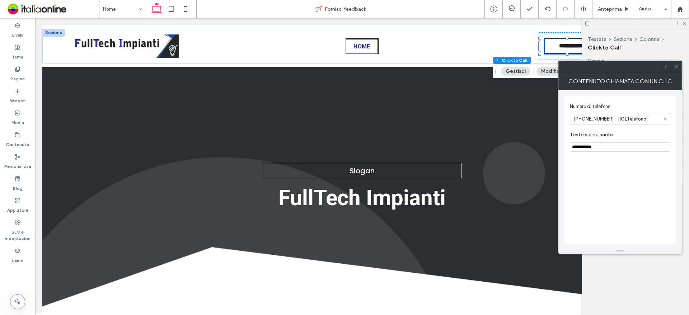
click at [575, 148] on input "**********" at bounding box center [620, 147] width 101 height 9
type input "**********"
click at [676, 69] on icon at bounding box center [676, 66] width 5 height 5
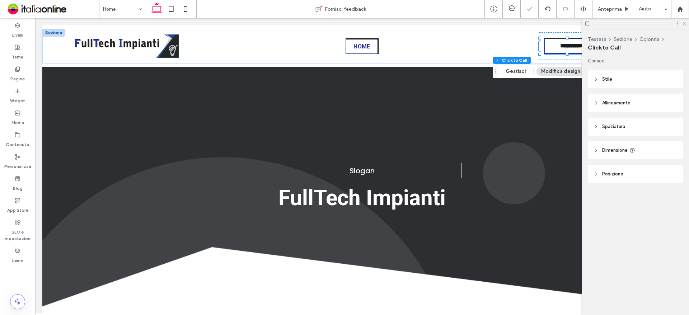
click at [685, 22] on icon at bounding box center [684, 23] width 5 height 5
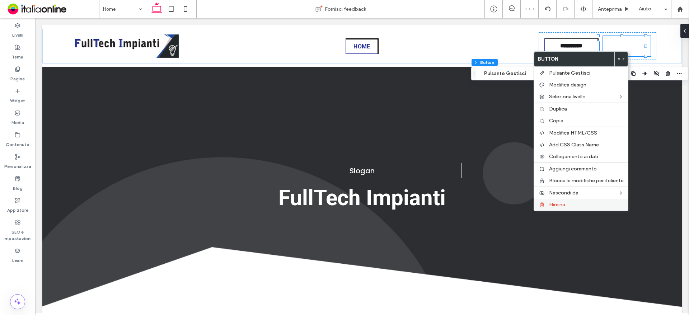
click at [564, 204] on span "Elimina" at bounding box center [557, 205] width 16 height 6
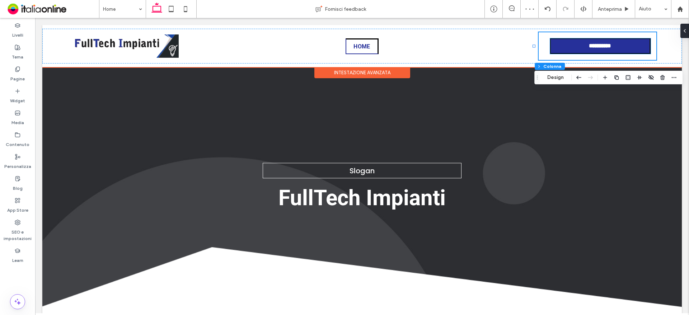
click at [564, 45] on link "**********" at bounding box center [600, 45] width 101 height 15
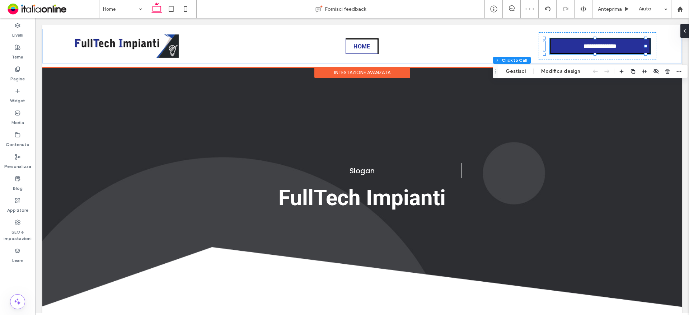
type input "**"
type input "*"
type input "***"
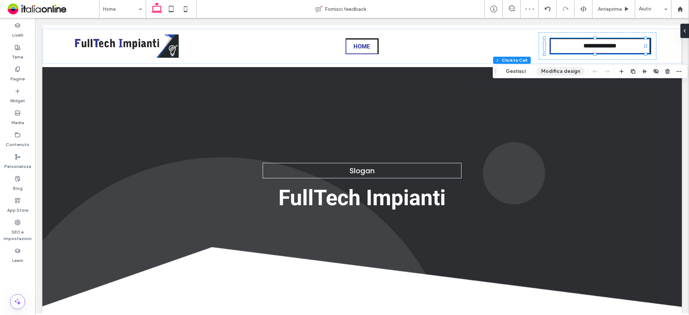
click at [547, 70] on button "Modifica design" at bounding box center [561, 71] width 48 height 9
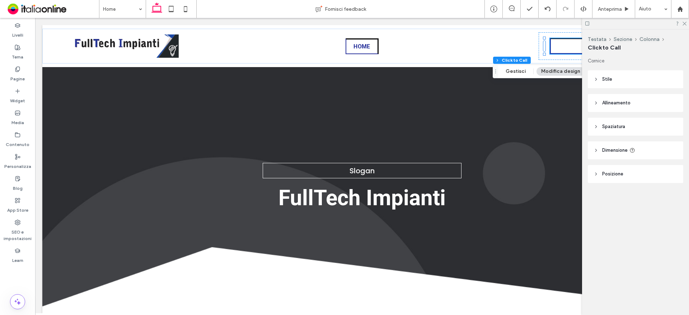
click at [607, 74] on header "Stile" at bounding box center [635, 79] width 95 height 18
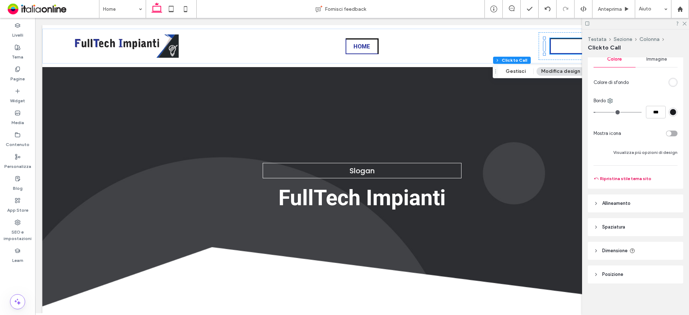
scroll to position [93, 0]
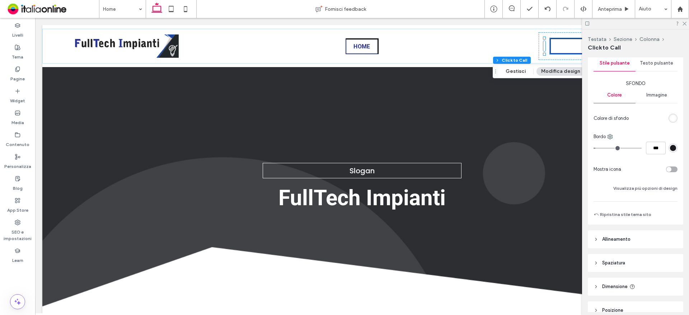
click at [667, 168] on div "toggle" at bounding box center [669, 169] width 5 height 5
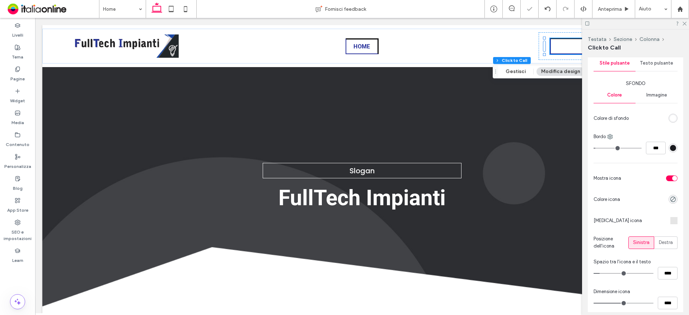
type input "**"
type input "****"
click at [670, 197] on icon "rgba(0, 0, 0, 0)" at bounding box center [673, 199] width 6 height 6
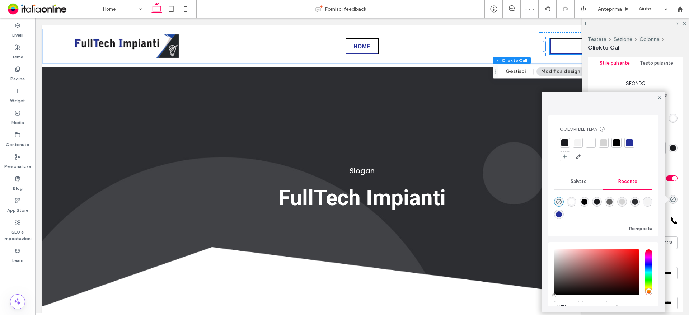
click at [630, 141] on div at bounding box center [629, 142] width 7 height 7
drag, startPoint x: 659, startPoint y: 98, endPoint x: 658, endPoint y: 142, distance: 44.2
click at [659, 98] on icon at bounding box center [660, 97] width 6 height 6
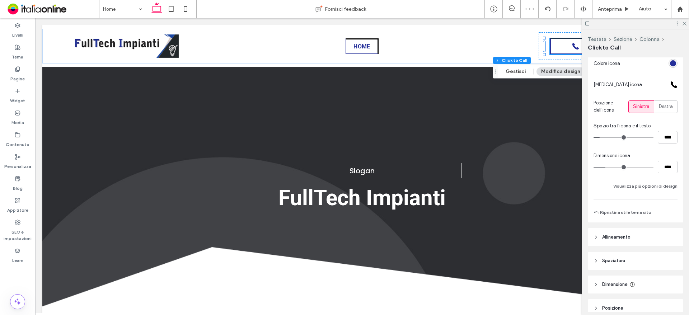
scroll to position [262, 0]
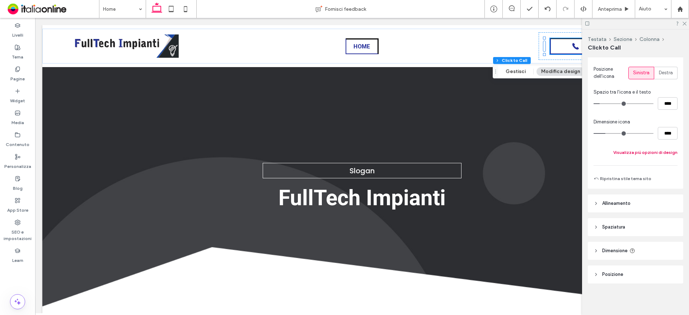
click at [643, 153] on button "Visualizza più opzioni di design" at bounding box center [646, 152] width 64 height 9
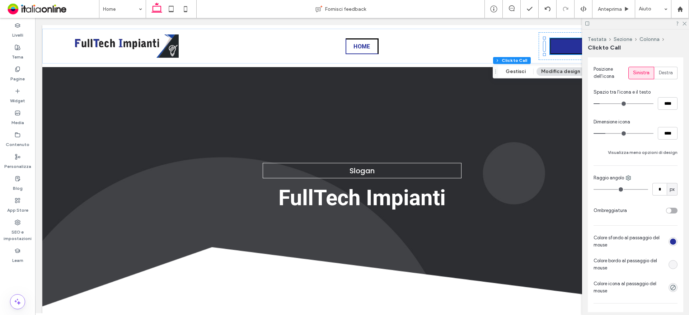
click at [670, 262] on div "rgb(26, 27, 31) rgb(26, 27, 31) rgb(0, 0, 0)" at bounding box center [673, 265] width 6 height 6
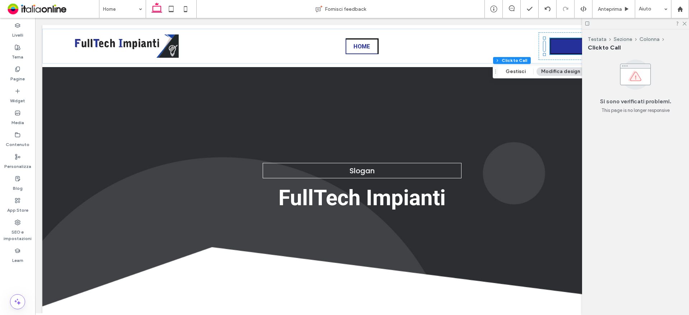
scroll to position [0, 0]
click at [684, 23] on icon at bounding box center [684, 23] width 5 height 5
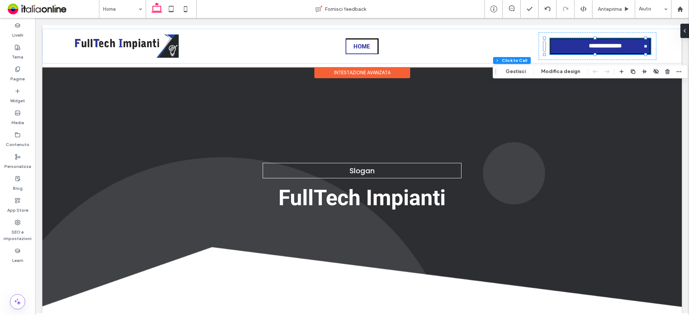
click at [597, 47] on span "**********" at bounding box center [600, 46] width 35 height 7
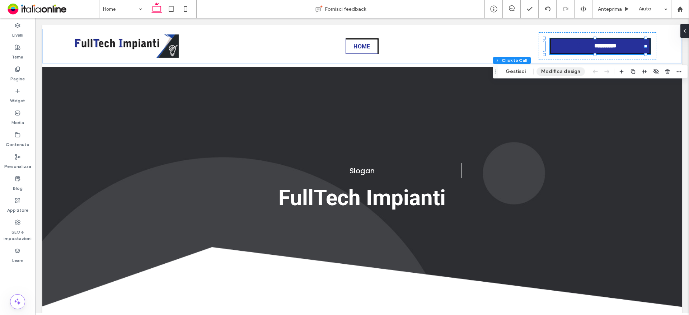
click at [558, 74] on button "Modifica design" at bounding box center [561, 71] width 48 height 9
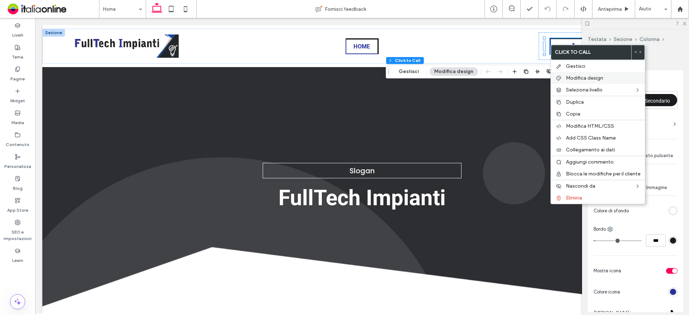
click at [585, 76] on span "Modifica design" at bounding box center [584, 78] width 37 height 6
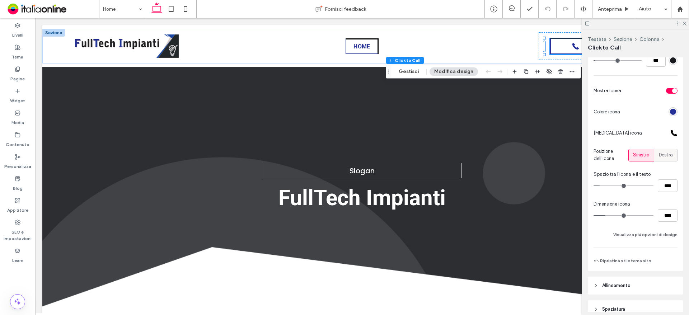
scroll to position [215, 0]
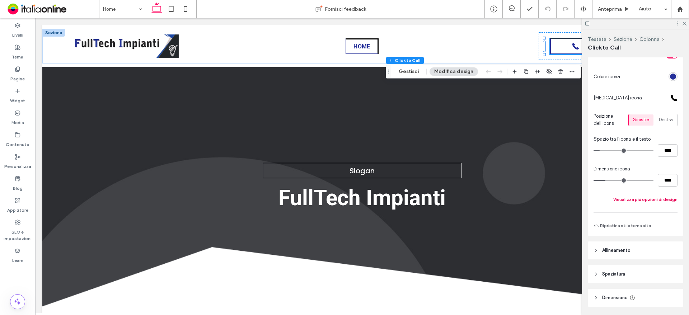
click at [648, 199] on button "Visualizza più opzioni di design" at bounding box center [646, 199] width 64 height 9
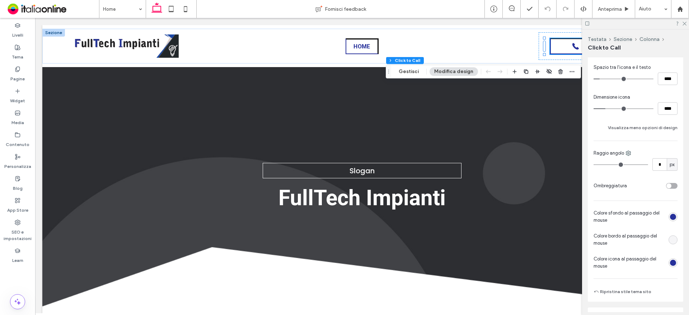
click at [672, 238] on div "rgb(26, 27, 31) rgb(26, 27, 31) rgb(0, 0, 0)" at bounding box center [673, 240] width 6 height 6
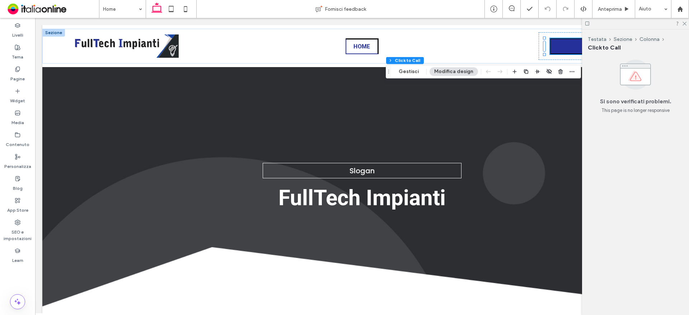
scroll to position [0, 0]
click at [686, 21] on icon at bounding box center [684, 23] width 5 height 5
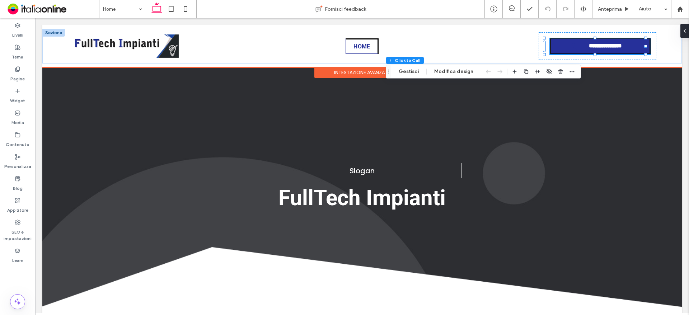
click at [608, 42] on link "**********" at bounding box center [600, 46] width 101 height 16
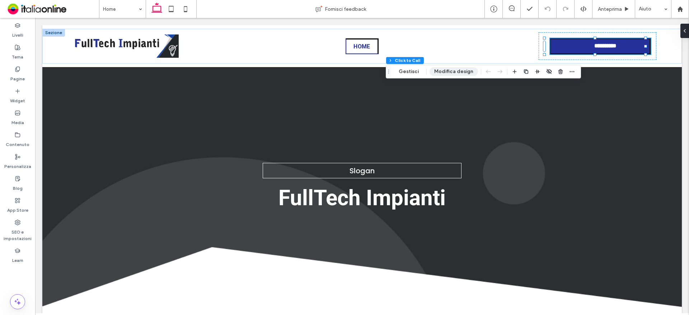
click at [458, 70] on button "Modifica design" at bounding box center [454, 71] width 48 height 9
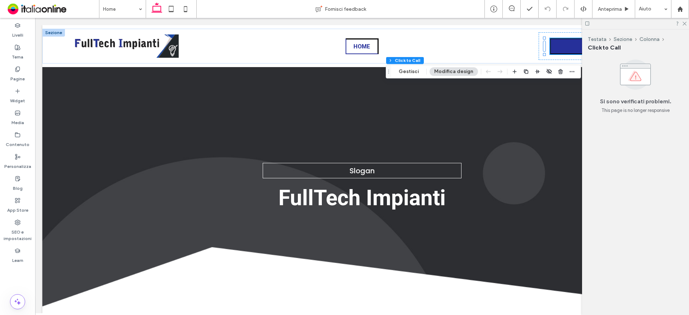
click at [683, 20] on div at bounding box center [635, 23] width 107 height 11
click at [686, 21] on icon at bounding box center [684, 23] width 5 height 5
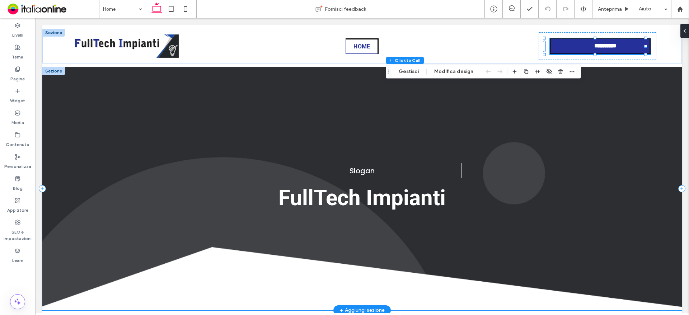
click at [546, 196] on h1 "FullTech Impianti" at bounding box center [362, 198] width 640 height 32
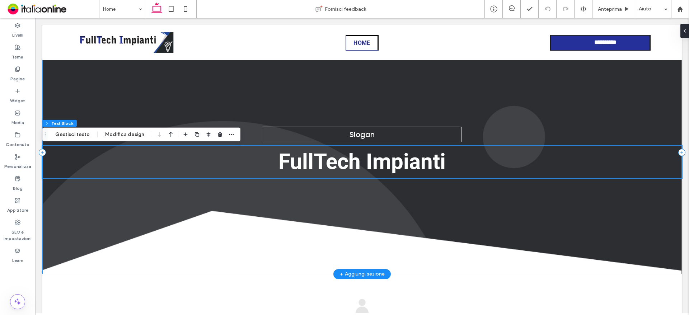
scroll to position [29, 0]
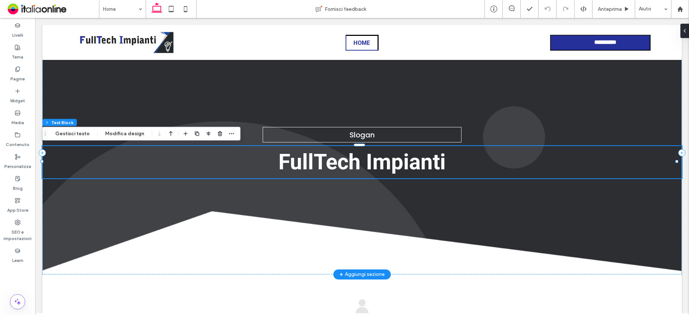
click at [364, 273] on div "+ Aggiungi sezione" at bounding box center [362, 275] width 45 height 8
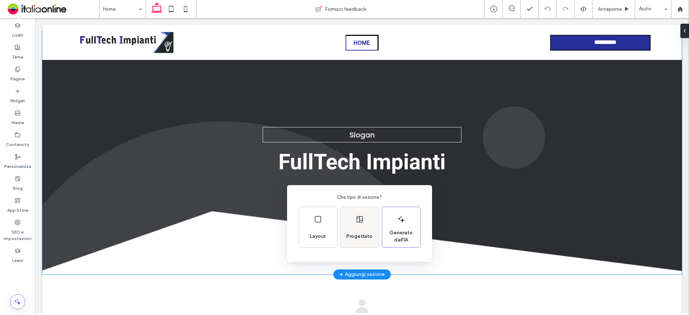
click at [357, 228] on div "Progettato" at bounding box center [360, 227] width 38 height 40
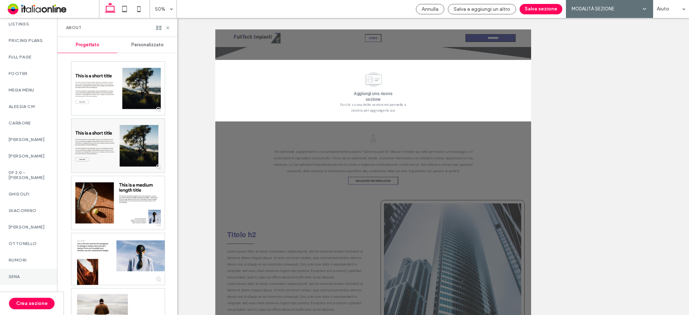
scroll to position [465, 0]
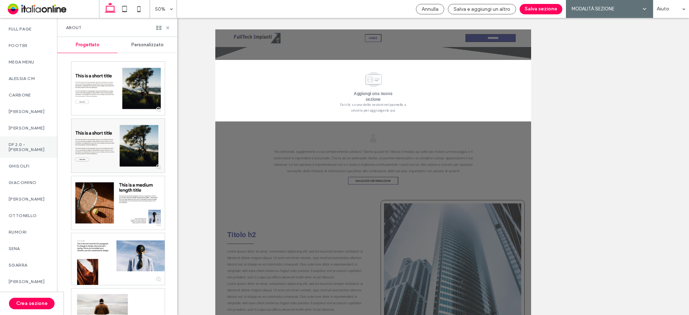
click at [17, 146] on label "DF 2.0 - [PERSON_NAME]" at bounding box center [29, 147] width 40 height 10
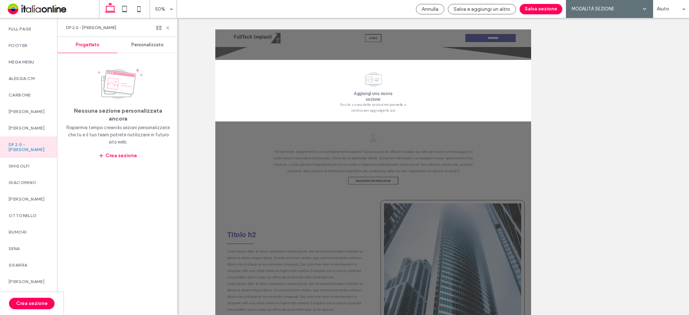
drag, startPoint x: 143, startPoint y: 42, endPoint x: 141, endPoint y: 51, distance: 8.8
click at [143, 42] on span "Personalizzato" at bounding box center [147, 45] width 32 height 6
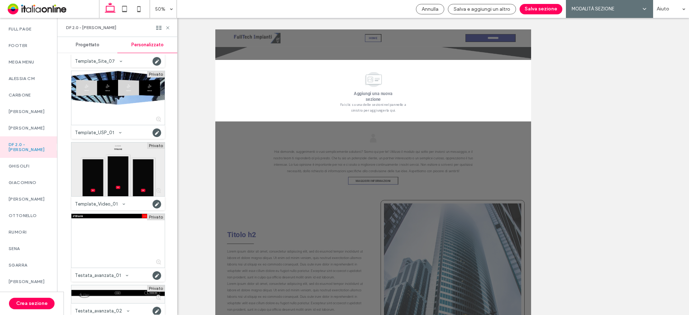
scroll to position [1317, 0]
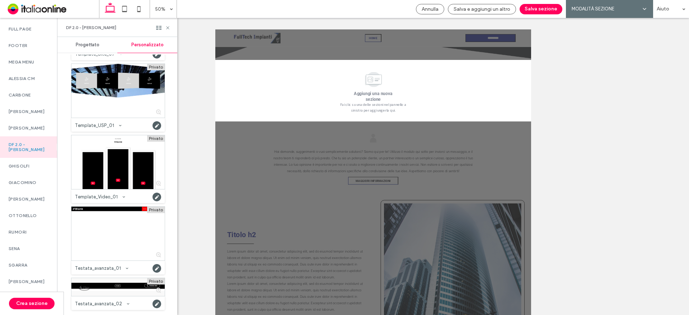
drag, startPoint x: 131, startPoint y: 287, endPoint x: 146, endPoint y: 284, distance: 15.1
click at [131, 287] on div at bounding box center [117, 287] width 93 height 18
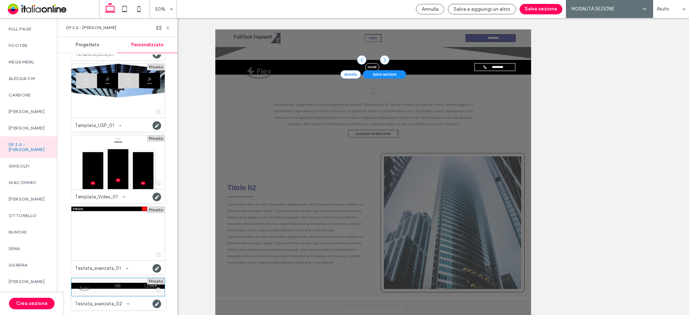
drag, startPoint x: 545, startPoint y: 9, endPoint x: 530, endPoint y: 71, distance: 63.1
click at [545, 9] on button "Salva sezione" at bounding box center [541, 9] width 43 height 10
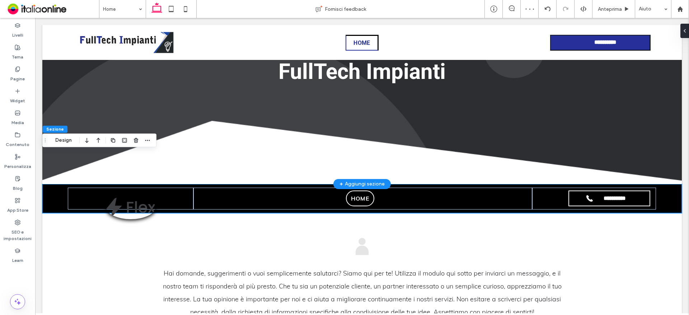
scroll to position [78, 0]
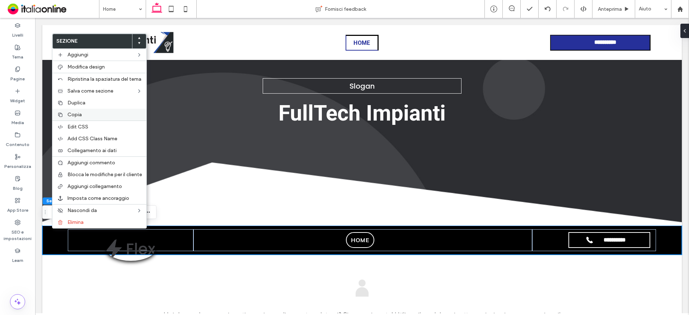
drag, startPoint x: 79, startPoint y: 116, endPoint x: 80, endPoint y: 110, distance: 5.6
click at [79, 116] on span "Copia" at bounding box center [74, 115] width 14 height 6
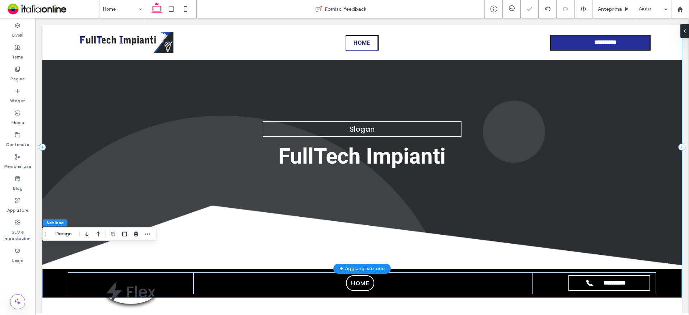
scroll to position [0, 0]
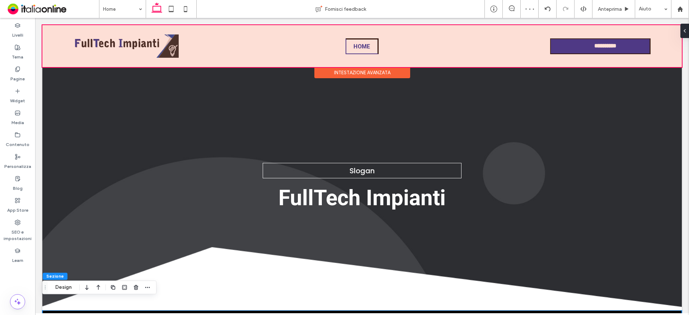
click at [295, 50] on div at bounding box center [362, 46] width 640 height 42
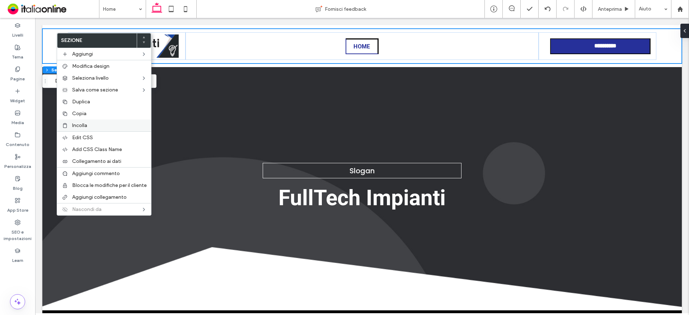
click at [89, 125] on label "Incolla" at bounding box center [109, 125] width 75 height 6
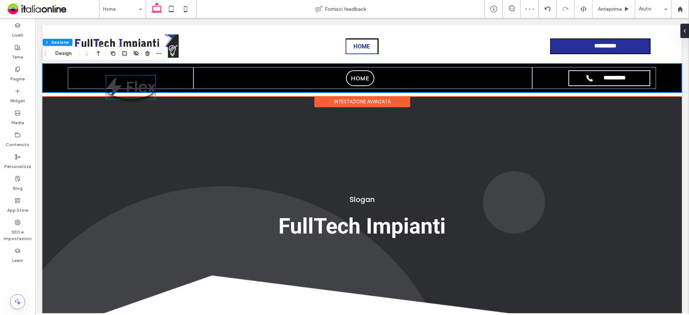
drag, startPoint x: 139, startPoint y: 81, endPoint x: 238, endPoint y: 85, distance: 99.9
click at [139, 81] on img at bounding box center [130, 87] width 49 height 24
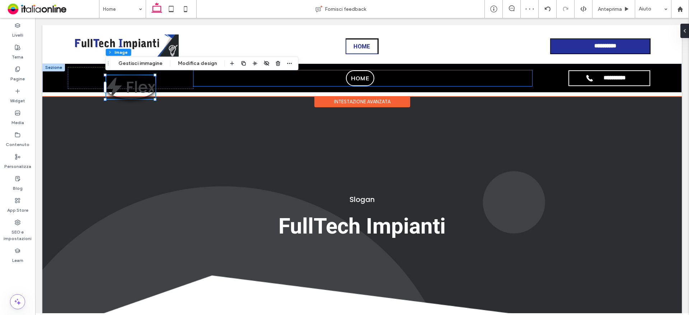
type input "**"
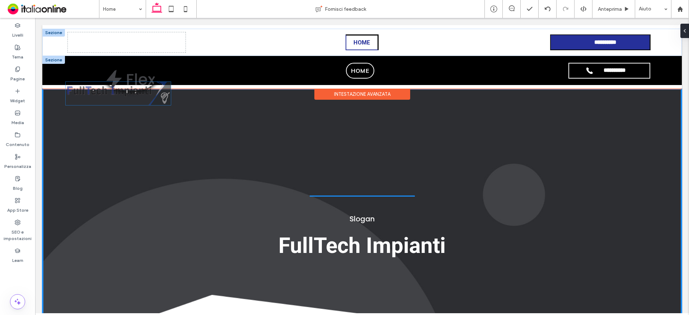
scroll to position [283, 0]
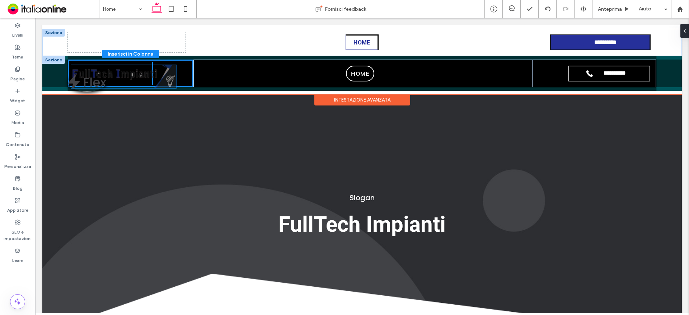
drag, startPoint x: 136, startPoint y: 88, endPoint x: 139, endPoint y: 77, distance: 11.6
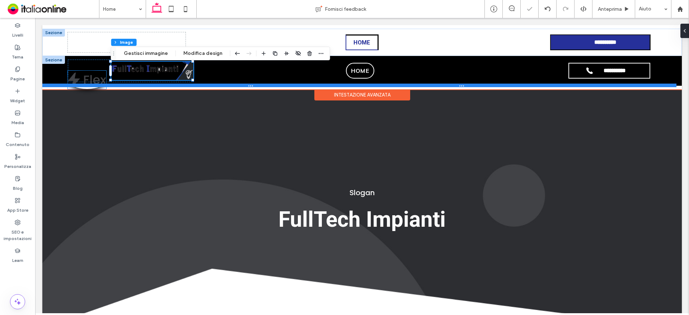
click at [89, 74] on img at bounding box center [87, 80] width 38 height 18
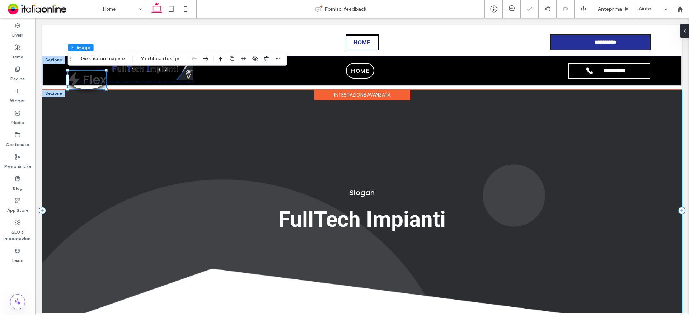
type input "**"
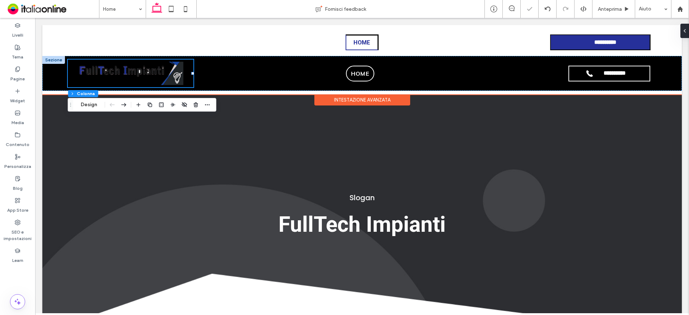
click at [56, 61] on div at bounding box center [53, 60] width 23 height 8
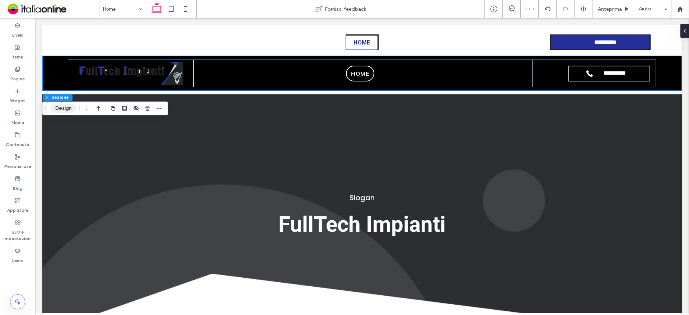
click at [62, 108] on button "Design" at bounding box center [64, 108] width 26 height 9
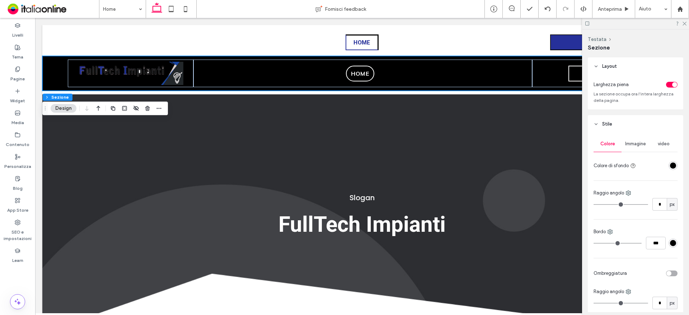
click at [670, 164] on div "rgba(0, 0, 0, 1)" at bounding box center [673, 166] width 6 height 6
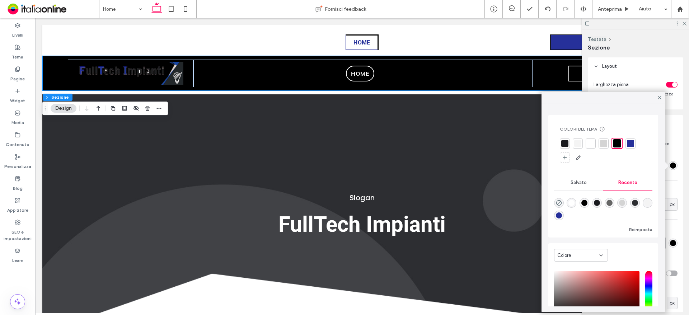
click at [575, 201] on div "rgba(255, 255, 255, 1)" at bounding box center [572, 203] width 6 height 6
type input "*******"
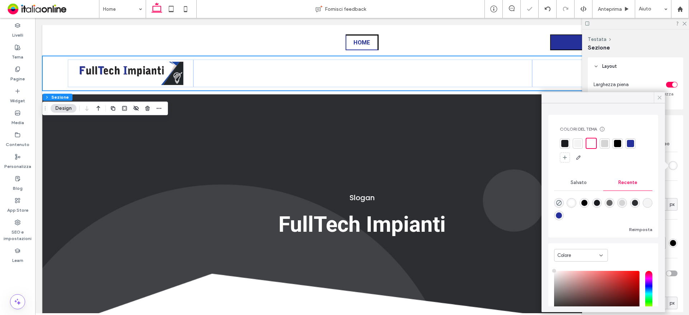
click at [665, 97] on div at bounding box center [659, 97] width 11 height 11
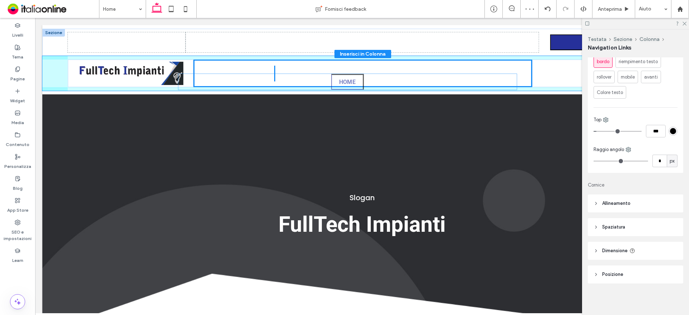
drag, startPoint x: 369, startPoint y: 37, endPoint x: 356, endPoint y: 76, distance: 40.6
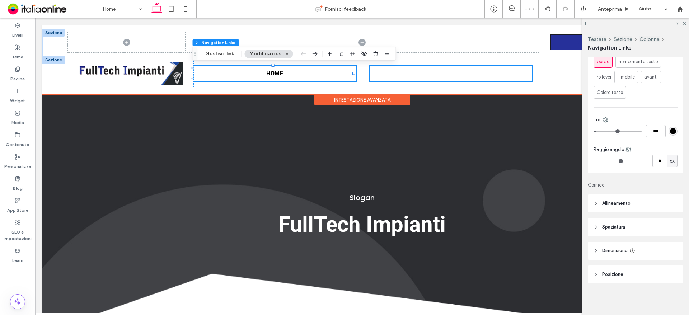
drag, startPoint x: 391, startPoint y: 75, endPoint x: 402, endPoint y: 80, distance: 12.4
click at [391, 75] on ul "Home" at bounding box center [451, 74] width 163 height 16
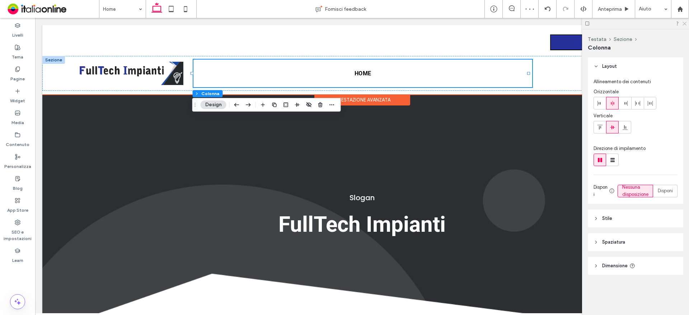
drag, startPoint x: 684, startPoint y: 22, endPoint x: 635, endPoint y: 15, distance: 49.9
click at [684, 22] on icon at bounding box center [684, 23] width 5 height 5
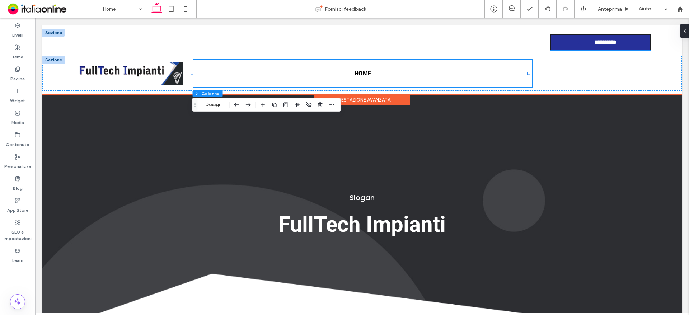
click at [601, 46] on link "**********" at bounding box center [600, 42] width 101 height 16
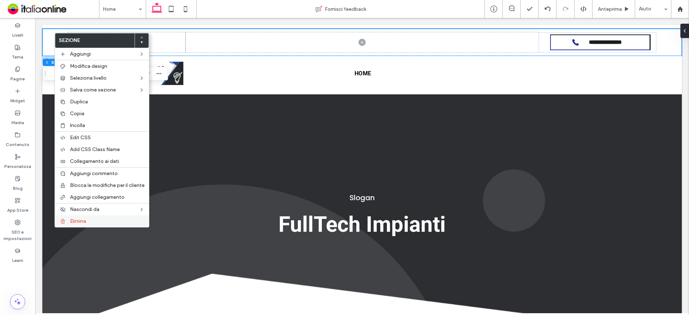
click at [76, 218] on div "Elimina" at bounding box center [102, 221] width 94 height 12
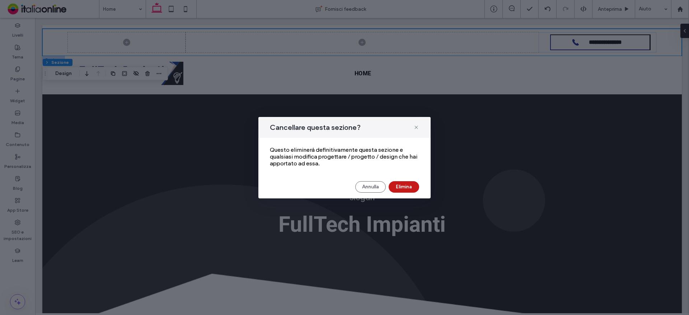
click at [404, 185] on button "Elimina" at bounding box center [404, 186] width 31 height 11
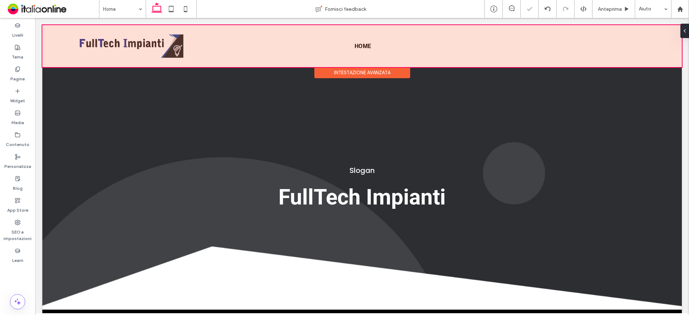
click at [371, 42] on div at bounding box center [362, 46] width 640 height 42
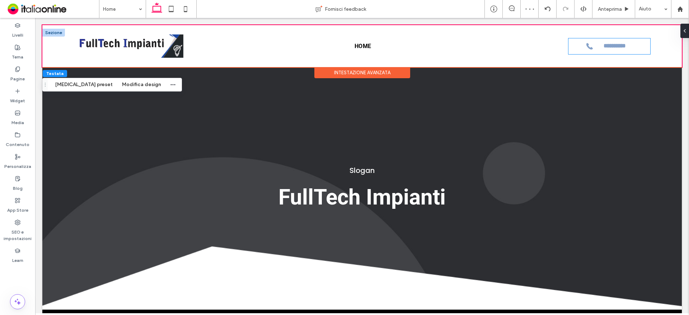
click at [610, 50] on span "**********" at bounding box center [614, 46] width 35 height 7
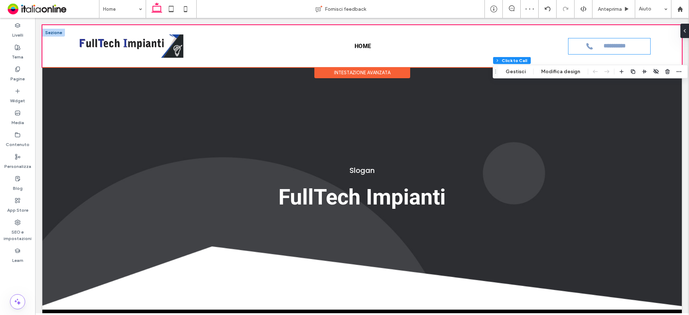
type input "*"
type input "***"
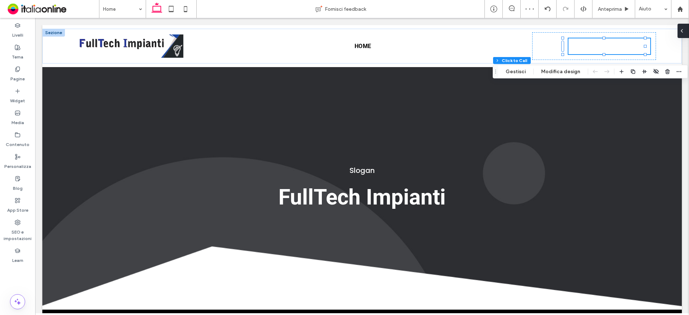
click at [682, 30] on icon at bounding box center [682, 31] width 6 height 6
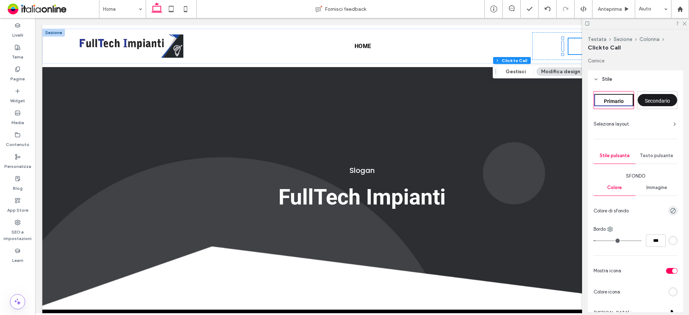
click at [606, 98] on span "Primario" at bounding box center [614, 101] width 20 height 6
click at [685, 23] on icon at bounding box center [684, 23] width 5 height 5
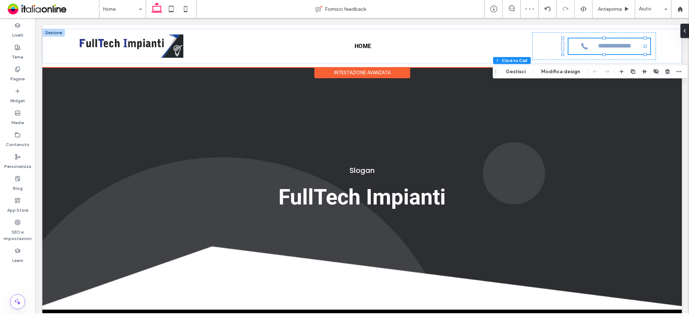
click at [617, 44] on span "**********" at bounding box center [609, 46] width 35 height 7
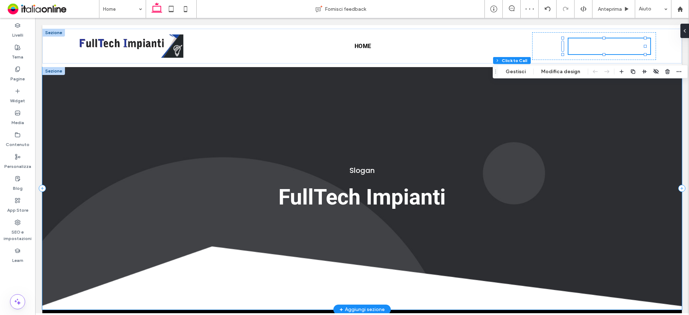
click at [565, 141] on div "Slogan FullTech Impianti" at bounding box center [362, 188] width 640 height 243
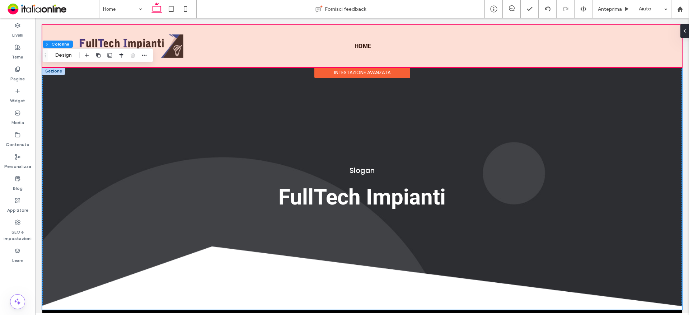
click at [605, 42] on div at bounding box center [362, 46] width 640 height 42
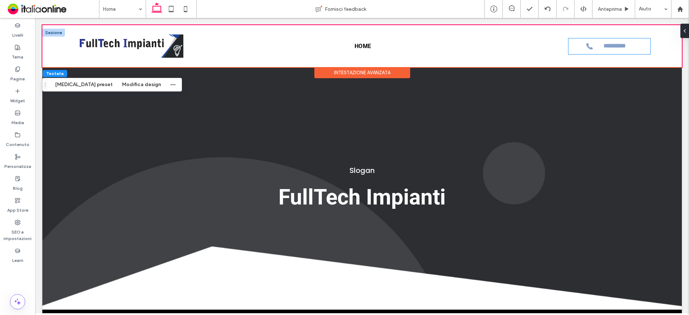
drag, startPoint x: 589, startPoint y: 48, endPoint x: 587, endPoint y: 52, distance: 4.7
click at [589, 48] on link "**********" at bounding box center [610, 46] width 82 height 16
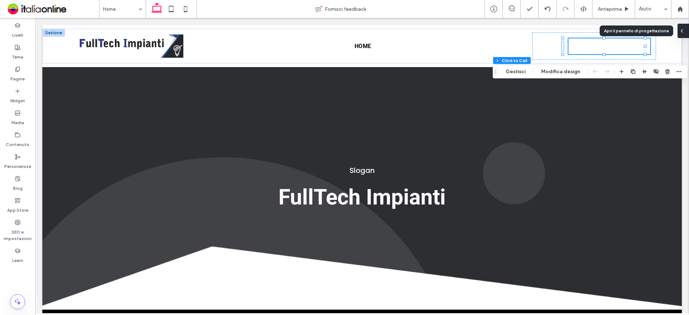
drag, startPoint x: 653, startPoint y: 12, endPoint x: 689, endPoint y: 30, distance: 39.5
click at [689, 30] on div at bounding box center [683, 31] width 11 height 14
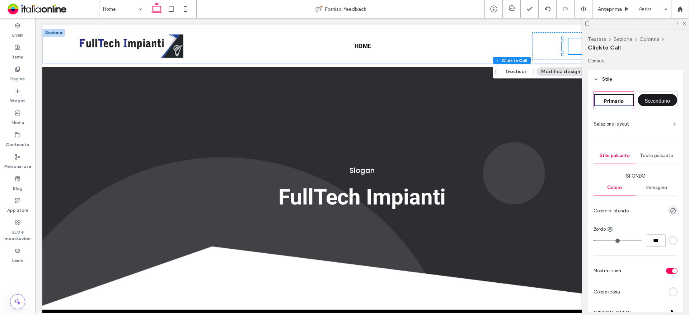
click at [660, 99] on span "Secondario" at bounding box center [657, 101] width 25 height 6
click at [613, 100] on span "Primario" at bounding box center [614, 101] width 20 height 6
click at [514, 110] on div "Slogan FullTech Impianti" at bounding box center [362, 188] width 640 height 243
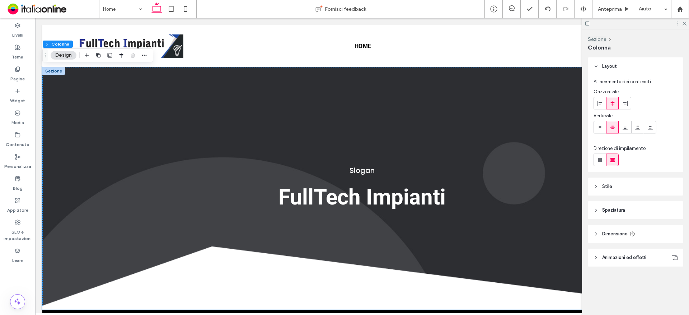
click at [684, 22] on use at bounding box center [685, 24] width 4 height 4
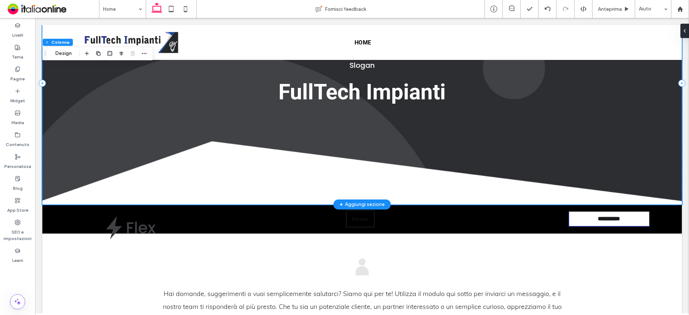
scroll to position [101, 0]
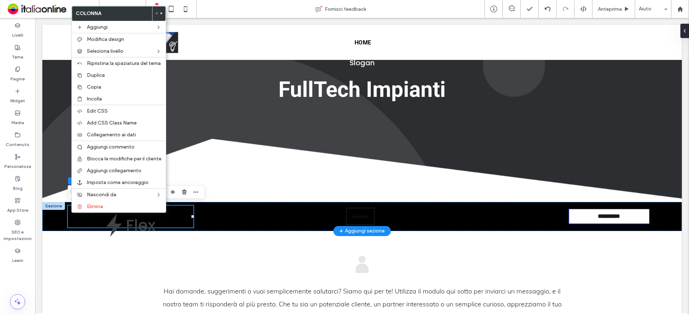
click at [53, 204] on div at bounding box center [53, 206] width 23 height 8
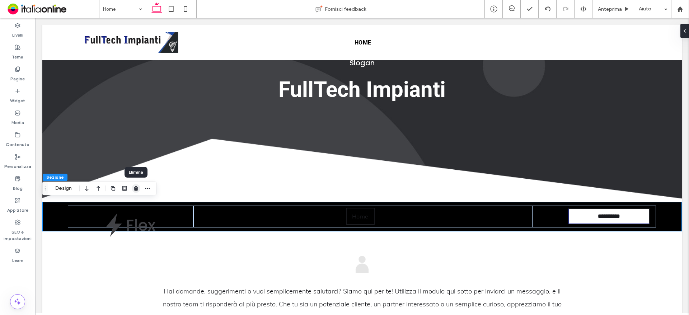
click at [138, 186] on icon "button" at bounding box center [136, 189] width 6 height 6
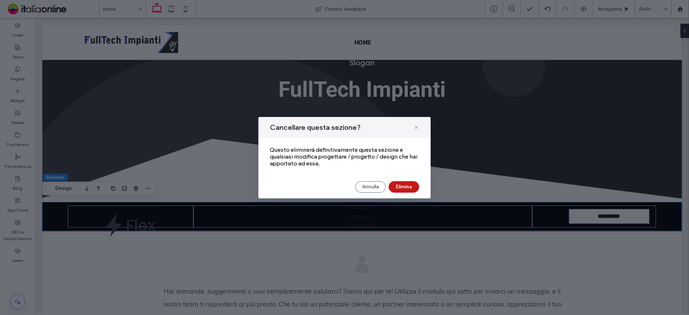
click at [408, 182] on button "Elimina" at bounding box center [404, 186] width 31 height 11
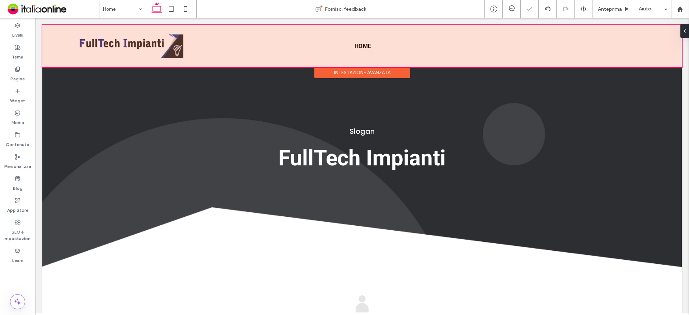
scroll to position [0, 0]
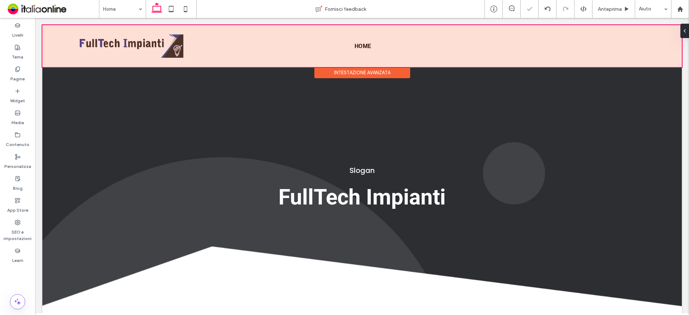
click at [593, 46] on div at bounding box center [362, 46] width 640 height 42
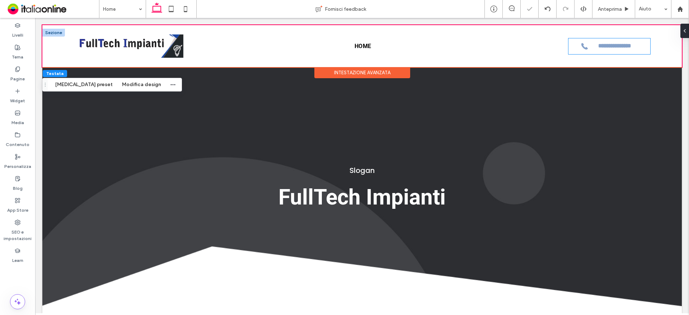
click at [593, 50] on link "**********" at bounding box center [610, 46] width 82 height 16
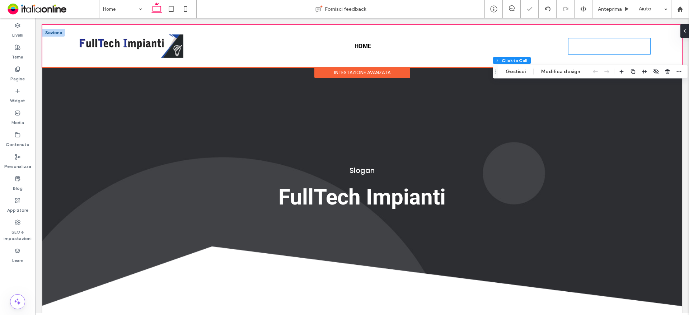
type input "**"
type input "*"
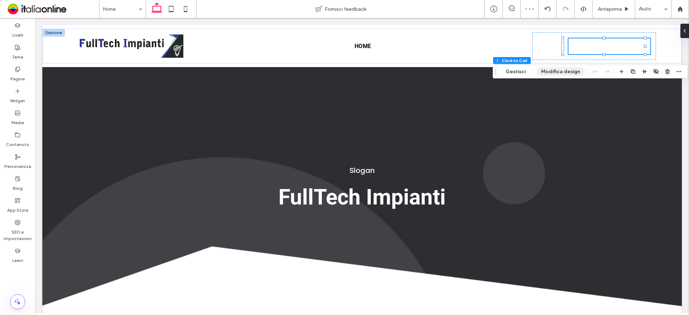
click at [547, 73] on button "Modifica design" at bounding box center [561, 71] width 48 height 9
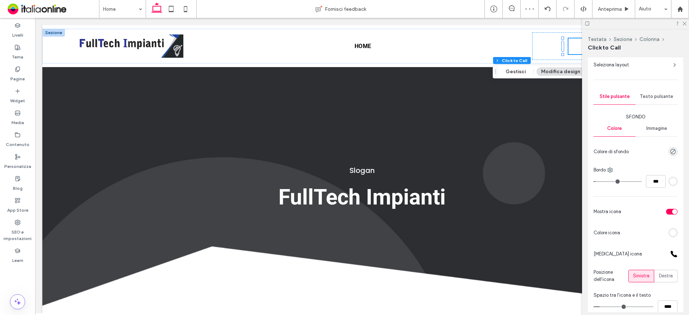
scroll to position [72, 0]
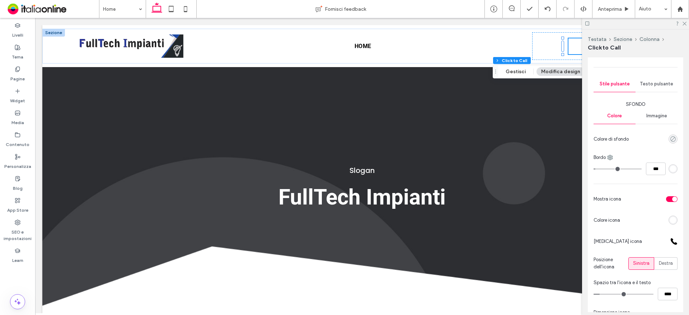
click at [670, 140] on icon "rgba(0, 0, 0, 0)" at bounding box center [673, 139] width 6 height 6
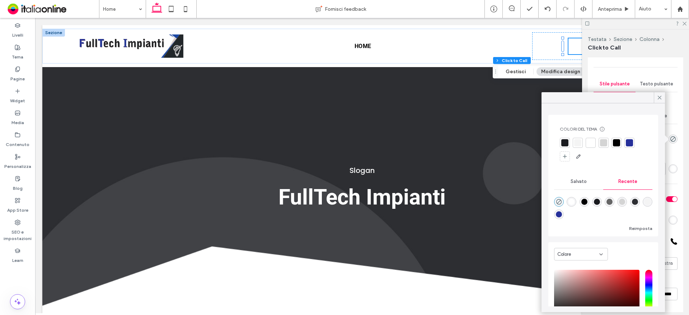
click at [588, 144] on div at bounding box center [590, 142] width 7 height 7
click at [660, 99] on icon at bounding box center [660, 97] width 6 height 6
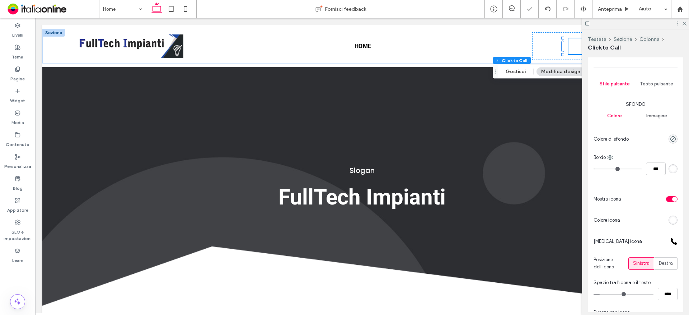
click at [670, 168] on div "rgb(255, 255, 255)" at bounding box center [673, 169] width 6 height 6
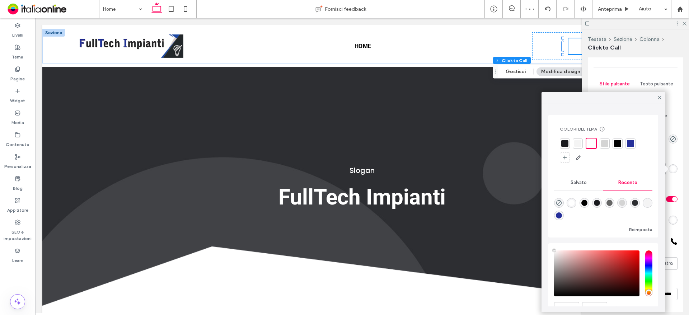
click at [661, 97] on icon at bounding box center [660, 97] width 6 height 6
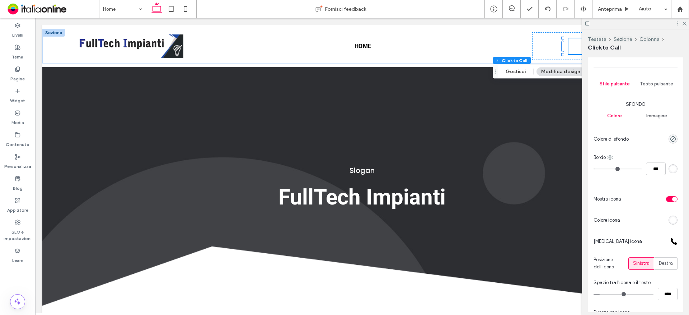
click at [610, 157] on use at bounding box center [610, 157] width 5 height 5
click at [620, 184] on span at bounding box center [618, 187] width 9 height 8
drag, startPoint x: 651, startPoint y: 171, endPoint x: 660, endPoint y: 172, distance: 9.0
click at [660, 172] on input "***" at bounding box center [656, 169] width 20 height 13
type input "*"
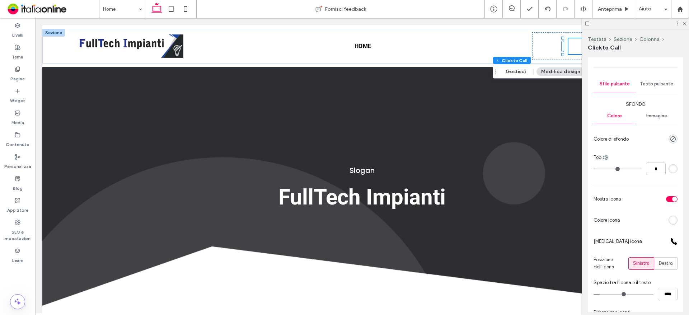
type input "*"
type input "***"
click at [672, 167] on div "rgb(255, 255, 255)" at bounding box center [673, 169] width 6 height 6
type input "*"
type input "***"
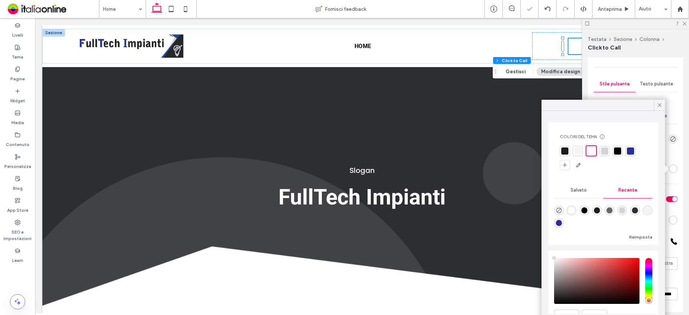
click at [618, 151] on div at bounding box center [617, 151] width 7 height 7
click at [661, 103] on icon at bounding box center [660, 105] width 6 height 6
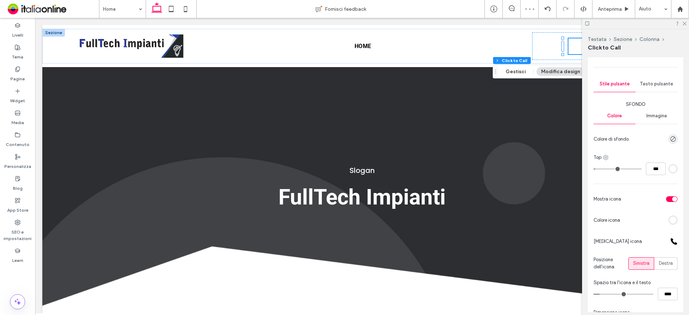
click at [603, 158] on icon at bounding box center [606, 158] width 6 height 6
drag, startPoint x: 642, startPoint y: 151, endPoint x: 689, endPoint y: 187, distance: 59.2
click at [642, 151] on div "Sfondo Colore Immagine Colore di sfondo Top *** Mostra icona Colore icona Cambi…" at bounding box center [636, 224] width 84 height 247
click at [670, 168] on div "rgb(255, 255, 255)" at bounding box center [673, 169] width 6 height 6
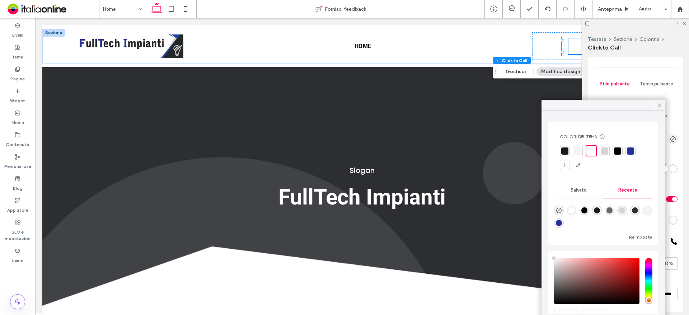
click at [615, 149] on div at bounding box center [617, 151] width 7 height 7
click at [620, 149] on div at bounding box center [617, 151] width 7 height 7
click at [618, 152] on div at bounding box center [617, 151] width 7 height 7
click at [600, 210] on div "rgba(26, 27, 31, 1)" at bounding box center [597, 211] width 6 height 6
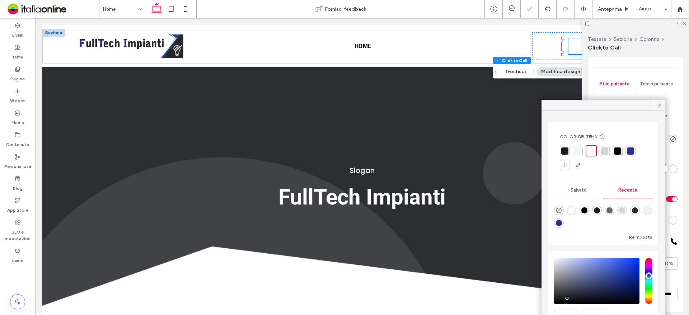
click at [584, 209] on div "rgba(0, 0, 0, 1)" at bounding box center [585, 211] width 6 height 6
type input "*******"
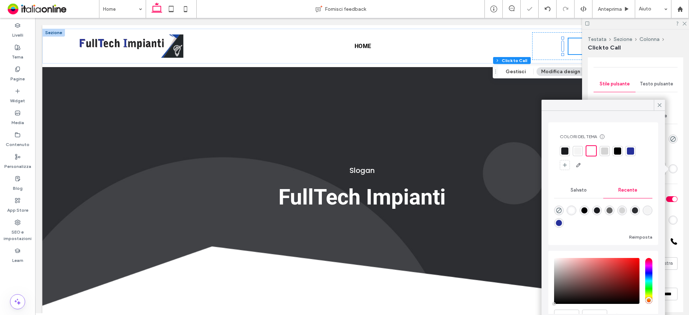
drag, startPoint x: 657, startPoint y: 105, endPoint x: 675, endPoint y: 138, distance: 37.4
click at [657, 105] on icon at bounding box center [660, 105] width 6 height 6
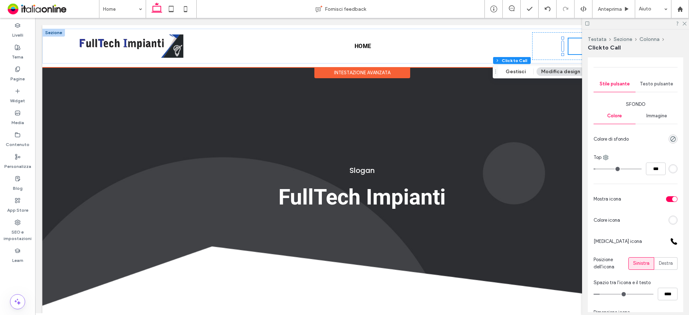
click at [570, 46] on link "**********" at bounding box center [610, 46] width 82 height 16
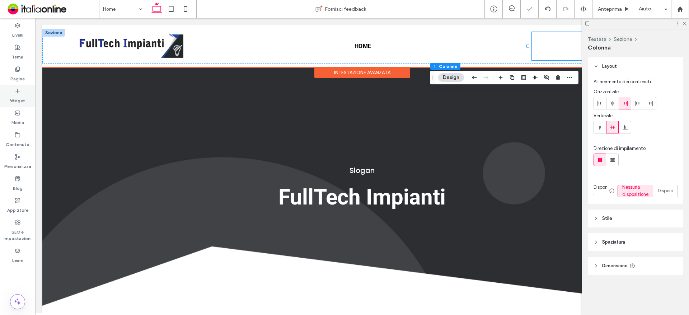
click at [15, 90] on icon at bounding box center [18, 91] width 6 height 6
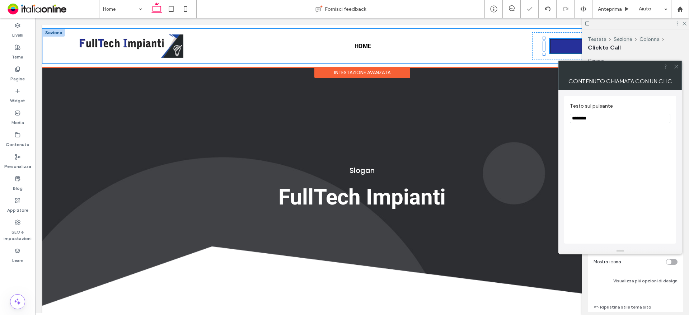
type input "**"
type input "*"
type input "***"
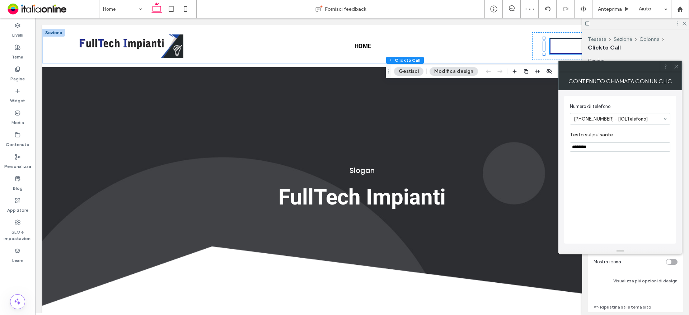
click at [679, 69] on icon at bounding box center [676, 66] width 5 height 5
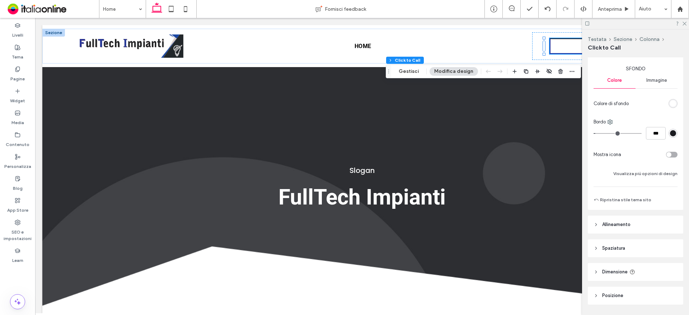
scroll to position [108, 0]
click at [667, 154] on div "toggle" at bounding box center [669, 154] width 5 height 5
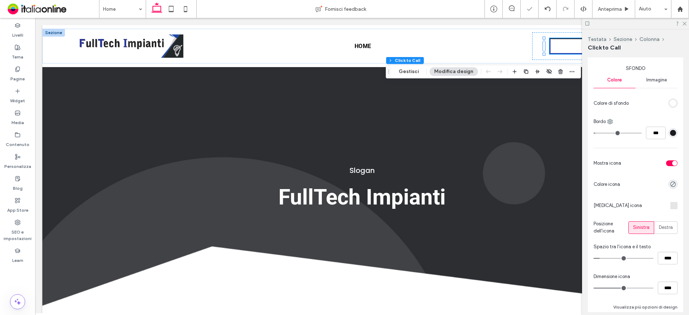
type input "**"
type input "****"
click at [670, 183] on icon "rgba(0, 0, 0, 0)" at bounding box center [673, 184] width 6 height 6
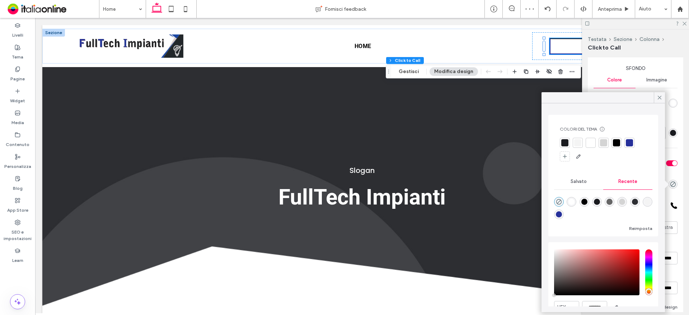
click at [630, 143] on div at bounding box center [629, 142] width 7 height 7
click at [661, 95] on icon at bounding box center [660, 97] width 6 height 6
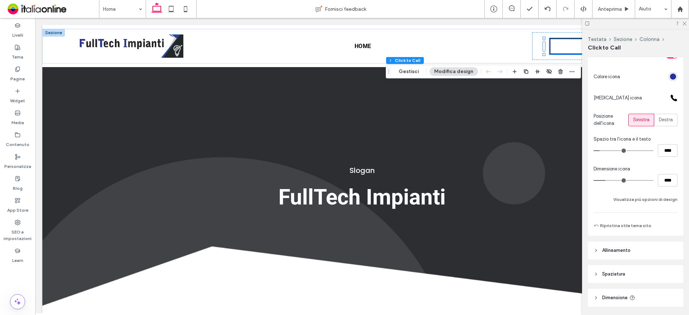
scroll to position [251, 0]
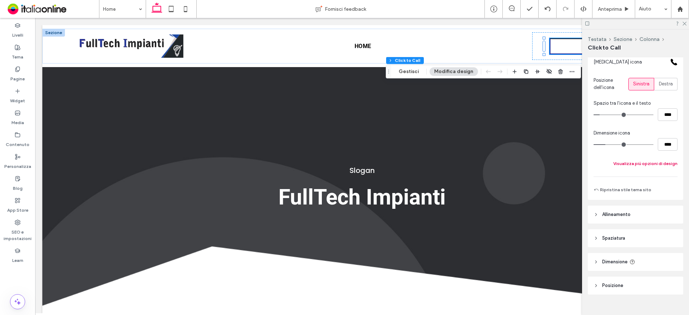
click at [643, 162] on button "Visualizza più opzioni di design" at bounding box center [646, 163] width 64 height 9
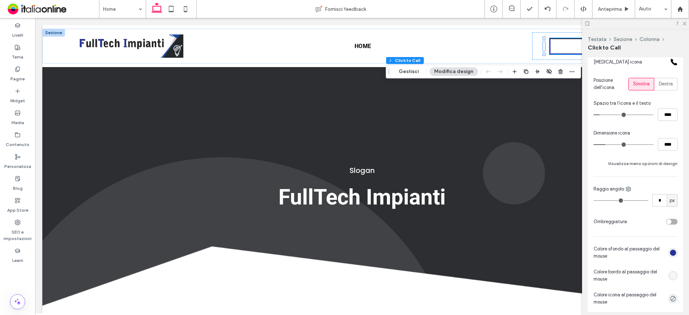
scroll to position [323, 0]
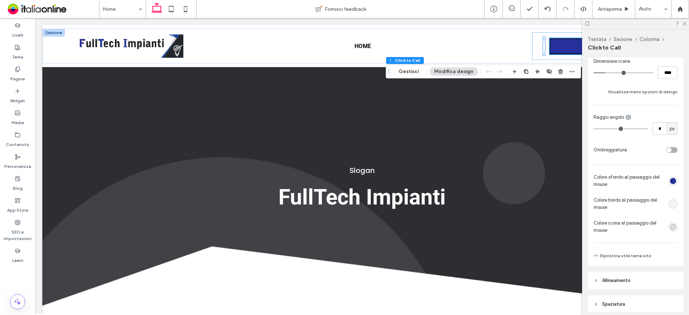
click at [671, 227] on icon "rgba(0, 0, 0, 0)" at bounding box center [673, 227] width 6 height 6
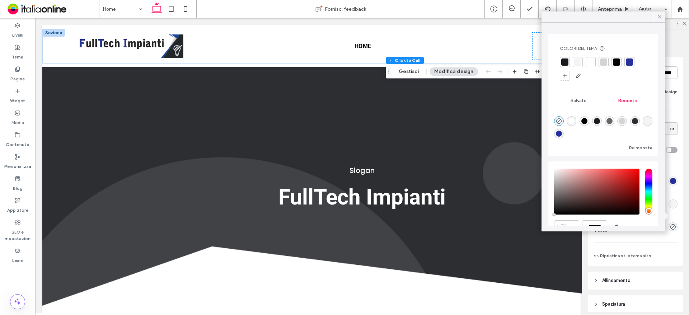
click at [574, 118] on div "rgba(255, 255, 255, 1)" at bounding box center [572, 121] width 6 height 6
type input "*******"
type input "***"
type input "****"
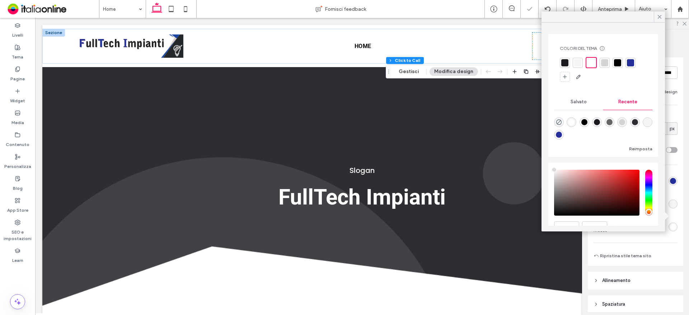
drag, startPoint x: 658, startPoint y: 16, endPoint x: 662, endPoint y: 26, distance: 10.8
click at [658, 16] on icon at bounding box center [660, 17] width 6 height 6
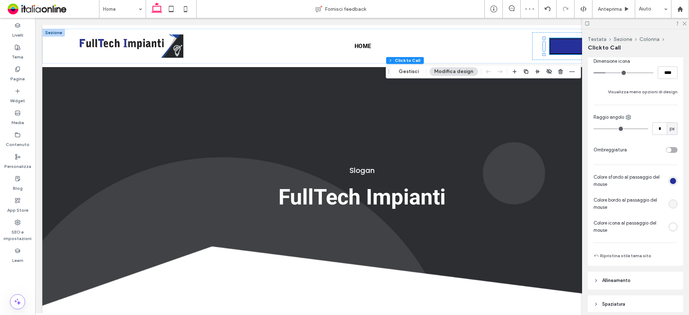
click at [670, 204] on div "rgb(26, 27, 31) rgb(26, 27, 31) rgb(0, 0, 0)" at bounding box center [673, 204] width 6 height 6
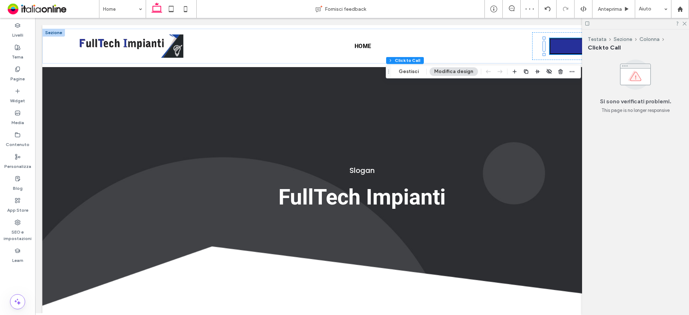
scroll to position [0, 0]
click at [685, 24] on icon at bounding box center [684, 23] width 5 height 5
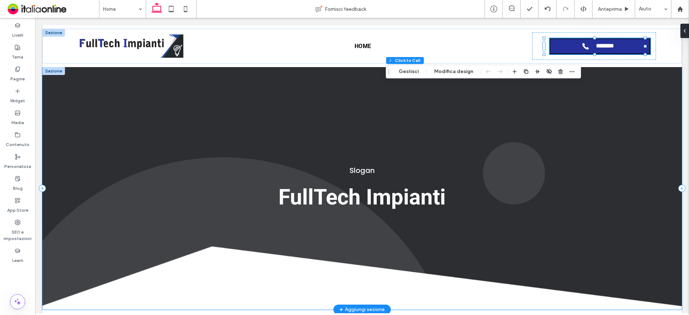
click at [573, 125] on div "Slogan FullTech Impianti" at bounding box center [362, 188] width 640 height 243
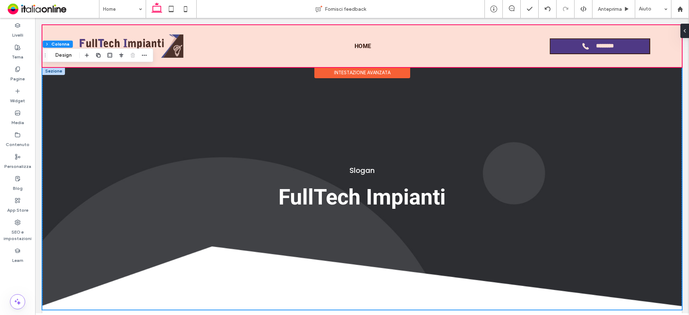
click at [614, 41] on div at bounding box center [362, 46] width 640 height 42
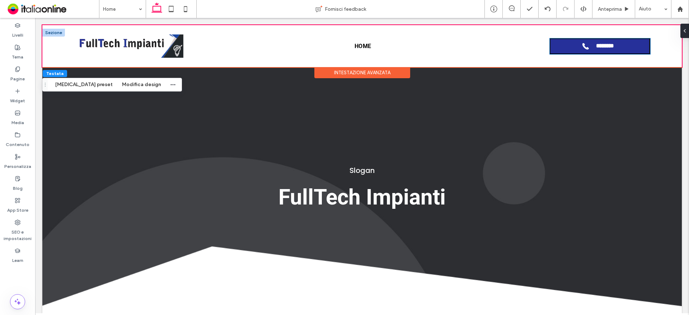
click at [583, 52] on link "**********" at bounding box center [600, 46] width 101 height 16
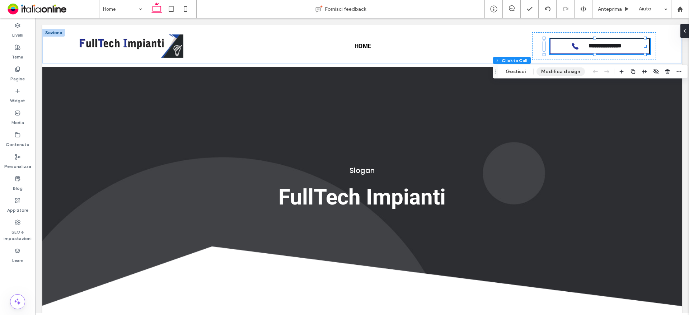
click at [557, 73] on button "Modifica design" at bounding box center [561, 71] width 48 height 9
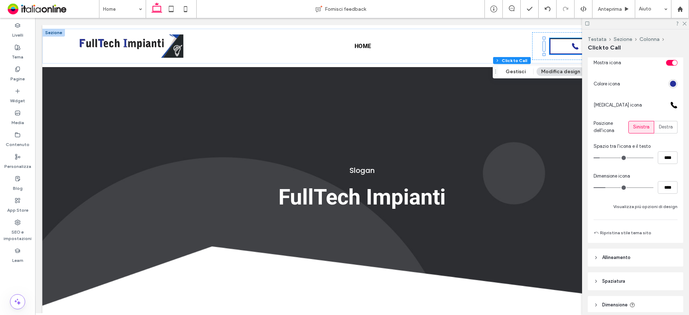
scroll to position [251, 0]
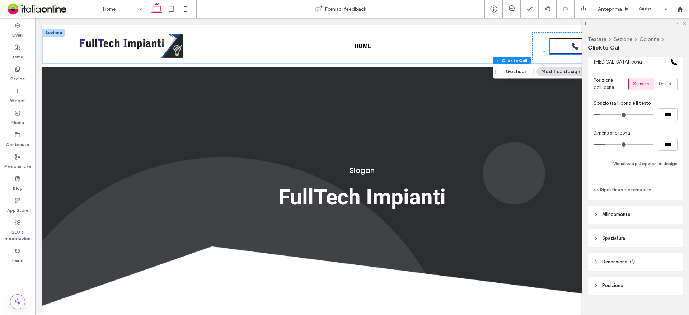
click at [685, 22] on icon at bounding box center [684, 23] width 5 height 5
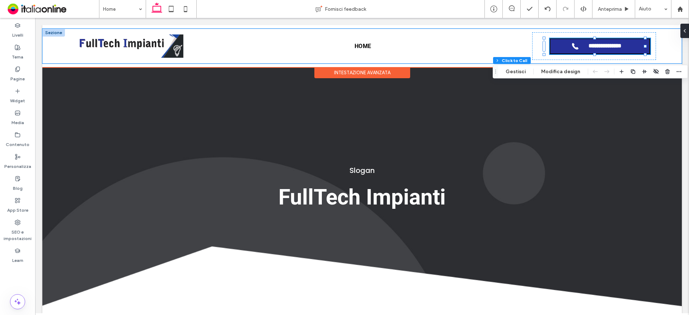
click at [624, 48] on link "**********" at bounding box center [600, 46] width 101 height 16
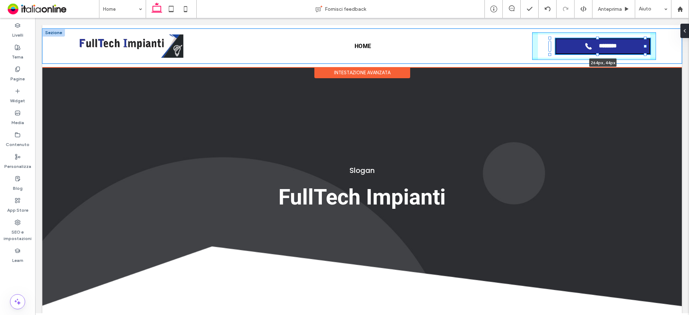
drag, startPoint x: 645, startPoint y: 53, endPoint x: 639, endPoint y: 53, distance: 5.8
click at [639, 53] on div "**********" at bounding box center [362, 46] width 640 height 35
type input "***"
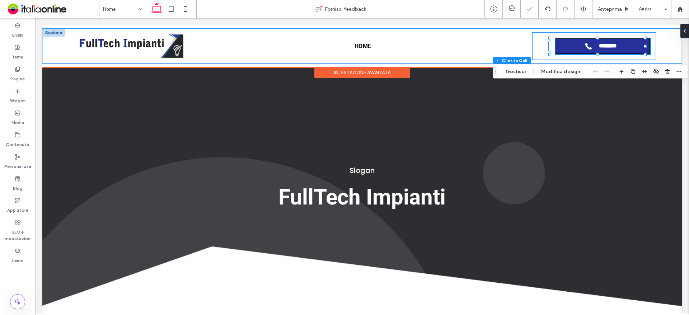
click at [616, 41] on link "**********" at bounding box center [603, 46] width 95 height 16
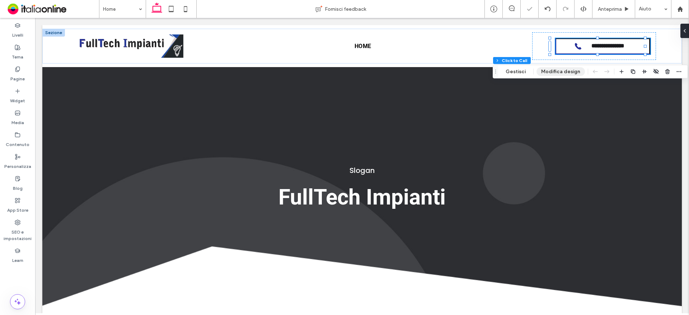
drag, startPoint x: 557, startPoint y: 70, endPoint x: 557, endPoint y: 75, distance: 5.0
click at [557, 70] on button "Modifica design" at bounding box center [561, 71] width 48 height 9
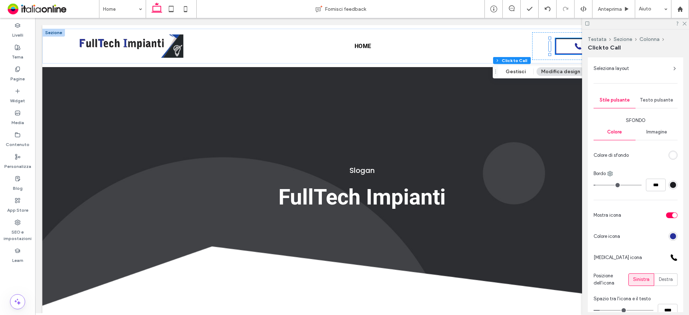
scroll to position [36, 0]
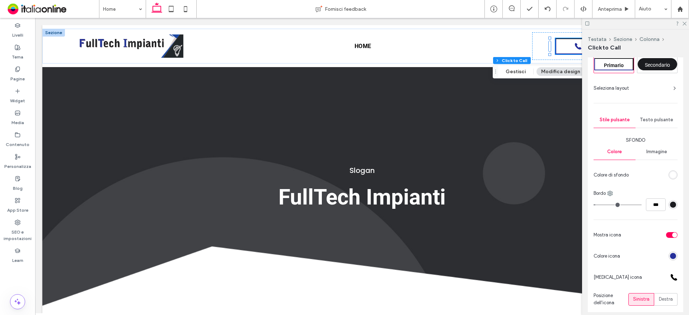
click at [658, 119] on span "Testo pulsante" at bounding box center [656, 120] width 33 height 6
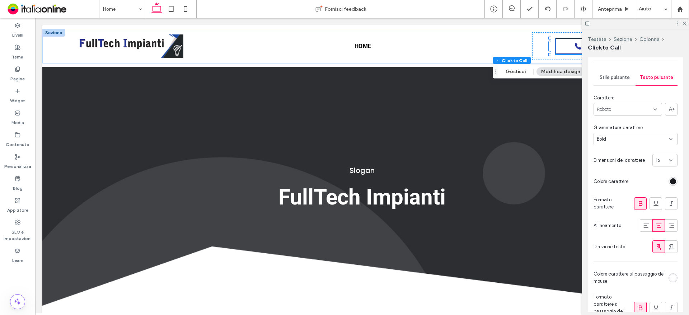
scroll to position [64, 0]
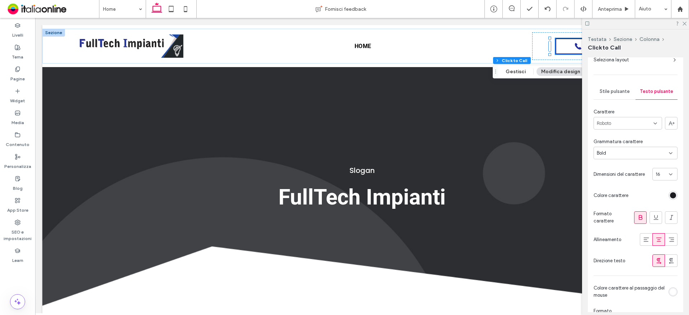
click at [623, 89] on span "Stile pulsante" at bounding box center [615, 92] width 30 height 6
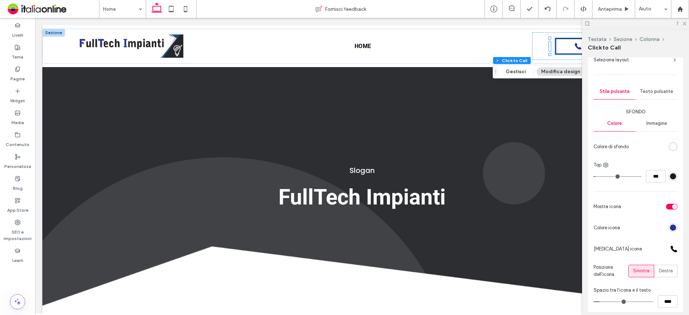
click at [663, 91] on span "Testo pulsante" at bounding box center [656, 92] width 33 height 6
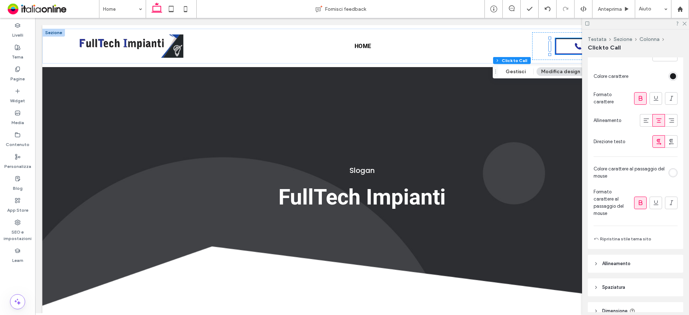
scroll to position [172, 0]
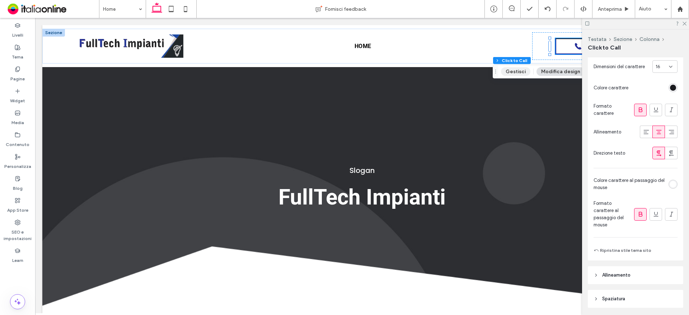
click at [519, 69] on button "Gestisci" at bounding box center [515, 71] width 29 height 9
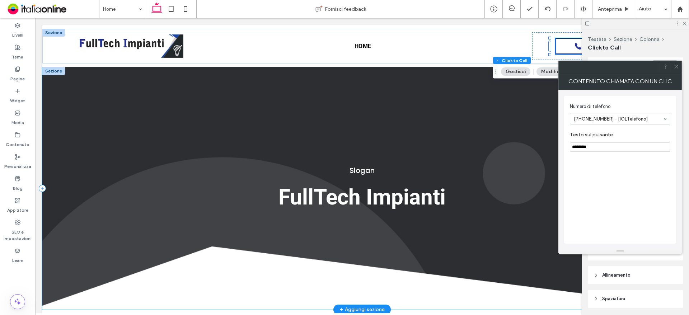
drag, startPoint x: 640, startPoint y: 162, endPoint x: 539, endPoint y: 144, distance: 103.5
type input "**********"
click at [676, 66] on use at bounding box center [677, 67] width 4 height 4
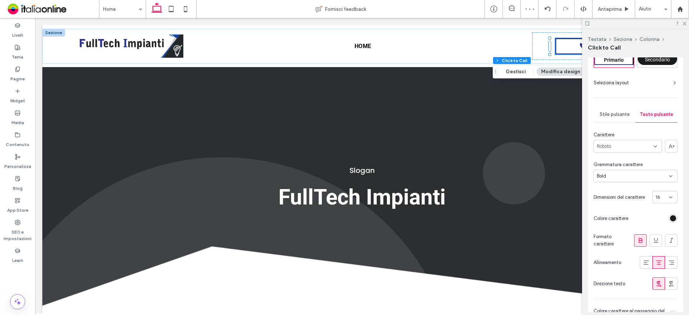
scroll to position [28, 0]
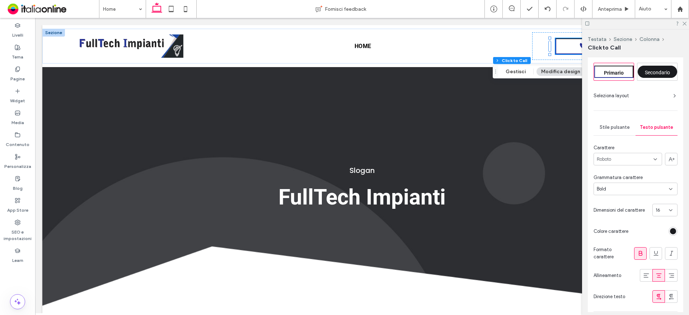
click at [621, 126] on span "Stile pulsante" at bounding box center [615, 128] width 30 height 6
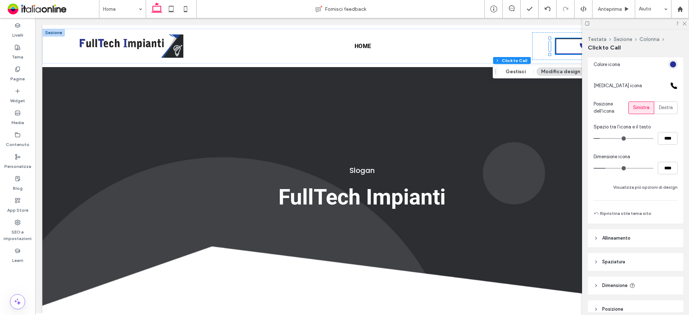
scroll to position [244, 0]
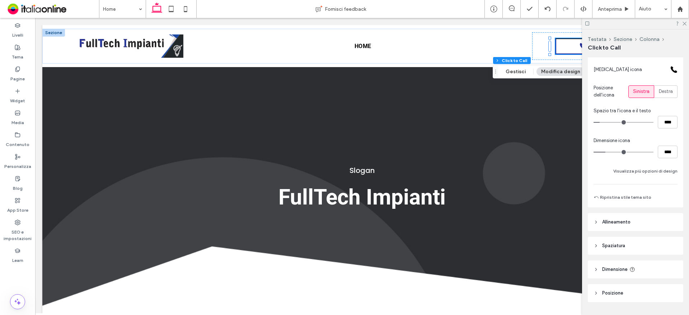
click at [619, 265] on header "Dimensione" at bounding box center [635, 270] width 95 height 18
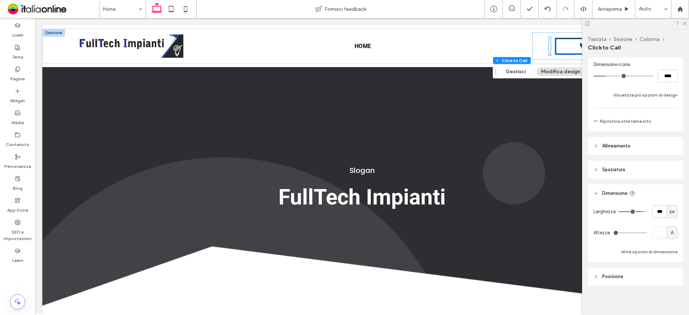
scroll to position [322, 0]
click at [672, 209] on div "px" at bounding box center [672, 209] width 11 height 13
click at [670, 222] on span "px" at bounding box center [668, 222] width 5 height 7
click at [671, 233] on span "A" at bounding box center [672, 230] width 3 height 7
click at [670, 240] on span "px" at bounding box center [668, 243] width 5 height 7
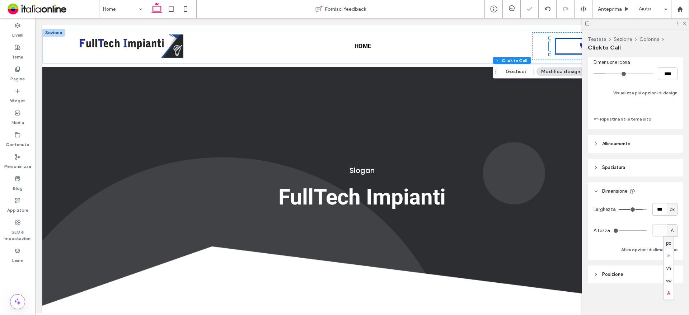
type input "**"
drag, startPoint x: 649, startPoint y: 226, endPoint x: 658, endPoint y: 229, distance: 9.5
click at [658, 229] on input "**" at bounding box center [660, 230] width 14 height 13
drag, startPoint x: 651, startPoint y: 208, endPoint x: 661, endPoint y: 208, distance: 10.1
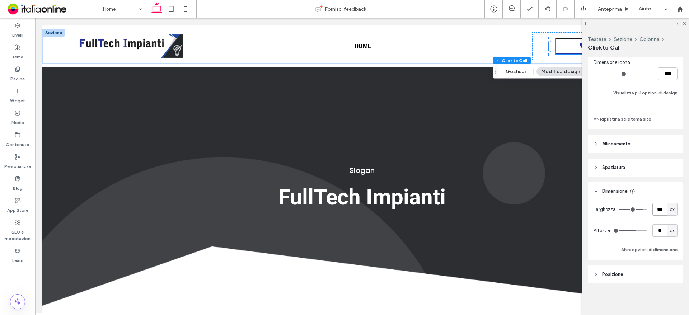
click at [660, 208] on input "***" at bounding box center [660, 209] width 14 height 13
type input "***"
drag, startPoint x: 650, startPoint y: 229, endPoint x: 667, endPoint y: 230, distance: 17.6
click at [667, 230] on div "** px" at bounding box center [665, 230] width 25 height 13
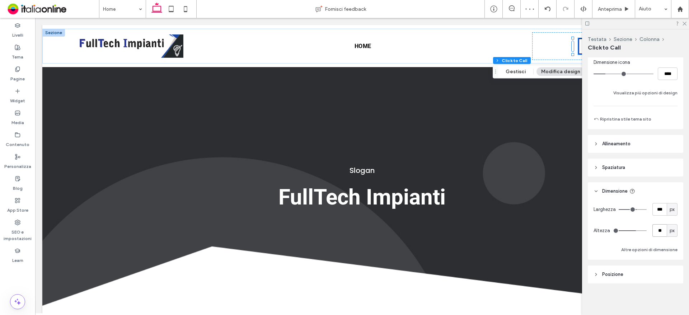
type input "**"
click at [685, 23] on use at bounding box center [685, 24] width 4 height 4
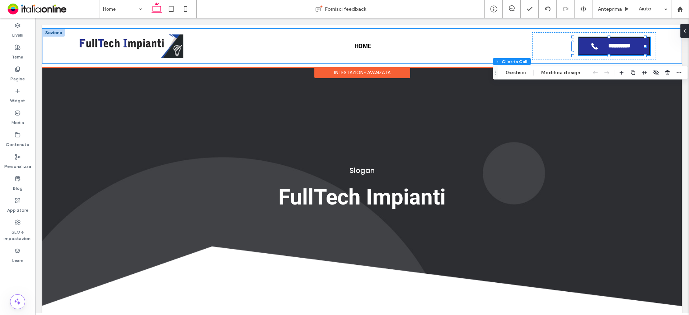
click at [602, 48] on span "**********" at bounding box center [619, 46] width 35 height 7
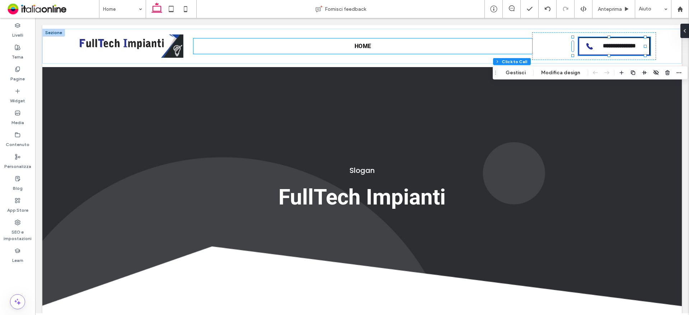
click at [378, 41] on ul "Home" at bounding box center [363, 45] width 339 height 15
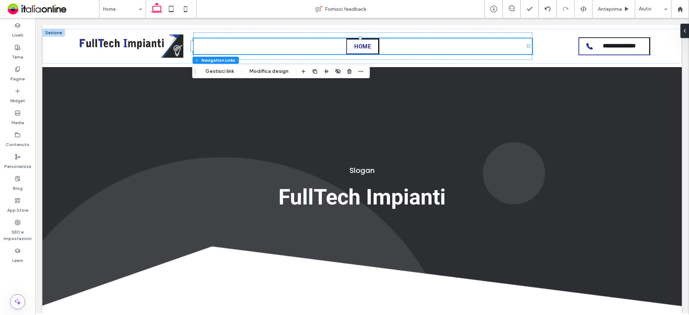
click at [376, 53] on link "Home" at bounding box center [362, 46] width 33 height 16
click at [360, 48] on span "Home" at bounding box center [362, 46] width 17 height 7
click at [269, 73] on button "Modifica design" at bounding box center [269, 71] width 48 height 9
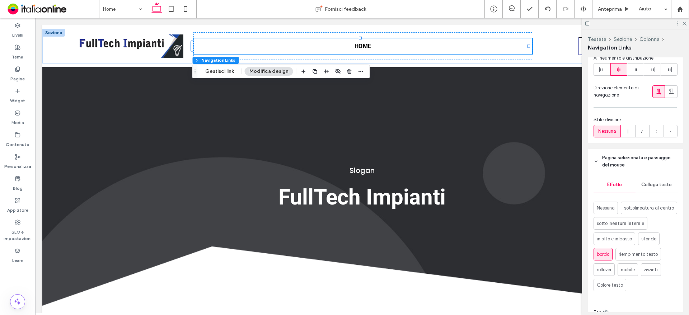
scroll to position [251, 0]
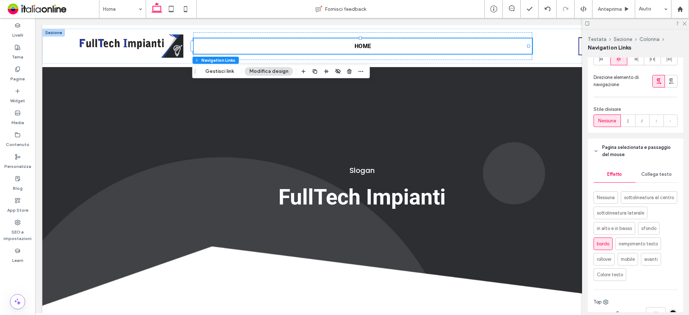
click at [658, 175] on span "Collega testo" at bounding box center [657, 175] width 31 height 6
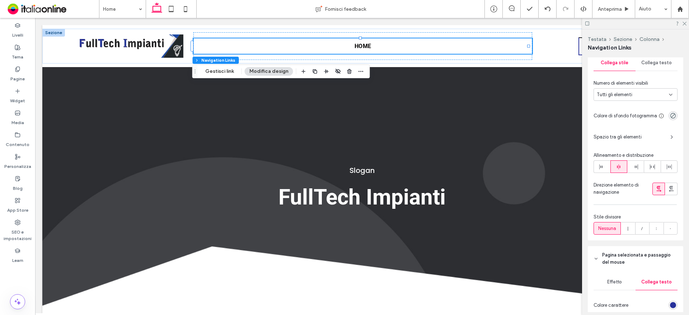
scroll to position [180, 0]
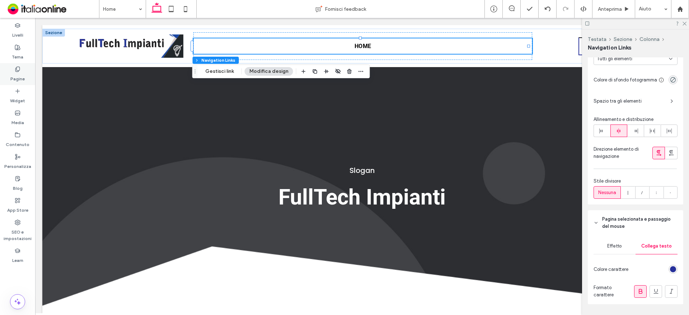
drag, startPoint x: 19, startPoint y: 55, endPoint x: 33, endPoint y: 71, distance: 21.9
click at [19, 54] on label "Tema" at bounding box center [17, 55] width 11 height 10
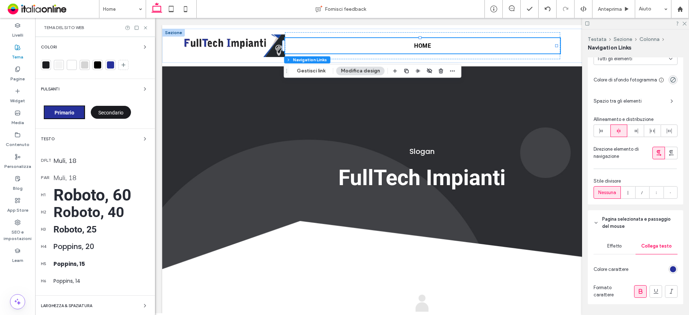
click at [69, 115] on span "Primario" at bounding box center [65, 113] width 20 height 6
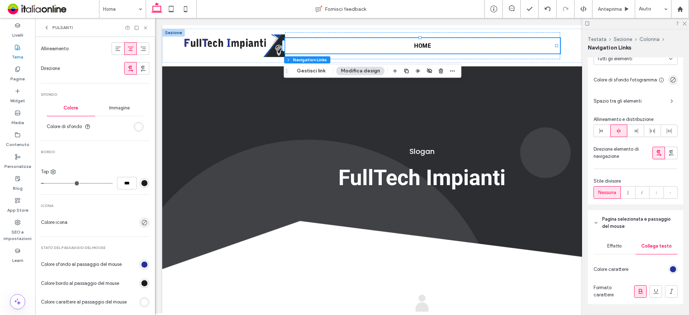
type input "*"
type input "***"
drag, startPoint x: 45, startPoint y: 182, endPoint x: 0, endPoint y: 176, distance: 45.2
type input "*"
click at [41, 183] on input "range" at bounding box center [77, 183] width 72 height 1
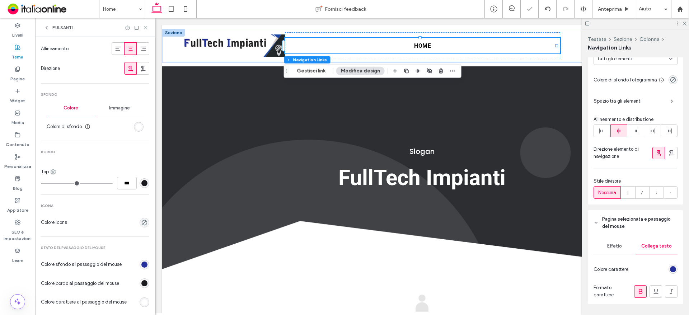
click at [54, 170] on use at bounding box center [53, 172] width 5 height 5
click at [66, 184] on div "Tutti i lati" at bounding box center [83, 188] width 64 height 14
drag, startPoint x: 114, startPoint y: 181, endPoint x: 137, endPoint y: 188, distance: 24.3
click at [131, 182] on input "***" at bounding box center [127, 183] width 20 height 13
type input "*"
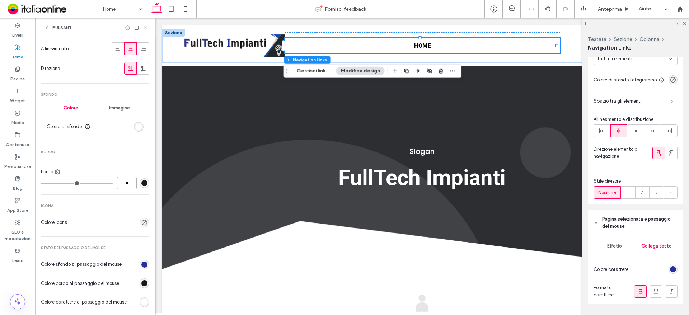
type input "*"
type input "***"
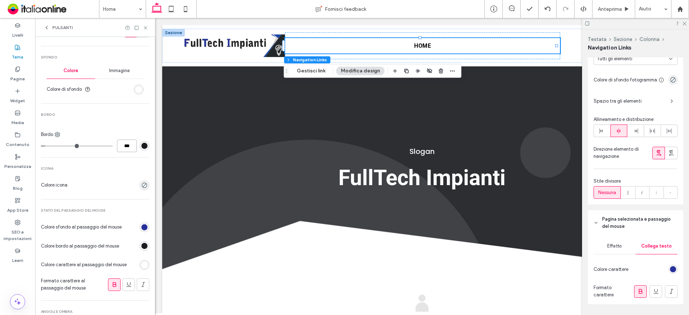
scroll to position [144, 0]
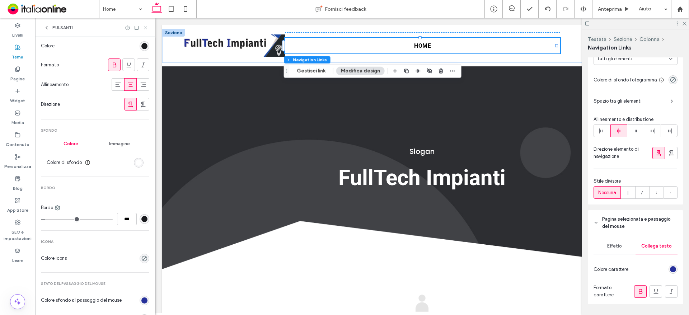
click at [145, 28] on use at bounding box center [145, 27] width 3 height 3
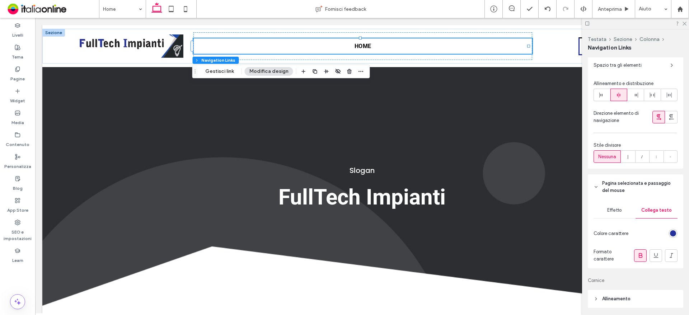
click at [614, 213] on span "Effetto" at bounding box center [614, 211] width 15 height 6
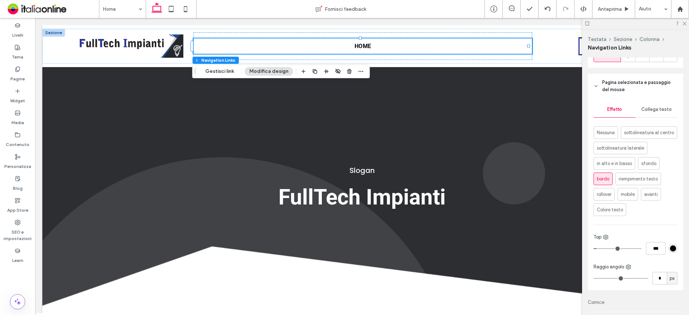
scroll to position [323, 0]
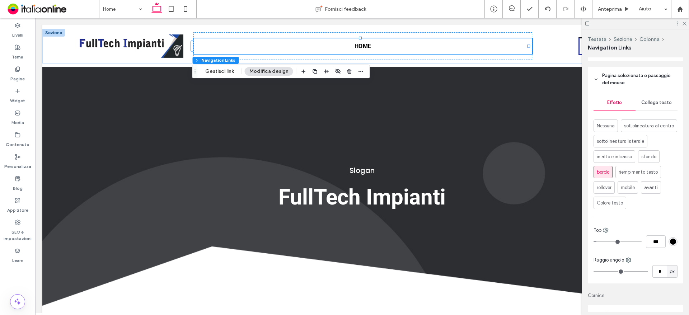
click at [603, 176] on span "bordo" at bounding box center [603, 172] width 13 height 7
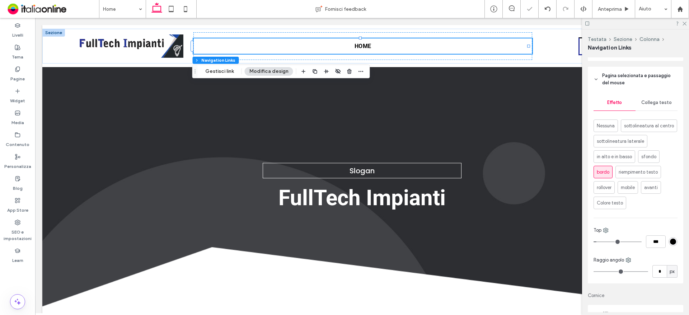
type input "*"
type input "***"
drag, startPoint x: 596, startPoint y: 257, endPoint x: 537, endPoint y: 252, distance: 59.1
type input "*"
click at [594, 242] on input "range" at bounding box center [618, 242] width 48 height 1
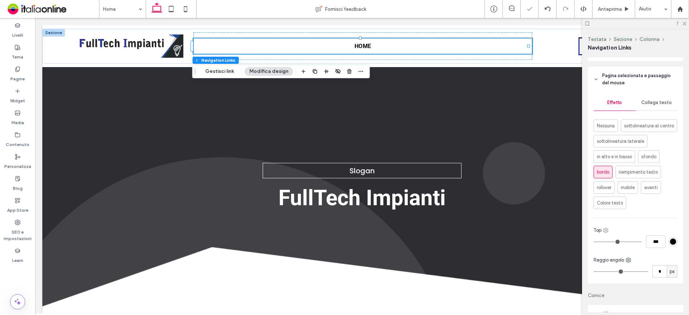
click at [607, 233] on icon at bounding box center [606, 231] width 6 height 6
click at [626, 177] on span "Tutti i lati" at bounding box center [628, 177] width 20 height 7
drag, startPoint x: 647, startPoint y: 260, endPoint x: 670, endPoint y: 262, distance: 23.8
click at [670, 248] on div "***" at bounding box center [636, 242] width 84 height 13
type input "*"
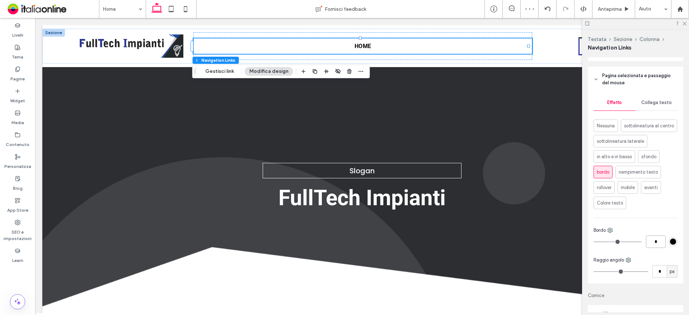
type input "*"
type input "***"
click at [670, 245] on div "rgb(0, 0, 0)" at bounding box center [673, 242] width 6 height 6
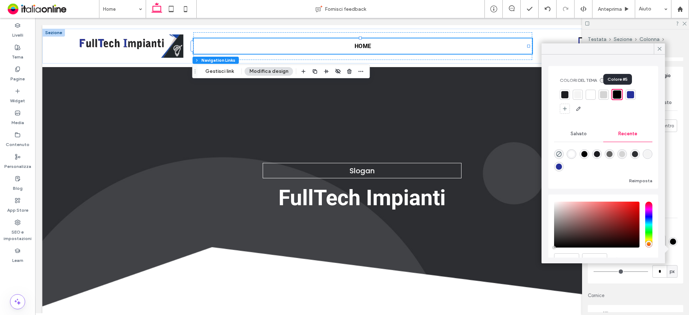
click at [617, 92] on div at bounding box center [617, 94] width 8 height 8
click at [677, 39] on div "Testata Sezione Colonna" at bounding box center [635, 39] width 95 height 6
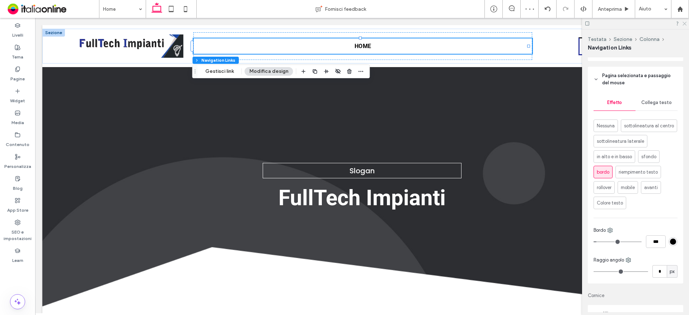
click at [685, 21] on icon at bounding box center [684, 23] width 5 height 5
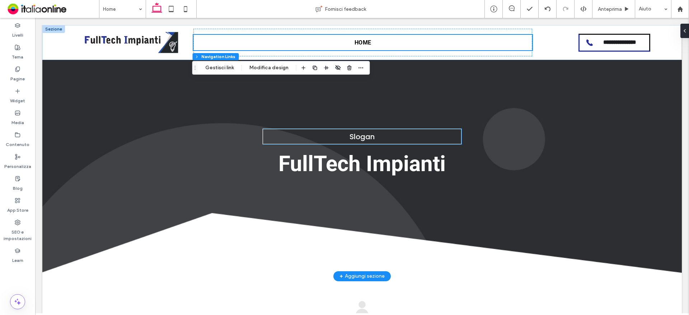
scroll to position [0, 0]
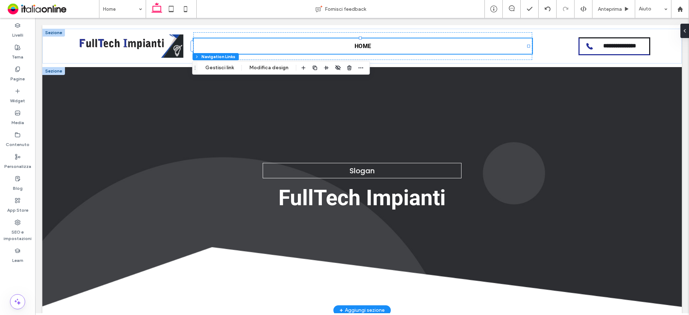
click at [55, 71] on div at bounding box center [53, 71] width 23 height 8
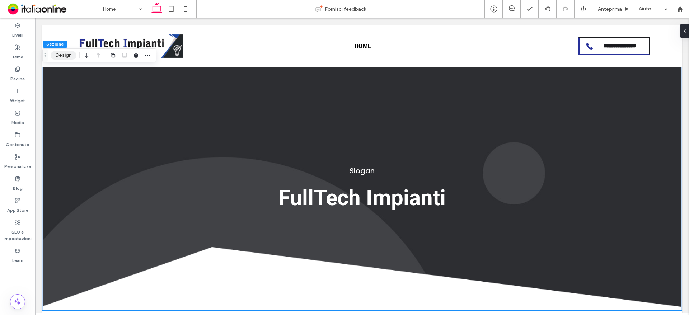
click at [65, 56] on button "Design" at bounding box center [64, 55] width 26 height 9
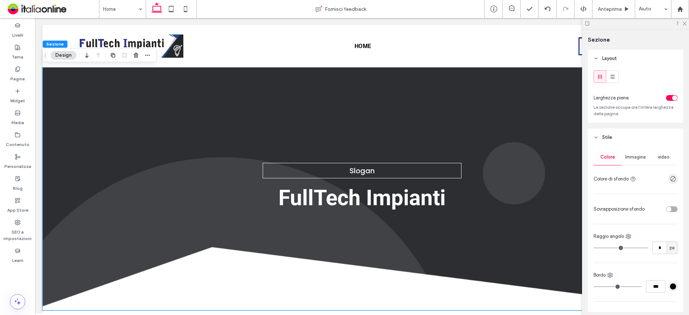
drag, startPoint x: 641, startPoint y: 155, endPoint x: 638, endPoint y: 158, distance: 3.8
click at [641, 155] on span "Immagine" at bounding box center [635, 157] width 21 height 6
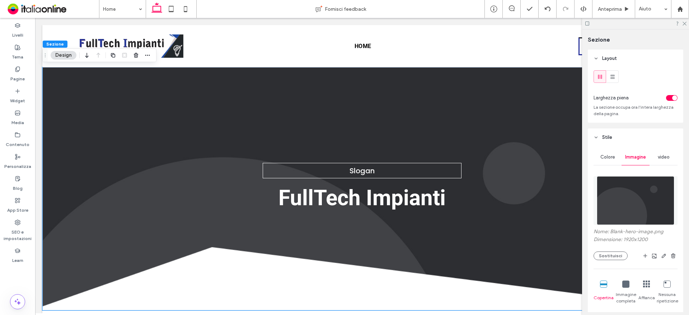
click at [624, 200] on img at bounding box center [636, 200] width 78 height 49
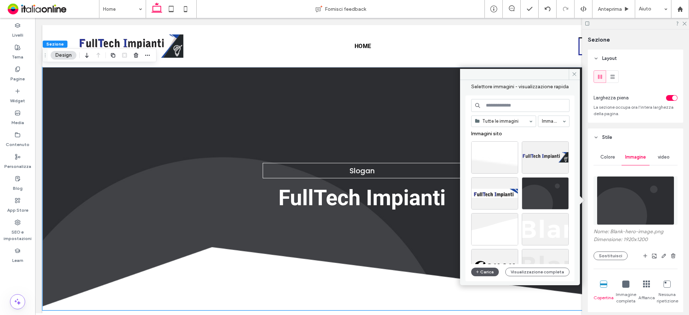
click at [486, 270] on button "Carica" at bounding box center [485, 272] width 28 height 9
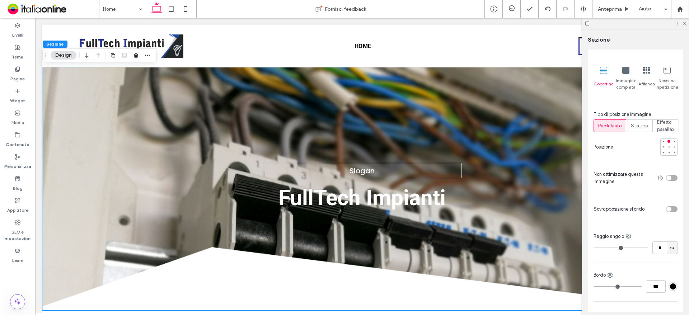
scroll to position [215, 0]
click at [667, 209] on div "toggle" at bounding box center [669, 207] width 5 height 5
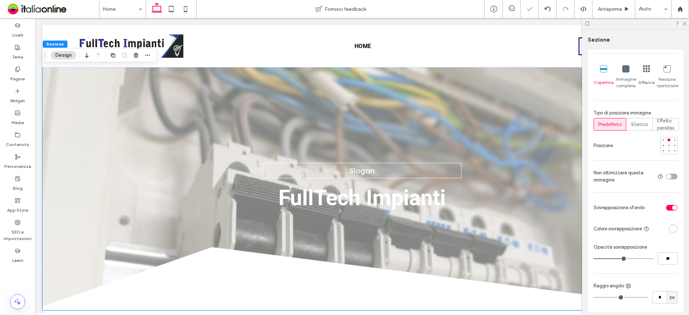
click at [670, 230] on div "rgba(255, 255, 255, 1)" at bounding box center [673, 229] width 6 height 6
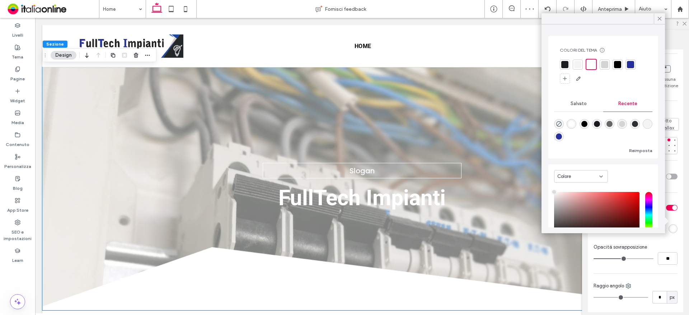
click at [634, 62] on div at bounding box center [630, 64] width 7 height 7
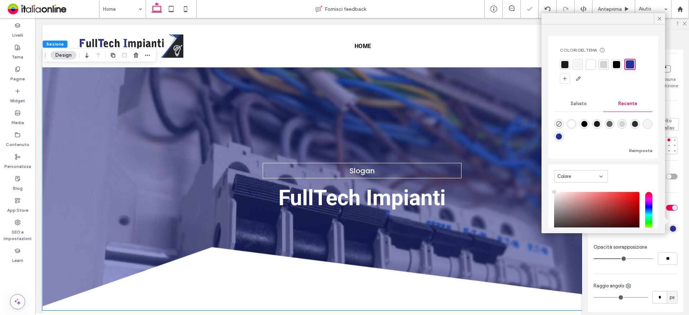
click at [616, 65] on div at bounding box center [616, 64] width 7 height 7
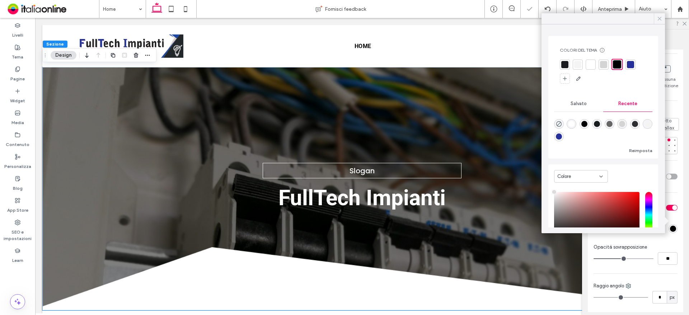
click at [657, 20] on icon at bounding box center [660, 18] width 6 height 6
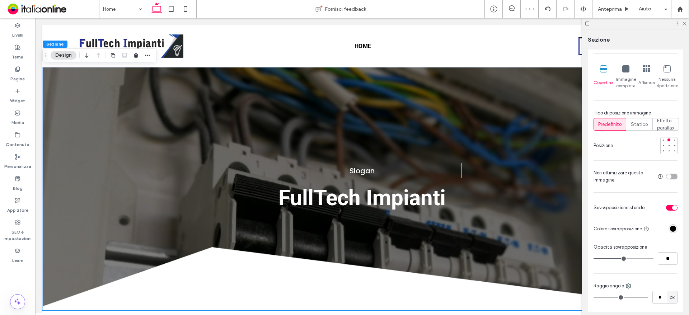
click at [681, 22] on div at bounding box center [635, 23] width 107 height 11
click at [685, 24] on use at bounding box center [685, 24] width 4 height 4
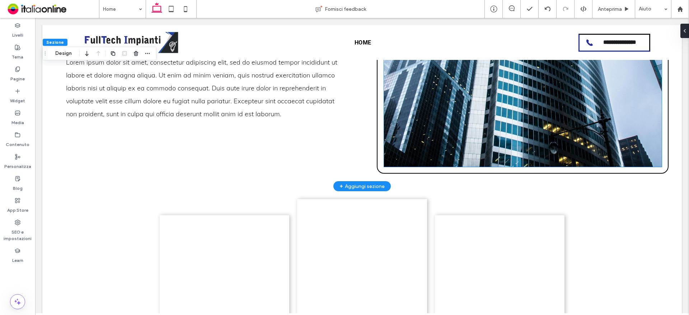
scroll to position [682, 0]
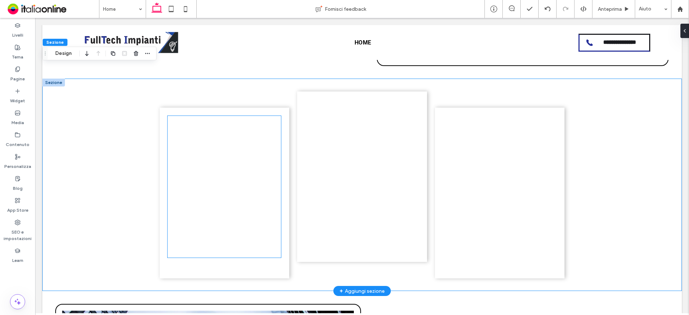
click at [221, 154] on div at bounding box center [224, 187] width 113 height 142
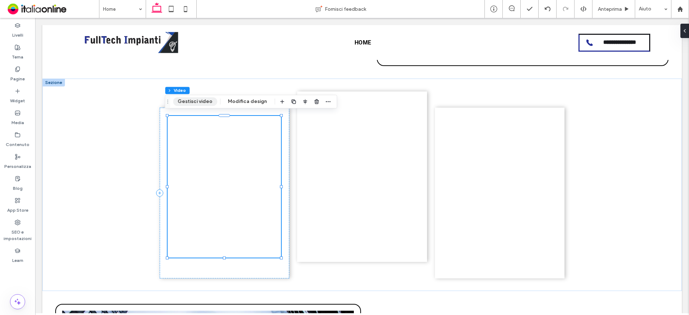
click at [198, 98] on button "Gestisci video" at bounding box center [195, 101] width 44 height 9
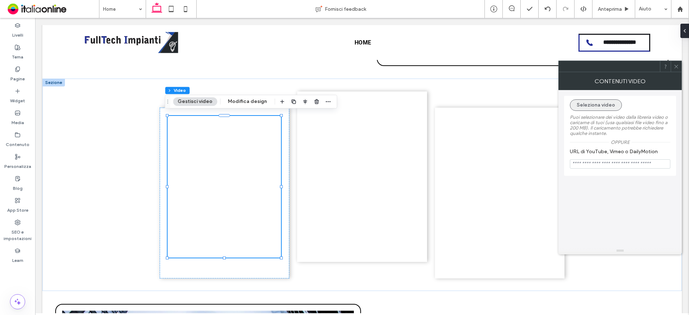
click at [589, 102] on button "Seleziona video" at bounding box center [596, 104] width 52 height 11
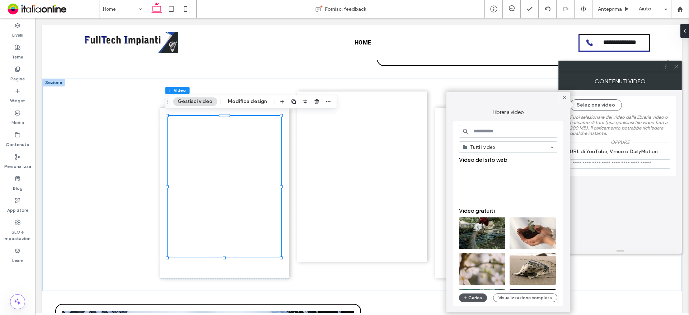
click at [477, 297] on button "Carica" at bounding box center [473, 298] width 28 height 9
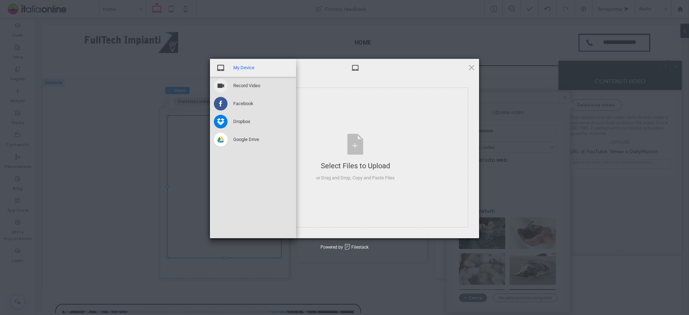
click at [247, 69] on span "My Device" at bounding box center [243, 68] width 21 height 6
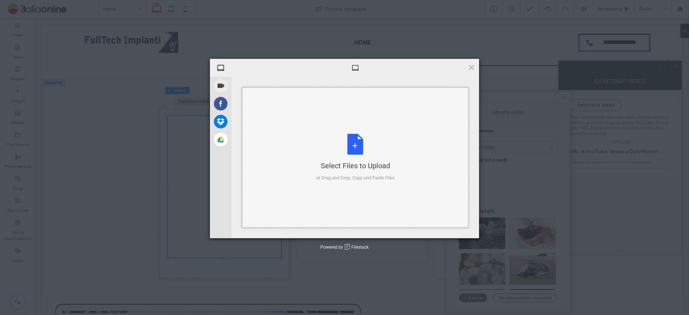
click at [358, 141] on div "Select Files to Upload or Drag and Drop, Copy and Paste Files" at bounding box center [355, 158] width 79 height 48
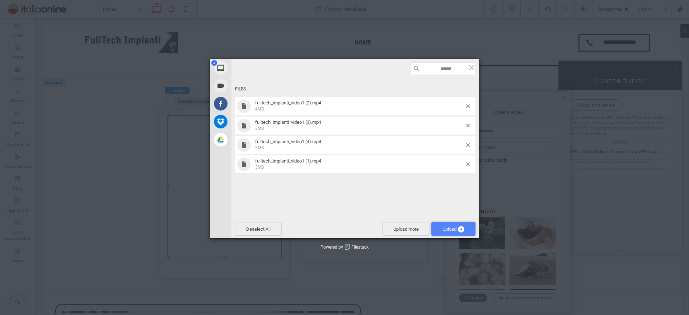
click at [457, 229] on span "Upload 4" at bounding box center [454, 229] width 22 height 5
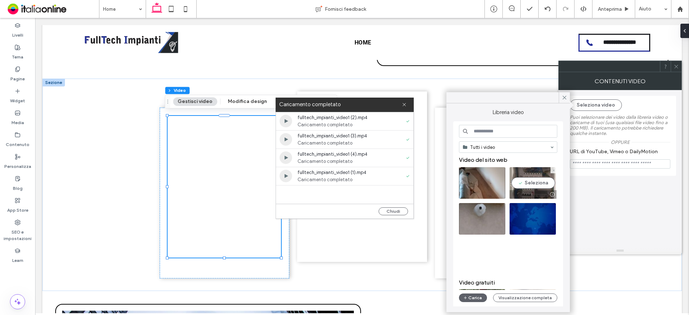
click at [530, 183] on video at bounding box center [533, 183] width 46 height 32
type input "**********"
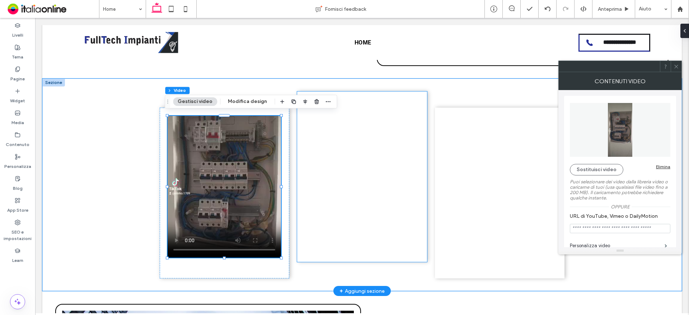
click at [299, 162] on div at bounding box center [362, 177] width 130 height 171
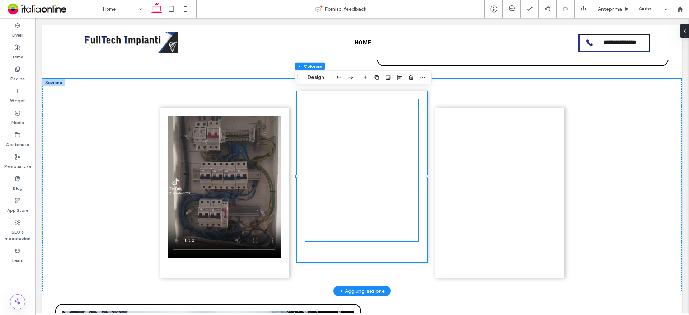
click at [335, 149] on div at bounding box center [362, 170] width 113 height 142
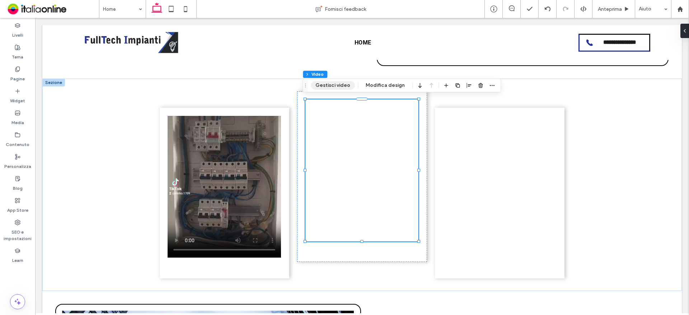
click at [340, 86] on button "Gestisci video" at bounding box center [333, 85] width 44 height 9
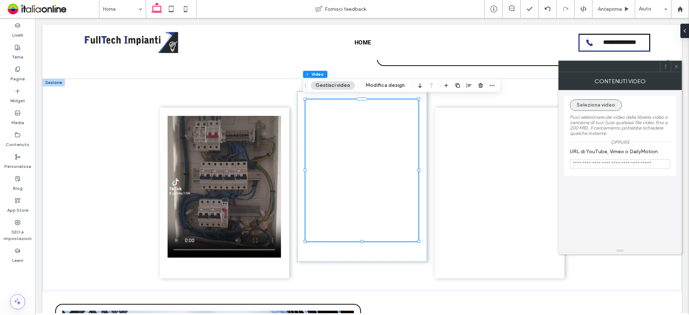
click at [597, 103] on button "Seleziona video" at bounding box center [596, 104] width 52 height 11
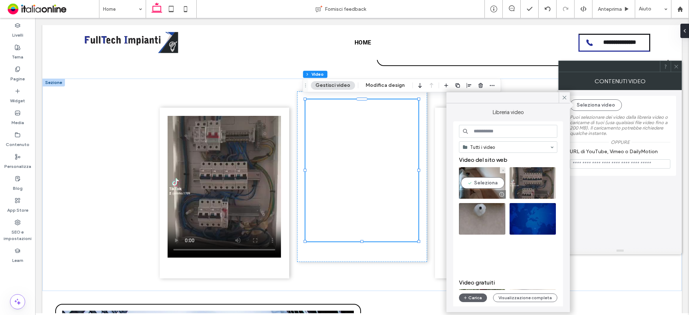
click at [488, 183] on video at bounding box center [482, 183] width 46 height 32
type input "**********"
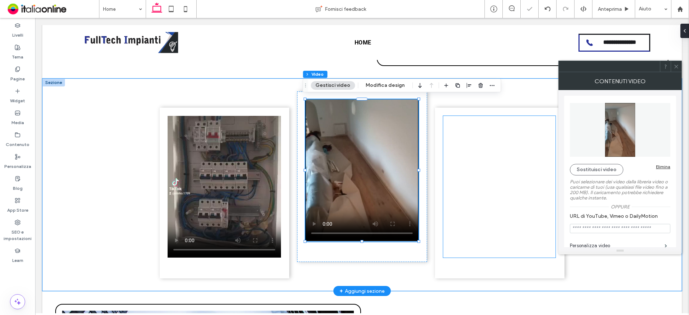
click at [464, 129] on div at bounding box center [499, 187] width 113 height 142
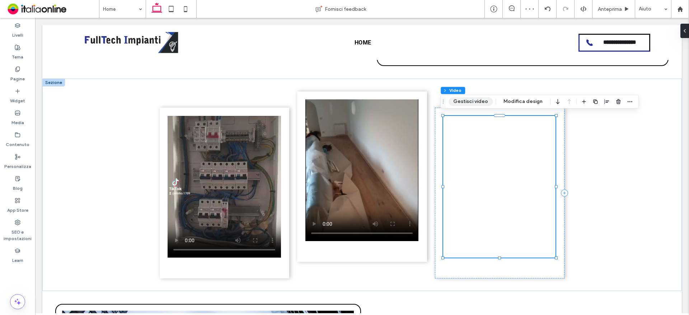
click at [471, 102] on button "Gestisci video" at bounding box center [471, 101] width 44 height 9
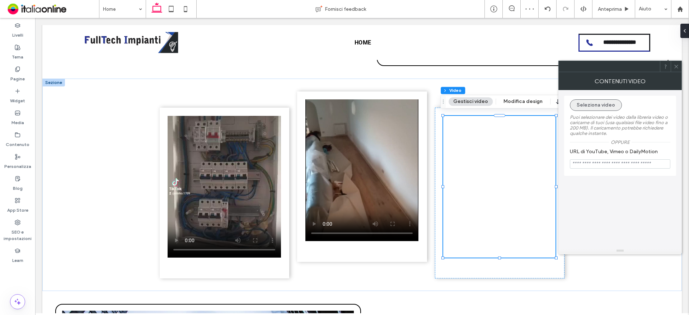
click at [595, 105] on button "Seleziona video" at bounding box center [596, 104] width 52 height 11
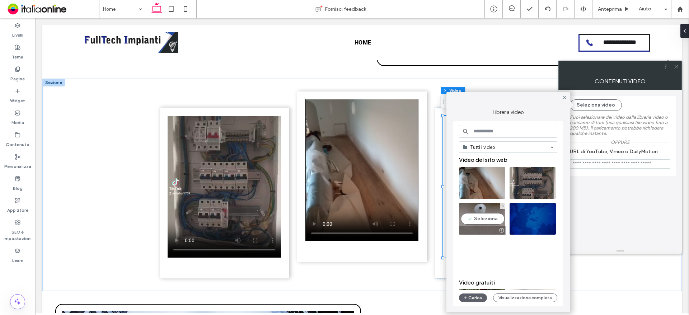
click at [477, 218] on video at bounding box center [482, 219] width 46 height 32
type input "**********"
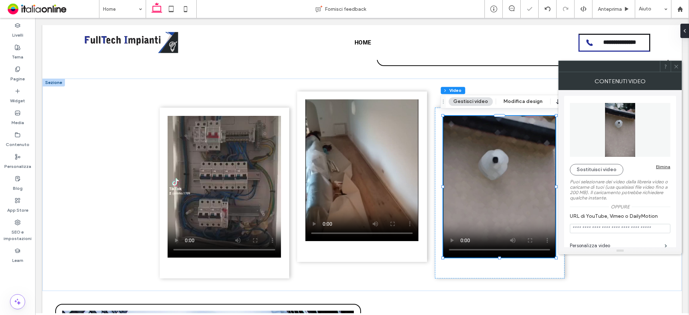
click at [677, 64] on icon at bounding box center [676, 66] width 5 height 5
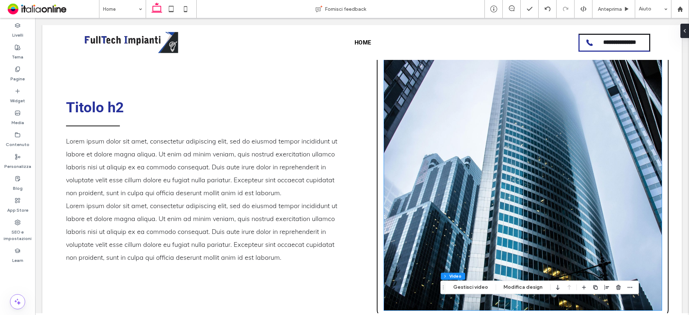
scroll to position [323, 0]
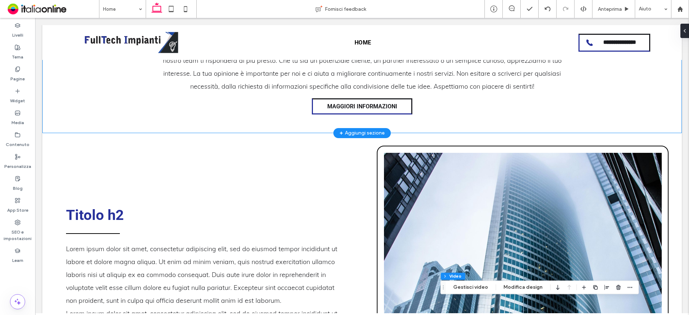
click at [352, 129] on div "+ Aggiungi sezione" at bounding box center [362, 133] width 45 height 8
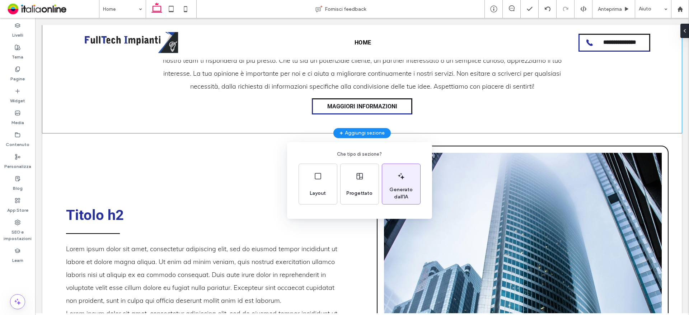
click at [395, 187] on span "Generato dall'IA" at bounding box center [401, 193] width 38 height 14
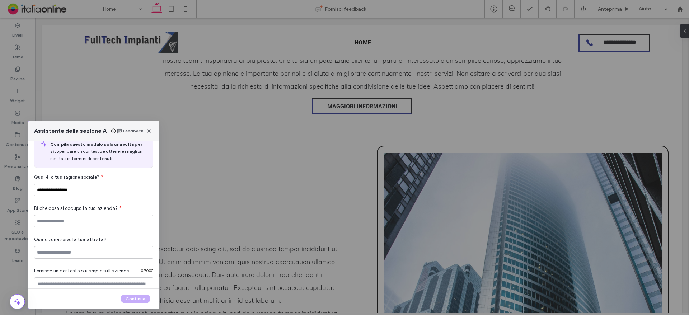
scroll to position [0, 0]
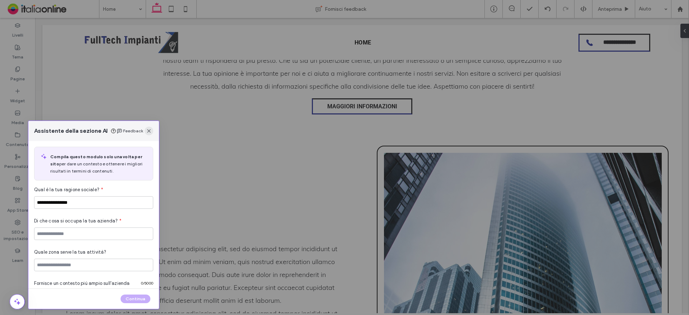
click at [149, 130] on icon "button" at bounding box center [149, 131] width 6 height 6
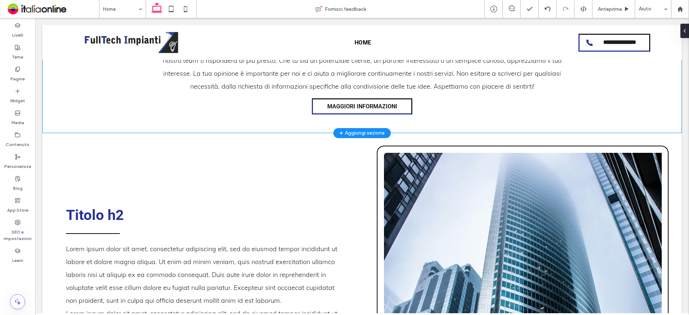
click at [371, 128] on div "+ Aggiungi sezione" at bounding box center [362, 133] width 57 height 10
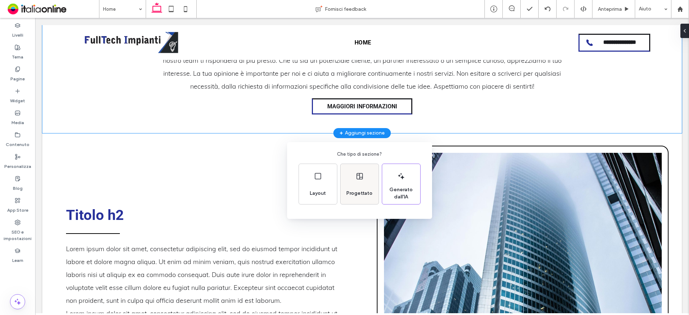
click at [356, 185] on div "Progettato" at bounding box center [360, 184] width 38 height 40
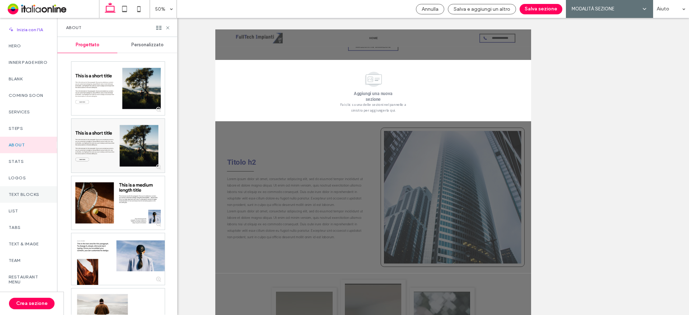
click at [23, 197] on label "Text Blocks" at bounding box center [29, 194] width 40 height 5
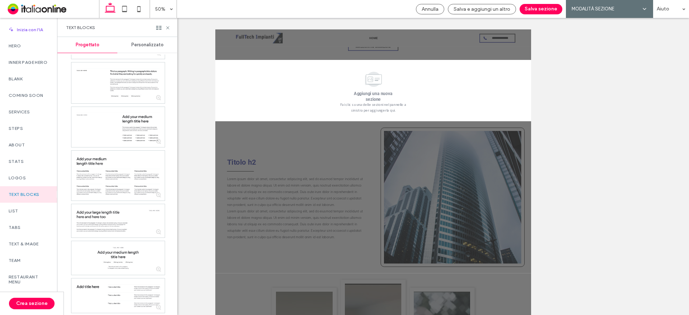
scroll to position [300, 0]
click at [38, 214] on label "List" at bounding box center [29, 211] width 40 height 5
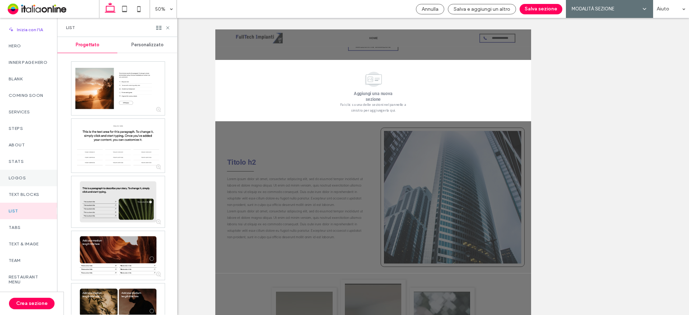
click at [25, 186] on div "Logos" at bounding box center [28, 178] width 57 height 17
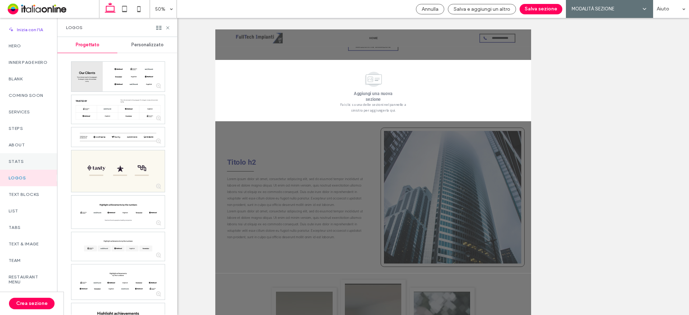
click at [23, 169] on div "Stats" at bounding box center [28, 161] width 57 height 17
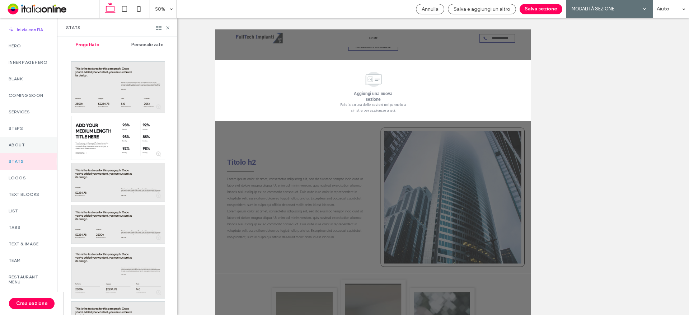
click at [20, 148] on label "About" at bounding box center [29, 145] width 40 height 5
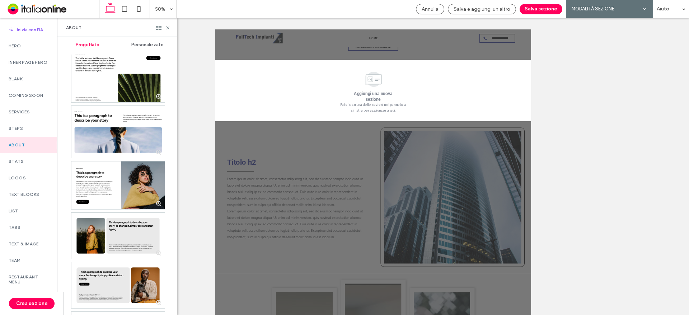
scroll to position [1508, 0]
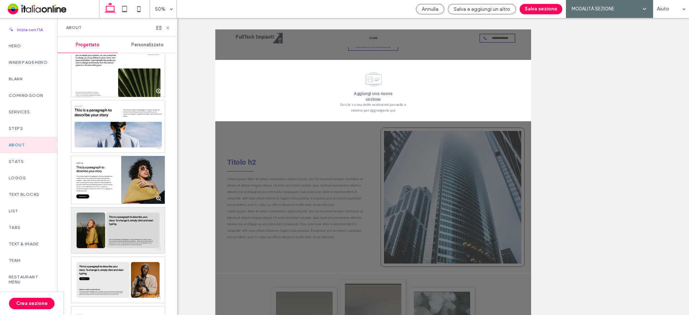
click at [107, 218] on div at bounding box center [117, 231] width 93 height 46
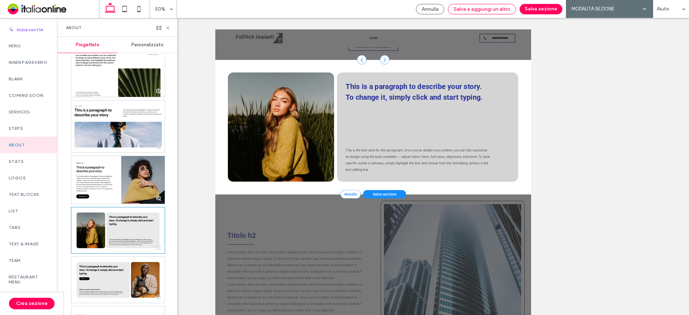
click at [479, 8] on span "Salva e aggiungi un altro" at bounding box center [482, 9] width 57 height 6
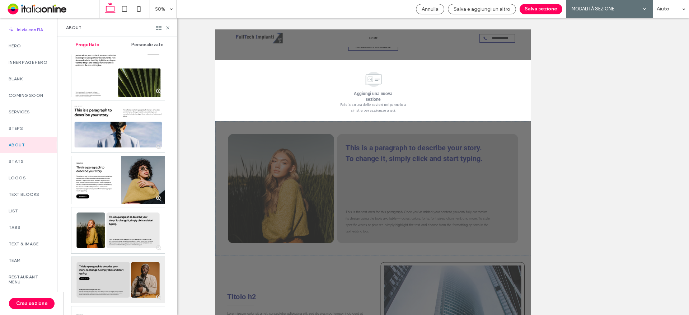
click at [122, 281] on div at bounding box center [117, 280] width 93 height 46
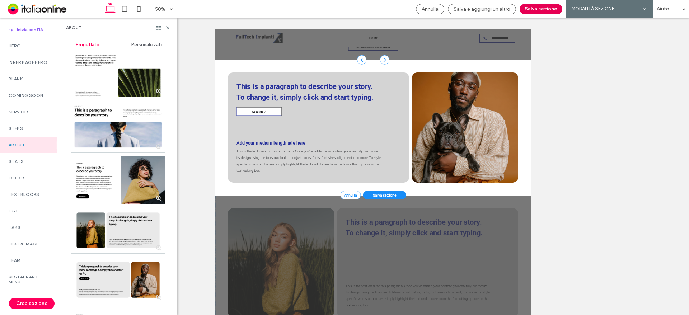
click at [535, 11] on button "Salva sezione" at bounding box center [541, 9] width 43 height 10
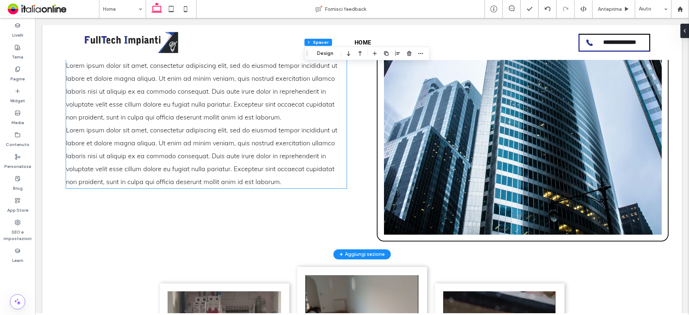
scroll to position [1120, 0]
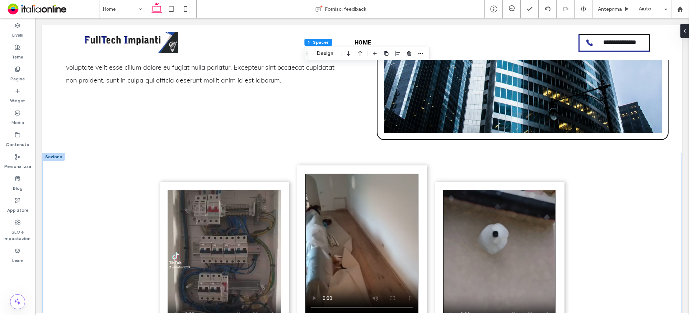
click at [48, 153] on div at bounding box center [53, 157] width 23 height 8
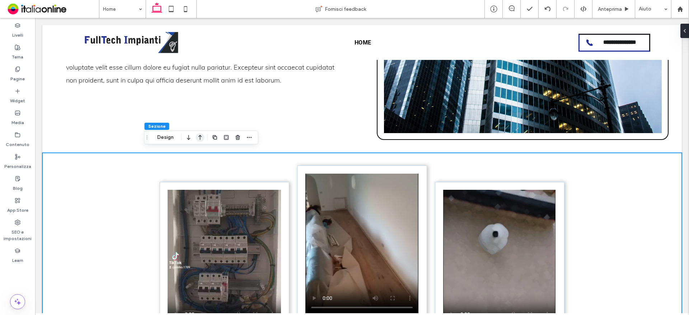
click at [202, 137] on use "button" at bounding box center [201, 137] width 4 height 5
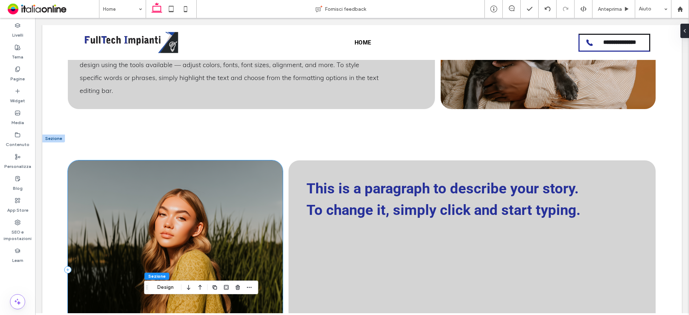
scroll to position [547, 0]
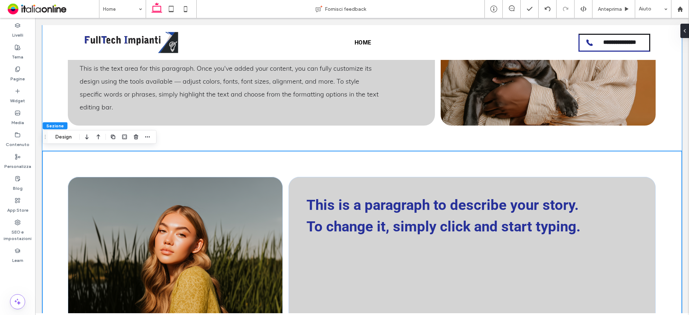
scroll to position [547, 0]
click at [95, 135] on icon "button" at bounding box center [98, 137] width 9 height 13
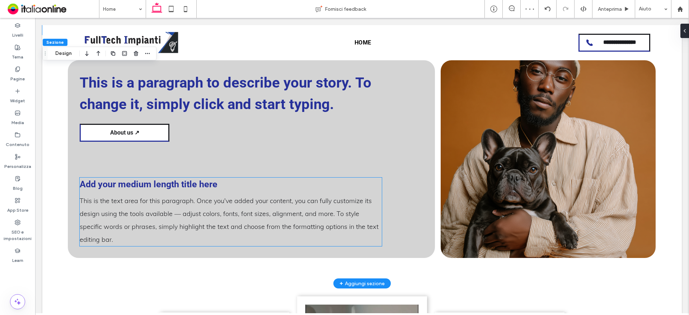
scroll to position [760, 0]
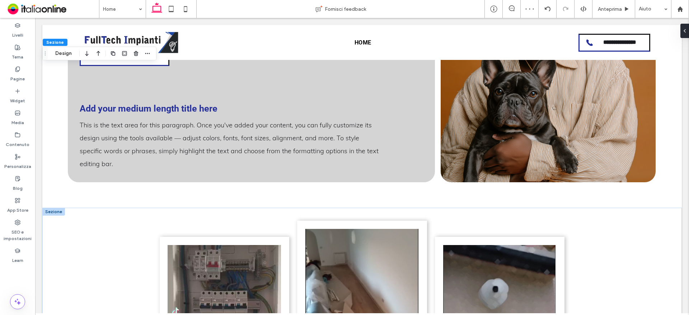
click at [53, 208] on div at bounding box center [53, 212] width 23 height 8
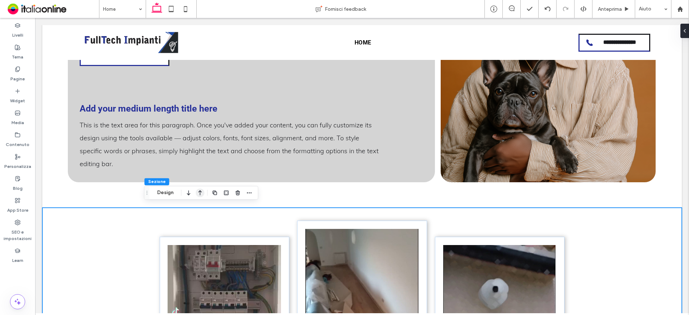
click at [200, 192] on use "button" at bounding box center [201, 193] width 4 height 5
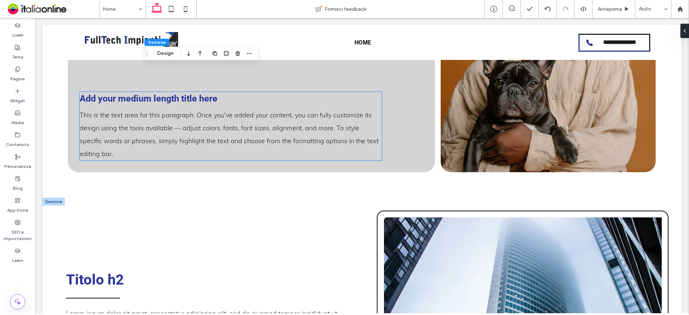
scroll to position [1053, 0]
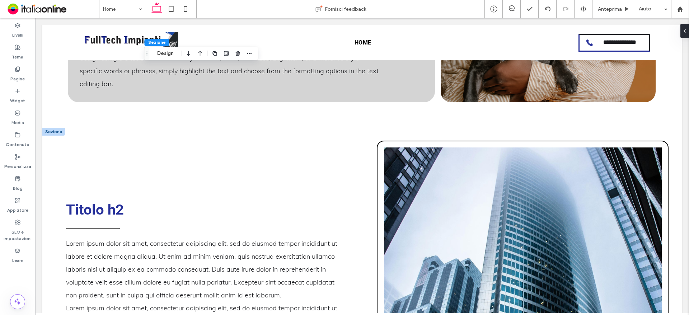
drag, startPoint x: 56, startPoint y: 128, endPoint x: 67, endPoint y: 140, distance: 15.5
click at [56, 128] on div at bounding box center [53, 132] width 23 height 8
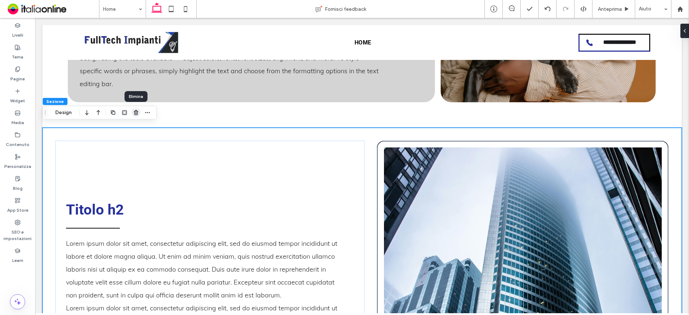
click at [136, 115] on use "button" at bounding box center [136, 112] width 4 height 5
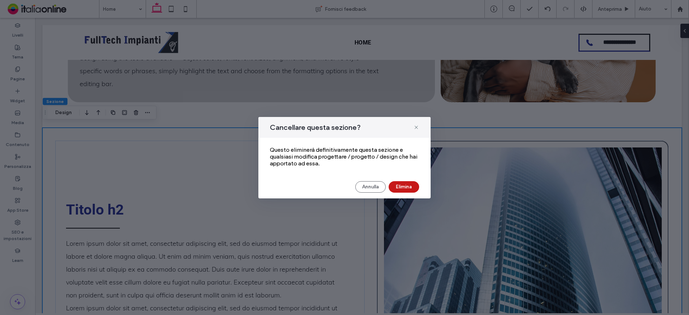
click at [407, 184] on button "Elimina" at bounding box center [404, 186] width 31 height 11
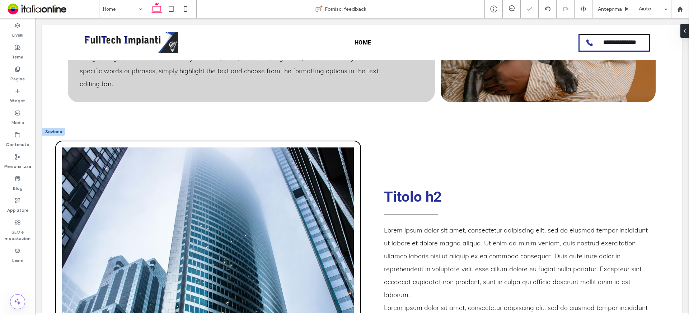
click at [53, 129] on div at bounding box center [53, 132] width 23 height 8
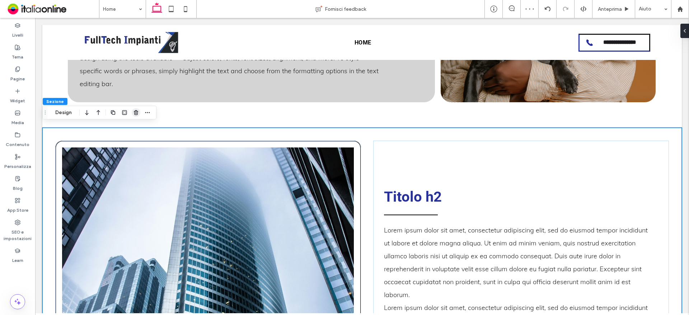
click at [136, 112] on use "button" at bounding box center [136, 112] width 4 height 5
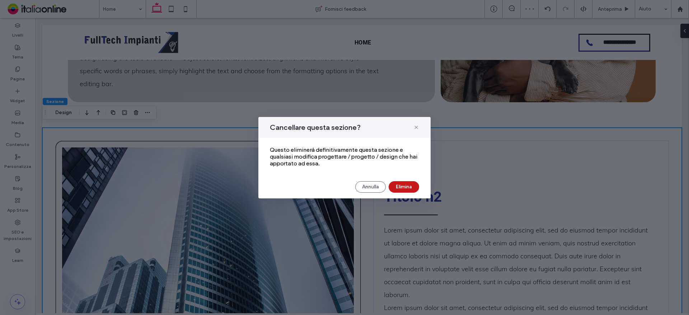
click at [414, 187] on button "Elimina" at bounding box center [404, 186] width 31 height 11
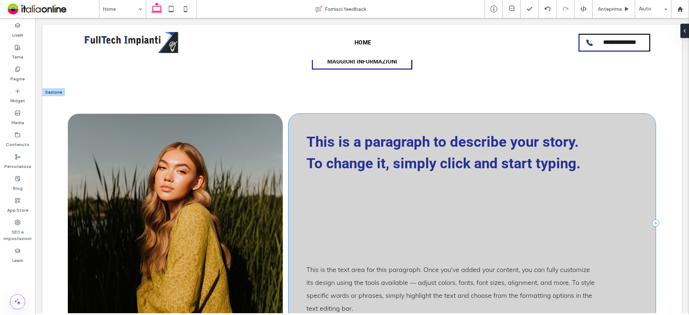
scroll to position [407, 0]
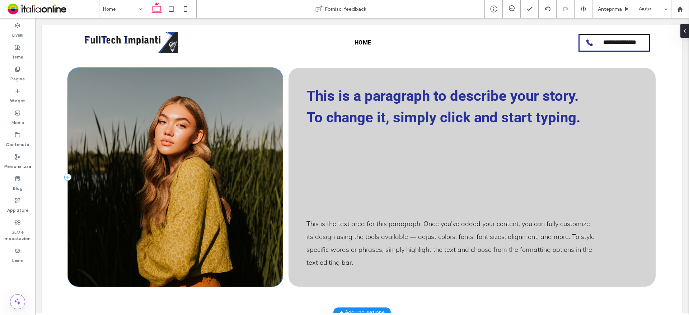
click at [108, 258] on div at bounding box center [175, 177] width 215 height 219
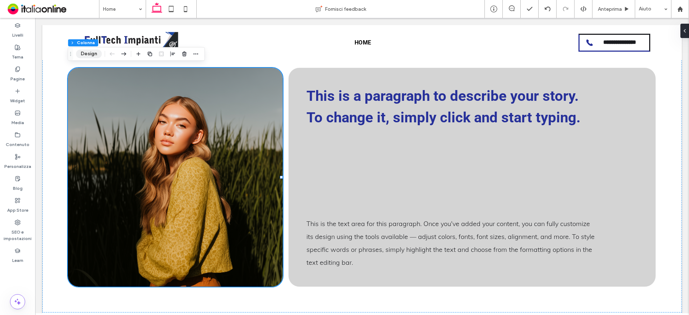
click at [90, 53] on button "Design" at bounding box center [89, 54] width 26 height 9
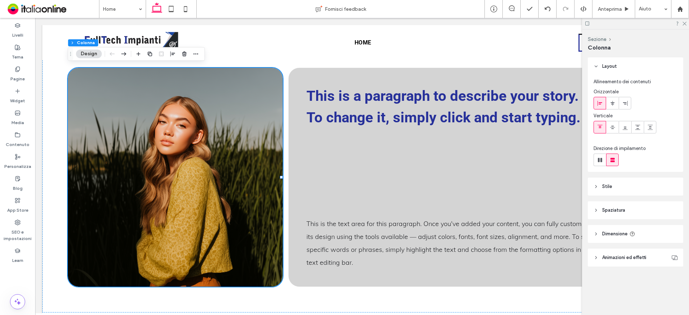
click at [618, 185] on header "Stile" at bounding box center [635, 187] width 95 height 18
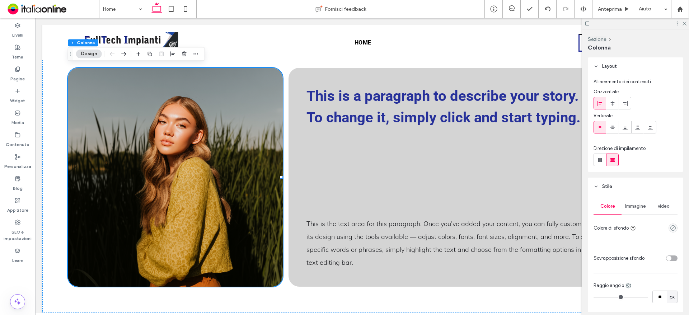
click at [639, 202] on div "Immagine" at bounding box center [636, 207] width 28 height 16
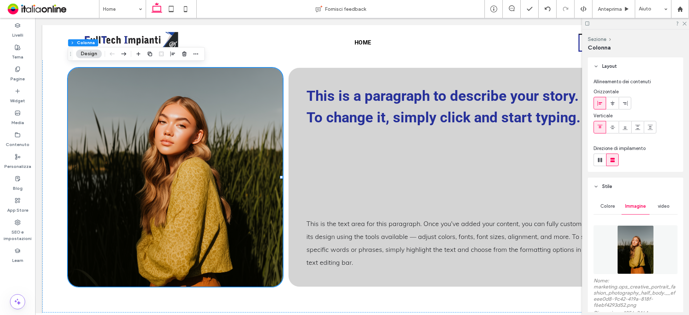
click at [642, 243] on img at bounding box center [635, 249] width 37 height 49
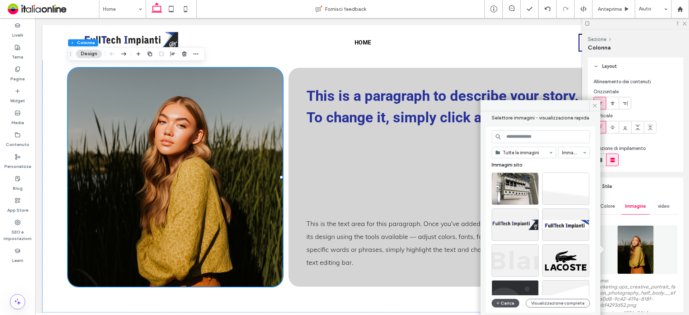
click at [509, 301] on button "Carica" at bounding box center [506, 303] width 28 height 9
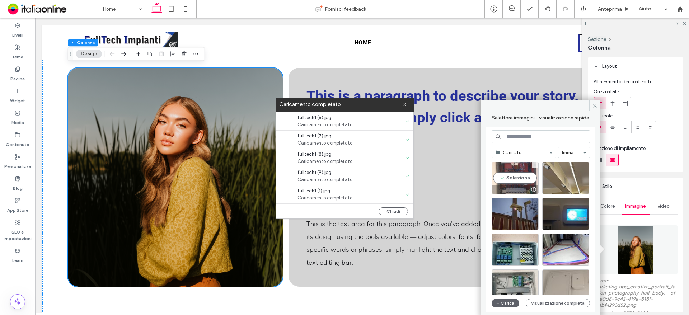
click at [511, 185] on div "Seleziona" at bounding box center [515, 178] width 47 height 32
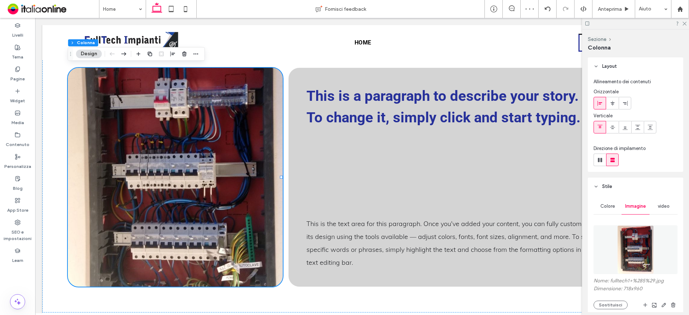
click at [685, 20] on div at bounding box center [635, 23] width 107 height 11
click at [684, 24] on use at bounding box center [685, 24] width 4 height 4
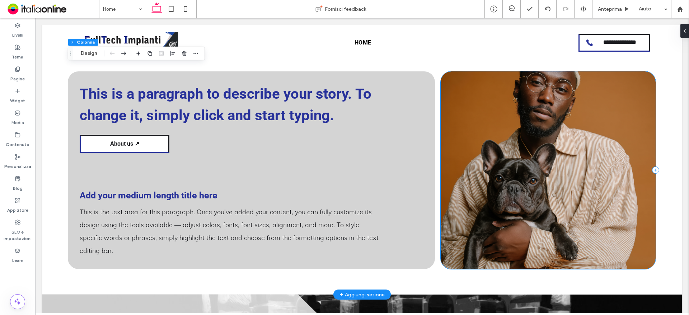
scroll to position [873, 0]
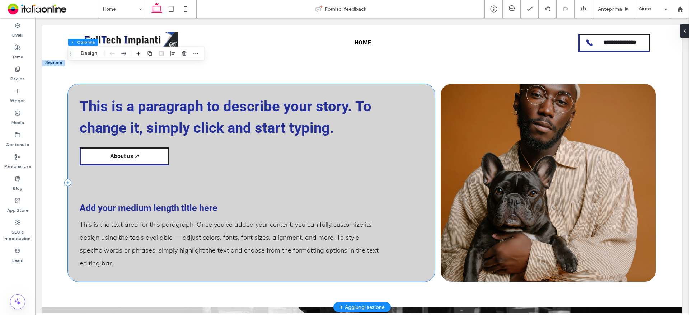
click at [116, 85] on div "This is a paragraph to describe your story. To change it, simply click and star…" at bounding box center [251, 183] width 367 height 198
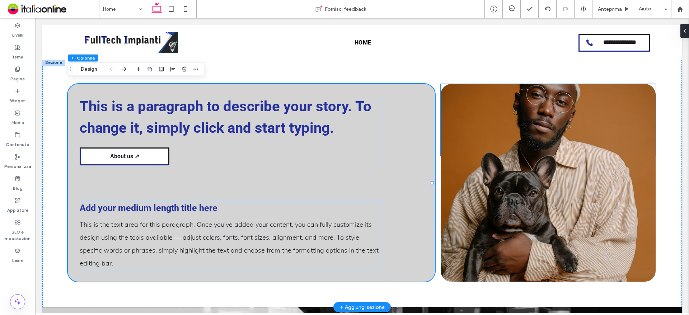
click at [482, 145] on div at bounding box center [548, 120] width 215 height 72
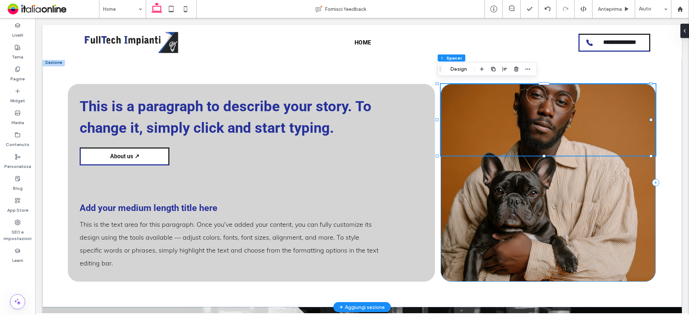
click at [498, 191] on div at bounding box center [548, 183] width 215 height 198
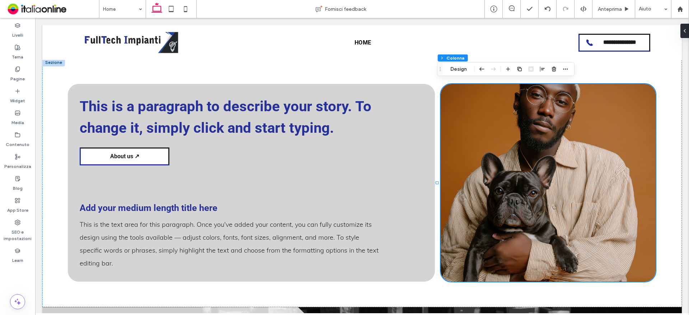
click at [460, 72] on button "Design" at bounding box center [459, 69] width 26 height 9
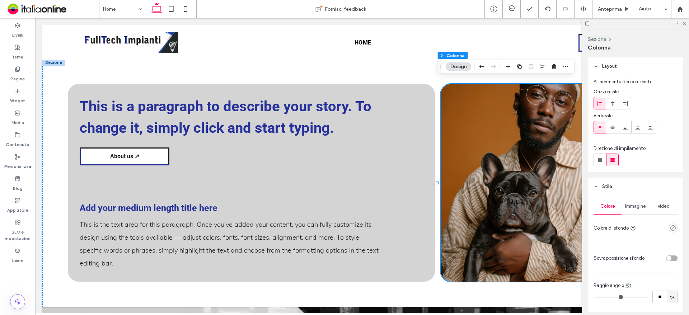
click at [640, 207] on span "Immagine" at bounding box center [635, 207] width 21 height 6
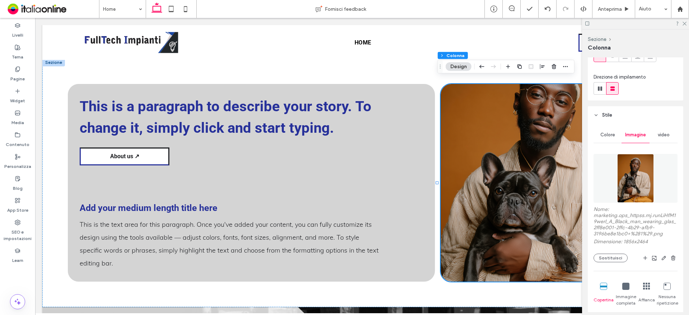
scroll to position [72, 0]
click at [633, 184] on img at bounding box center [635, 178] width 37 height 49
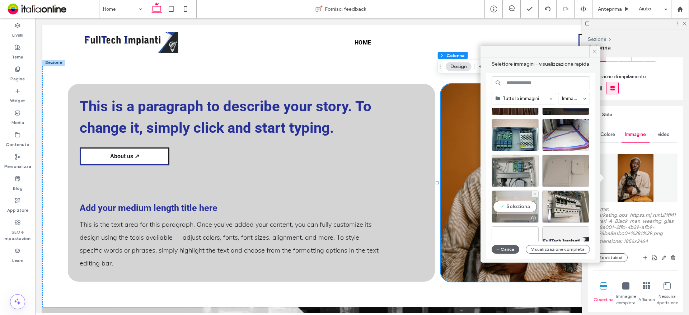
click at [512, 204] on div "Seleziona" at bounding box center [515, 207] width 47 height 32
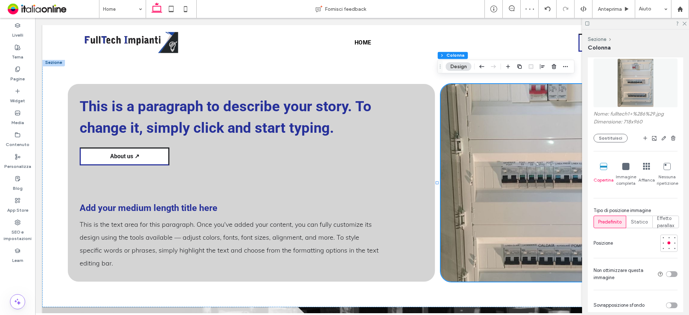
scroll to position [180, 0]
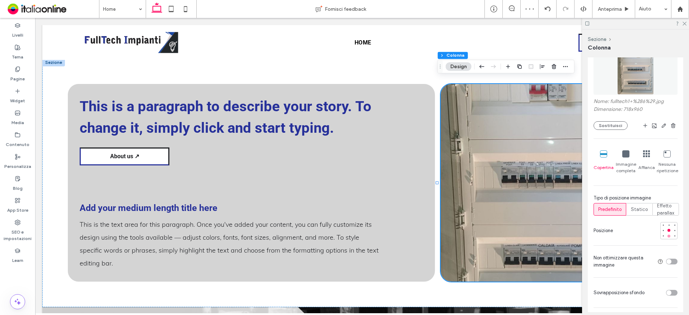
click at [667, 238] on div at bounding box center [669, 236] width 5 height 5
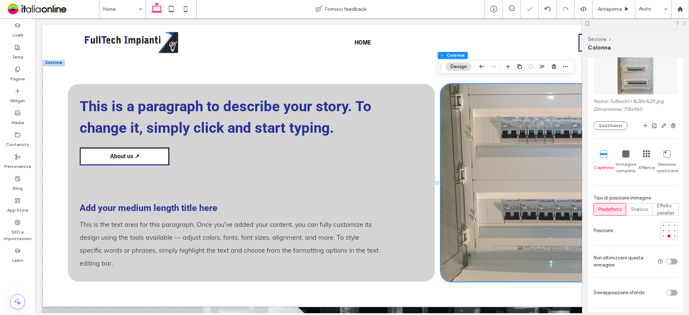
drag, startPoint x: 651, startPoint y: 5, endPoint x: 686, endPoint y: 22, distance: 39.3
click at [686, 22] on icon at bounding box center [684, 23] width 5 height 5
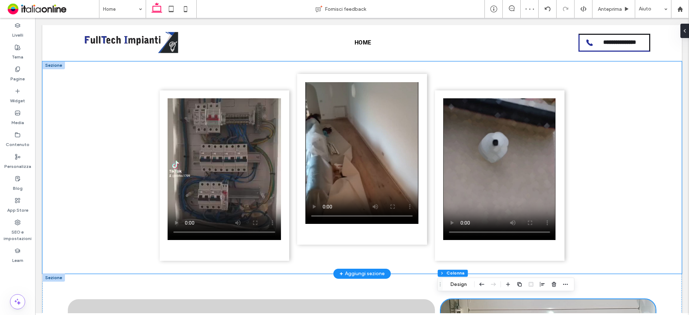
scroll to position [586, 0]
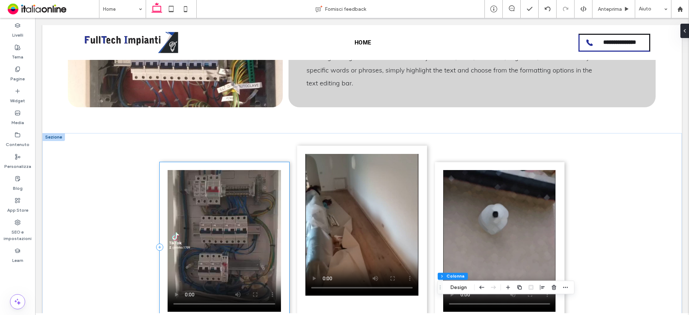
click at [192, 163] on div at bounding box center [225, 247] width 130 height 171
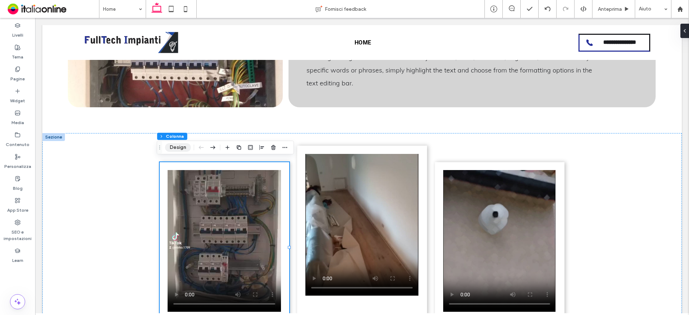
drag, startPoint x: 180, startPoint y: 148, endPoint x: 199, endPoint y: 161, distance: 23.3
click at [180, 148] on button "Design" at bounding box center [178, 147] width 26 height 9
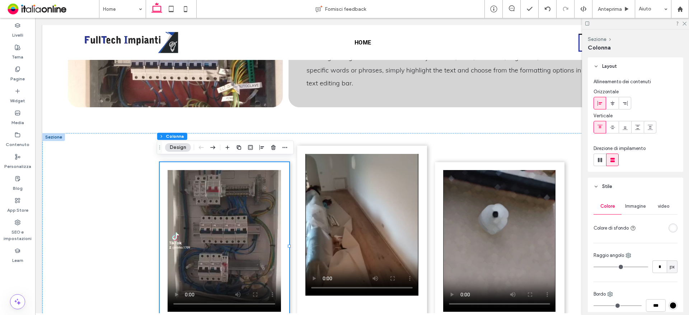
click at [671, 228] on div "rgba(255, 255, 255, 1)" at bounding box center [673, 228] width 6 height 6
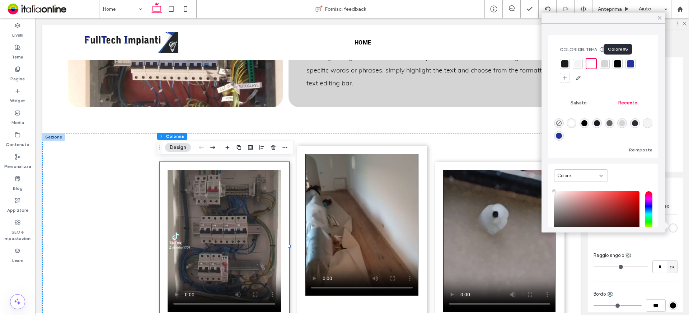
click at [618, 64] on div at bounding box center [617, 63] width 7 height 7
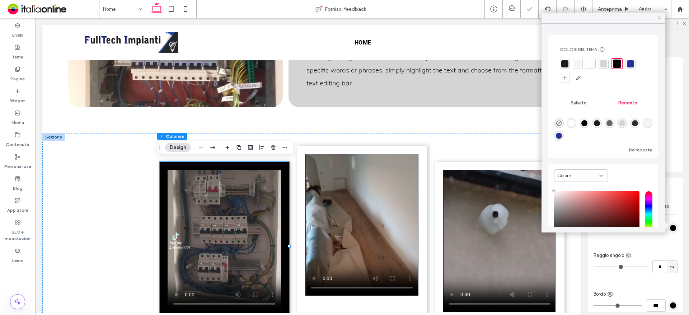
click at [665, 15] on div at bounding box center [659, 18] width 11 height 11
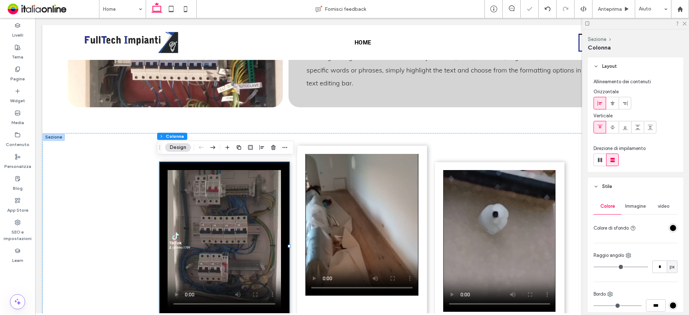
click at [688, 24] on div at bounding box center [635, 23] width 107 height 11
click at [309, 146] on div at bounding box center [362, 231] width 130 height 171
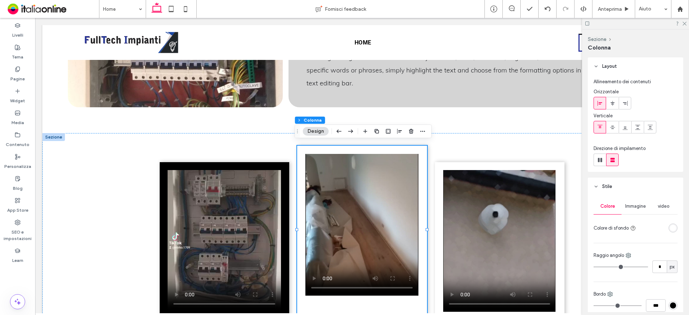
click at [316, 133] on button "Design" at bounding box center [316, 131] width 26 height 9
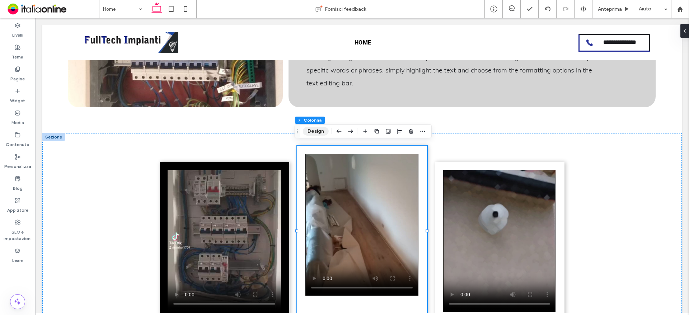
click at [313, 129] on button "Design" at bounding box center [316, 131] width 26 height 9
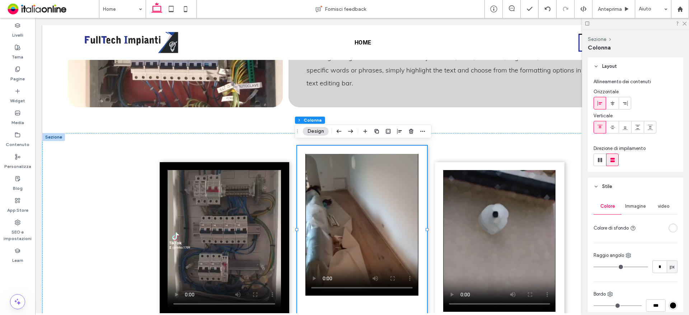
click at [672, 227] on div "rgba(255, 255, 255, 1)" at bounding box center [673, 228] width 6 height 6
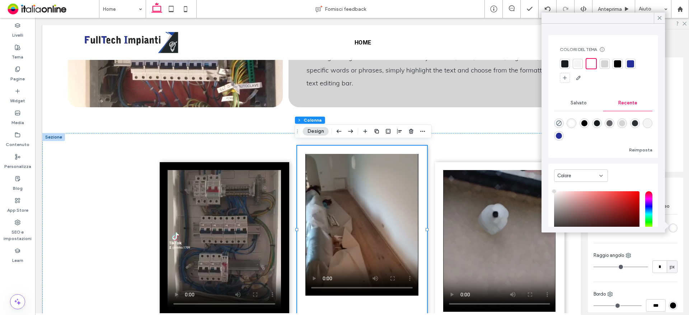
click at [562, 136] on div "rgba(38, 48, 154, 1)" at bounding box center [559, 136] width 6 height 6
type input "*"
type input "*******"
type input "*"
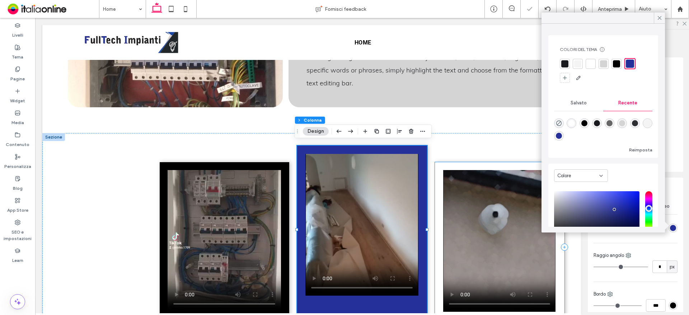
click at [449, 162] on div at bounding box center [500, 247] width 130 height 171
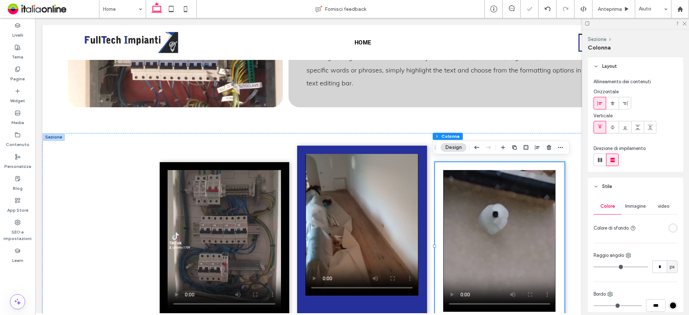
click at [451, 146] on button "Design" at bounding box center [454, 147] width 26 height 9
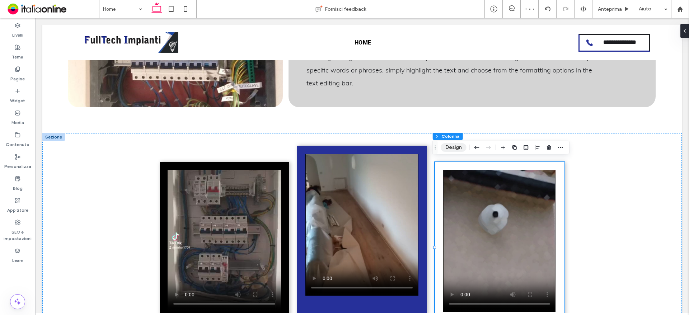
click at [454, 144] on button "Design" at bounding box center [454, 147] width 26 height 9
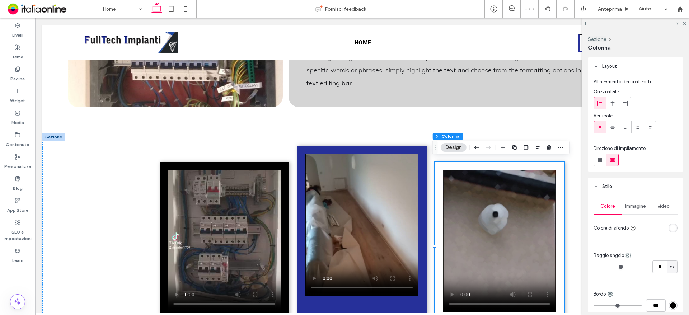
click at [669, 224] on div "rgba(255, 255, 255, 1)" at bounding box center [673, 228] width 9 height 9
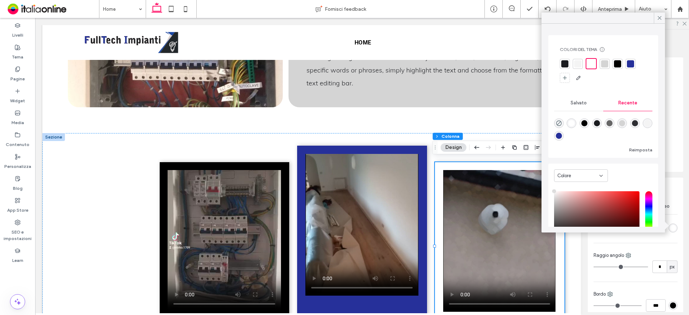
click at [619, 62] on div at bounding box center [617, 63] width 7 height 7
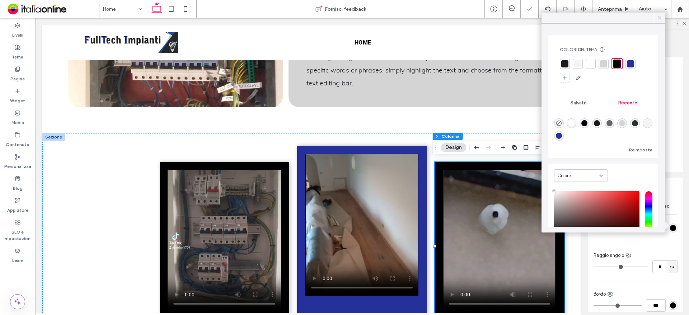
click at [659, 14] on span at bounding box center [660, 18] width 6 height 11
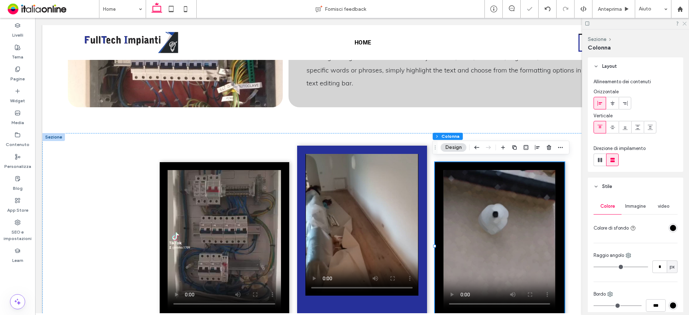
click at [683, 23] on icon at bounding box center [684, 23] width 5 height 5
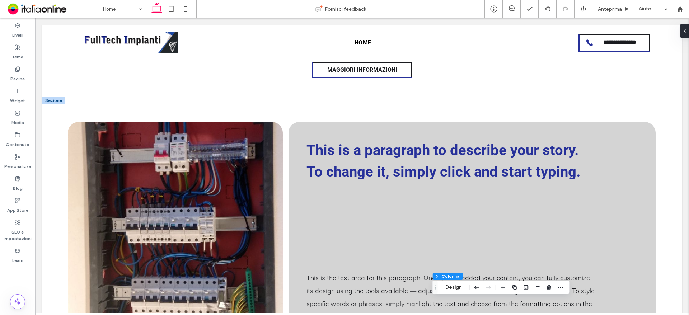
scroll to position [335, 0]
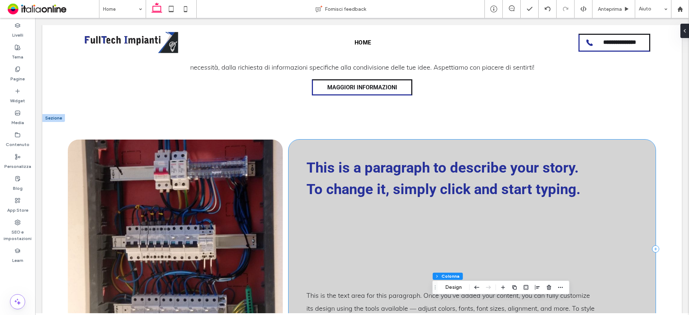
click at [300, 152] on div "This is a paragraph to describe your story. To change it, simply click and star…" at bounding box center [472, 249] width 367 height 219
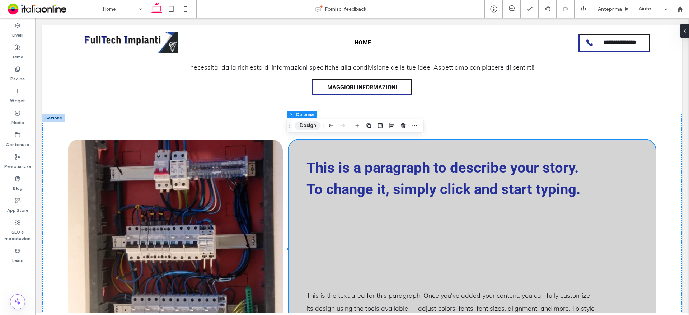
click at [306, 126] on button "Design" at bounding box center [308, 125] width 26 height 9
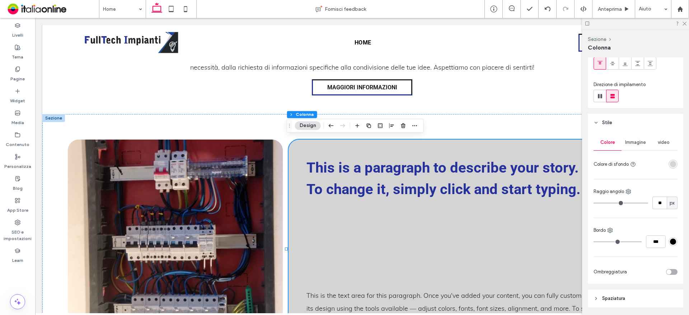
scroll to position [72, 0]
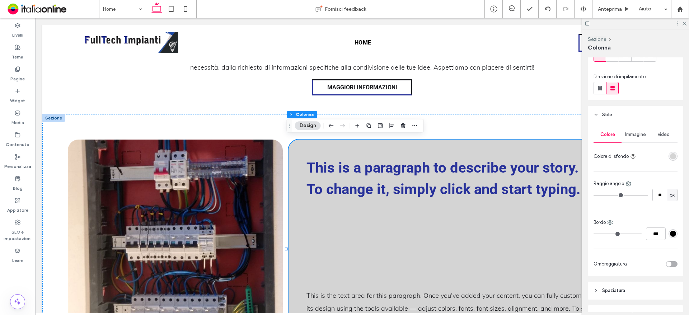
click at [670, 234] on div "#000000" at bounding box center [673, 234] width 6 height 6
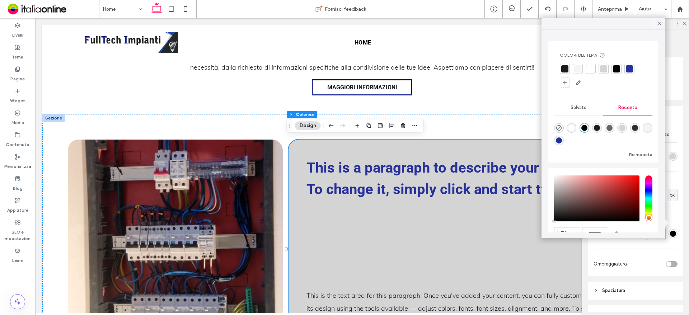
click at [638, 126] on div "rgba(45, 46, 50, 1)" at bounding box center [635, 128] width 6 height 6
type input "*******"
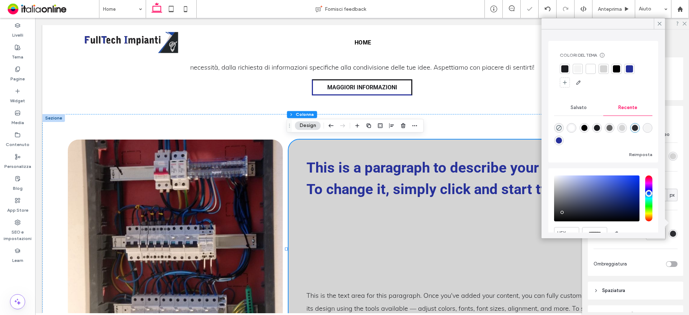
drag, startPoint x: 658, startPoint y: 23, endPoint x: 658, endPoint y: 35, distance: 12.2
click at [658, 23] on icon at bounding box center [660, 23] width 6 height 6
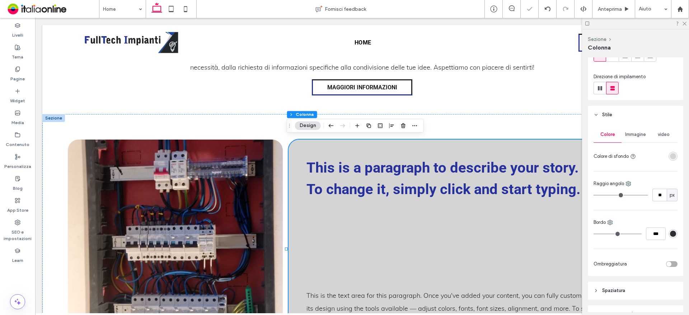
click at [670, 158] on div "rgba(212, 212, 212, 1)" at bounding box center [673, 156] width 6 height 6
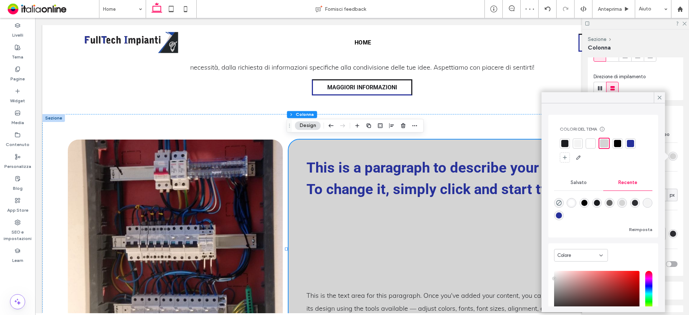
click at [592, 146] on div at bounding box center [590, 143] width 7 height 7
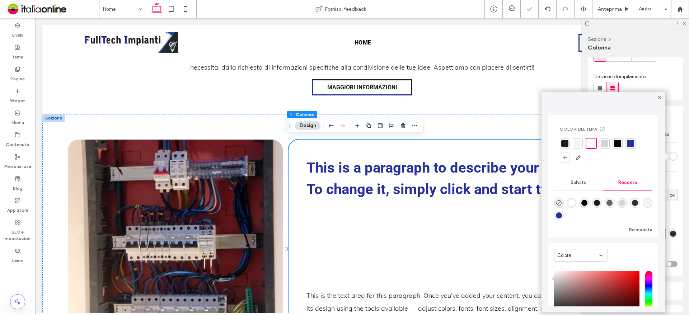
drag, startPoint x: 657, startPoint y: 97, endPoint x: 664, endPoint y: 87, distance: 11.4
click at [657, 97] on icon at bounding box center [660, 97] width 6 height 6
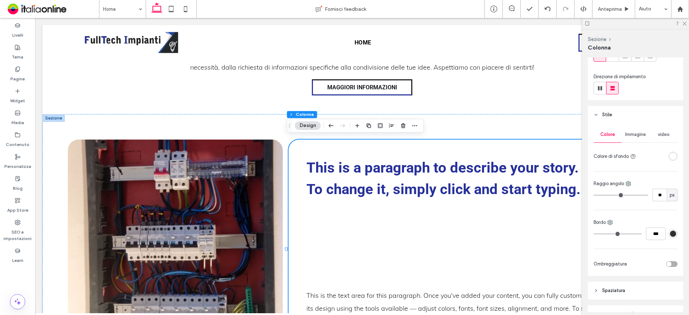
click at [327, 146] on div "This is a paragraph to describe your story. To change it, simply click and star…" at bounding box center [472, 249] width 367 height 219
click at [670, 231] on div "rgba(45, 46, 50, 1)" at bounding box center [673, 234] width 6 height 6
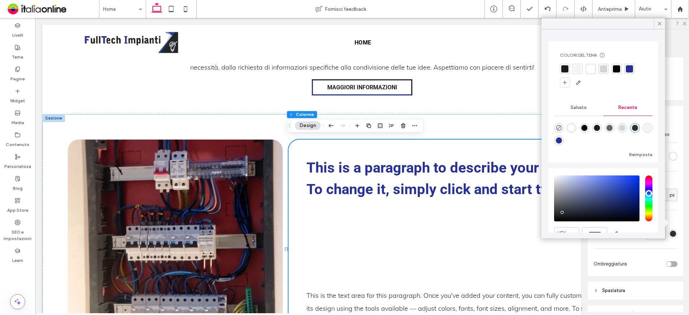
click at [562, 138] on div "rgba(38, 48, 154, 1)" at bounding box center [559, 140] width 6 height 6
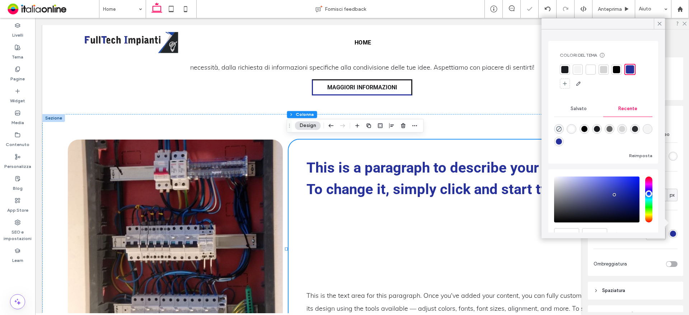
type input "*******"
click at [658, 22] on icon at bounding box center [660, 23] width 6 height 6
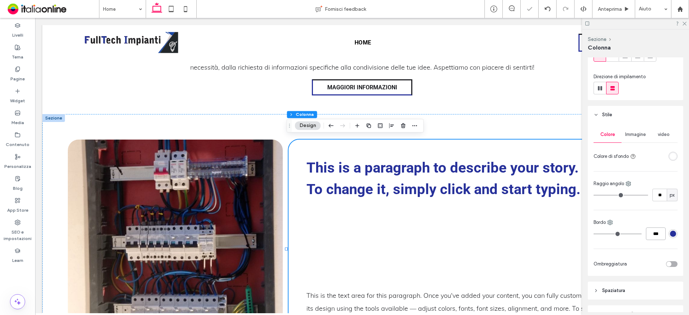
drag, startPoint x: 647, startPoint y: 233, endPoint x: 664, endPoint y: 236, distance: 17.1
click at [664, 236] on div "***" at bounding box center [636, 234] width 84 height 13
type input "*"
type input "***"
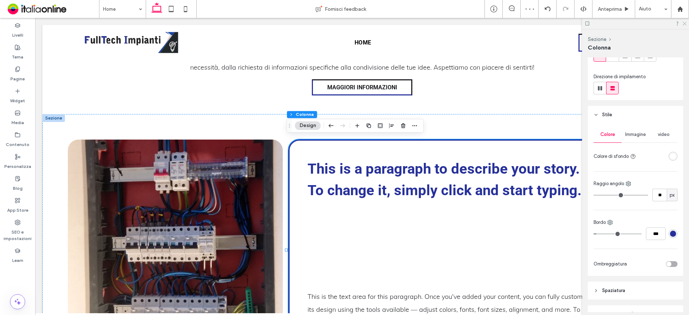
click at [685, 21] on icon at bounding box center [684, 23] width 5 height 5
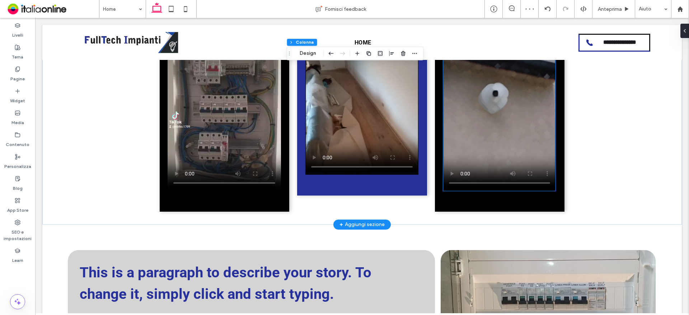
scroll to position [802, 0]
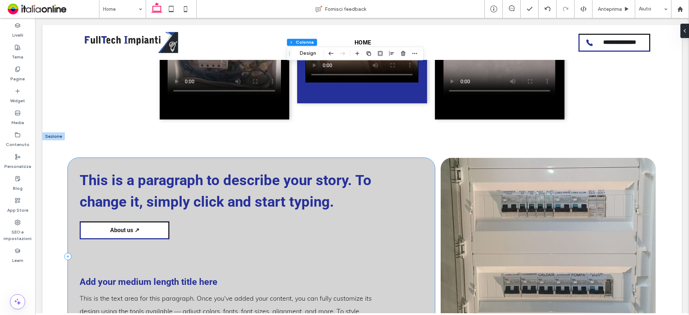
click at [123, 158] on div "This is a paragraph to describe your story. To change it, simply click and star…" at bounding box center [251, 257] width 367 height 198
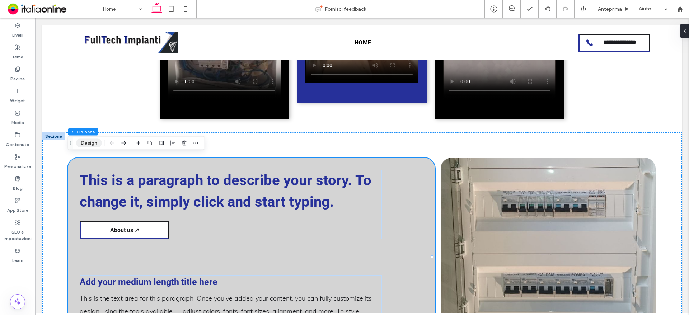
drag, startPoint x: 94, startPoint y: 141, endPoint x: 98, endPoint y: 143, distance: 4.2
click at [94, 141] on button "Design" at bounding box center [89, 143] width 26 height 9
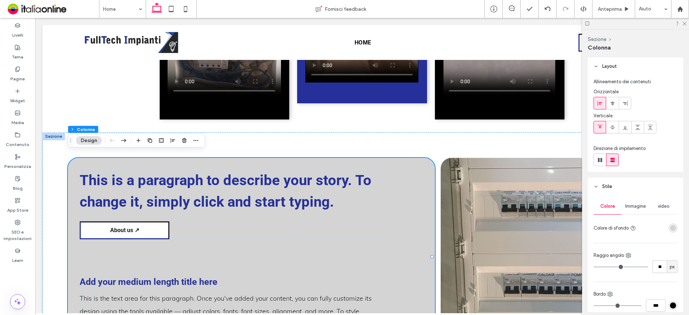
click at [670, 228] on div "rgba(212, 212, 212, 1)" at bounding box center [673, 228] width 6 height 6
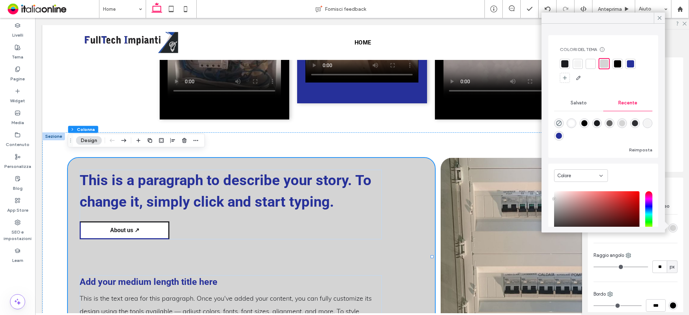
click at [573, 120] on div "rgba(255, 255, 255, 1)" at bounding box center [572, 123] width 6 height 6
type input "*******"
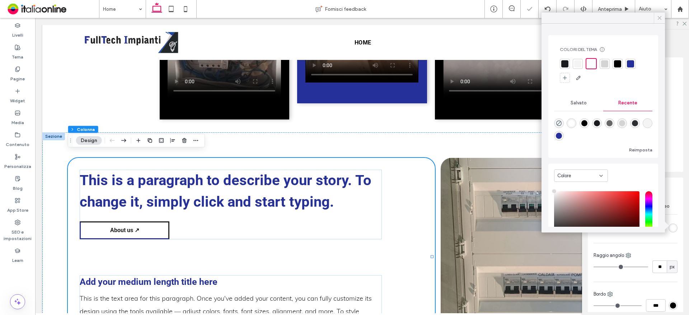
click at [657, 17] on icon at bounding box center [660, 18] width 6 height 6
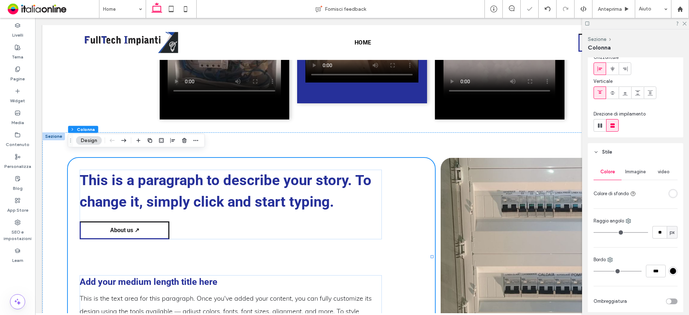
scroll to position [72, 0]
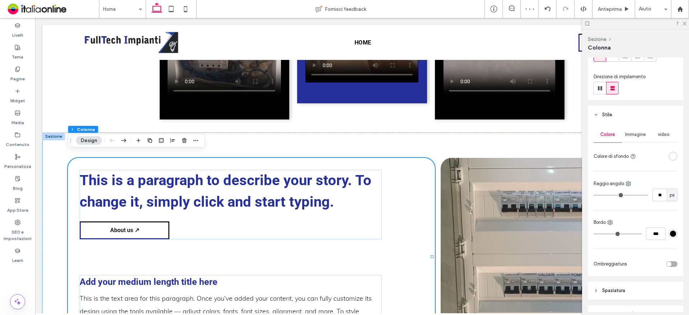
click at [670, 233] on div "#000000" at bounding box center [673, 234] width 6 height 6
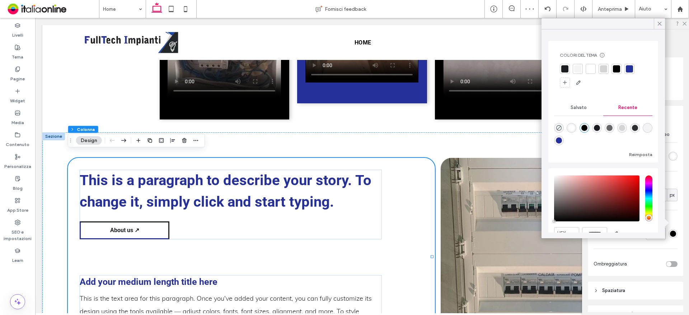
click at [615, 71] on div at bounding box center [616, 68] width 7 height 7
click at [659, 22] on icon at bounding box center [660, 23] width 6 height 6
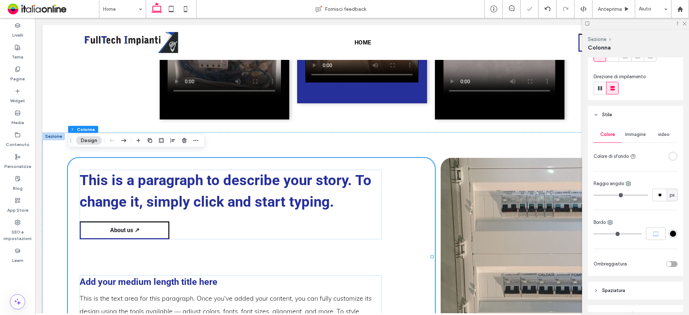
drag, startPoint x: 642, startPoint y: 235, endPoint x: 675, endPoint y: 237, distance: 33.1
click at [675, 237] on div "Colore Immagine video Colore di sfondo Raggio angolo ** px Bordo *** Ombreggiat…" at bounding box center [635, 200] width 95 height 152
click at [649, 235] on input "***" at bounding box center [656, 234] width 20 height 13
click at [649, 236] on input "***" at bounding box center [656, 234] width 20 height 13
drag, startPoint x: 648, startPoint y: 237, endPoint x: 666, endPoint y: 237, distance: 17.2
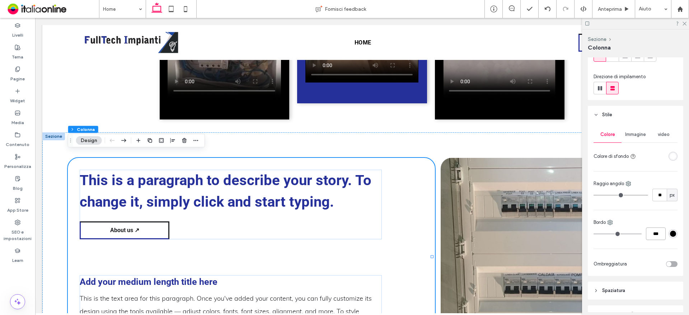
click at [666, 237] on div "***" at bounding box center [636, 234] width 84 height 13
type input "*"
type input "***"
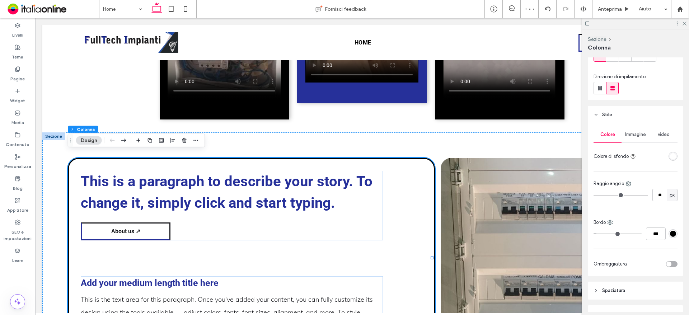
drag, startPoint x: 642, startPoint y: 6, endPoint x: 684, endPoint y: 20, distance: 43.8
click at [684, 21] on icon at bounding box center [684, 23] width 5 height 5
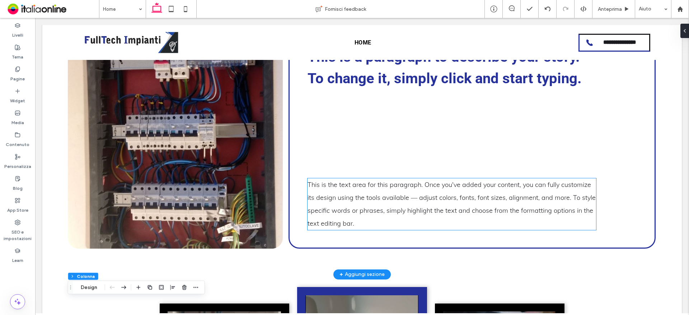
scroll to position [443, 0]
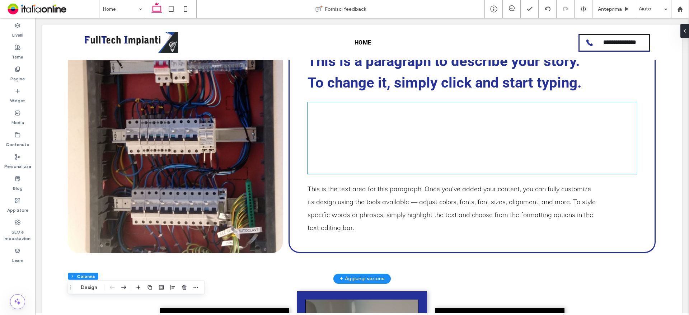
click at [515, 157] on div at bounding box center [473, 138] width 330 height 72
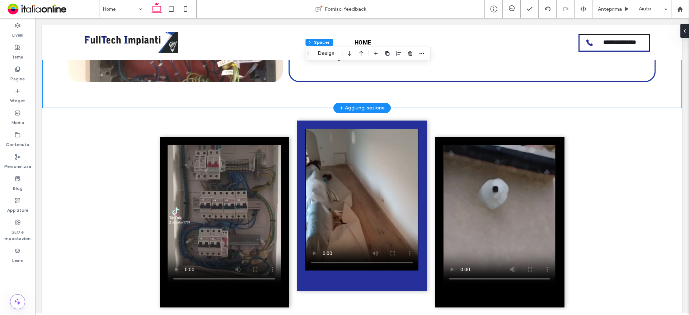
scroll to position [622, 0]
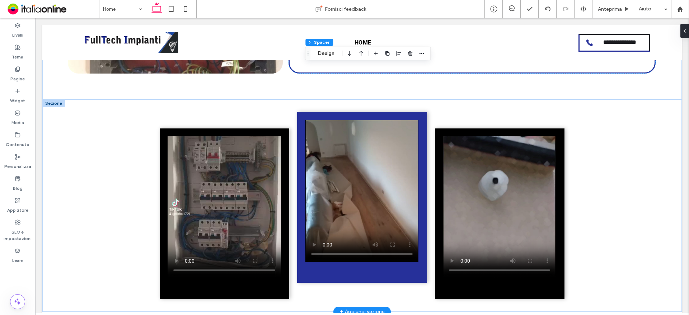
click at [56, 99] on div at bounding box center [53, 103] width 23 height 8
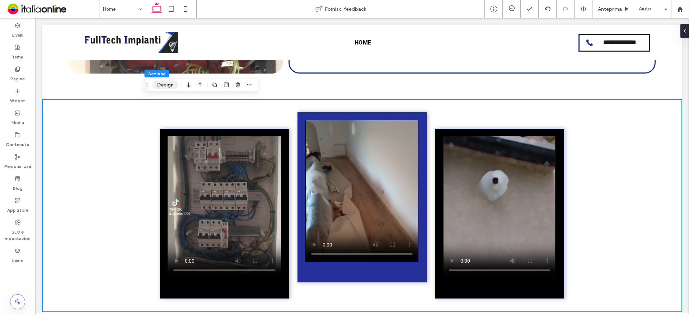
click at [158, 85] on button "Design" at bounding box center [166, 85] width 26 height 9
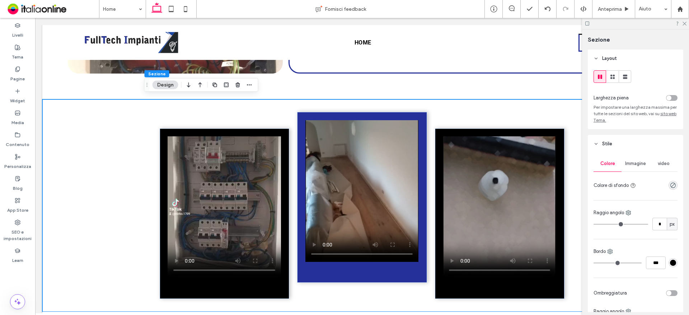
click at [636, 162] on span "Immagine" at bounding box center [635, 164] width 21 height 6
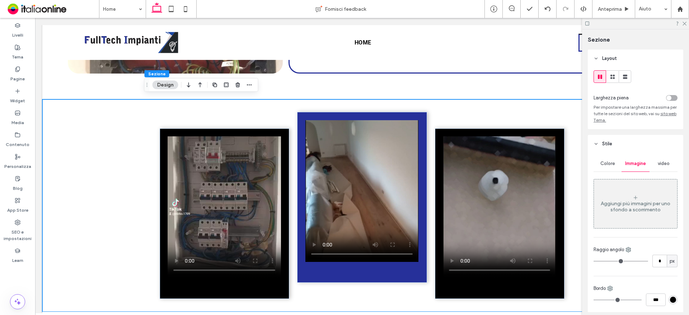
click at [641, 204] on div "Aggiungi più immagini per uno sfondo a scorrimento" at bounding box center [635, 207] width 83 height 12
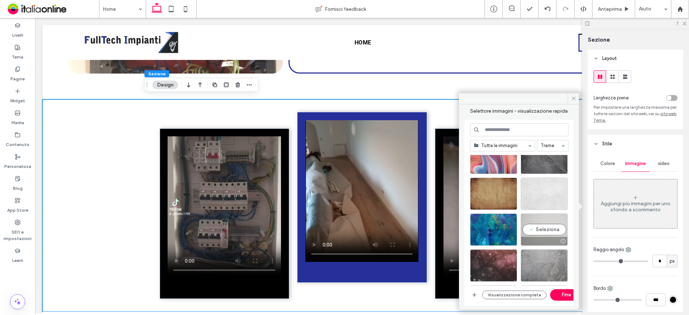
scroll to position [36, 0]
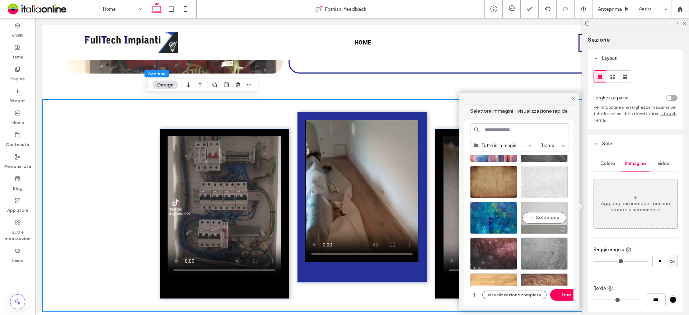
click at [532, 205] on div "Seleziona" at bounding box center [544, 218] width 47 height 32
click at [562, 295] on button "Fine" at bounding box center [566, 294] width 32 height 11
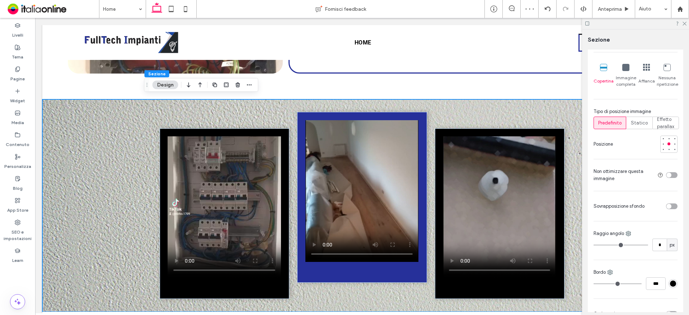
scroll to position [251, 0]
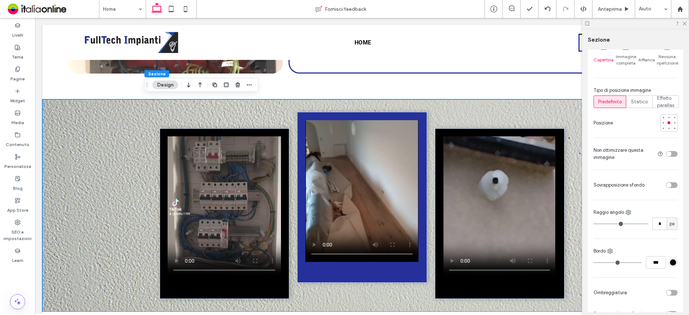
click at [667, 188] on div "toggle" at bounding box center [669, 185] width 5 height 5
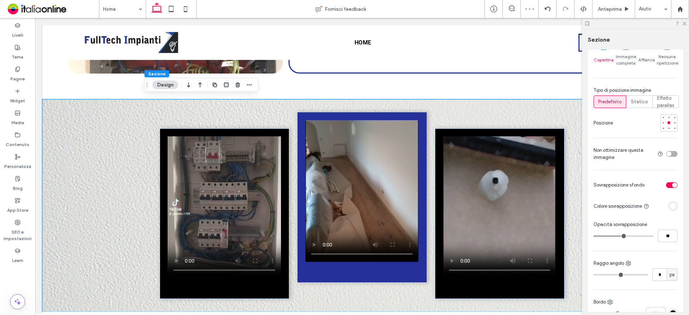
type input "**"
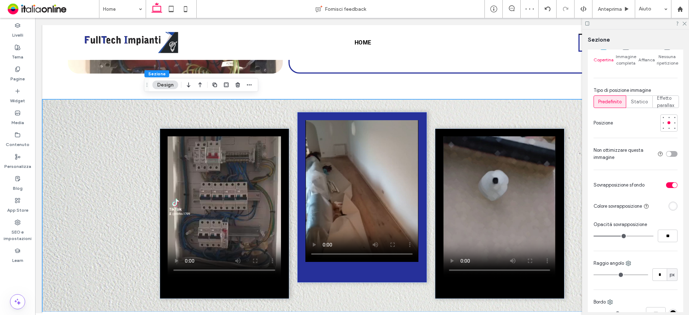
type input "**"
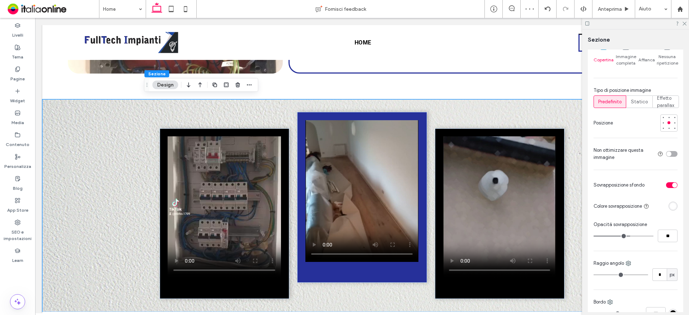
type input "**"
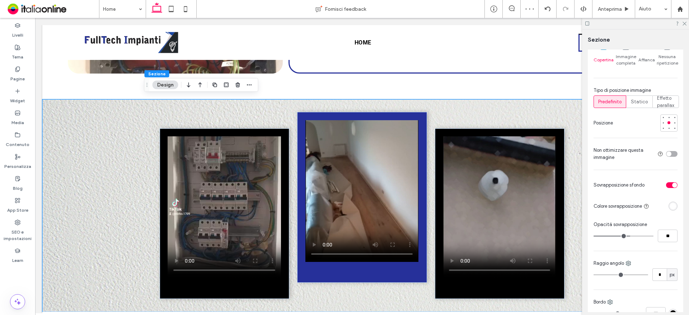
type input "**"
drag, startPoint x: 623, startPoint y: 241, endPoint x: 631, endPoint y: 241, distance: 7.9
type input "**"
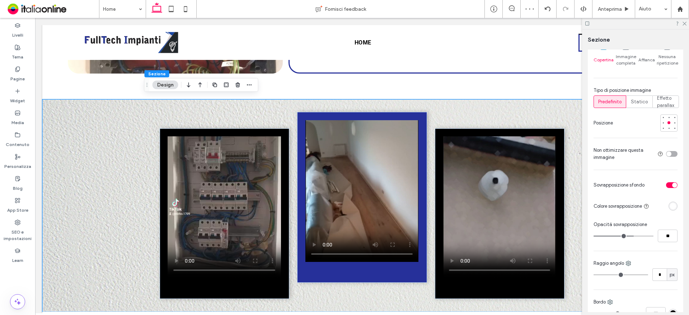
click at [631, 237] on input "range" at bounding box center [624, 236] width 60 height 1
type input "**"
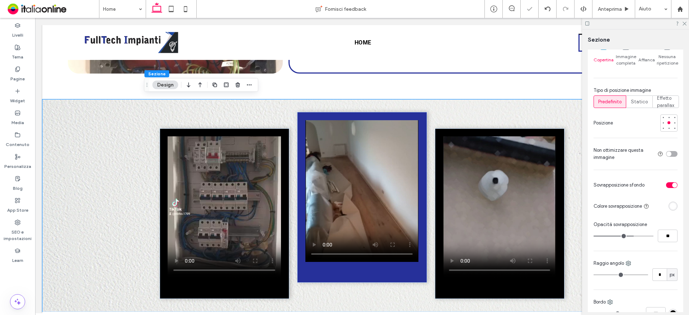
type input "**"
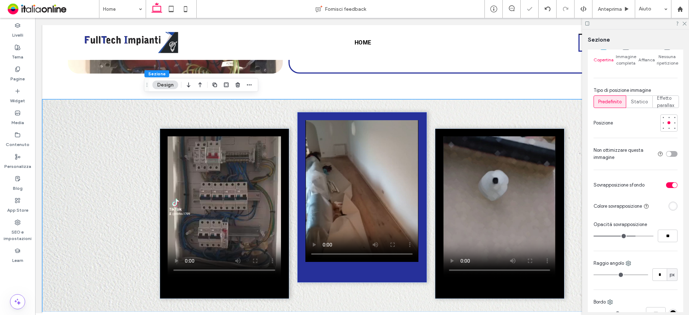
click at [632, 237] on input "range" at bounding box center [624, 236] width 60 height 1
type input "**"
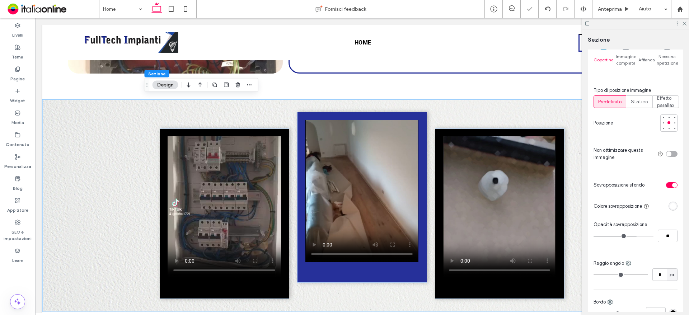
type input "**"
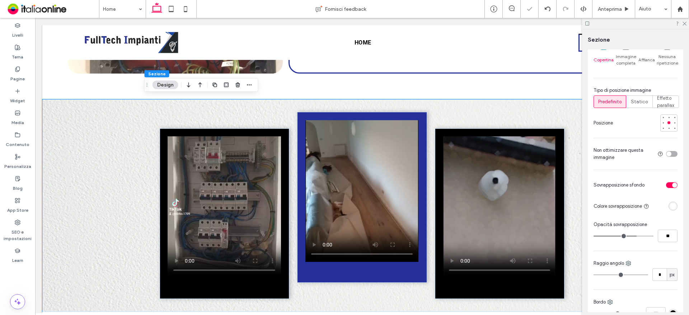
type input "**"
click at [636, 237] on input "range" at bounding box center [624, 236] width 60 height 1
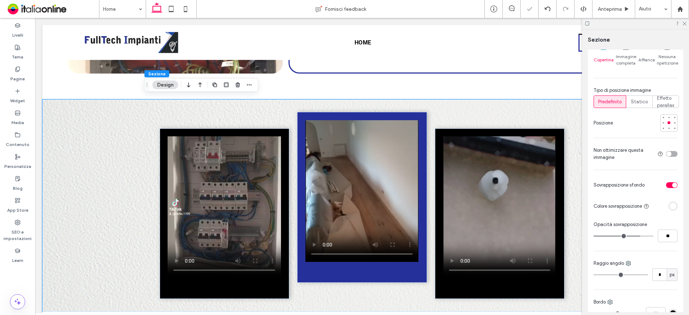
type input "**"
click at [686, 24] on icon at bounding box center [684, 23] width 5 height 5
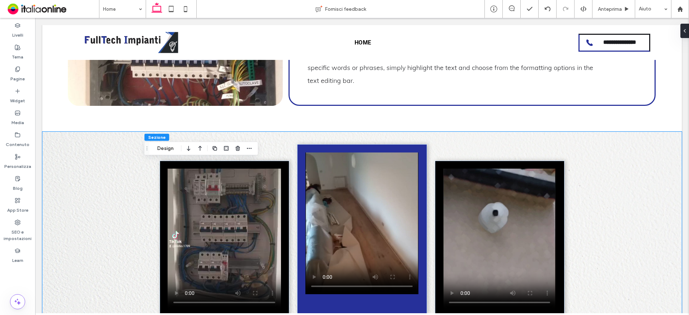
scroll to position [630, 0]
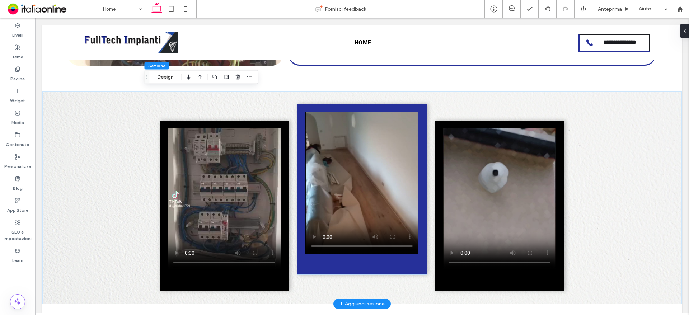
click at [73, 122] on div at bounding box center [362, 198] width 640 height 213
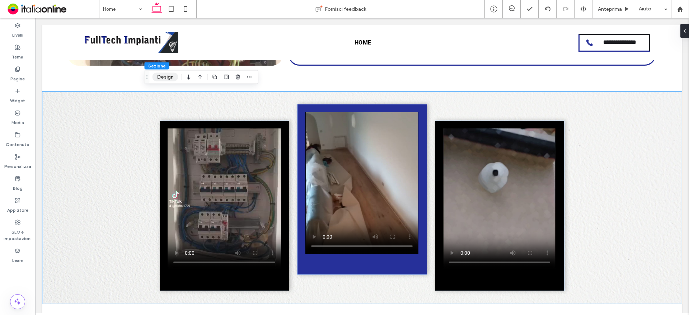
click at [163, 72] on div "Sezione Design" at bounding box center [201, 77] width 114 height 14
click at [163, 76] on button "Design" at bounding box center [166, 77] width 26 height 9
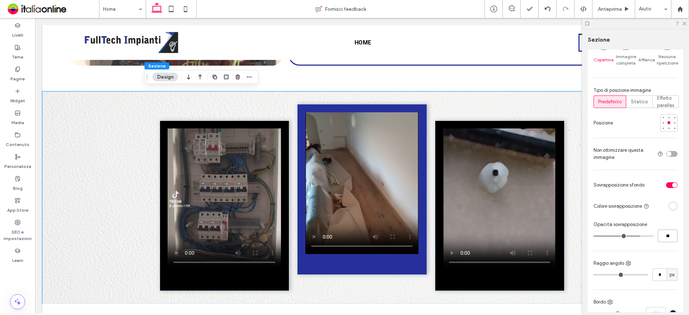
drag, startPoint x: 657, startPoint y: 244, endPoint x: 689, endPoint y: 242, distance: 32.4
click at [689, 242] on div "Sezione Layout Larghezza piena Per impostare una larghezza massima per tutte le…" at bounding box center [635, 172] width 107 height 286
type input "**"
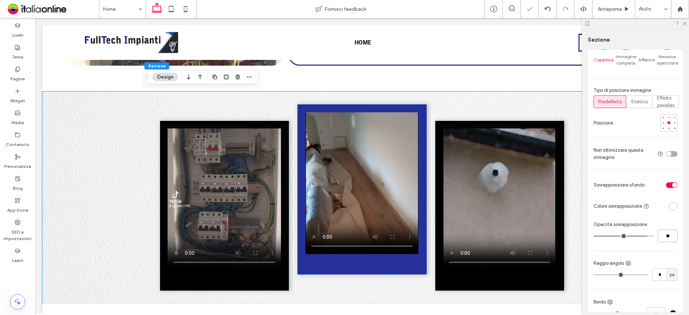
type input "**"
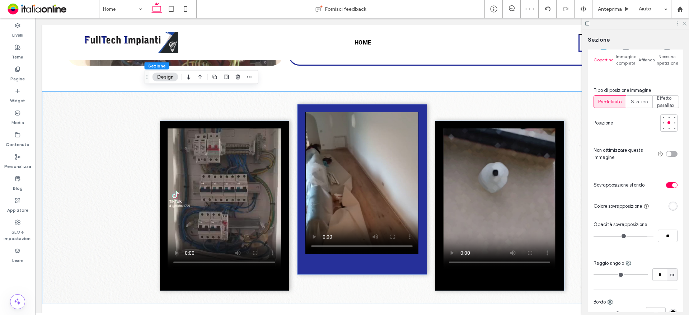
click at [684, 23] on icon at bounding box center [684, 23] width 5 height 5
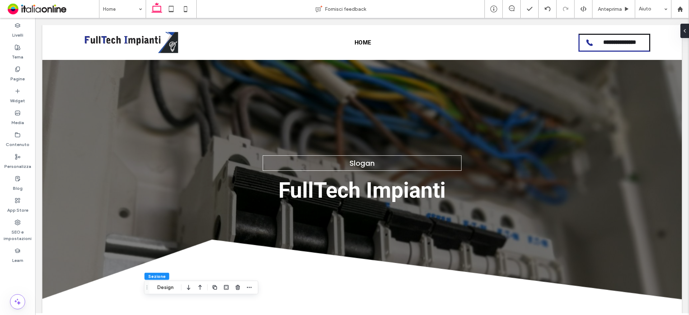
scroll to position [0, 0]
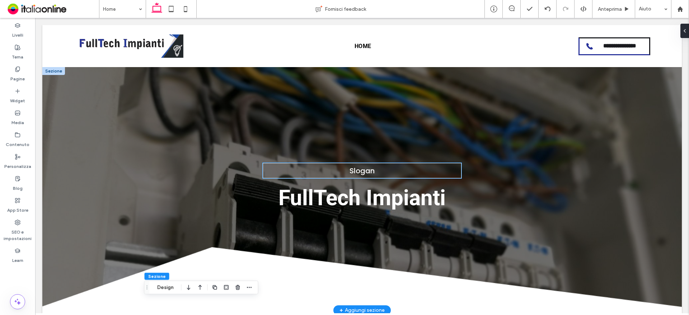
click at [352, 171] on span "Slogan" at bounding box center [362, 171] width 25 height 10
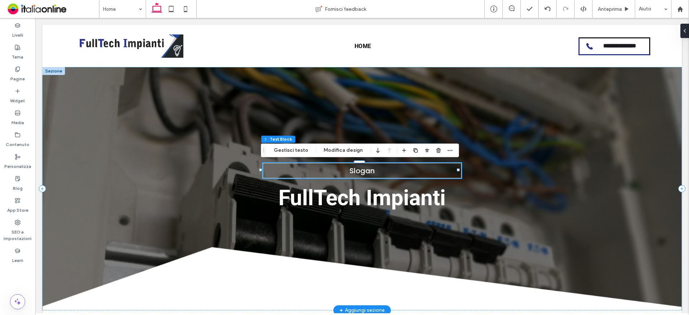
drag, startPoint x: 354, startPoint y: 172, endPoint x: 362, endPoint y: 174, distance: 8.6
click at [354, 172] on span "Slogan" at bounding box center [362, 171] width 25 height 10
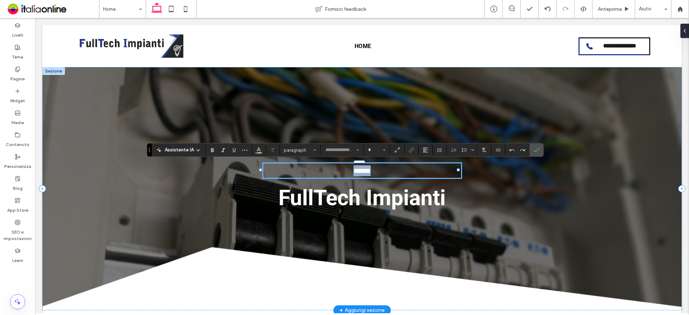
type input "*******"
type input "**"
type input "****"
type input "**"
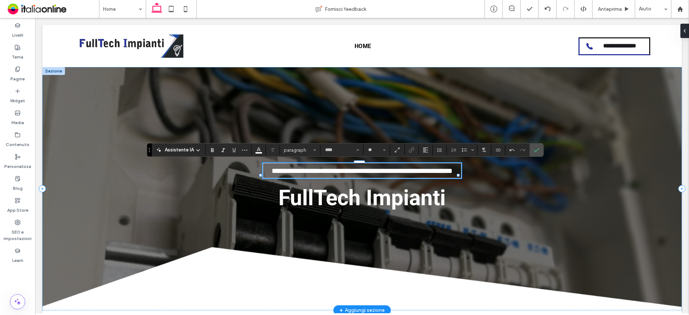
type input "*******"
type input "**"
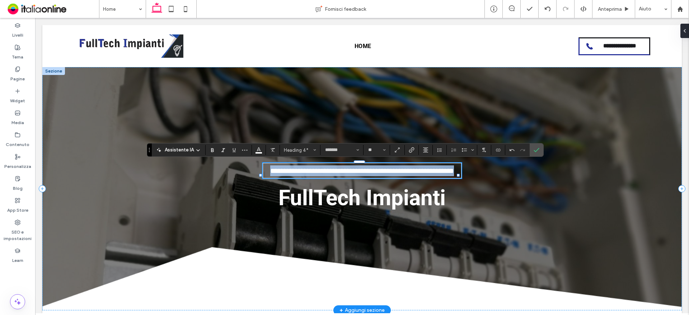
drag, startPoint x: 401, startPoint y: 186, endPoint x: 260, endPoint y: 174, distance: 141.2
click at [260, 174] on div "**********" at bounding box center [362, 188] width 640 height 243
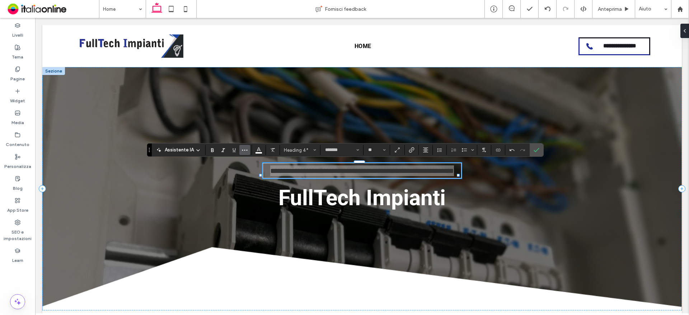
click at [239, 148] on button "Altro" at bounding box center [244, 150] width 11 height 10
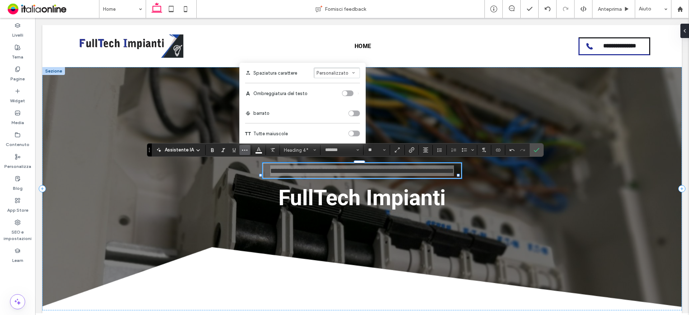
click at [354, 133] on div "toggle" at bounding box center [354, 134] width 11 height 6
click at [343, 152] on input "*******" at bounding box center [340, 150] width 31 height 6
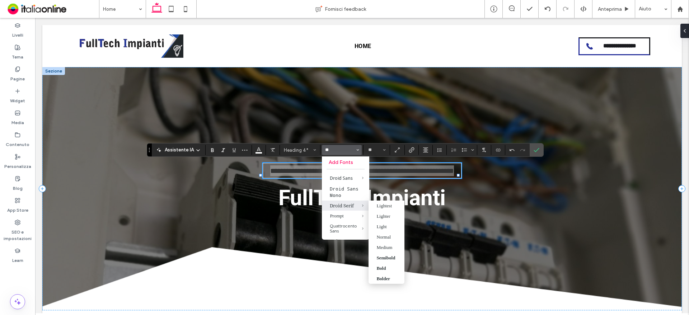
scroll to position [72, 0]
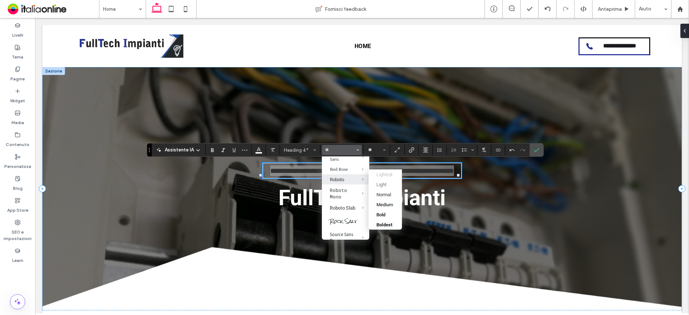
click at [347, 177] on span "Roboto" at bounding box center [358, 179] width 24 height 10
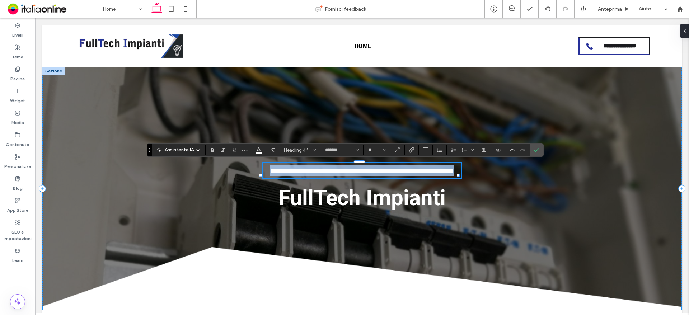
type input "******"
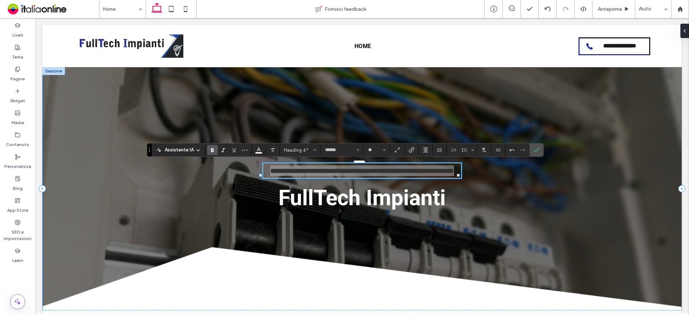
drag, startPoint x: 212, startPoint y: 149, endPoint x: 216, endPoint y: 149, distance: 4.3
click at [212, 149] on use "Grassetto" at bounding box center [212, 150] width 3 height 4
drag, startPoint x: 492, startPoint y: 135, endPoint x: 534, endPoint y: 149, distance: 44.4
click at [534, 149] on icon "Conferma" at bounding box center [537, 150] width 6 height 6
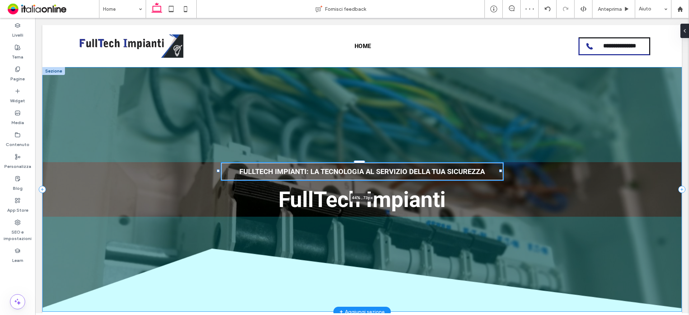
drag, startPoint x: 457, startPoint y: 176, endPoint x: 500, endPoint y: 173, distance: 42.4
click at [500, 173] on div "Fulltech Impianti: La Tecnologia al Servizio della Tua SicurezzA 44% , 73px Ful…" at bounding box center [362, 189] width 640 height 245
type input "**"
type input "****"
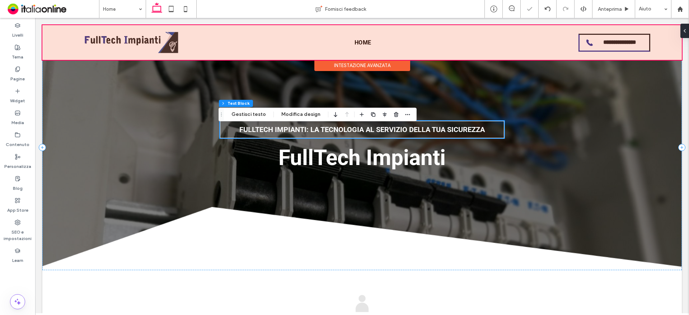
scroll to position [36, 0]
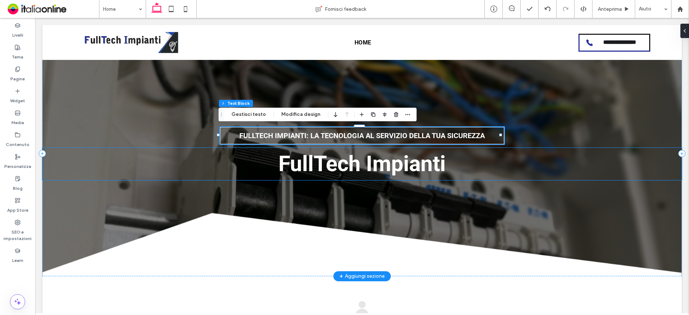
click at [388, 164] on span "FullTech Impianti" at bounding box center [362, 163] width 167 height 25
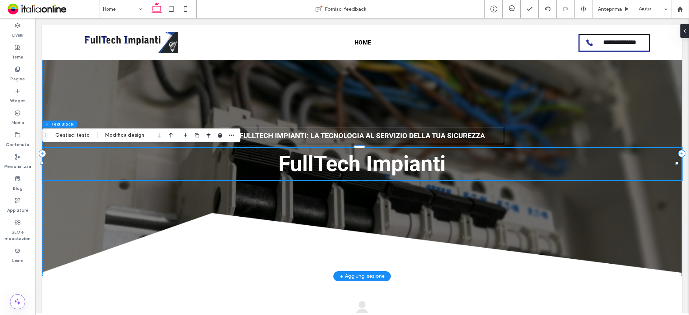
click at [390, 164] on span "FullTech Impianti" at bounding box center [362, 163] width 167 height 25
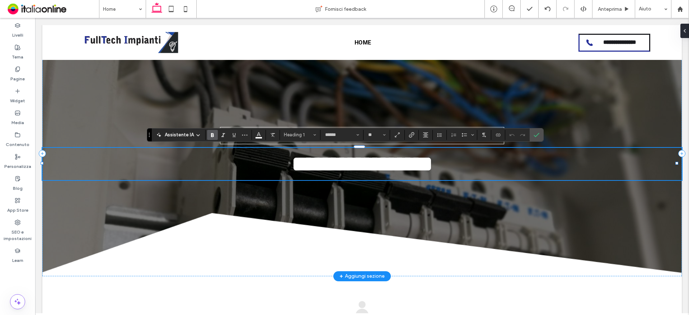
type input "****"
type input "**"
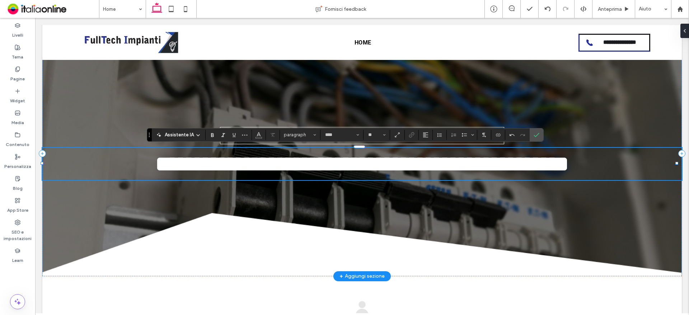
type input "******"
type input "**"
click at [399, 160] on span "**********" at bounding box center [362, 164] width 414 height 22
click at [499, 160] on span "**********" at bounding box center [362, 164] width 414 height 22
click at [539, 131] on span "Conferma" at bounding box center [537, 135] width 6 height 12
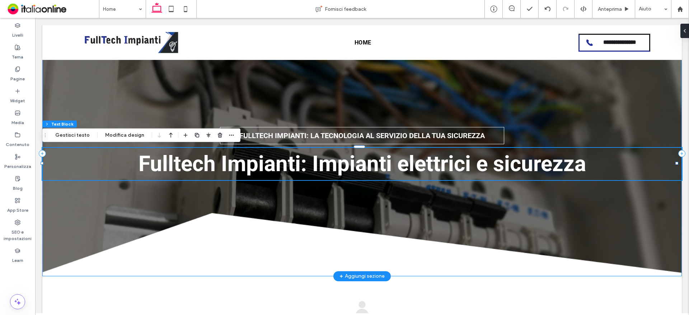
click at [328, 196] on div "Fulltech Impianti: La Tecnologia al Servizio della Tua SicurezzA Fulltech Impia…" at bounding box center [362, 153] width 640 height 245
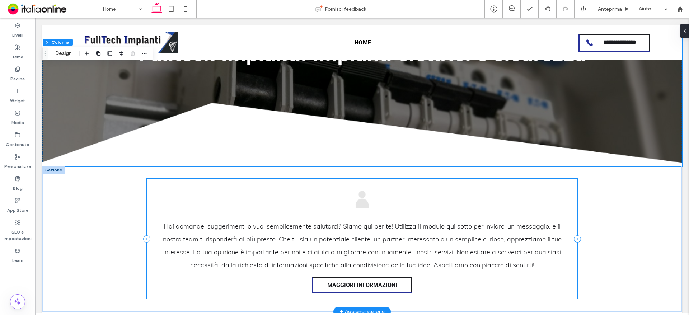
scroll to position [180, 0]
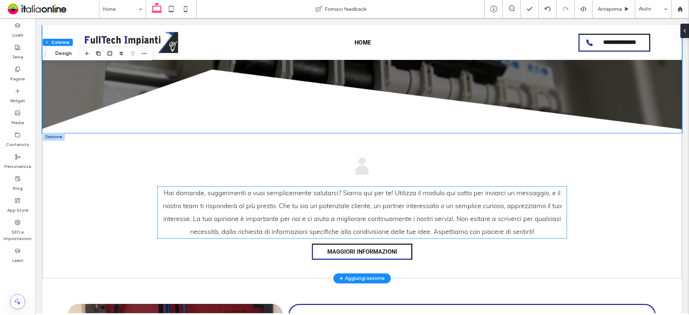
drag, startPoint x: 303, startPoint y: 191, endPoint x: 309, endPoint y: 198, distance: 9.4
click at [303, 191] on span "Hai domande, suggerimenti o vuoi semplicemente salutarci? Siamo qui per te! Uti…" at bounding box center [362, 212] width 399 height 47
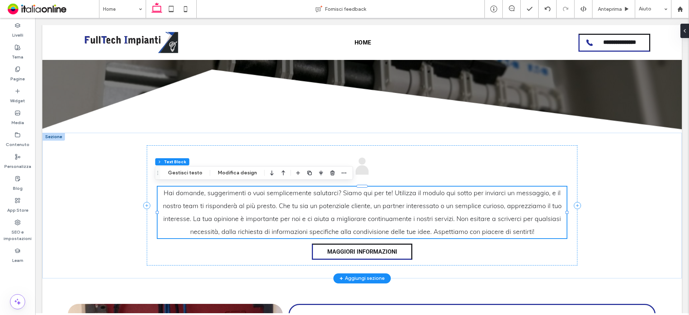
click at [317, 208] on span "Hai domande, suggerimenti o vuoi semplicemente salutarci? Siamo qui per te! Uti…" at bounding box center [362, 212] width 399 height 47
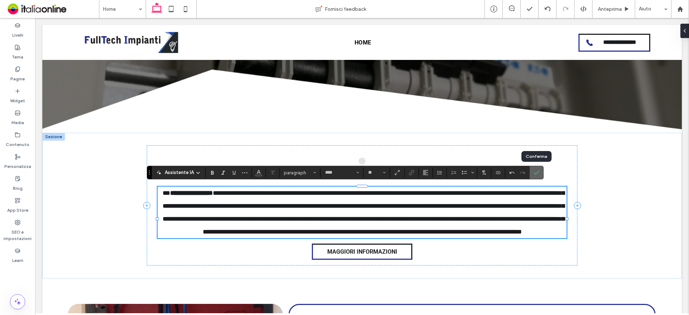
click at [534, 171] on icon "Conferma" at bounding box center [537, 173] width 6 height 6
